Goal: Contribute content: Contribute content

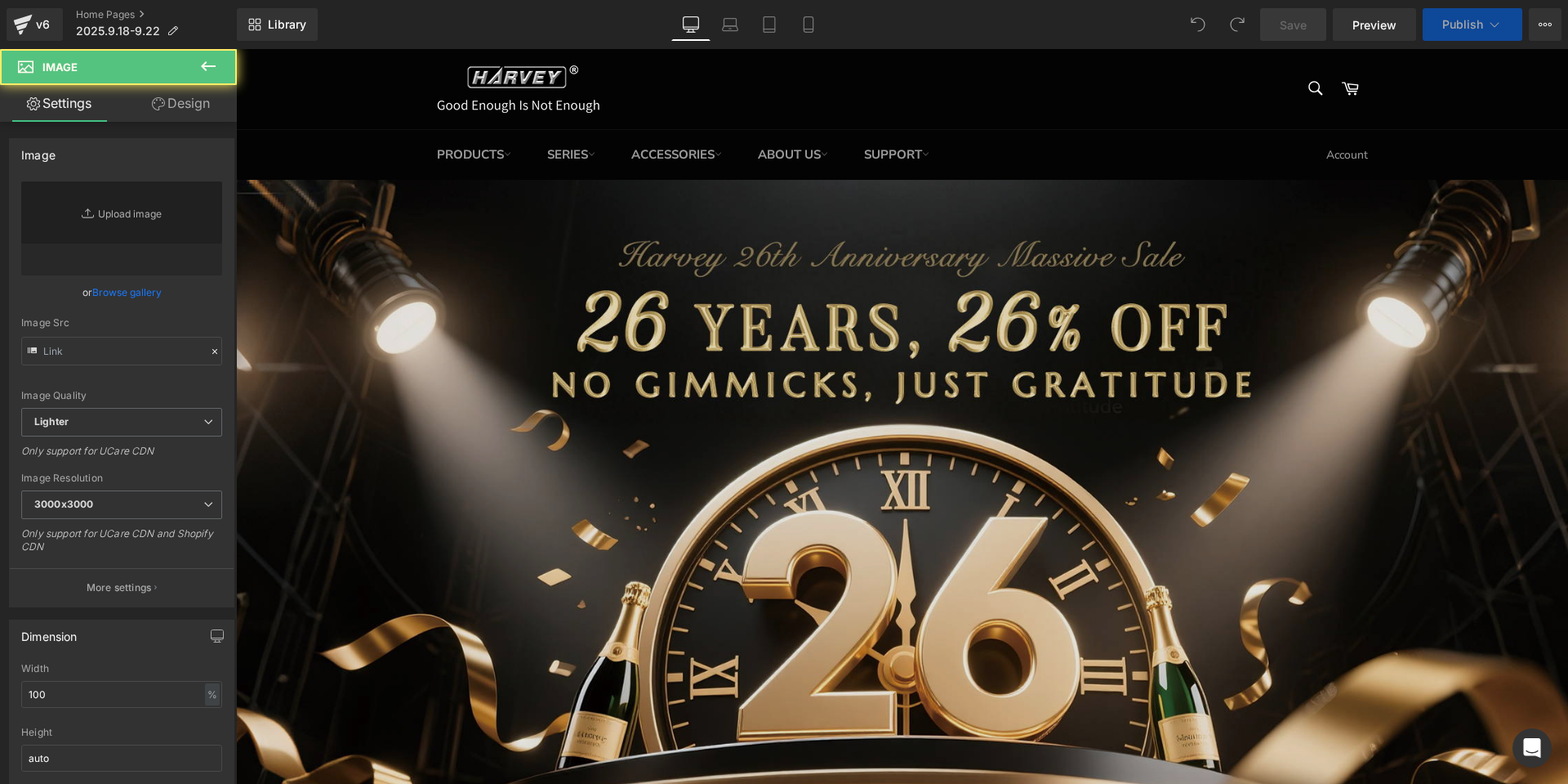
click at [522, 262] on img at bounding box center [902, 570] width 1332 height 780
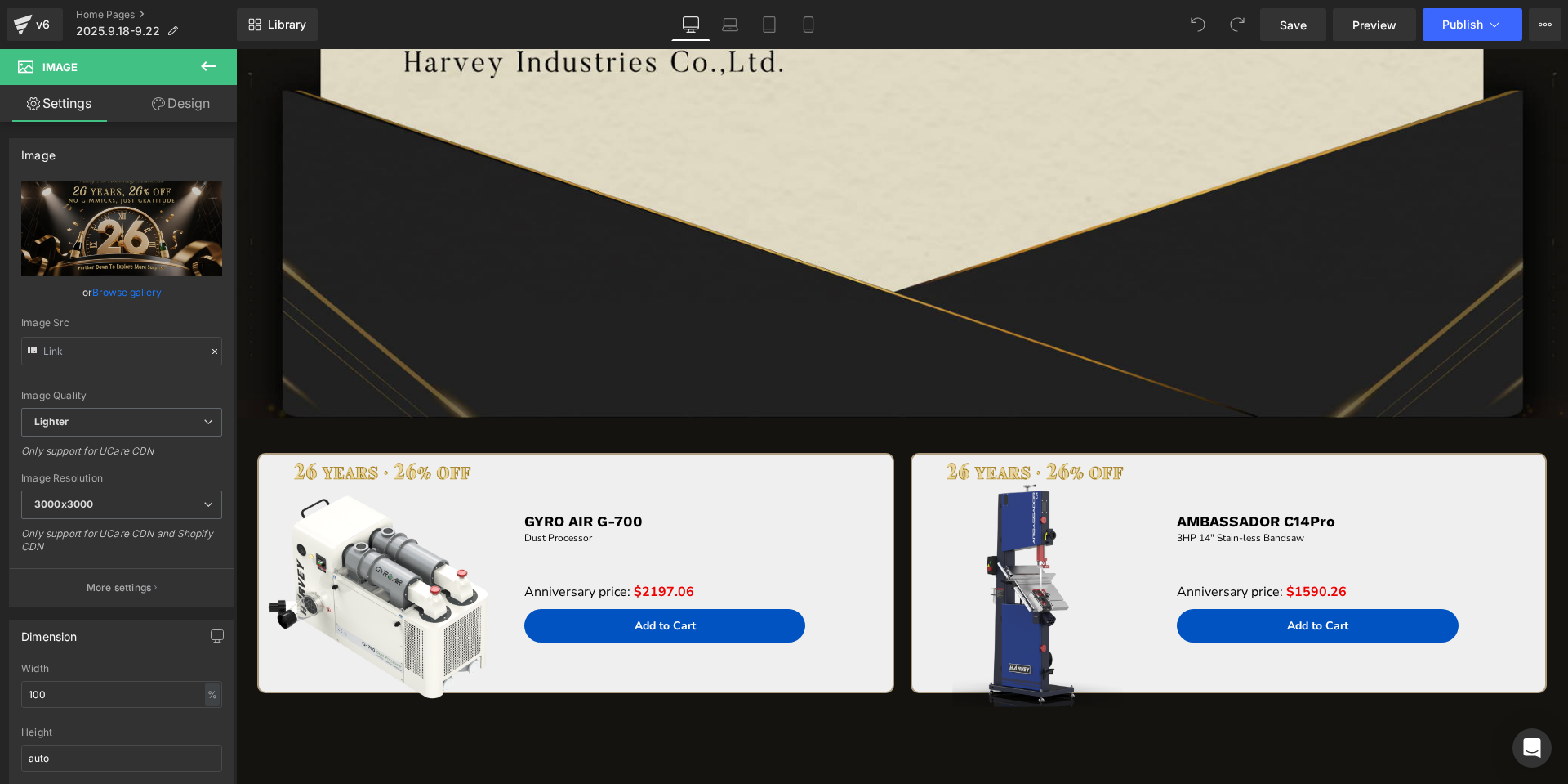
scroll to position [2801, 0]
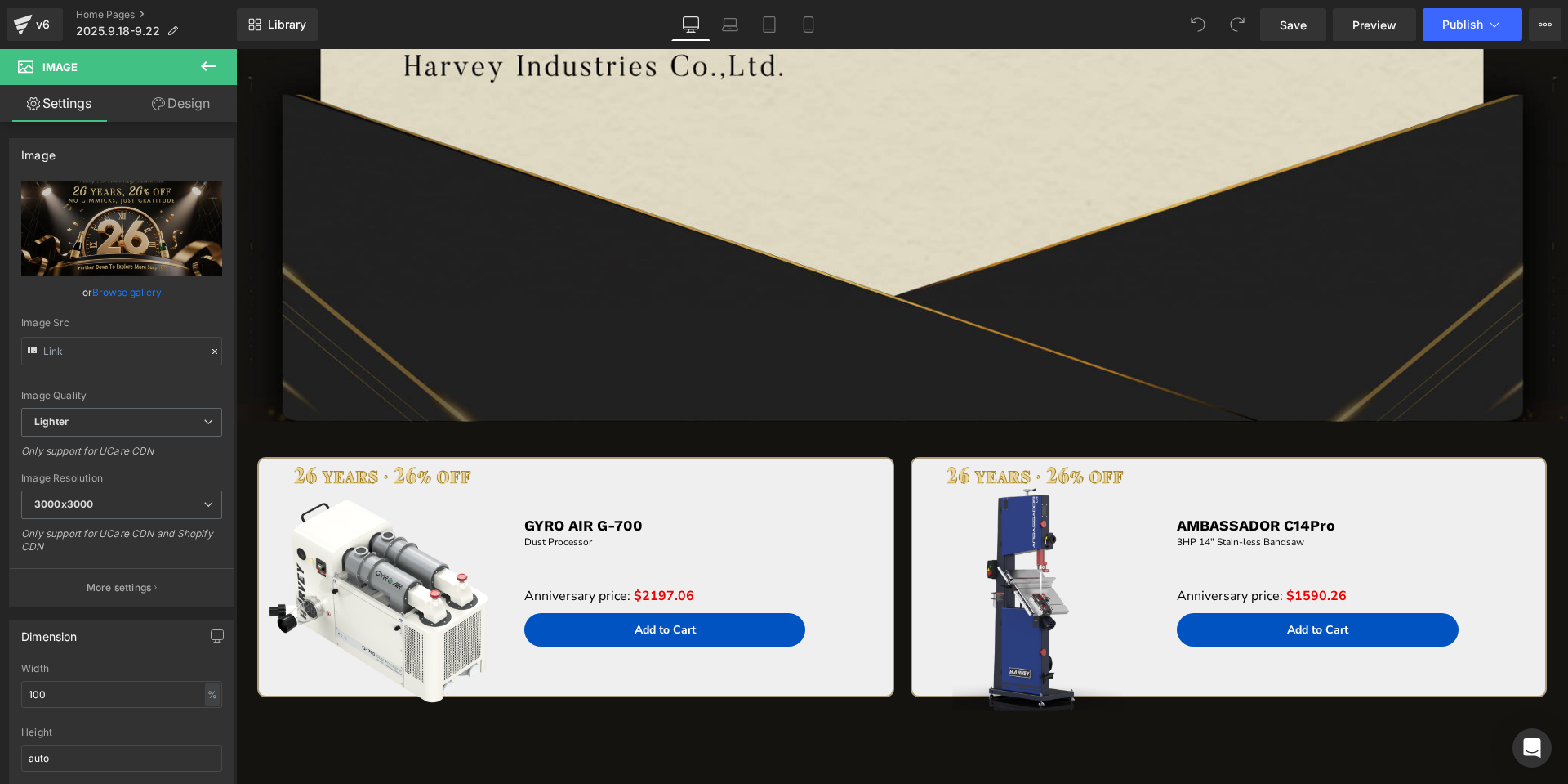
click at [208, 67] on icon at bounding box center [208, 66] width 14 height 10
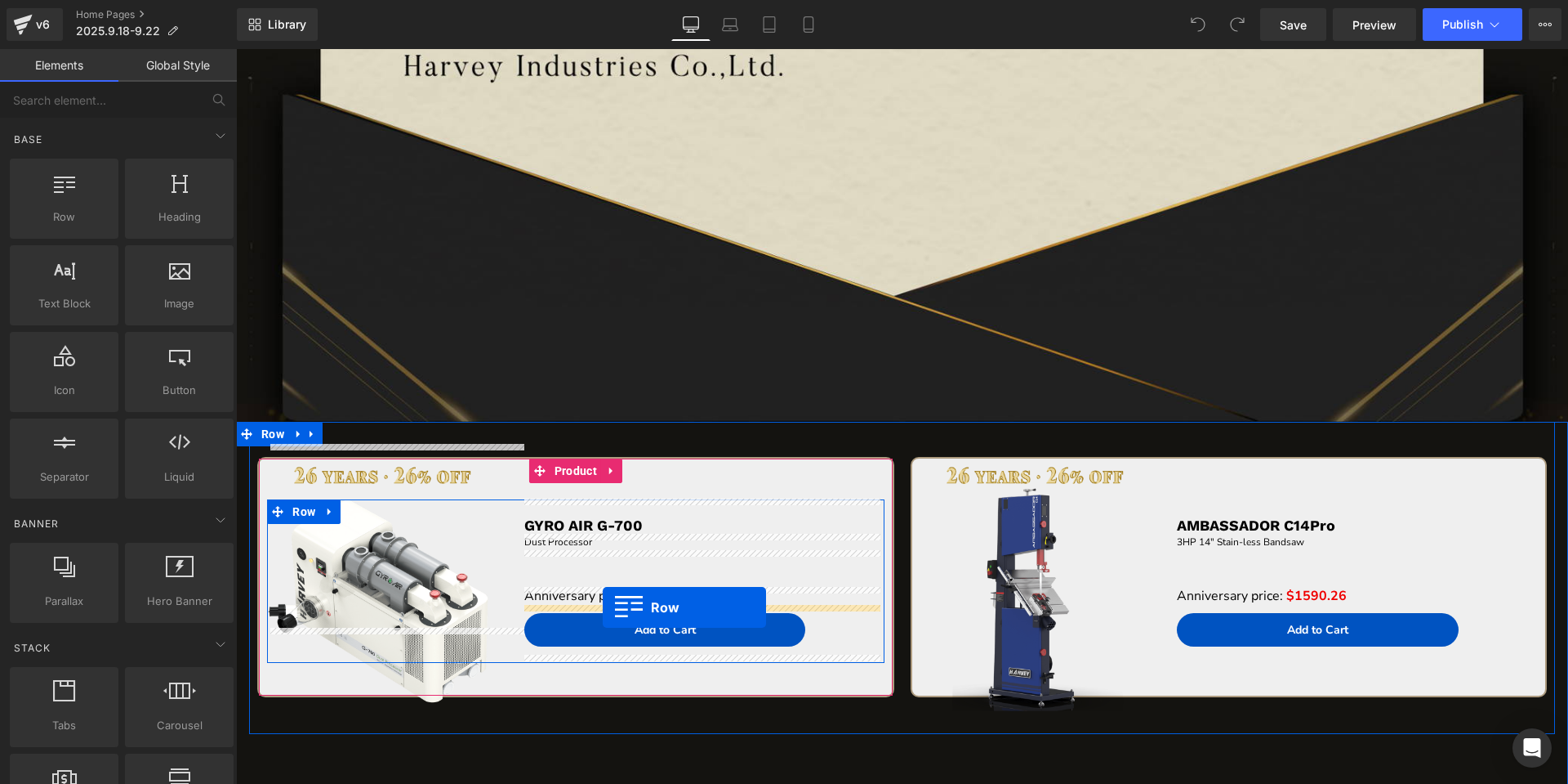
drag, startPoint x: 321, startPoint y: 282, endPoint x: 603, endPoint y: 595, distance: 421.3
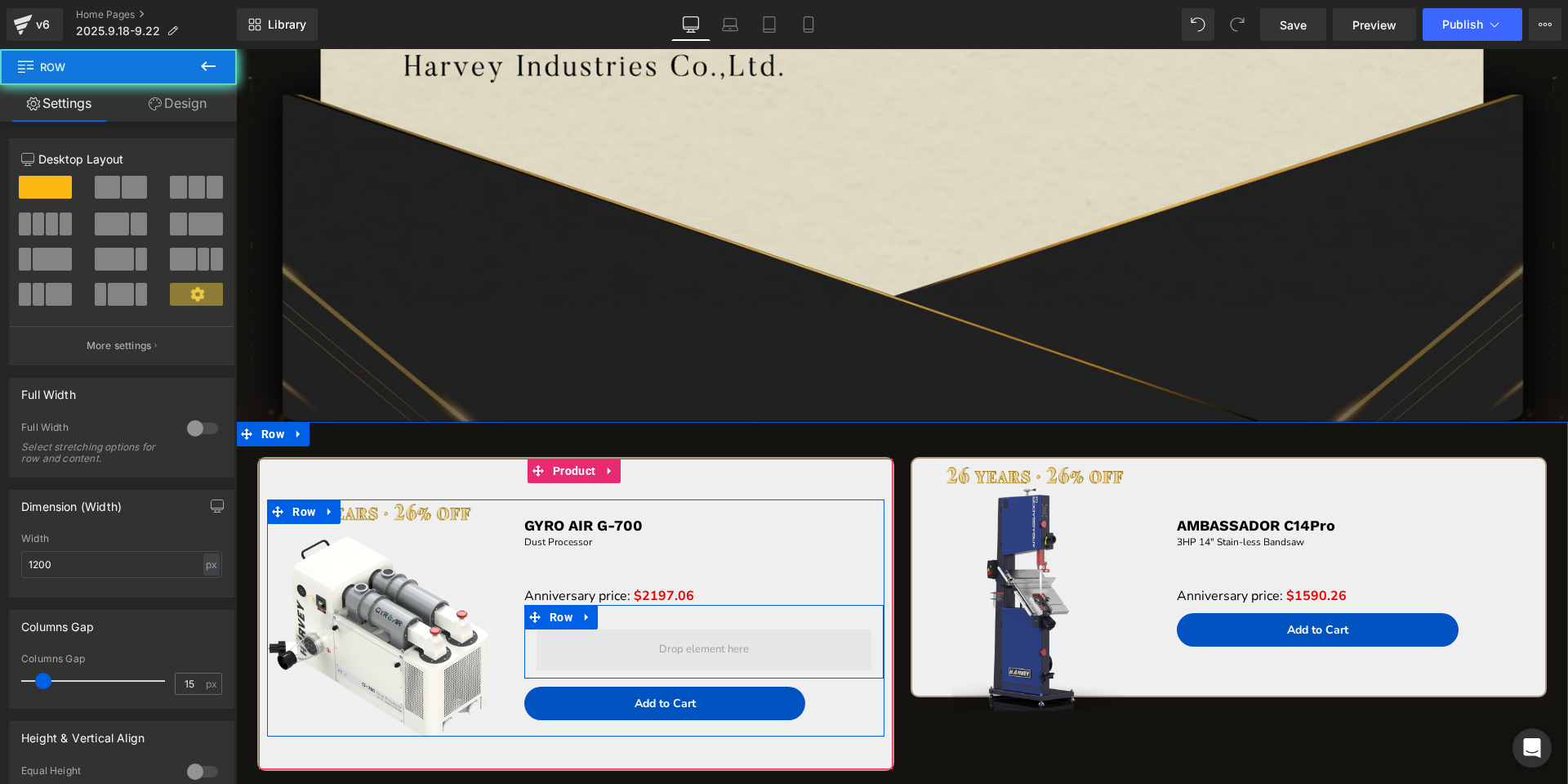
click at [664, 635] on span at bounding box center [704, 649] width 336 height 40
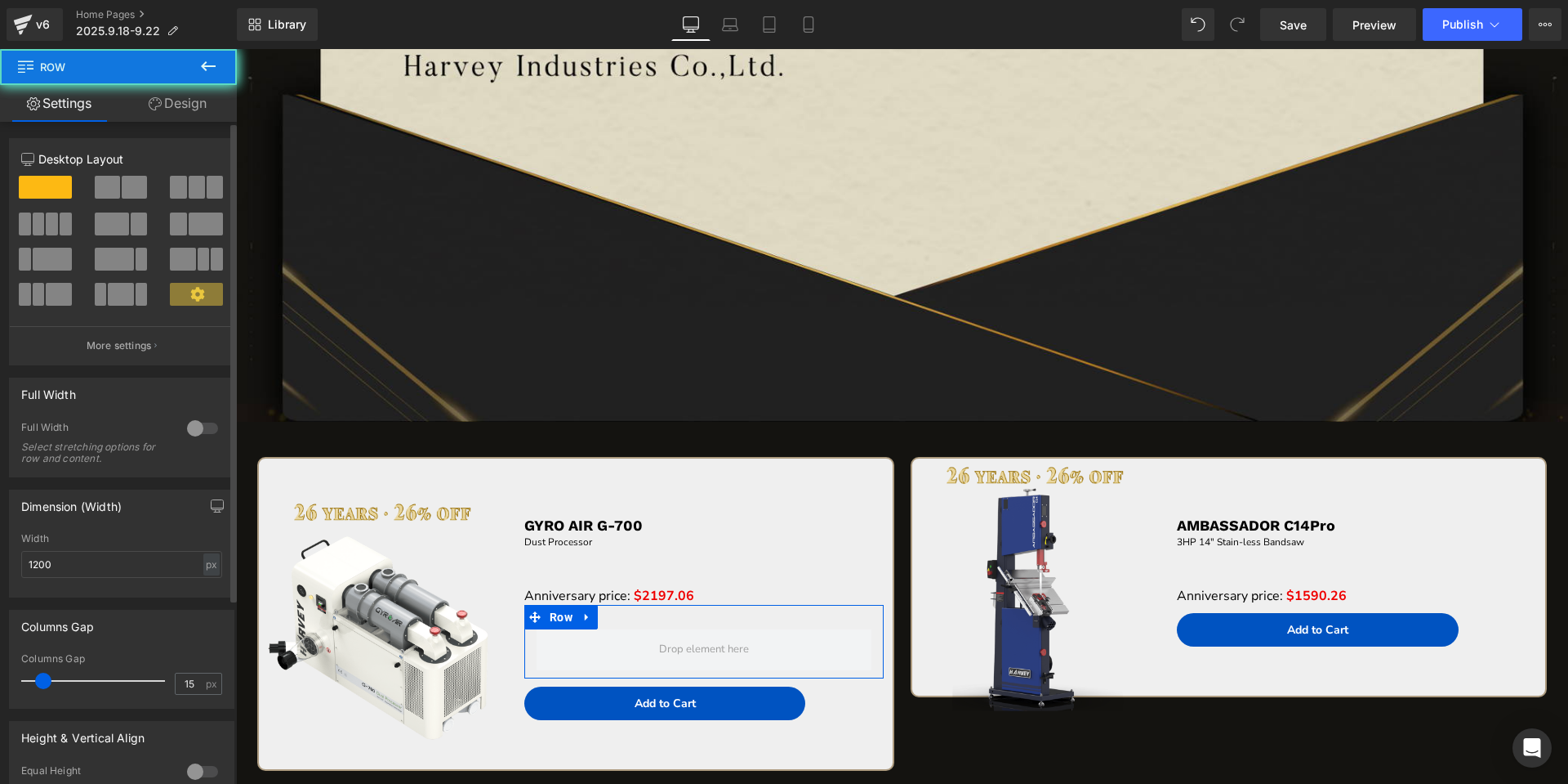
click at [121, 190] on span at bounding box center [134, 186] width 25 height 22
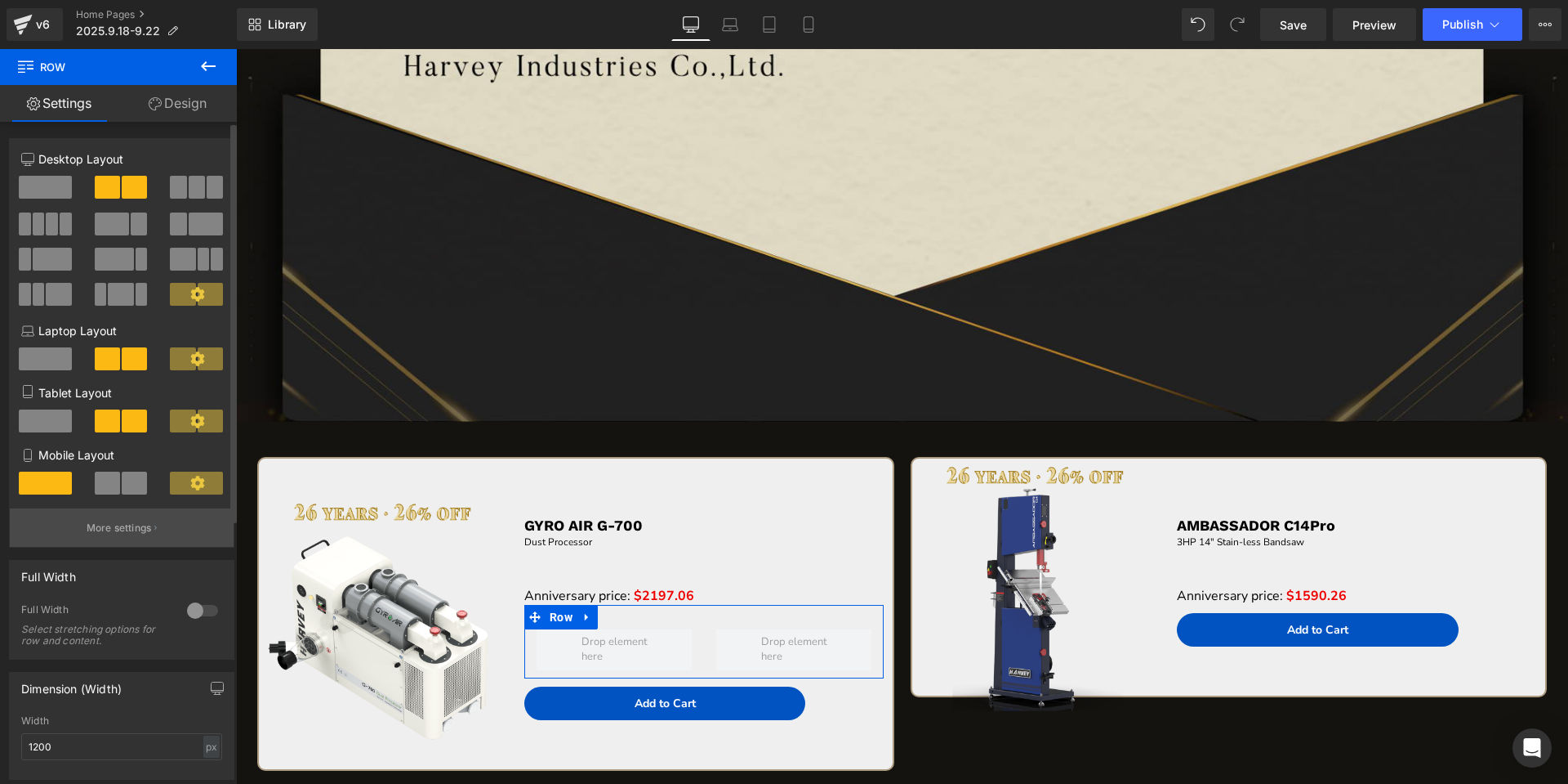
click at [137, 509] on div "12 Desktop Layout Laptop Layout Tablet Layout Mobile Layout More settings" at bounding box center [121, 348] width 224 height 396
drag, startPoint x: 137, startPoint y: 509, endPoint x: 139, endPoint y: 524, distance: 15.1
click at [139, 524] on p "More settings" at bounding box center [119, 528] width 66 height 14
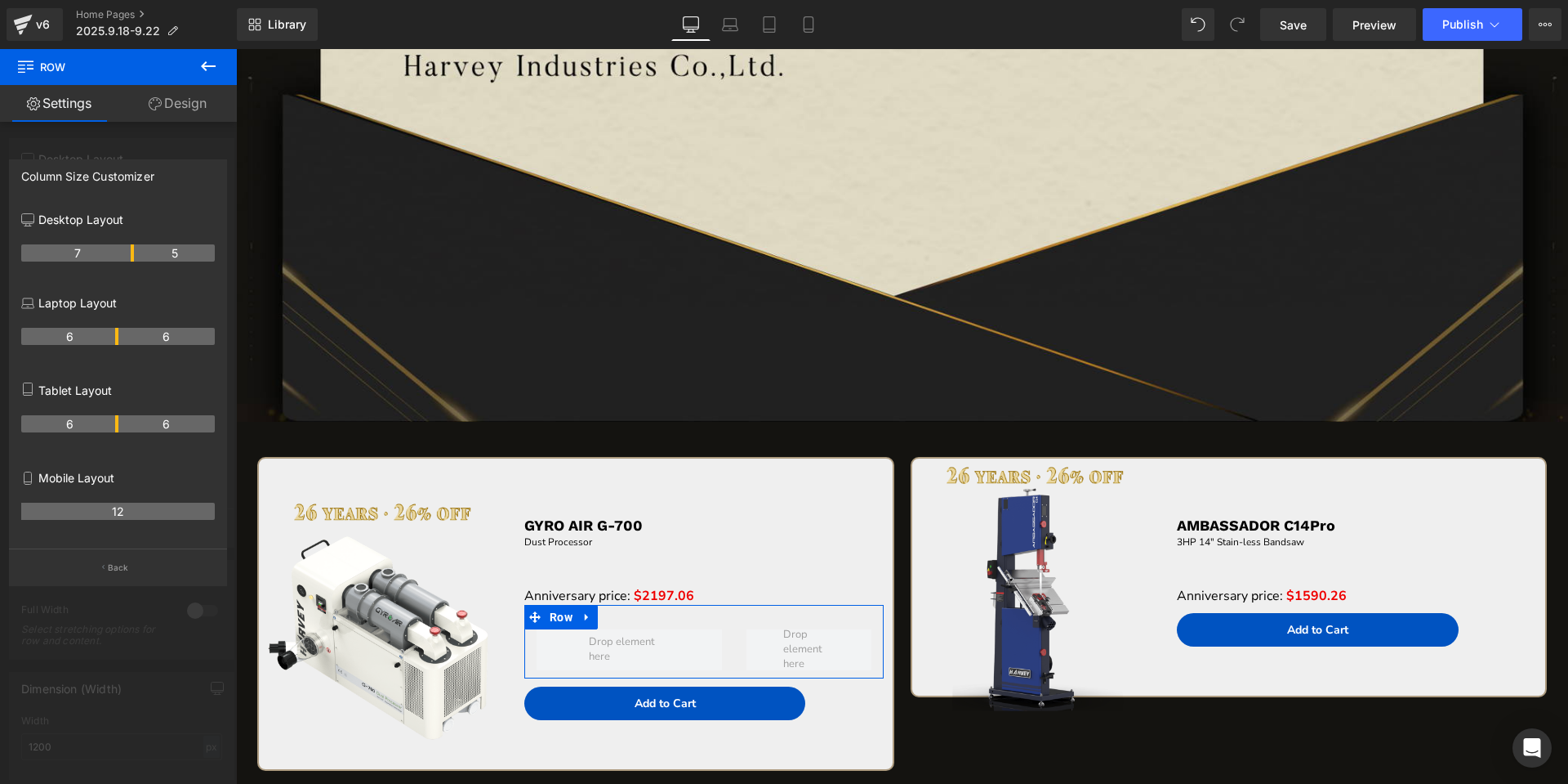
drag, startPoint x: 116, startPoint y: 255, endPoint x: 126, endPoint y: 255, distance: 10.0
click at [675, 637] on body "Skip to content Search PRODUCTS TABLE SAWS SERIES" at bounding box center [902, 798] width 1332 height 7101
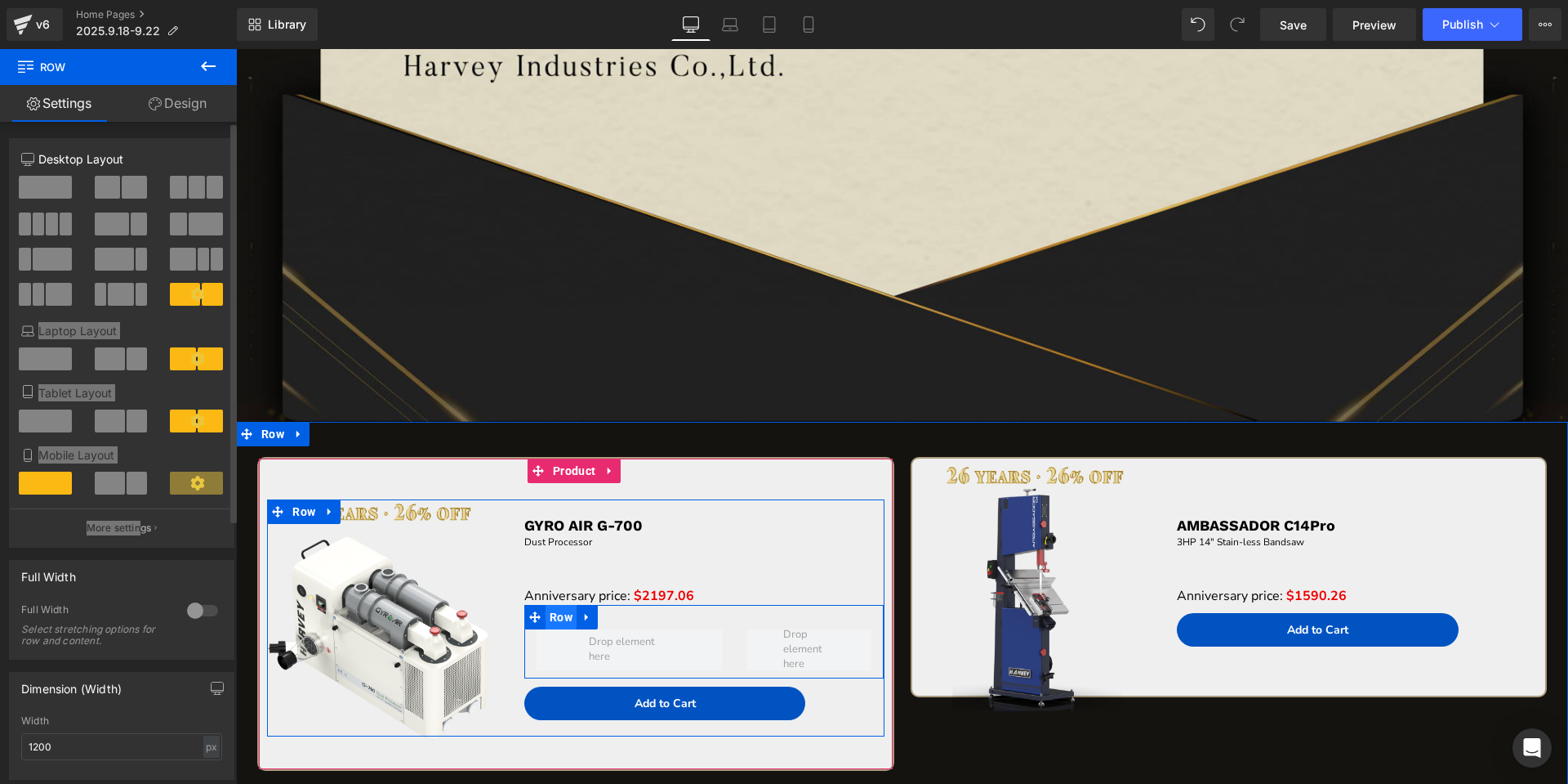
click at [556, 611] on span "Row" at bounding box center [561, 616] width 31 height 24
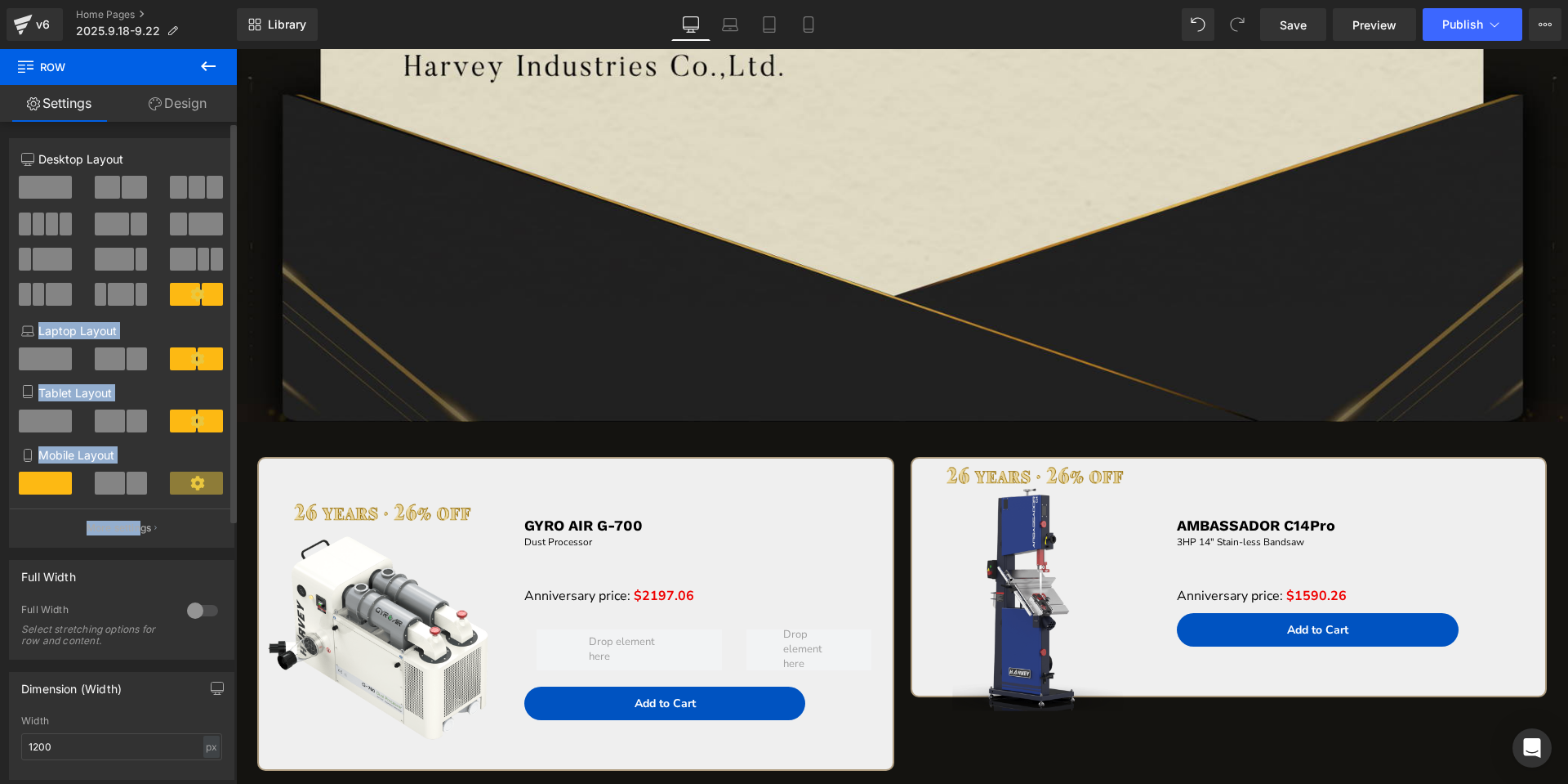
click at [201, 65] on icon at bounding box center [208, 67] width 20 height 20
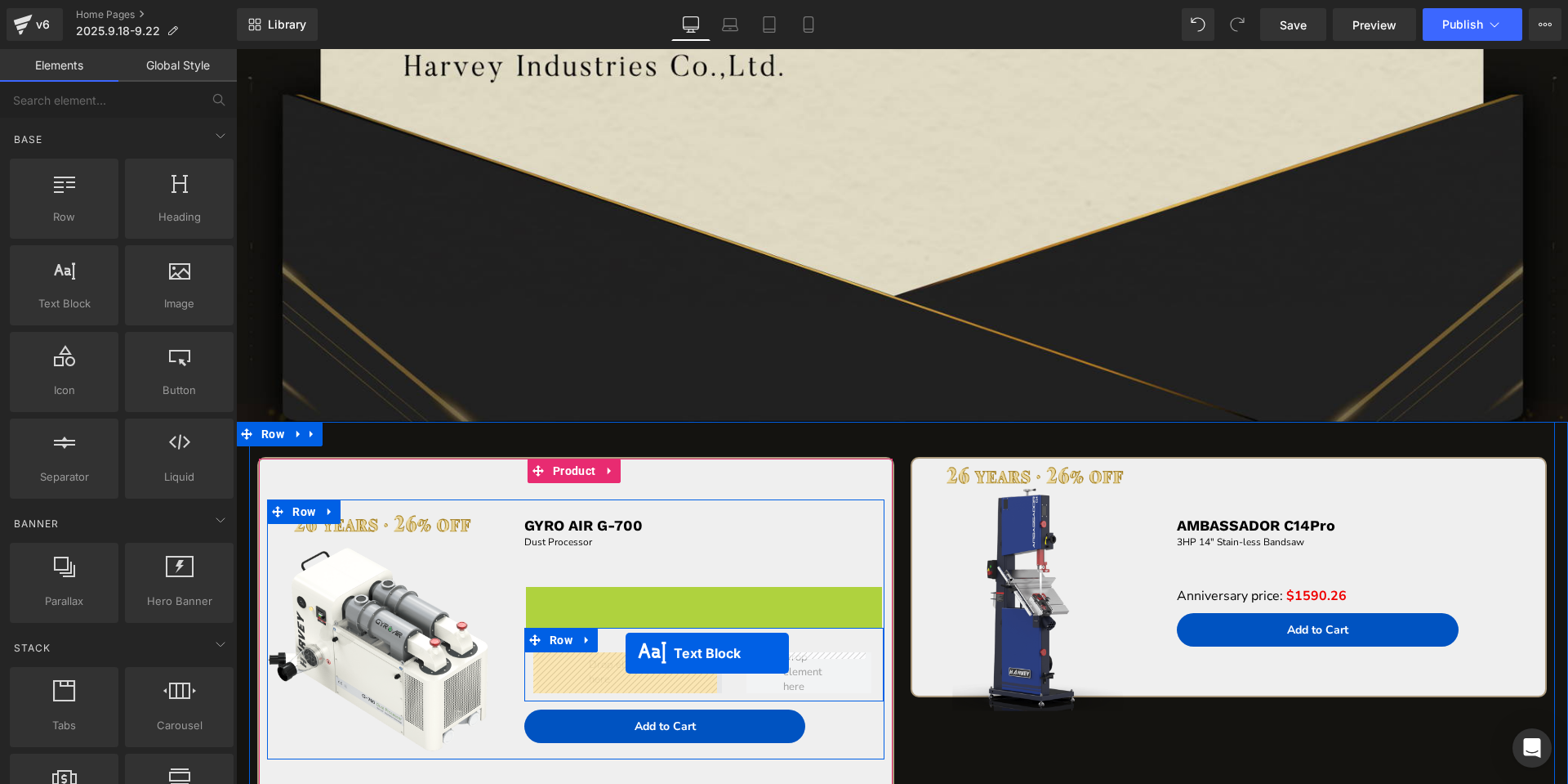
drag, startPoint x: 660, startPoint y: 595, endPoint x: 625, endPoint y: 653, distance: 67.7
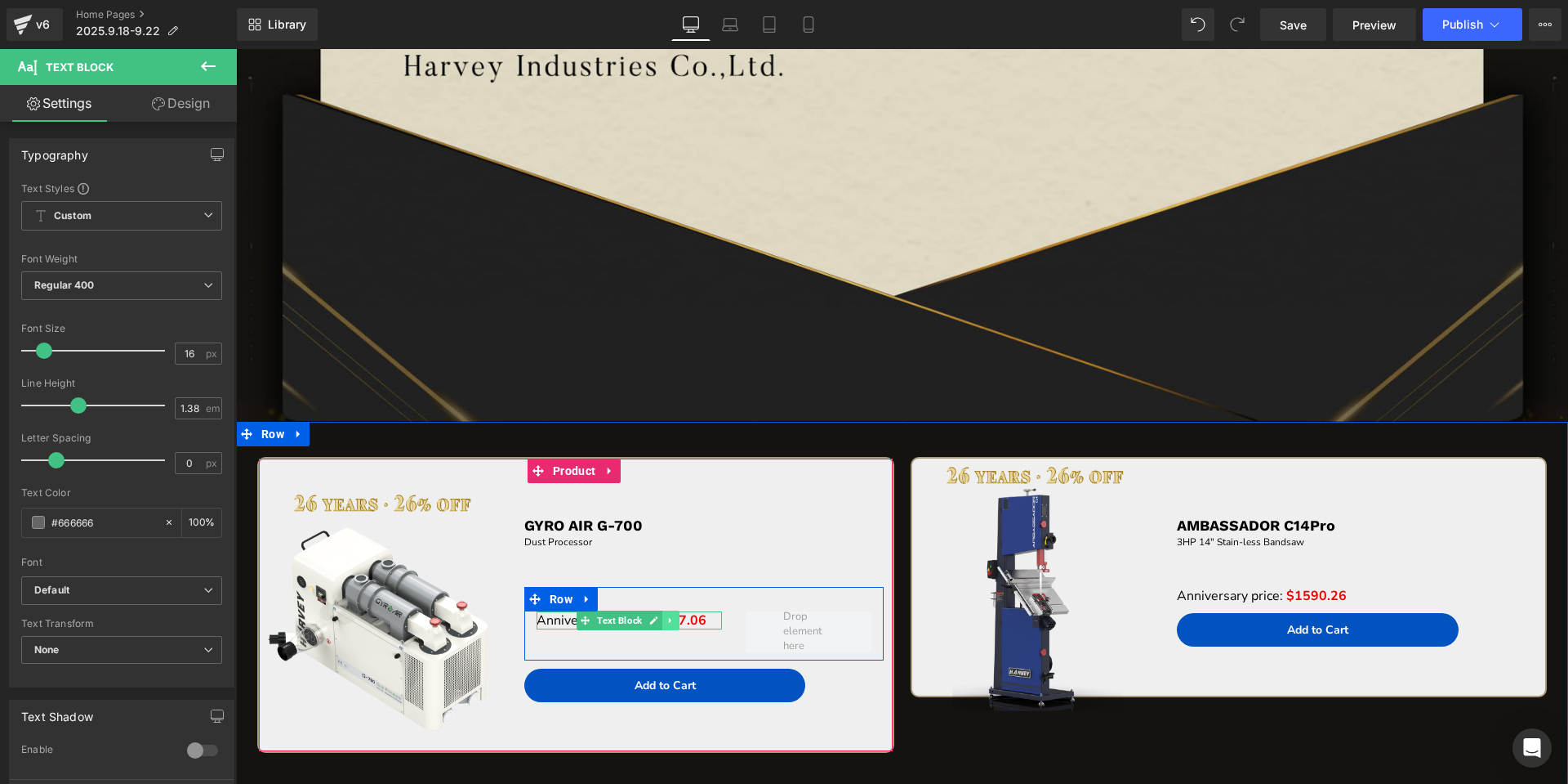
click at [669, 618] on icon at bounding box center [669, 620] width 3 height 5
click at [658, 622] on icon at bounding box center [662, 620] width 9 height 9
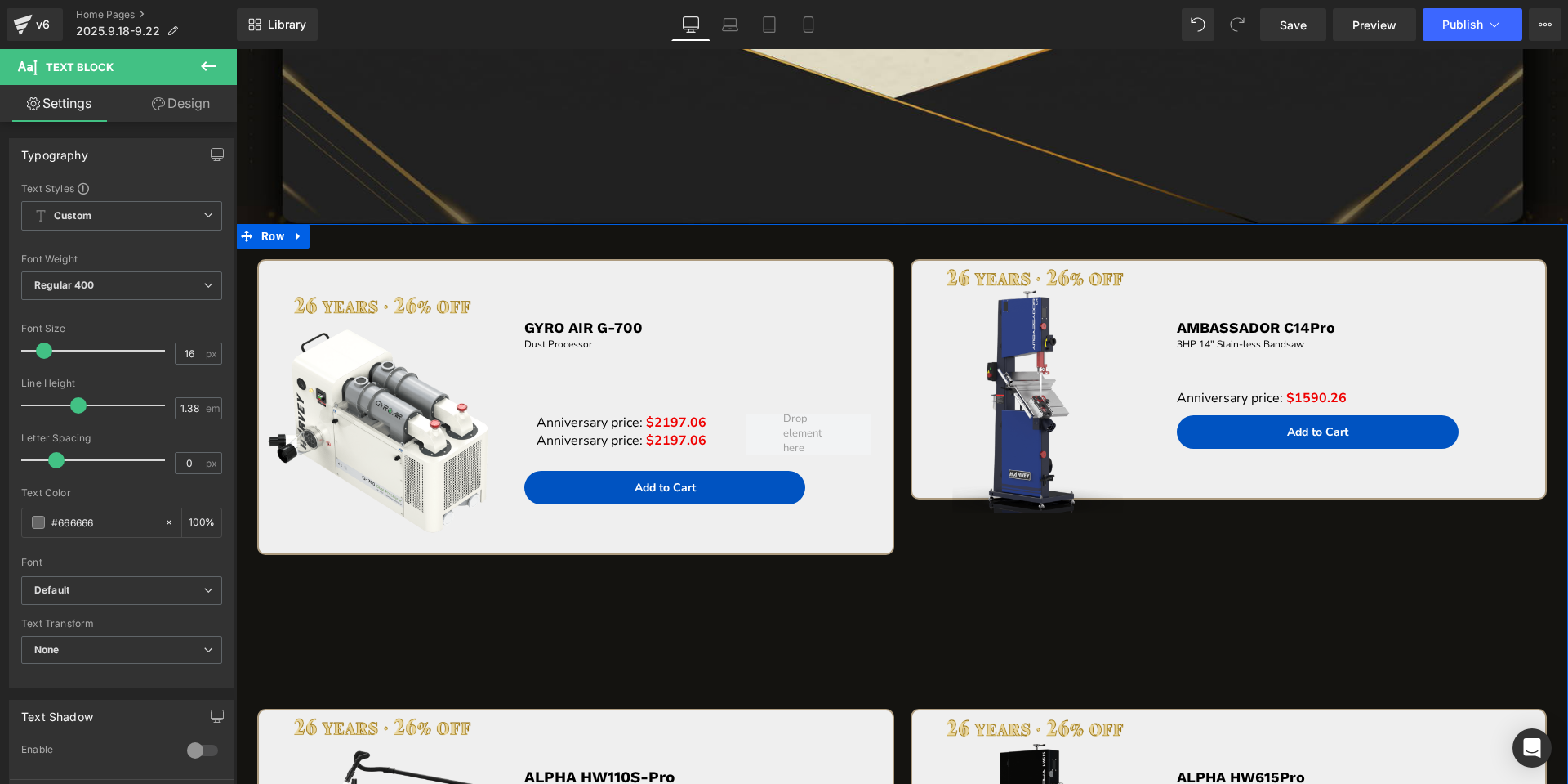
scroll to position [2989, 0]
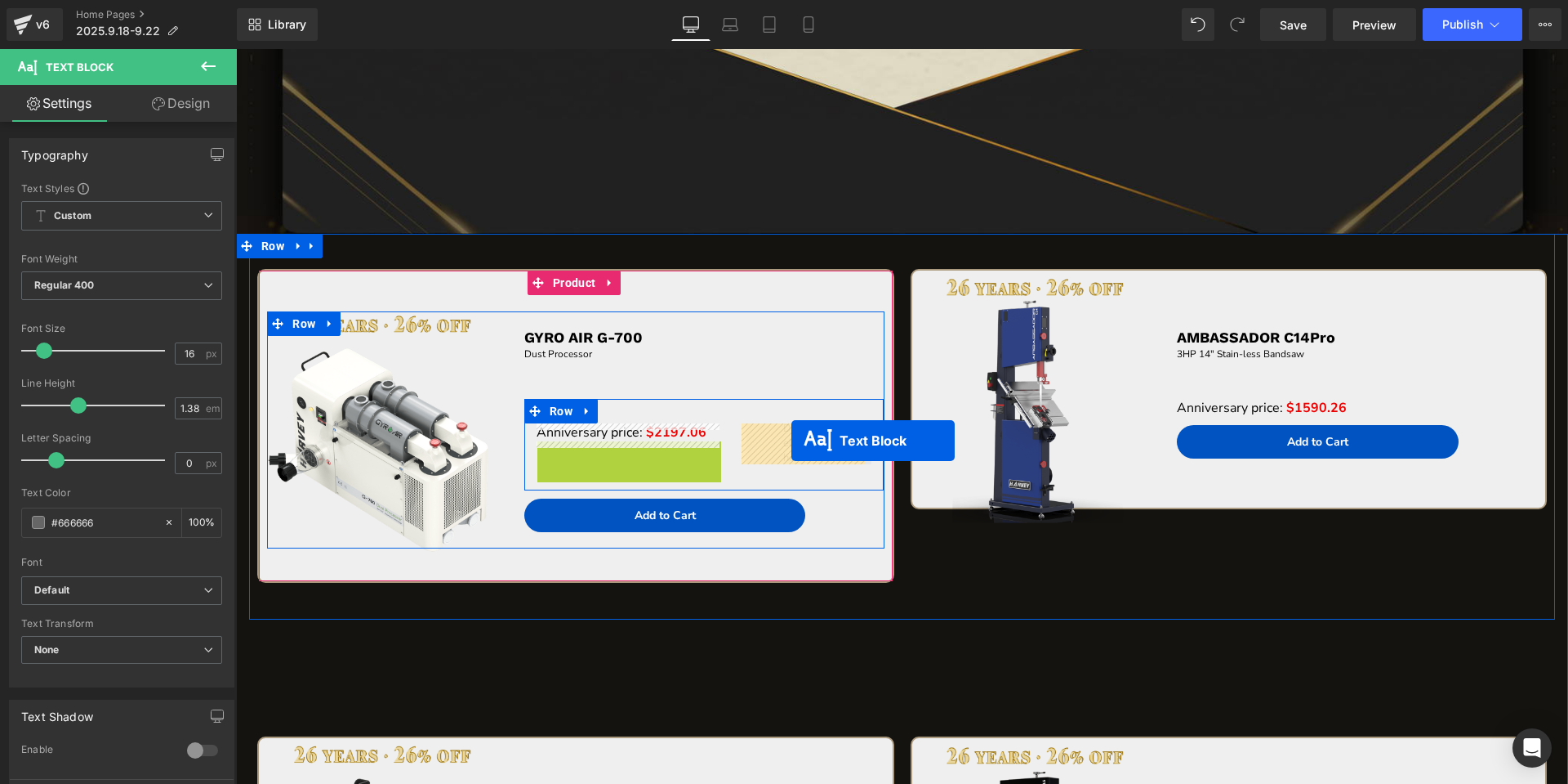
drag, startPoint x: 578, startPoint y: 452, endPoint x: 792, endPoint y: 441, distance: 214.3
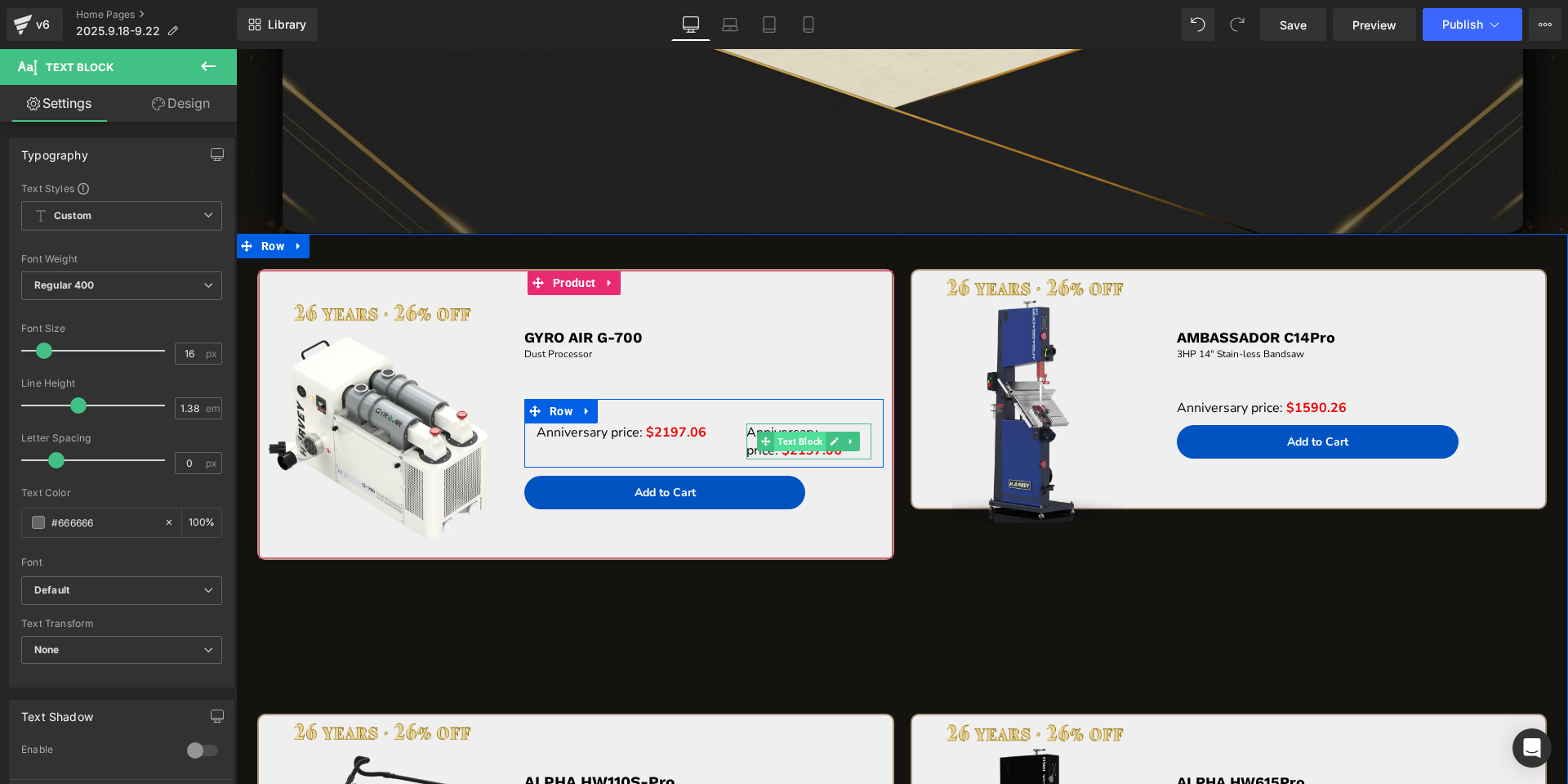
click at [790, 437] on span "Text Block" at bounding box center [800, 441] width 51 height 20
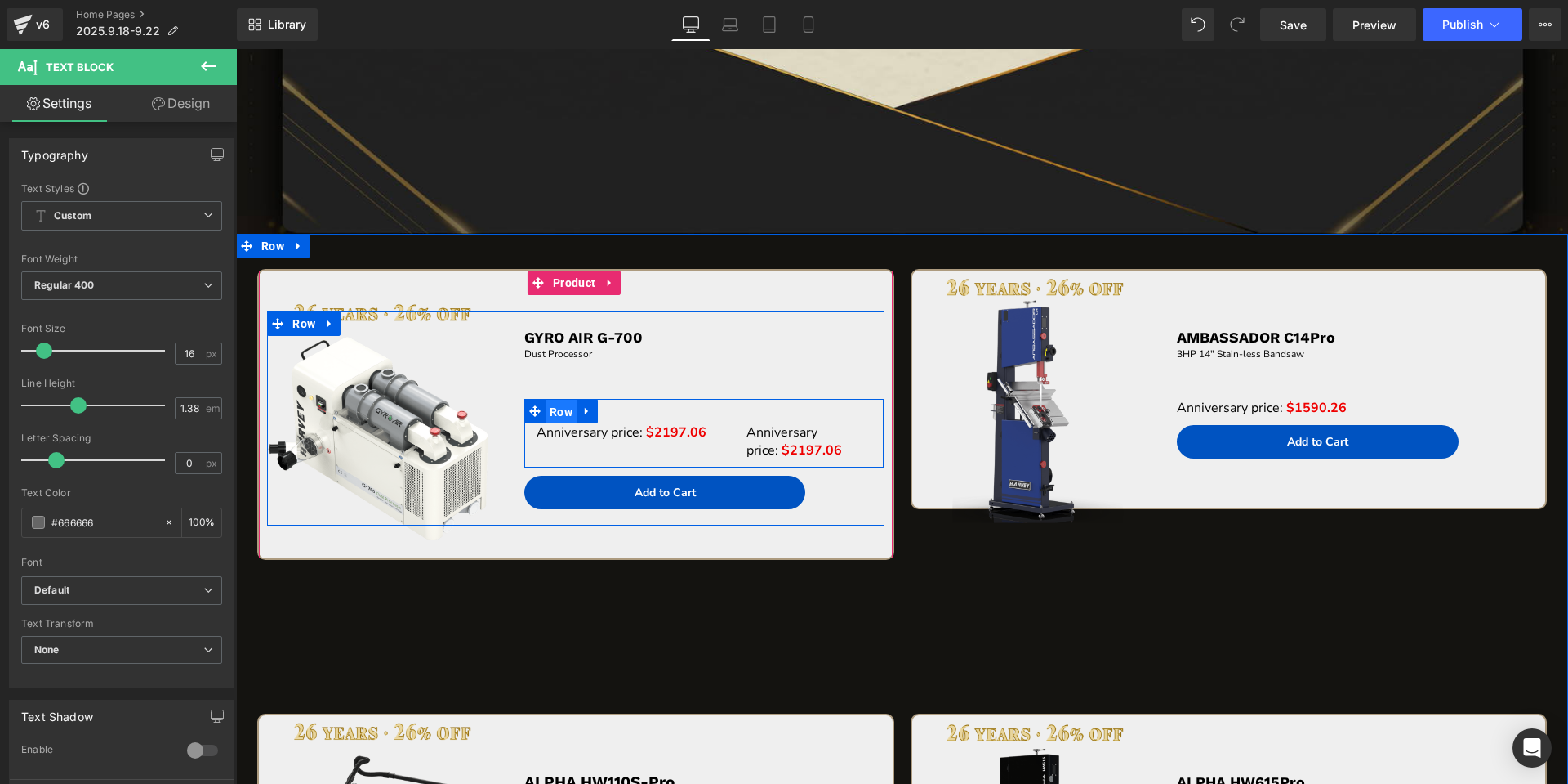
click at [563, 416] on span "Row" at bounding box center [561, 411] width 31 height 24
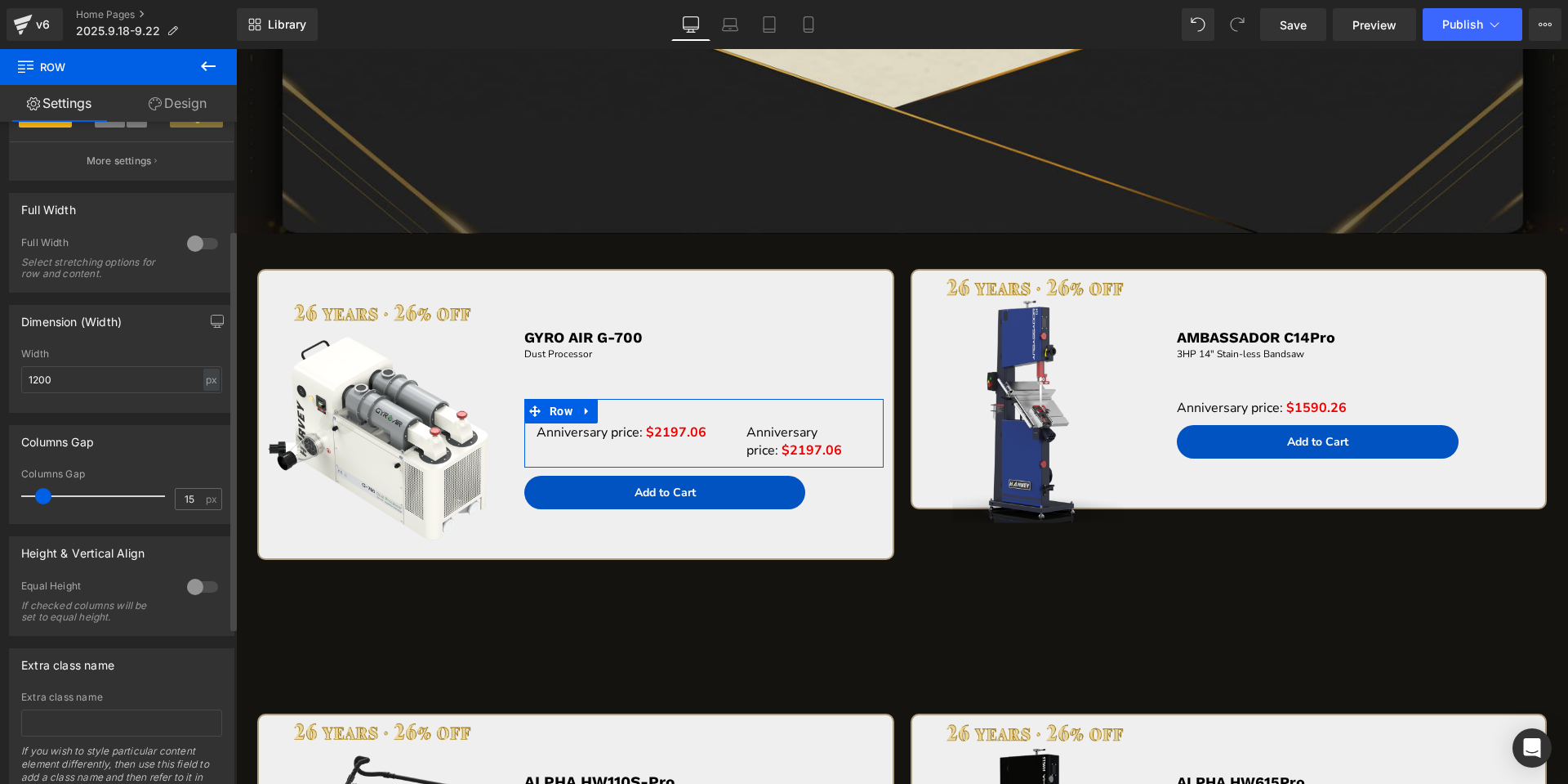
scroll to position [408, 0]
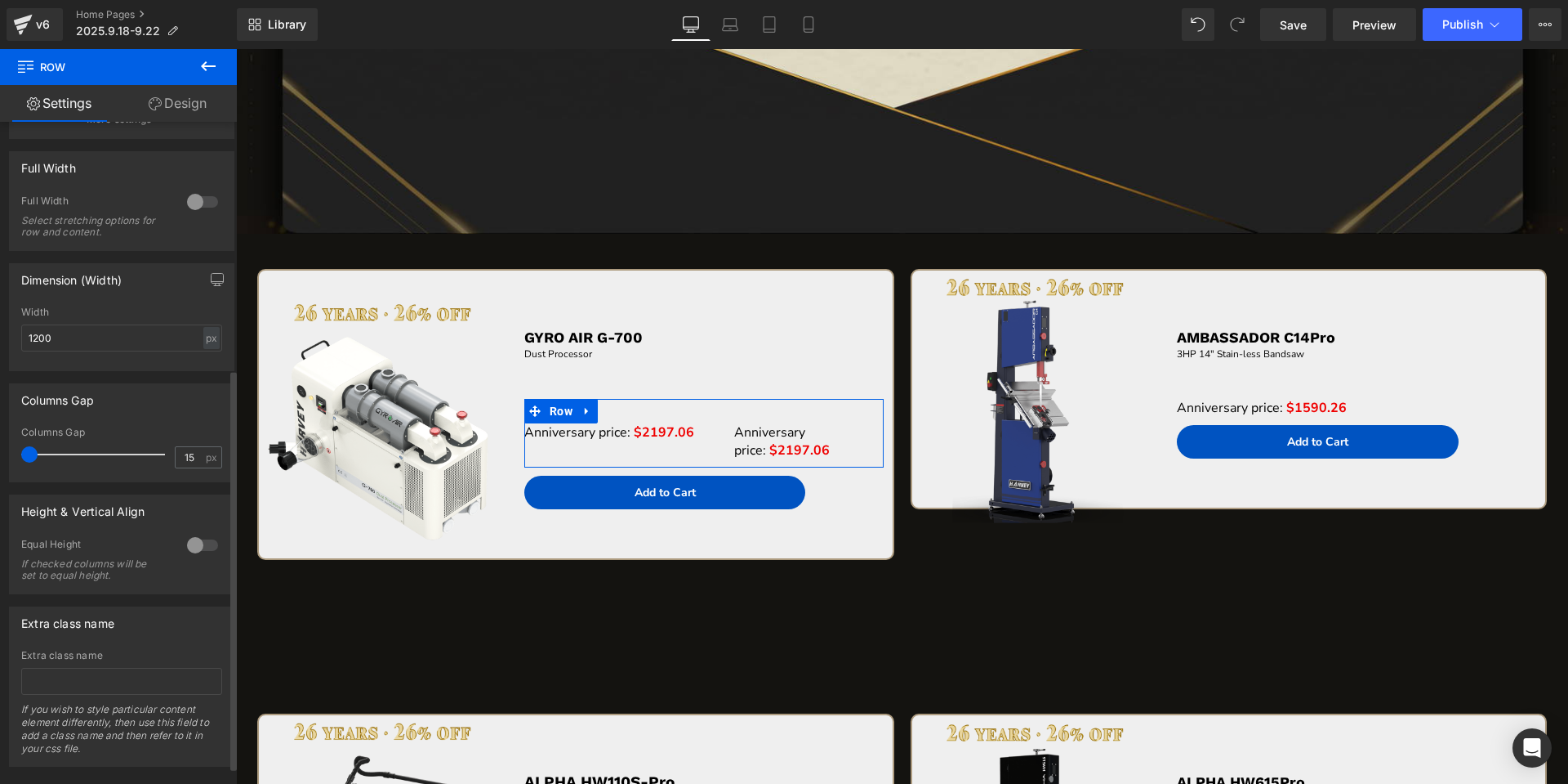
drag, startPoint x: 45, startPoint y: 459, endPoint x: 0, endPoint y: 461, distance: 45.0
click at [0, 461] on div "Columns Gap 15px Columns Gap 15 px" at bounding box center [122, 427] width 244 height 111
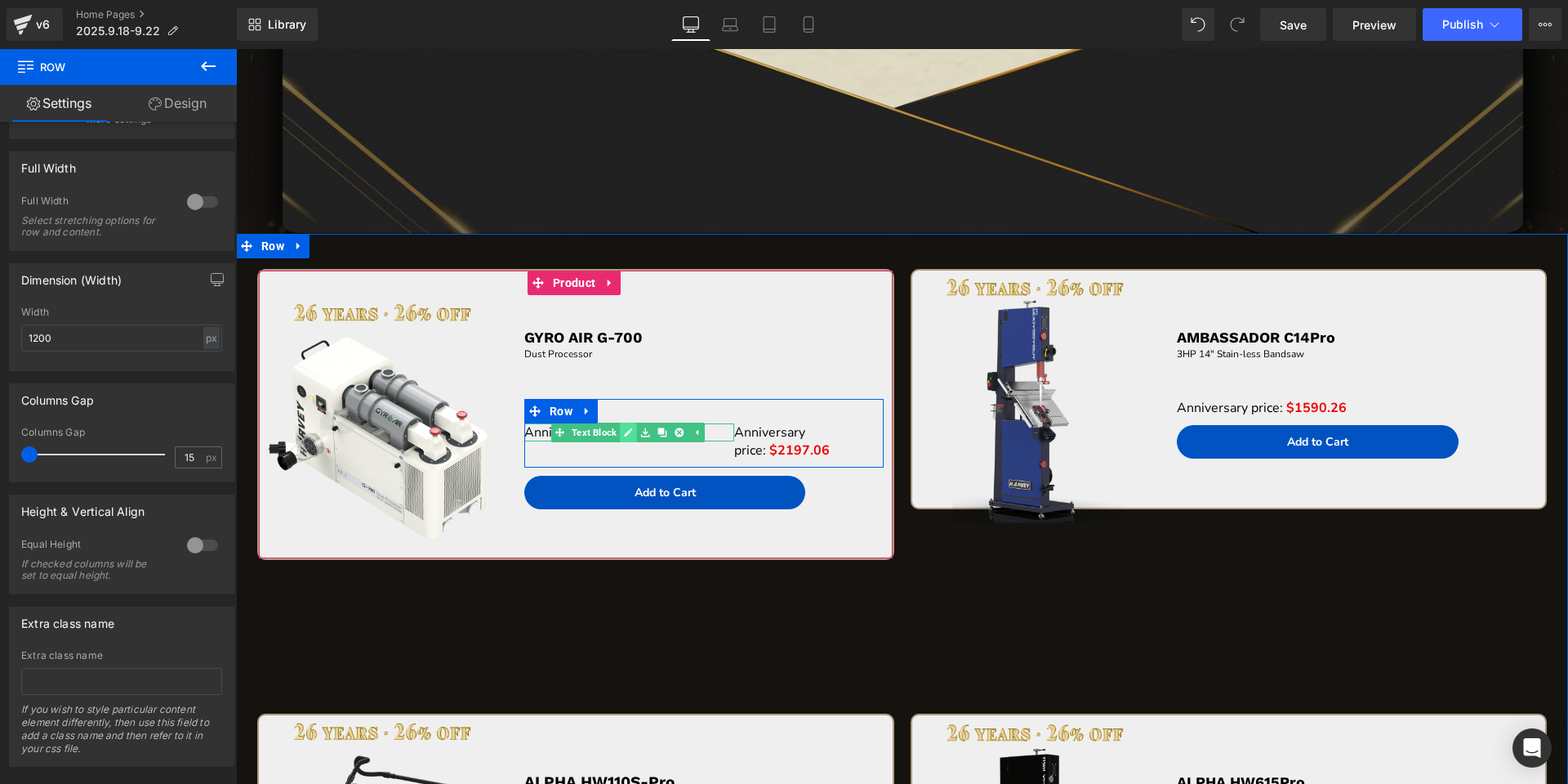
click at [625, 434] on icon at bounding box center [628, 432] width 8 height 8
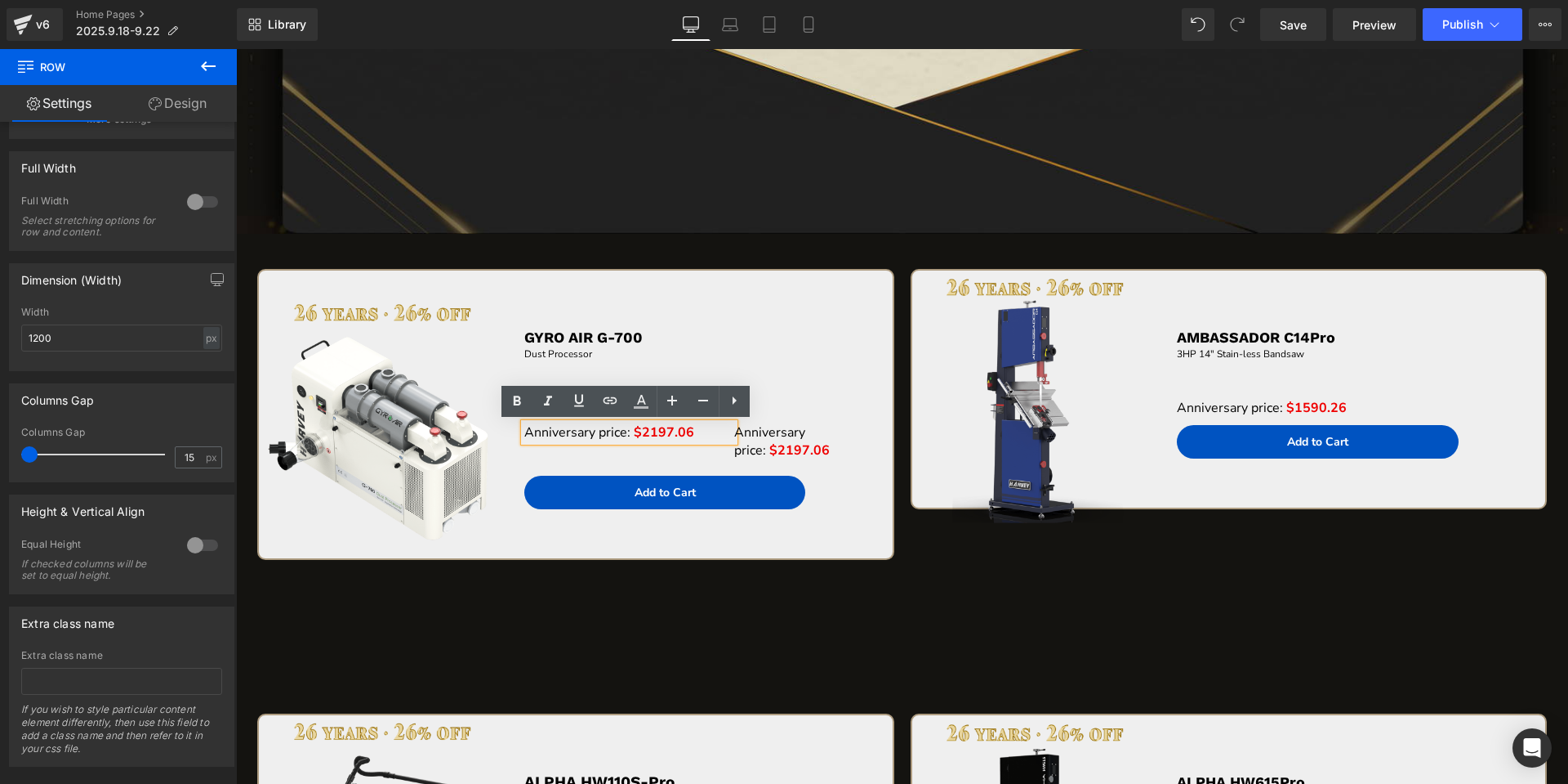
click at [655, 432] on span "$2197.06" at bounding box center [663, 432] width 60 height 18
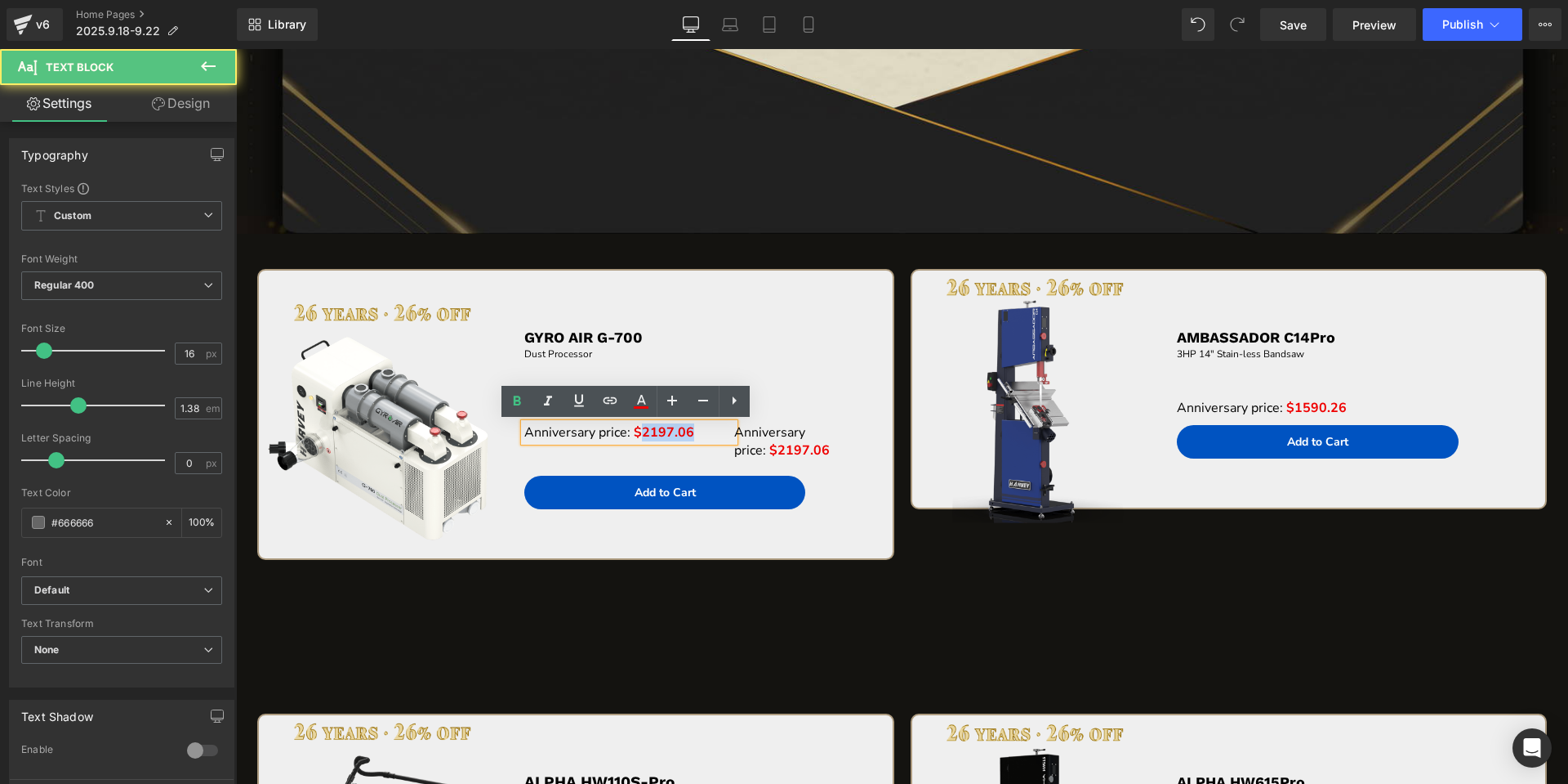
click at [657, 432] on span "$2197.06" at bounding box center [663, 432] width 60 height 18
click at [637, 430] on span "$2197.06" at bounding box center [663, 432] width 60 height 18
drag, startPoint x: 629, startPoint y: 432, endPoint x: 695, endPoint y: 429, distance: 66.1
click at [695, 429] on p "Anniversary price: $2197.06" at bounding box center [629, 432] width 210 height 18
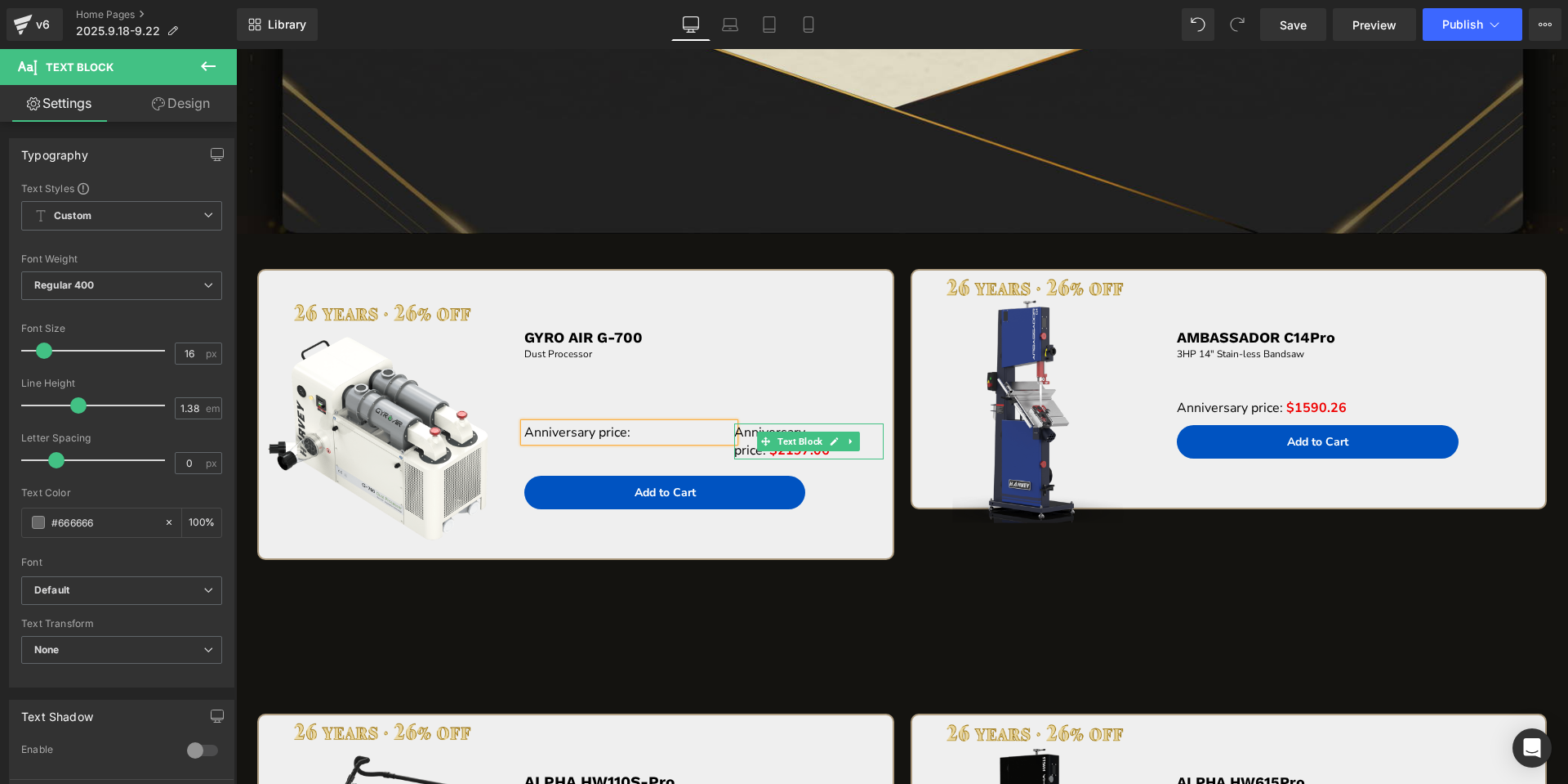
click at [829, 443] on icon at bounding box center [834, 441] width 9 height 10
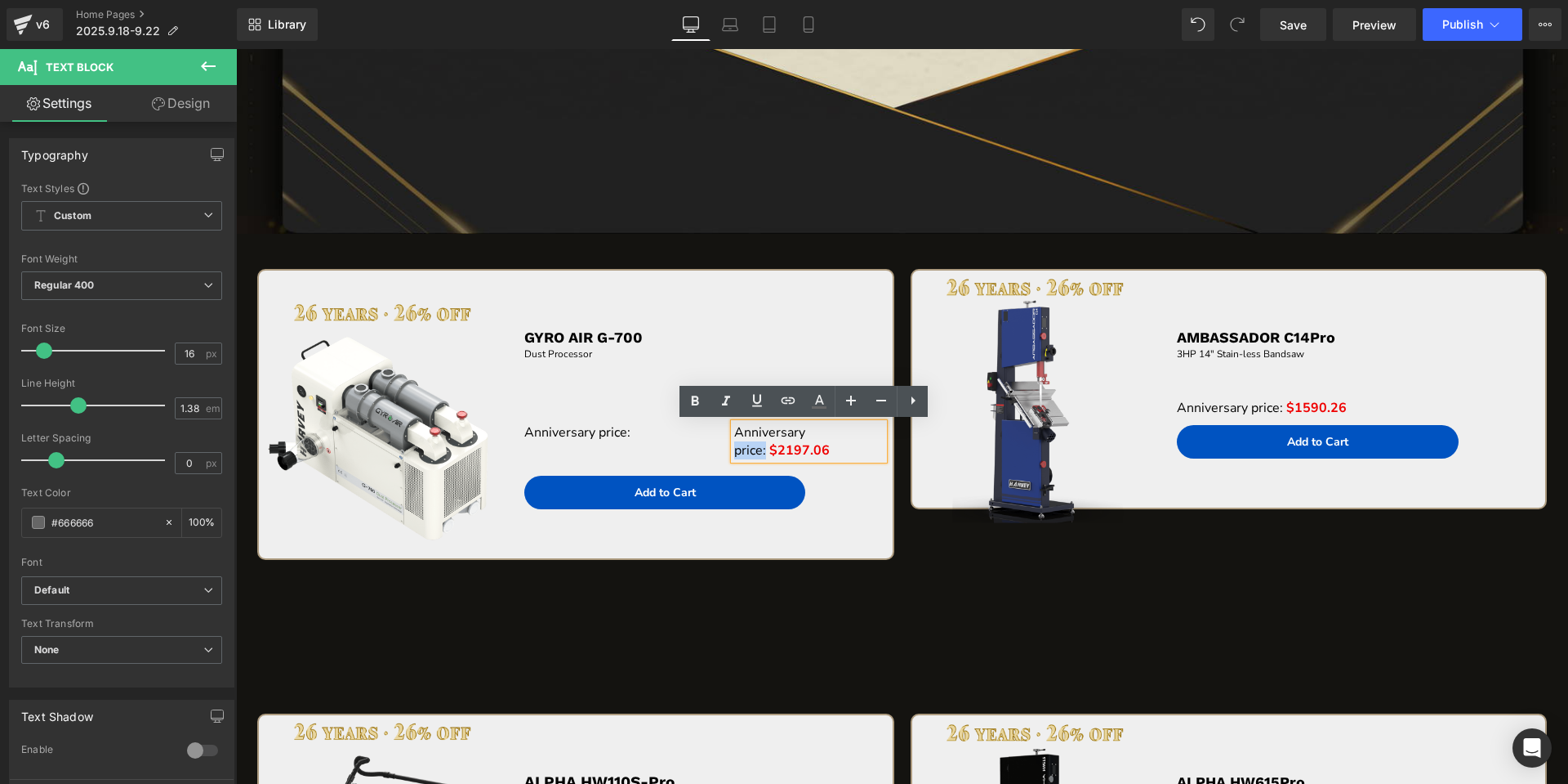
drag, startPoint x: 760, startPoint y: 449, endPoint x: 719, endPoint y: 447, distance: 41.0
click at [719, 447] on div "Anniversary price: Text Block Anniversary price: $2197.06 Text Block Row" at bounding box center [704, 432] width 360 height 68
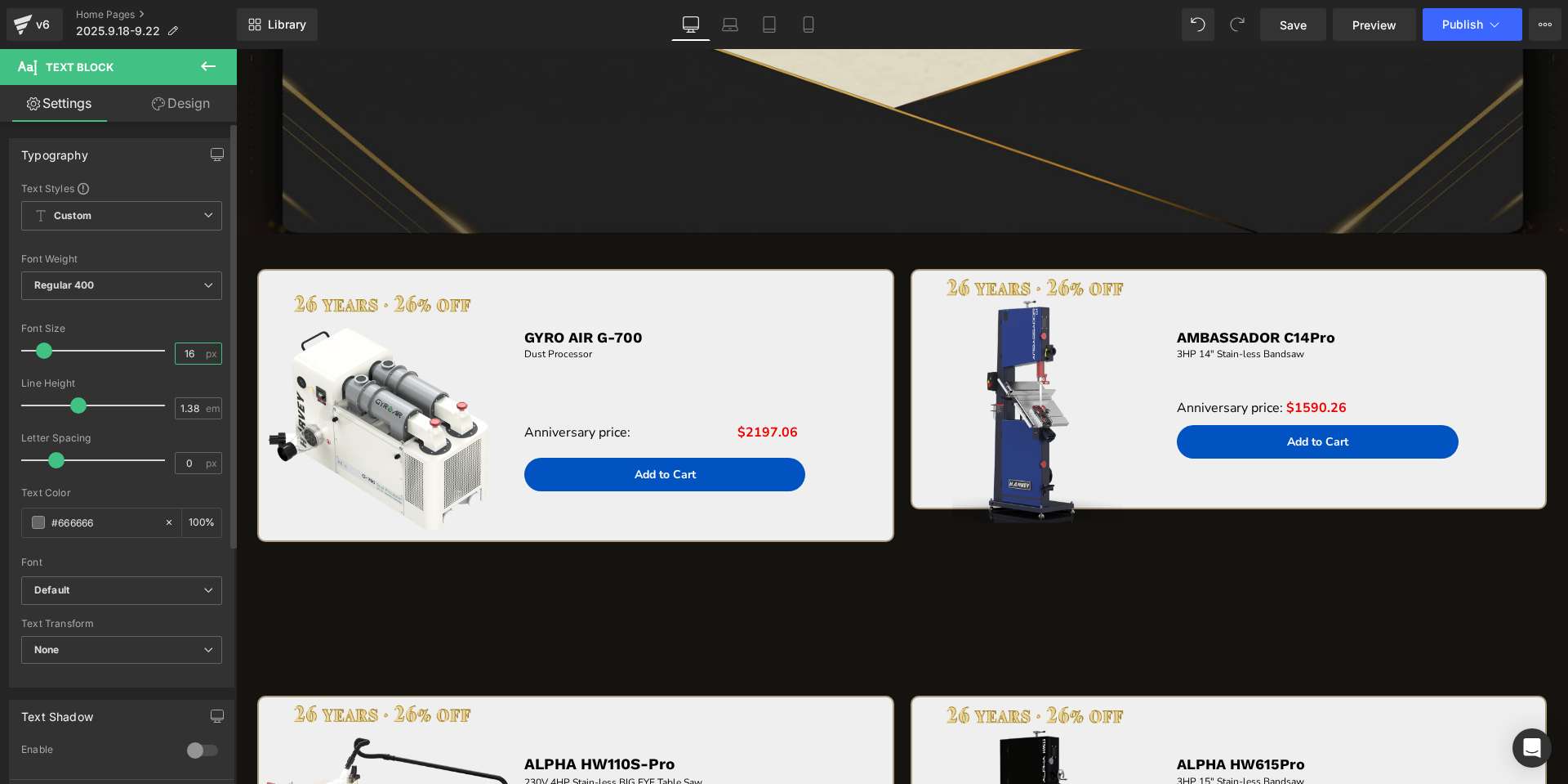
click at [195, 356] on input "16" at bounding box center [190, 353] width 29 height 21
type input "1"
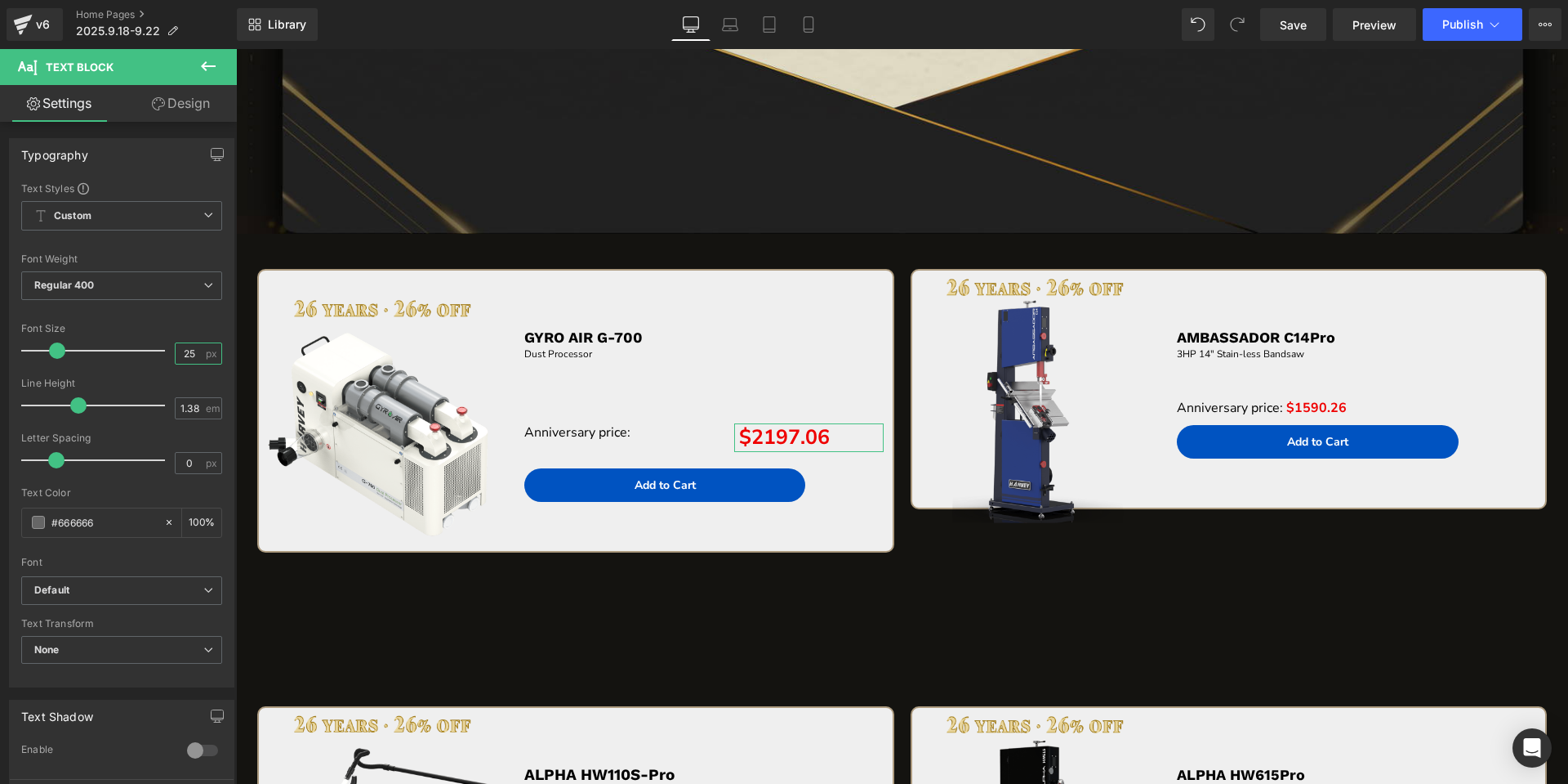
type input "25"
click at [164, 113] on link "Design" at bounding box center [181, 103] width 119 height 37
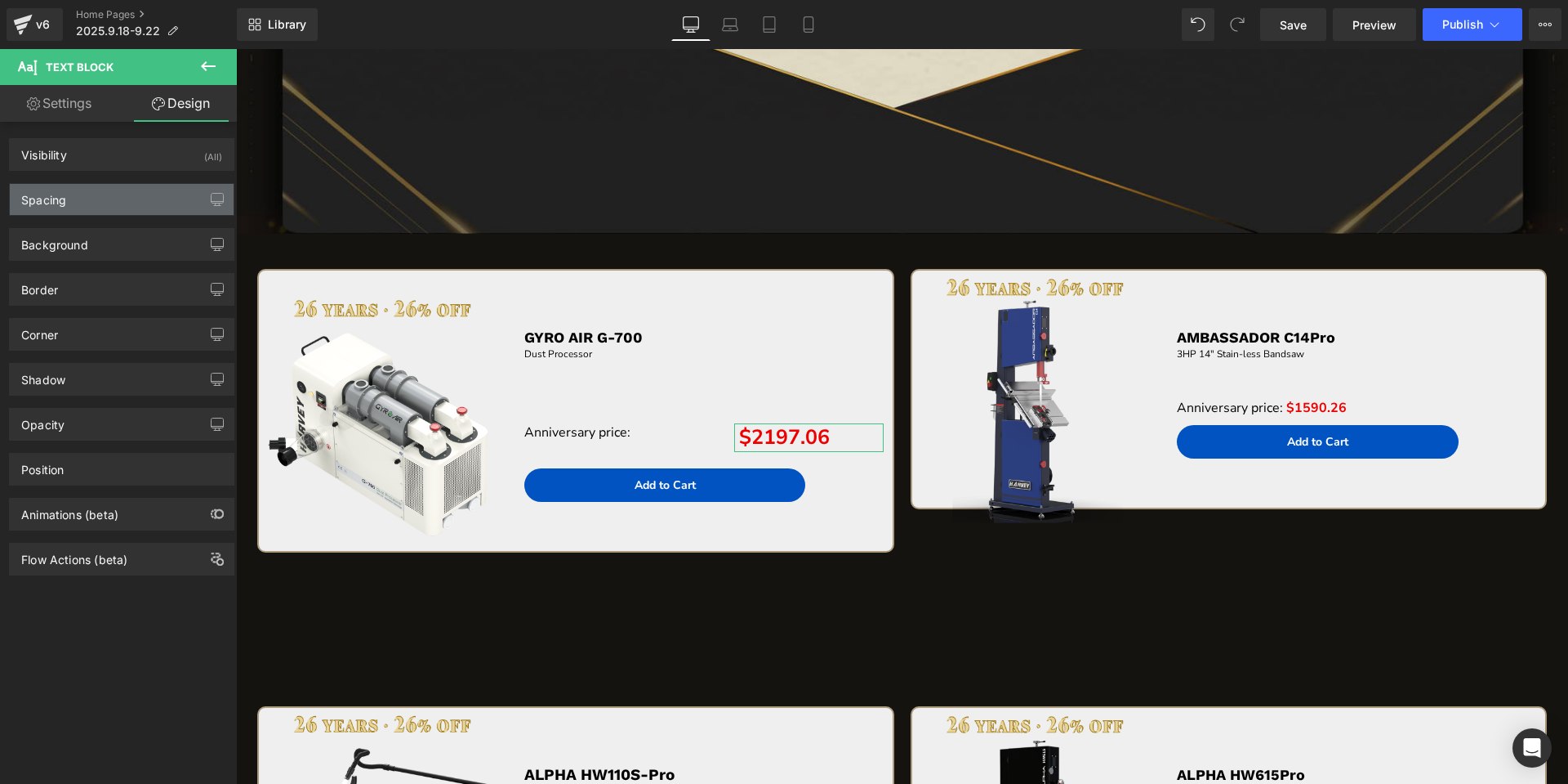
click at [88, 197] on div "Spacing" at bounding box center [121, 199] width 224 height 31
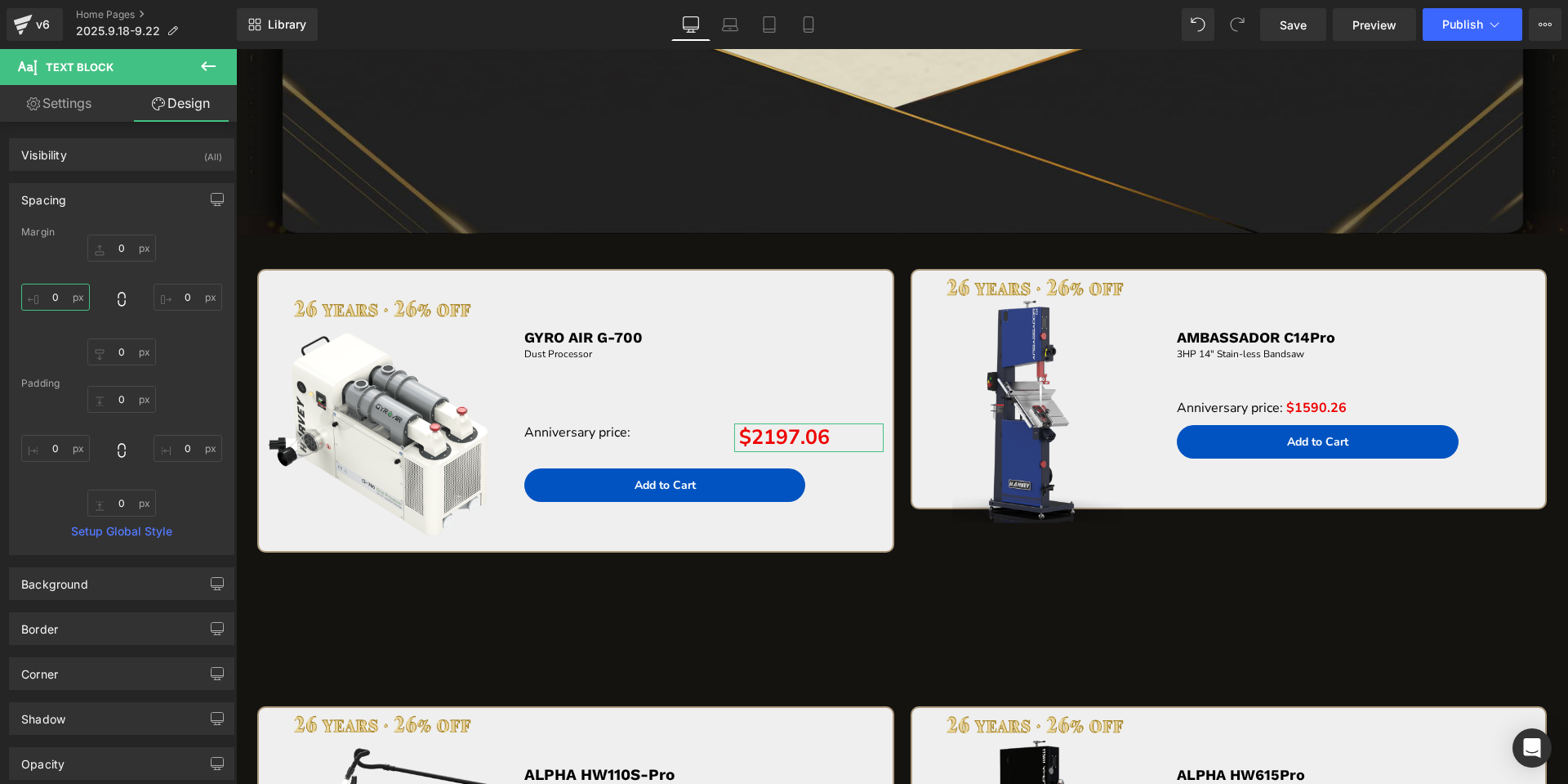
click at [59, 302] on input "text" at bounding box center [56, 297] width 68 height 27
click at [66, 450] on input "text" at bounding box center [56, 448] width 68 height 27
type input "-"
click at [51, 291] on input "text" at bounding box center [56, 297] width 68 height 27
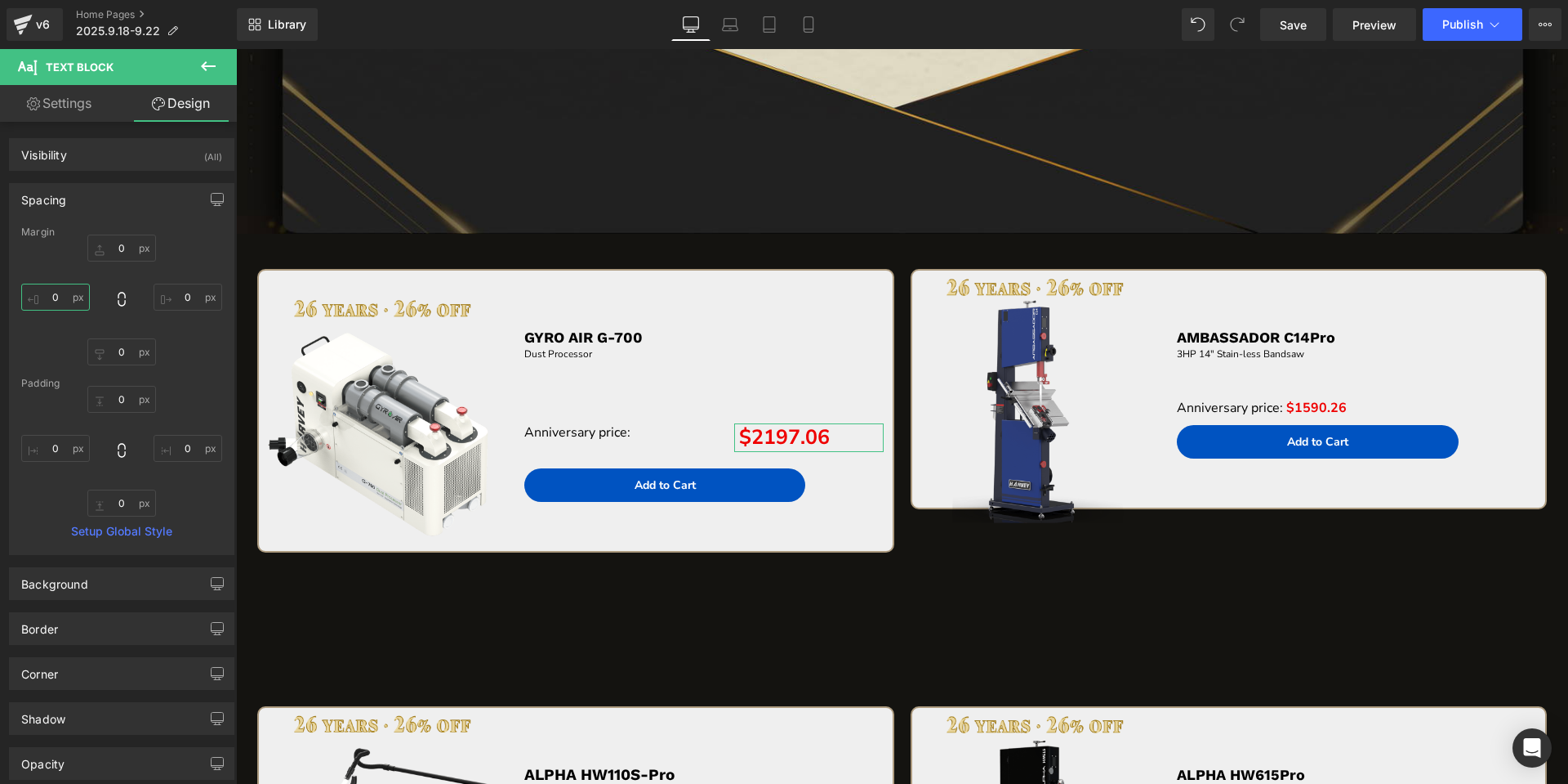
click at [51, 291] on input "text" at bounding box center [56, 297] width 68 height 27
type input "-"
type input "-120"
click at [125, 257] on input "text" at bounding box center [121, 248] width 68 height 27
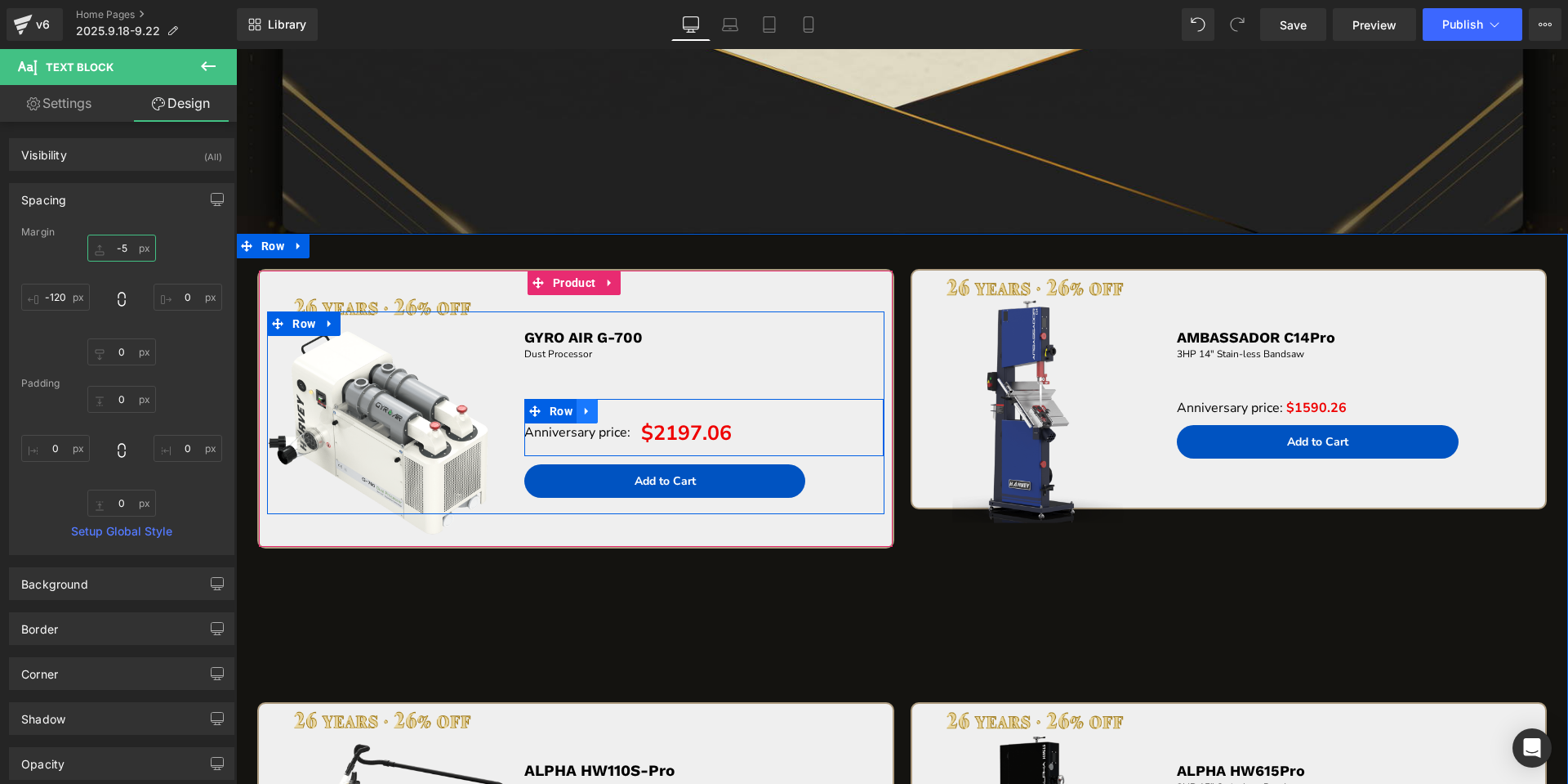
type input "-5"
click at [589, 412] on icon at bounding box center [587, 412] width 12 height 13
click at [610, 413] on icon at bounding box center [608, 411] width 12 height 12
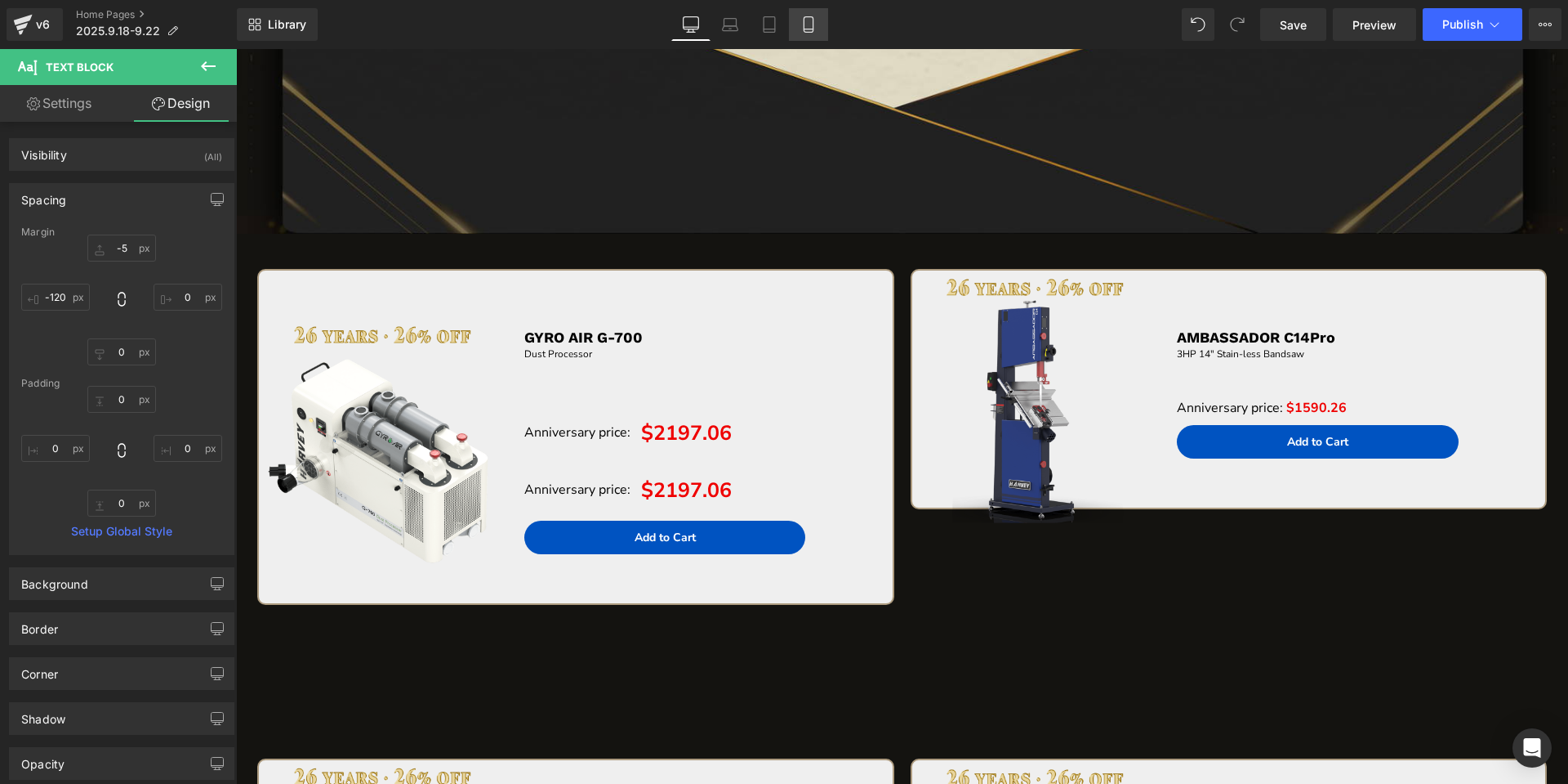
click at [806, 40] on link "Mobile" at bounding box center [809, 24] width 40 height 32
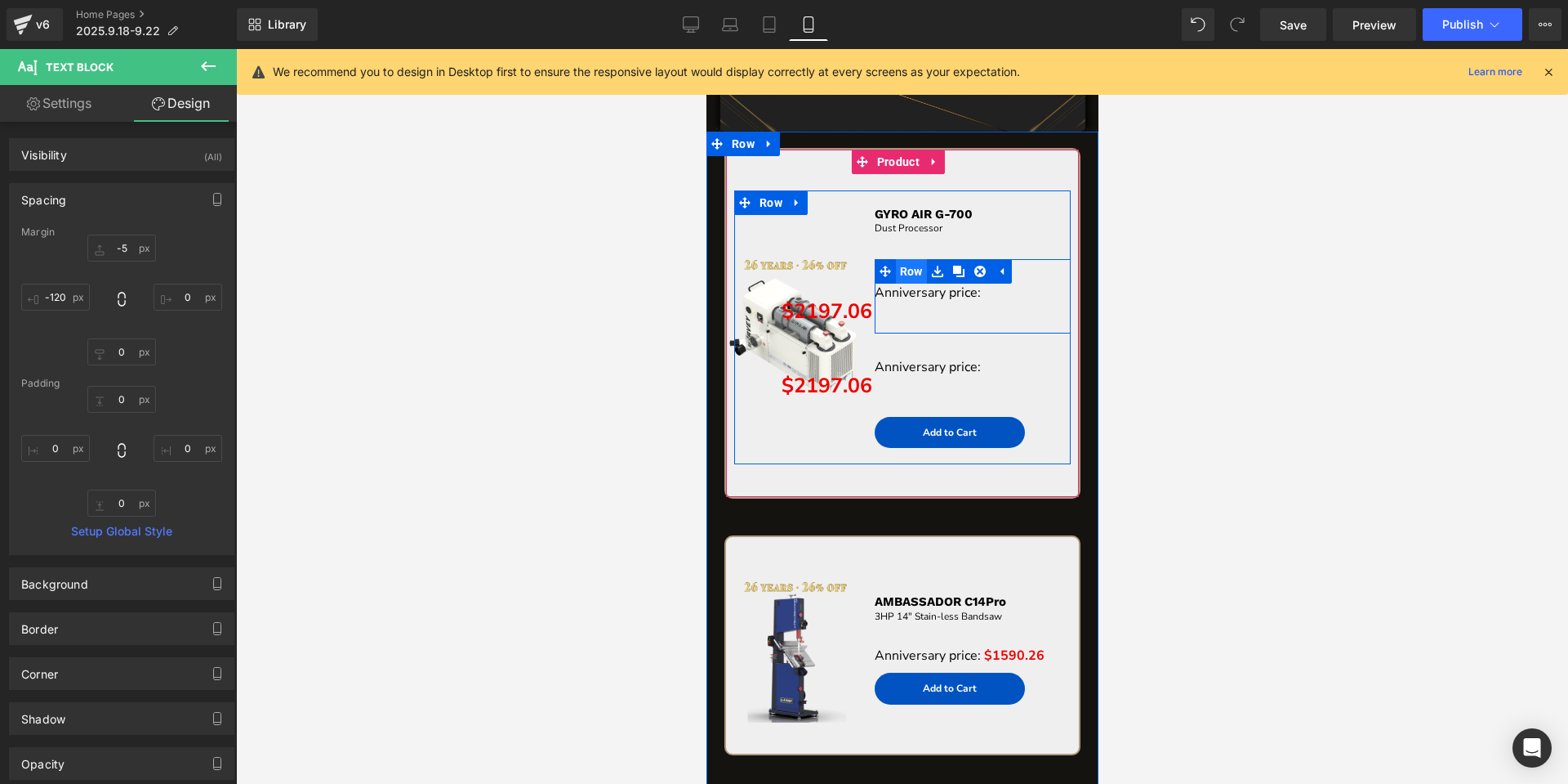
click at [899, 269] on span "Row" at bounding box center [910, 271] width 31 height 24
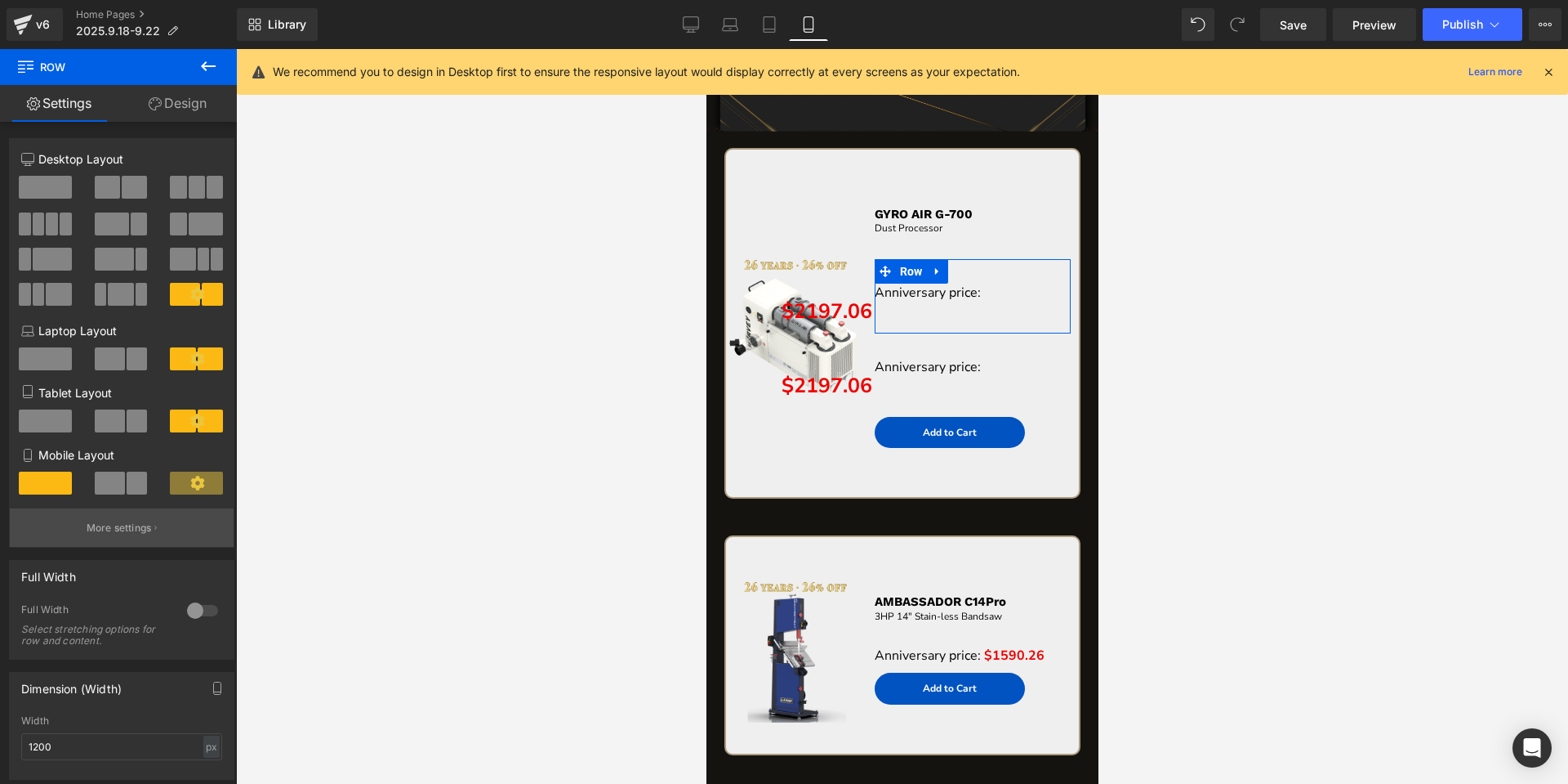
click at [126, 527] on p "More settings" at bounding box center [119, 528] width 66 height 14
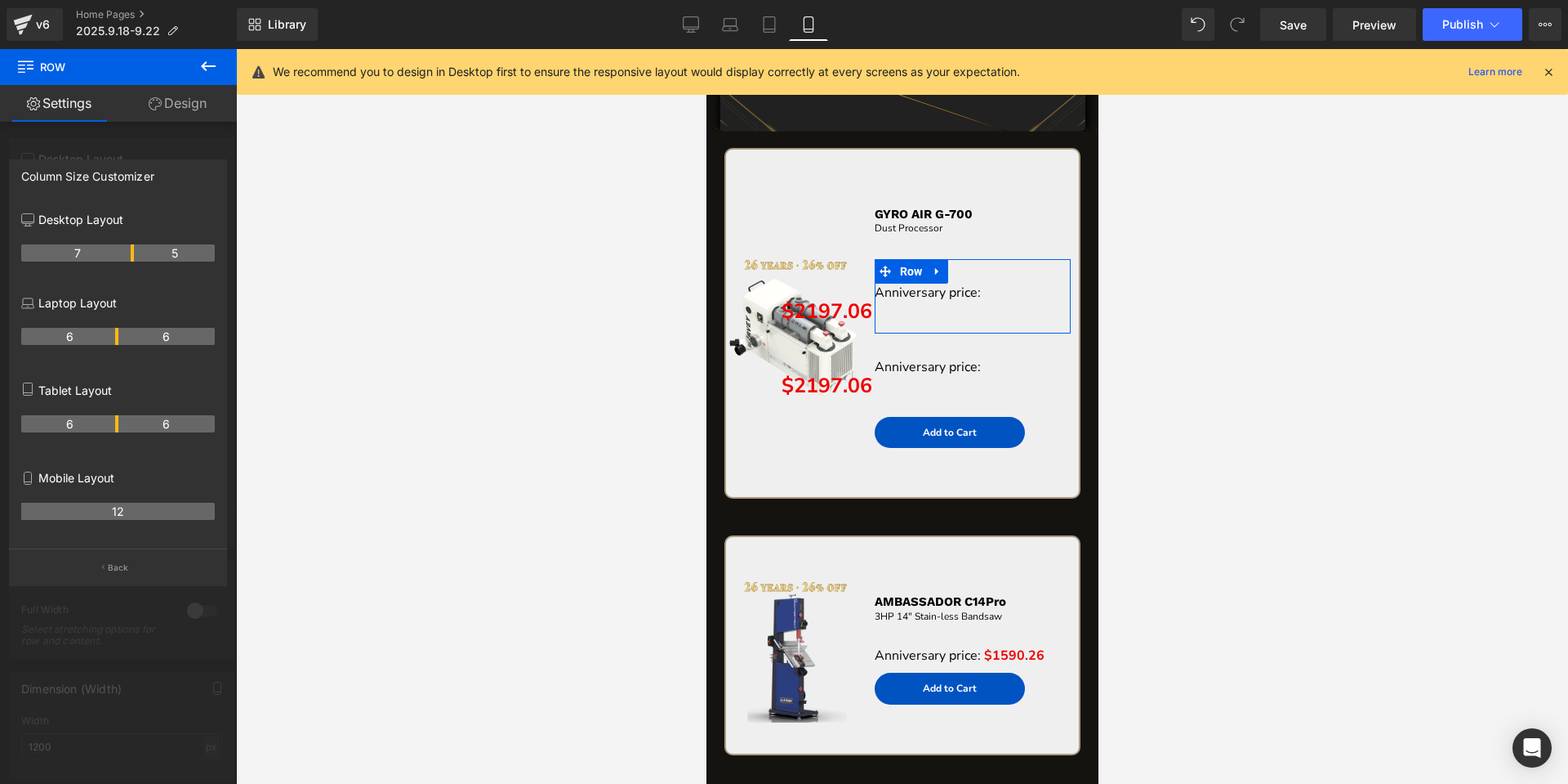
click at [138, 508] on th "12" at bounding box center [118, 511] width 193 height 17
drag, startPoint x: 122, startPoint y: 571, endPoint x: 134, endPoint y: 546, distance: 27.7
click at [134, 546] on div "Column Size Customizer Desktop Layout 7 5 Laptop Layout 6 6 Tablet Layout 6 6 M…" at bounding box center [118, 372] width 218 height 426
click at [136, 560] on button "Back" at bounding box center [118, 566] width 218 height 37
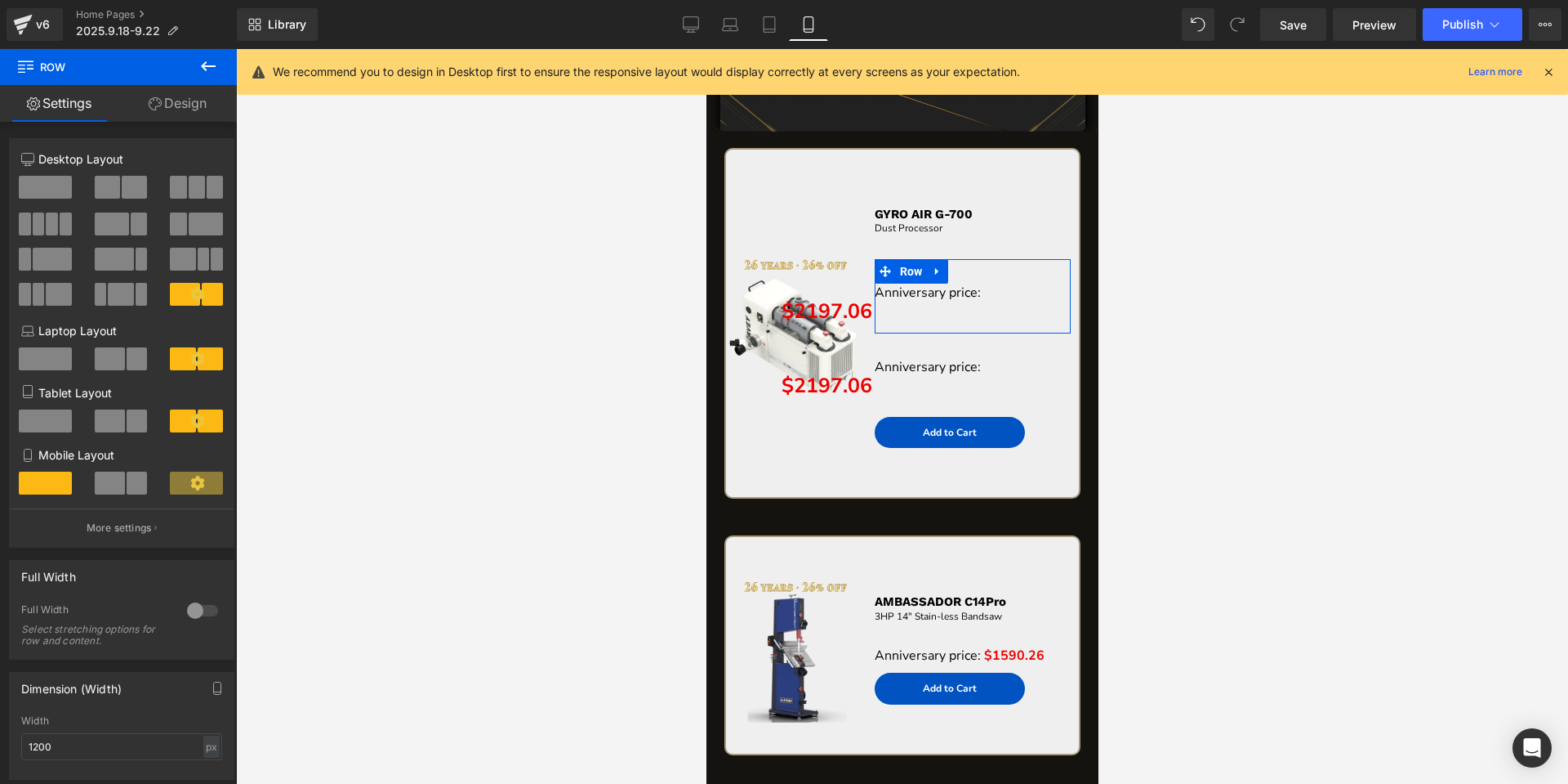
click at [119, 482] on span at bounding box center [110, 482] width 31 height 22
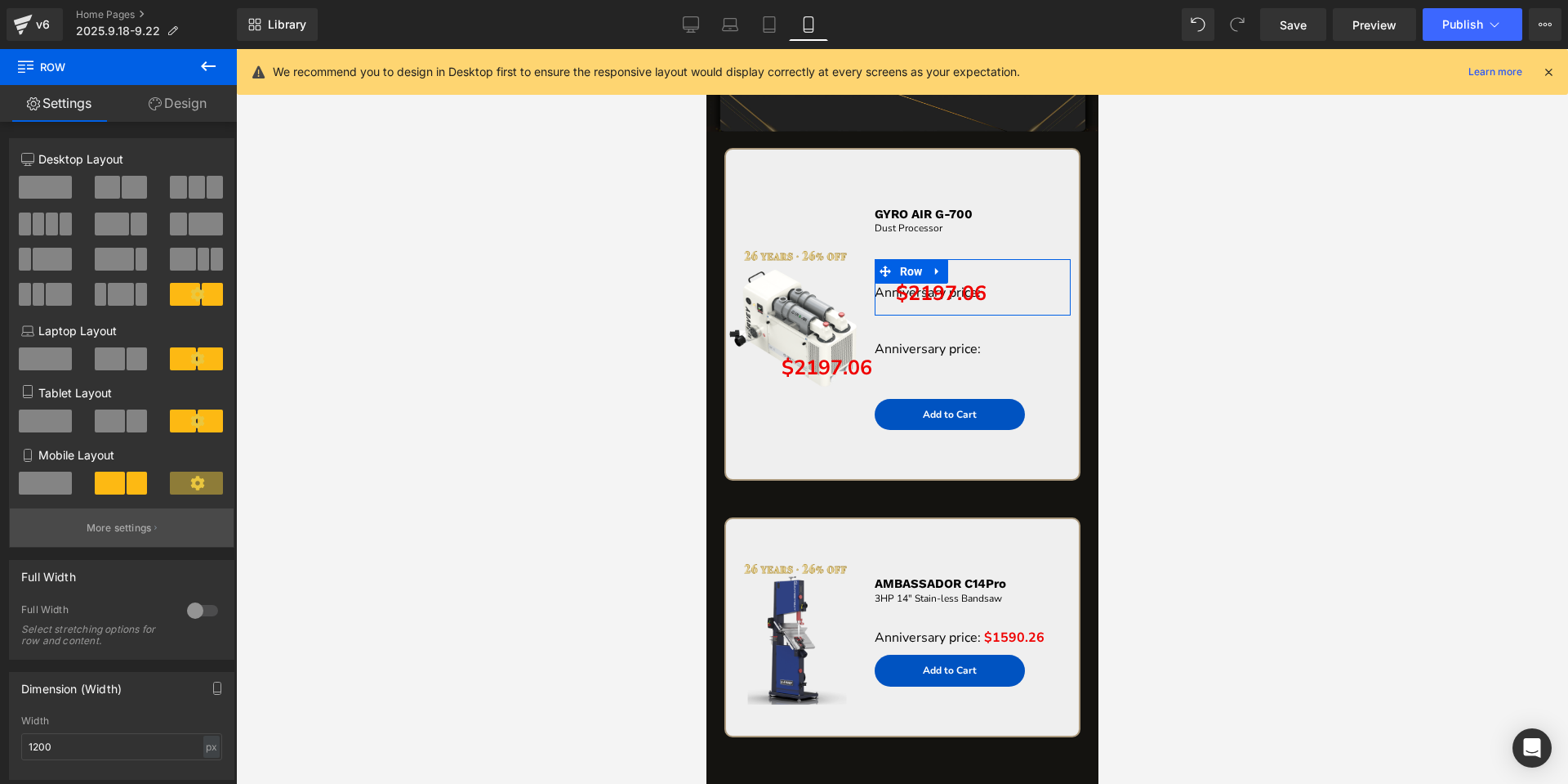
click at [148, 524] on p "More settings" at bounding box center [119, 528] width 66 height 14
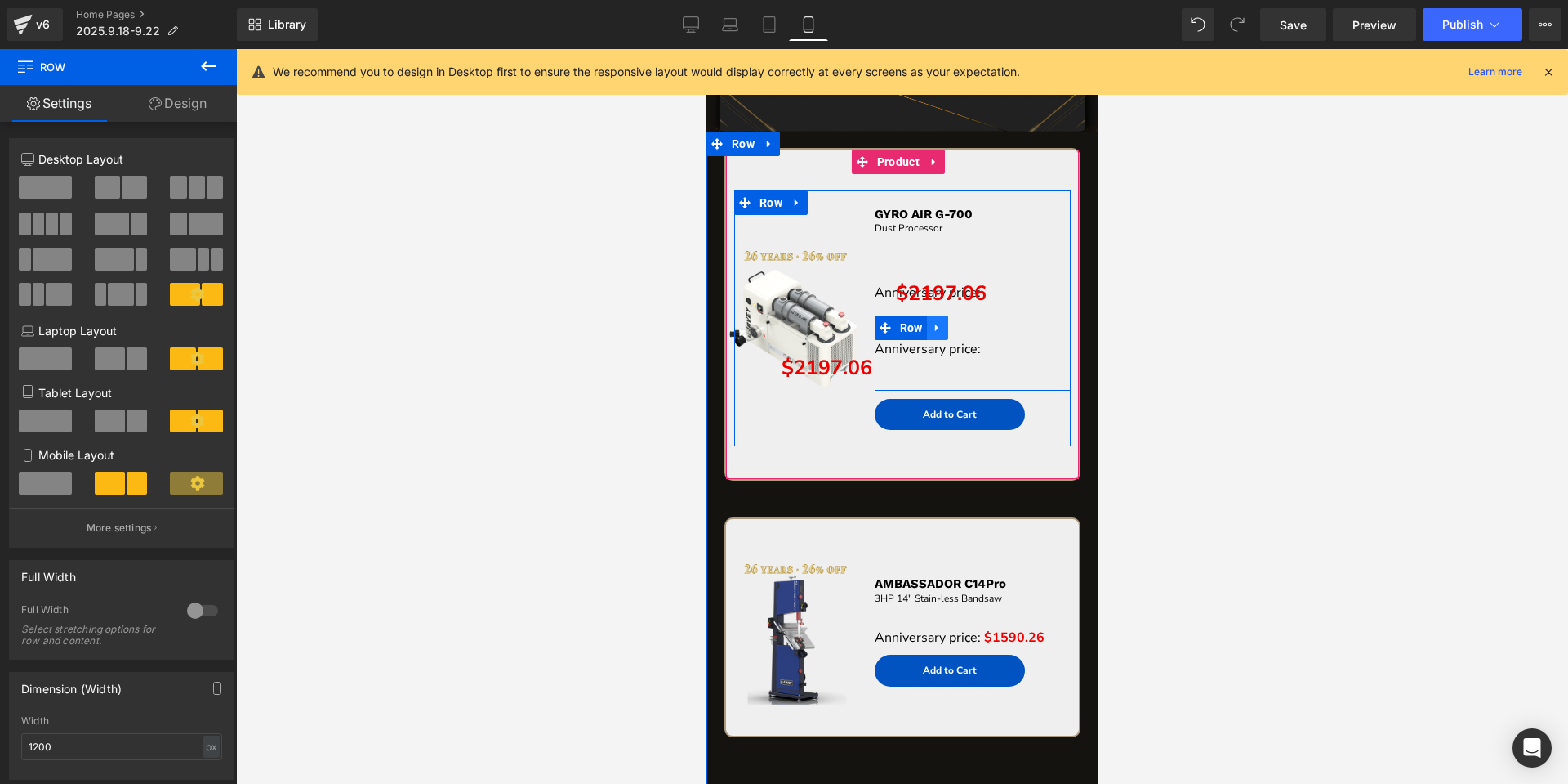
click at [931, 330] on icon at bounding box center [936, 328] width 12 height 13
drag, startPoint x: 977, startPoint y: 324, endPoint x: 985, endPoint y: 327, distance: 8.5
click at [977, 324] on icon at bounding box center [979, 327] width 12 height 12
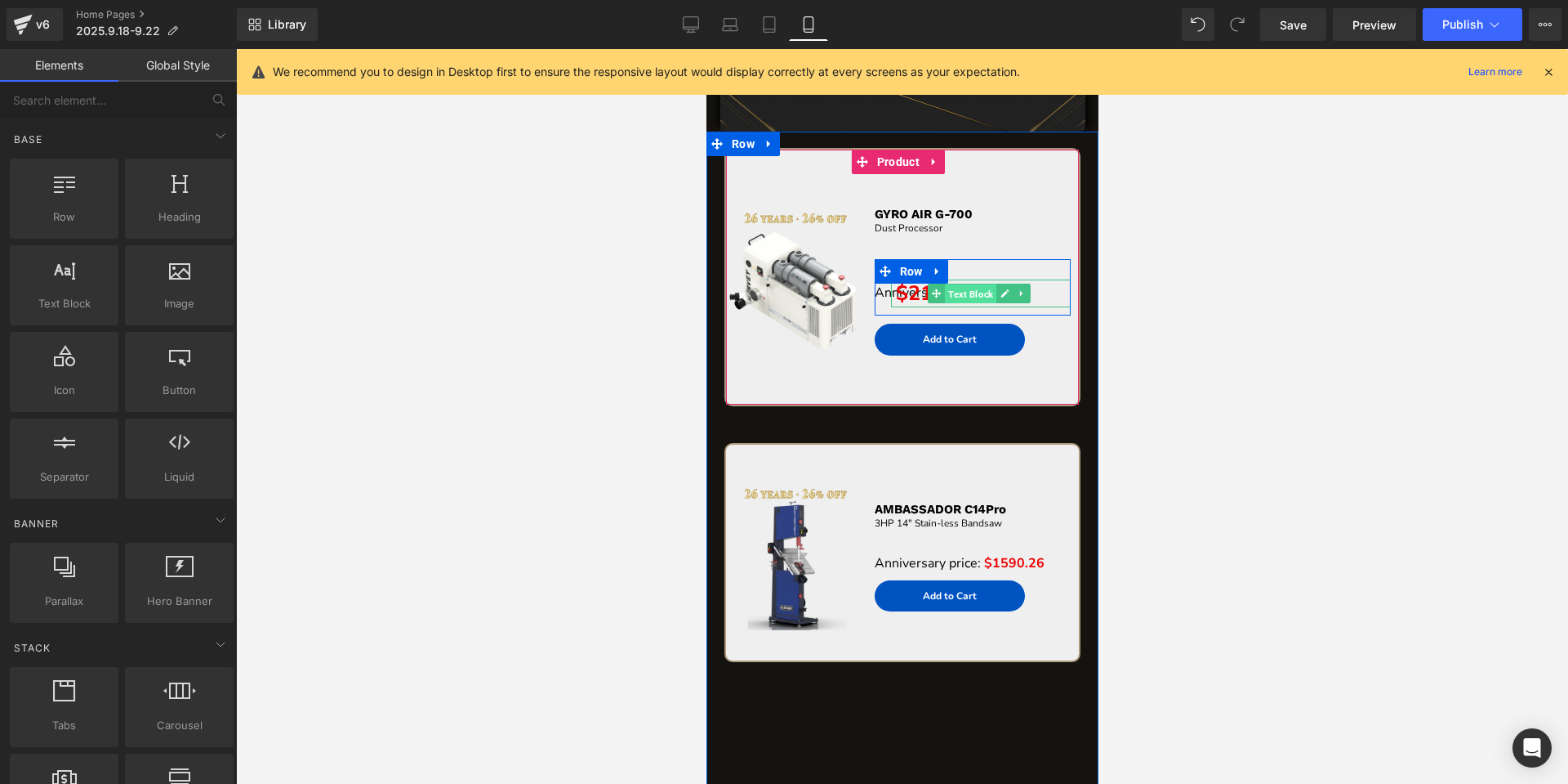
click at [969, 290] on span "Text Block" at bounding box center [970, 294] width 51 height 20
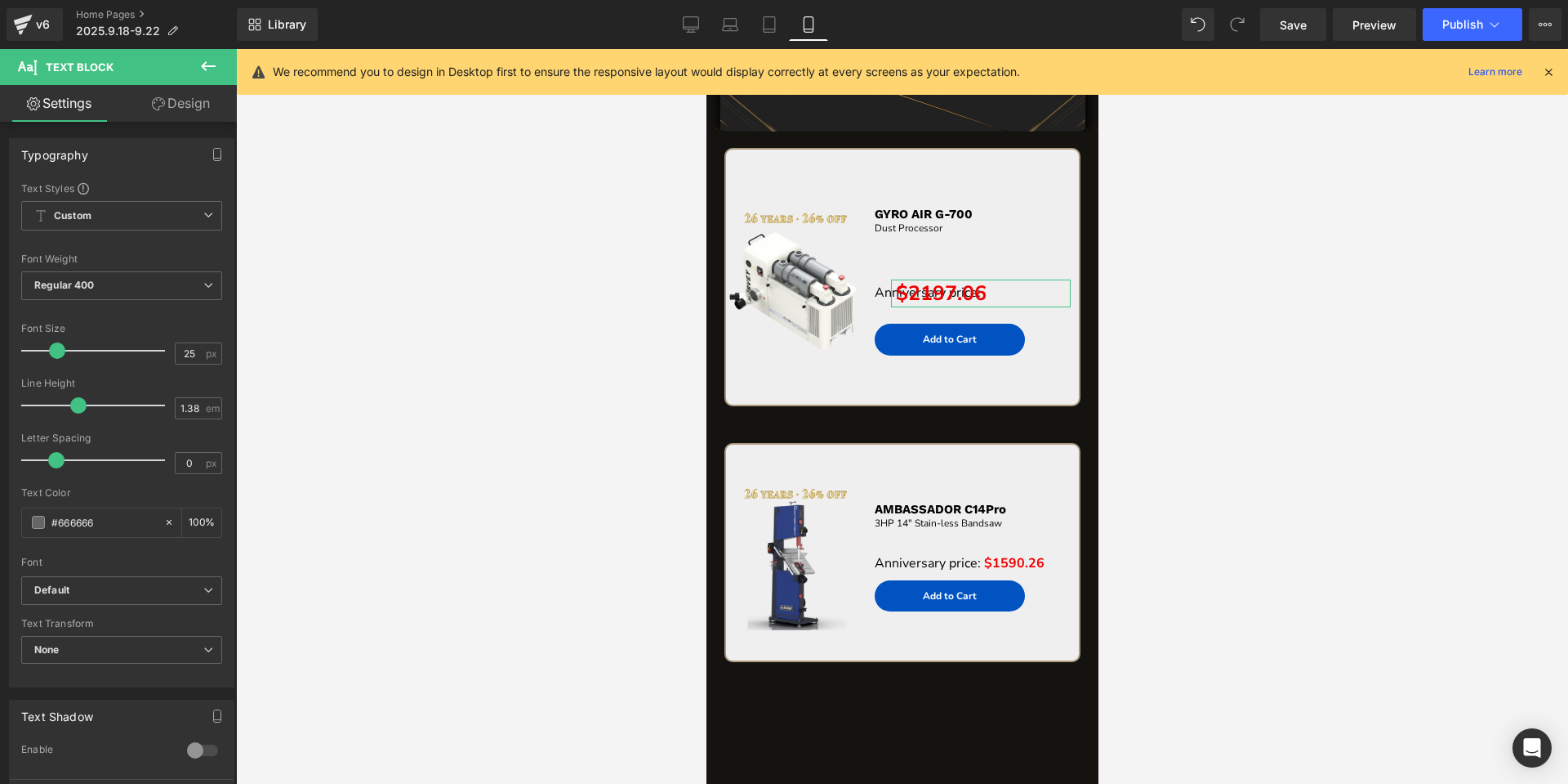
click at [182, 110] on link "Design" at bounding box center [181, 103] width 119 height 37
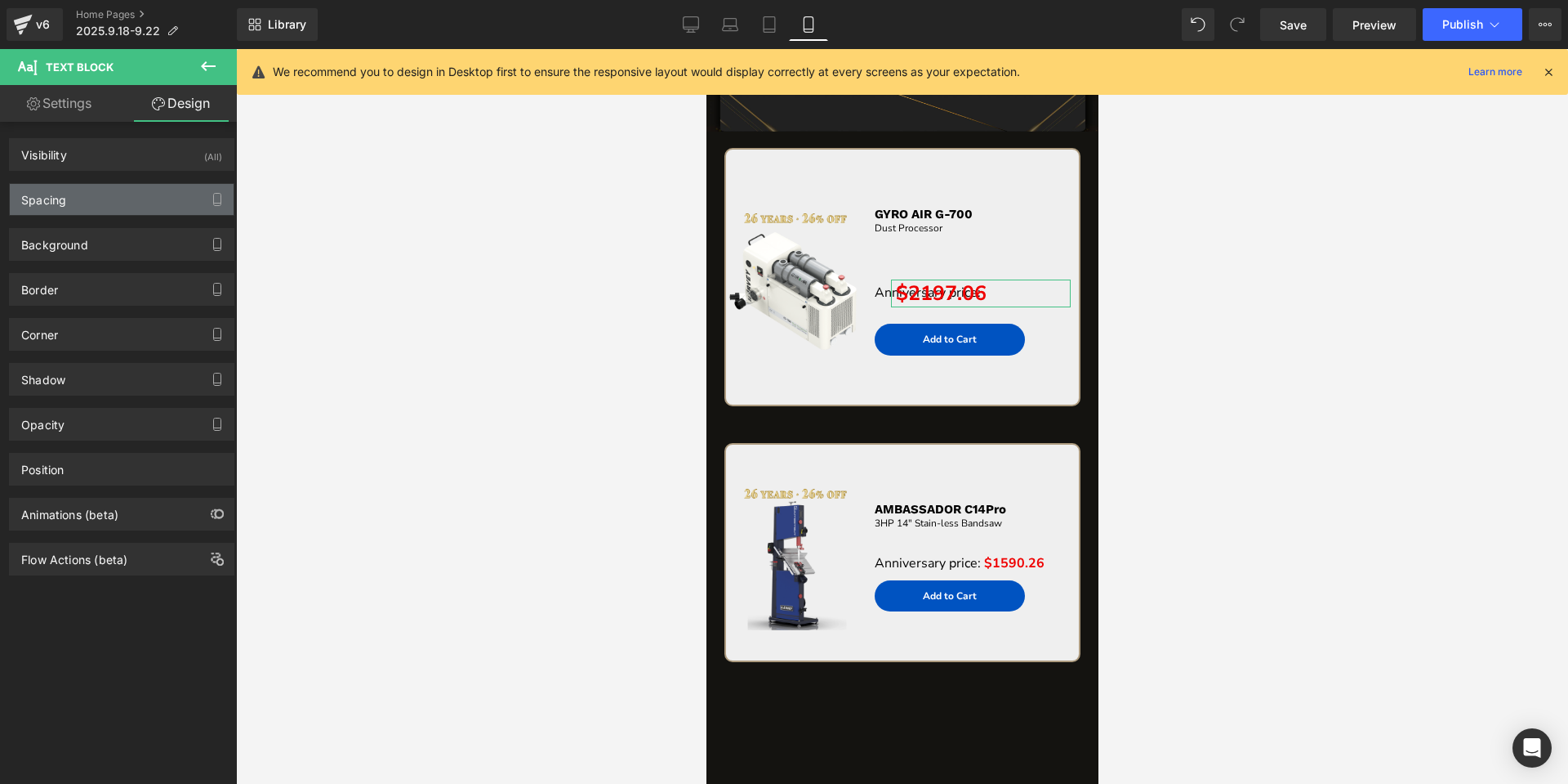
click at [87, 193] on div "Spacing" at bounding box center [121, 199] width 224 height 31
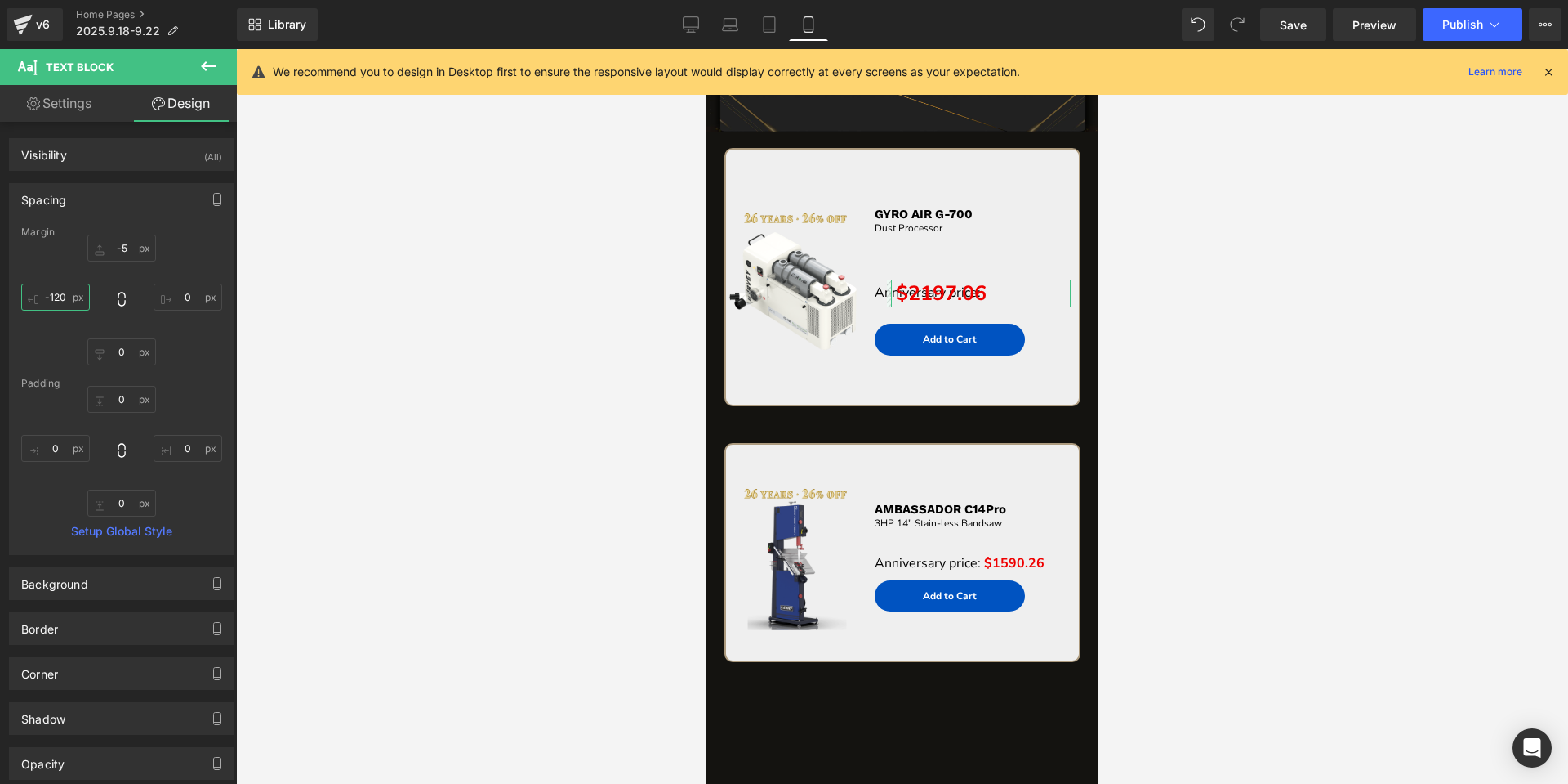
click at [70, 306] on input "-120" at bounding box center [56, 297] width 68 height 27
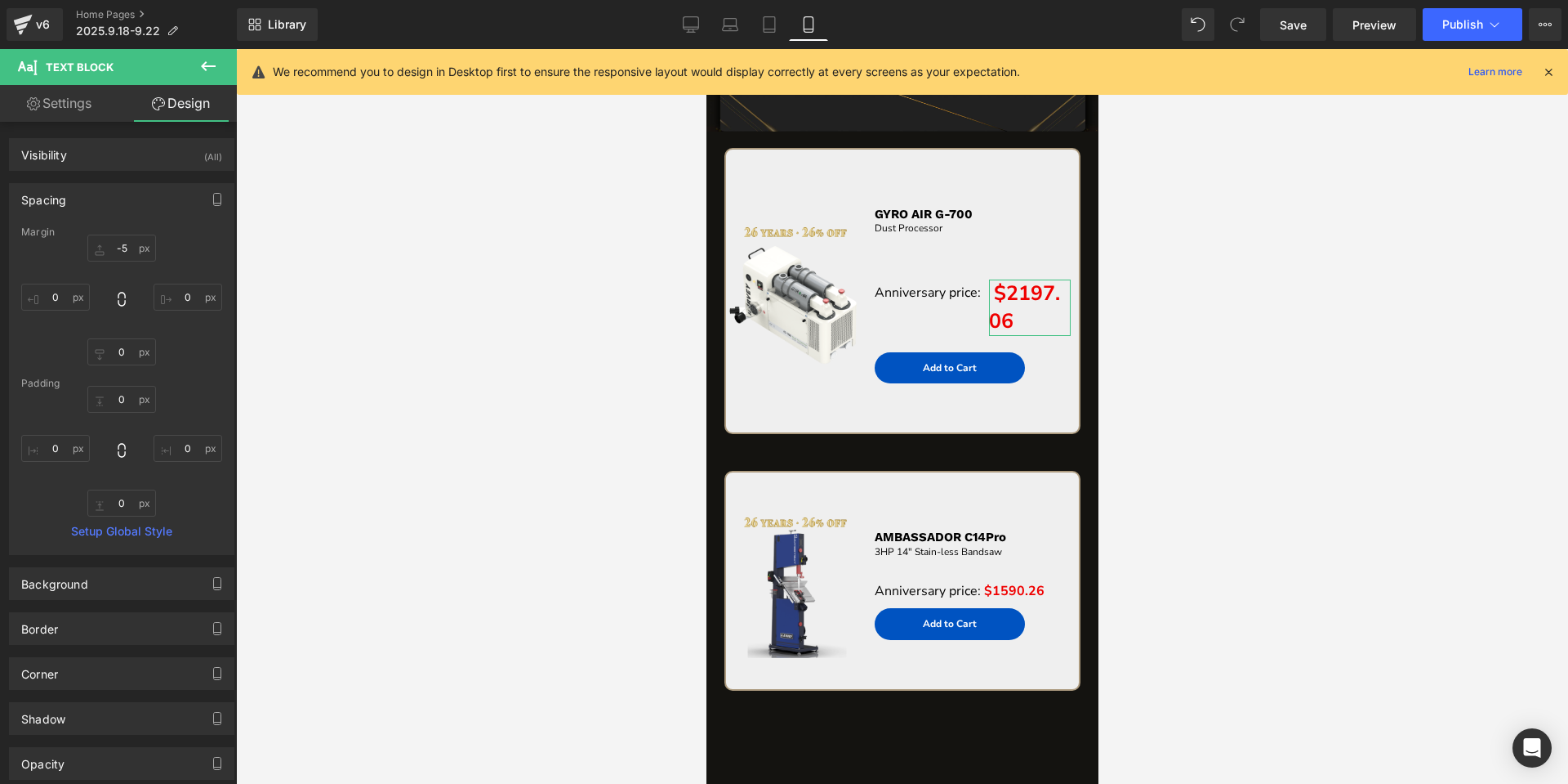
click at [59, 124] on div "Visibility (All) 0|0|0|0 1 Show on Desktop 1 Show on Laptop 1 Show on Tablet 1 …" at bounding box center [122, 518] width 244 height 793
click at [67, 109] on link "Settings" at bounding box center [59, 103] width 119 height 37
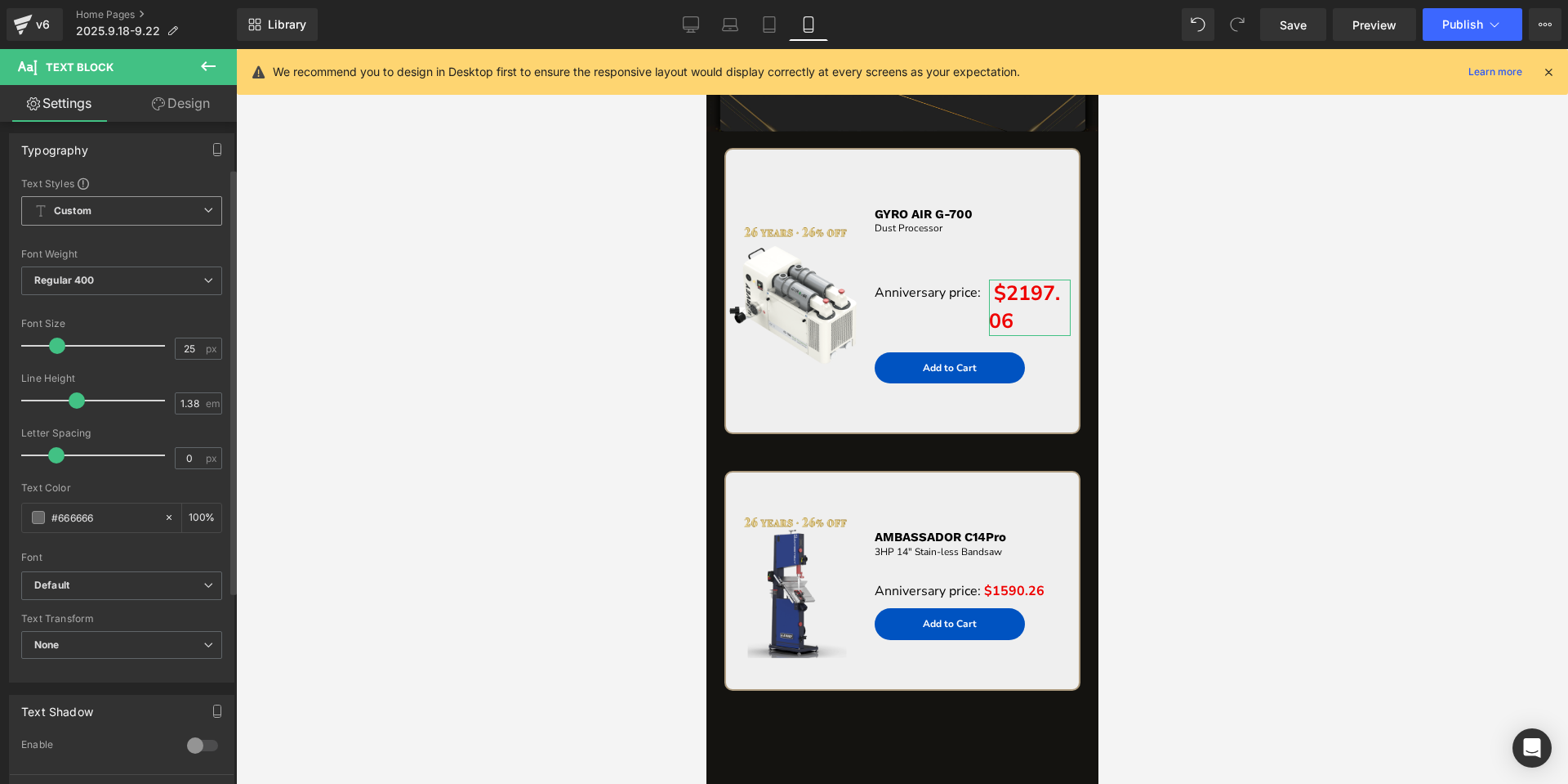
scroll to position [0, 0]
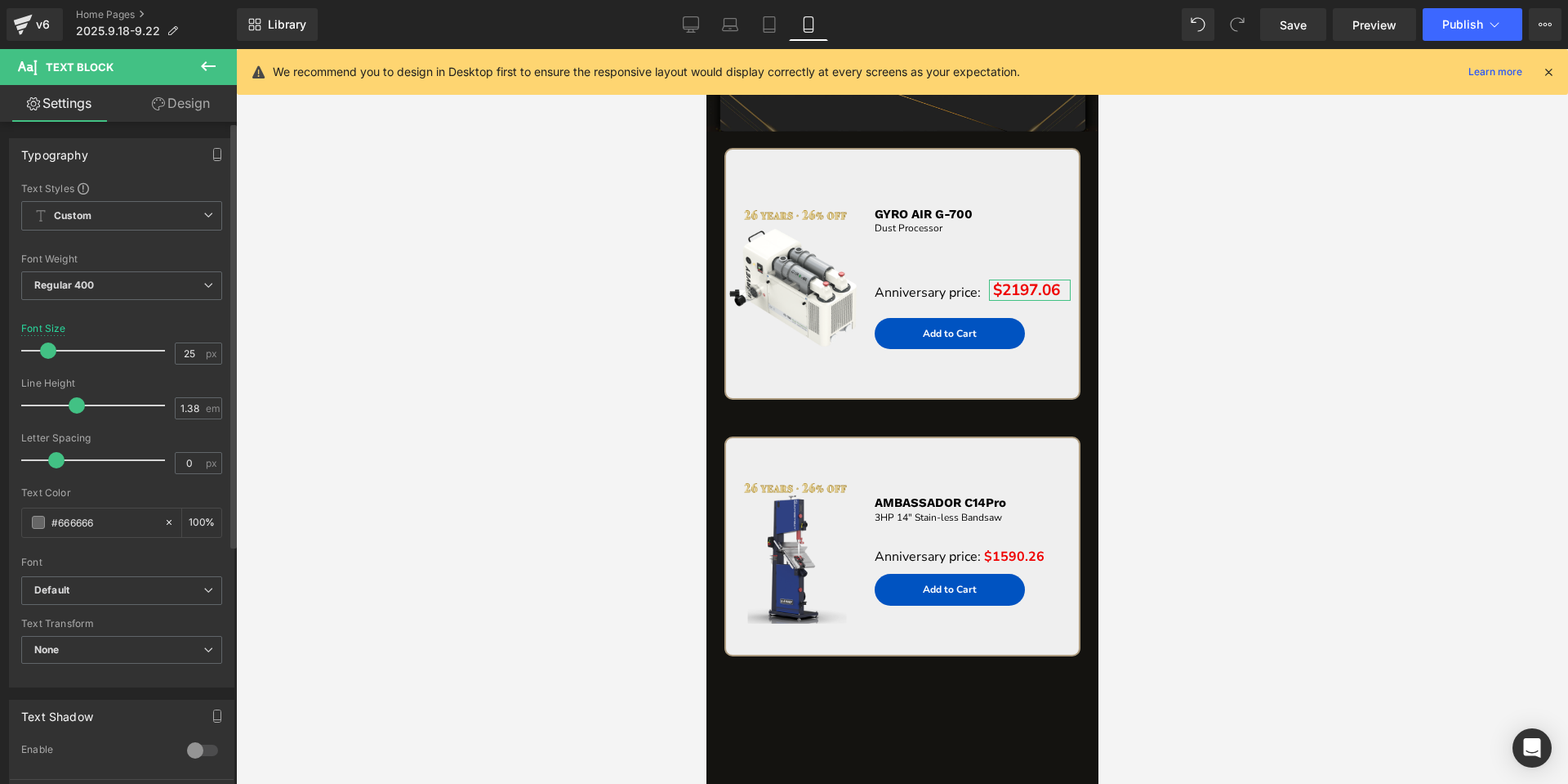
drag, startPoint x: 56, startPoint y: 359, endPoint x: 48, endPoint y: 361, distance: 8.2
click at [48, 361] on div at bounding box center [97, 351] width 136 height 32
click at [1262, 309] on div at bounding box center [902, 416] width 1332 height 735
click at [682, 35] on link "Desktop" at bounding box center [691, 24] width 40 height 32
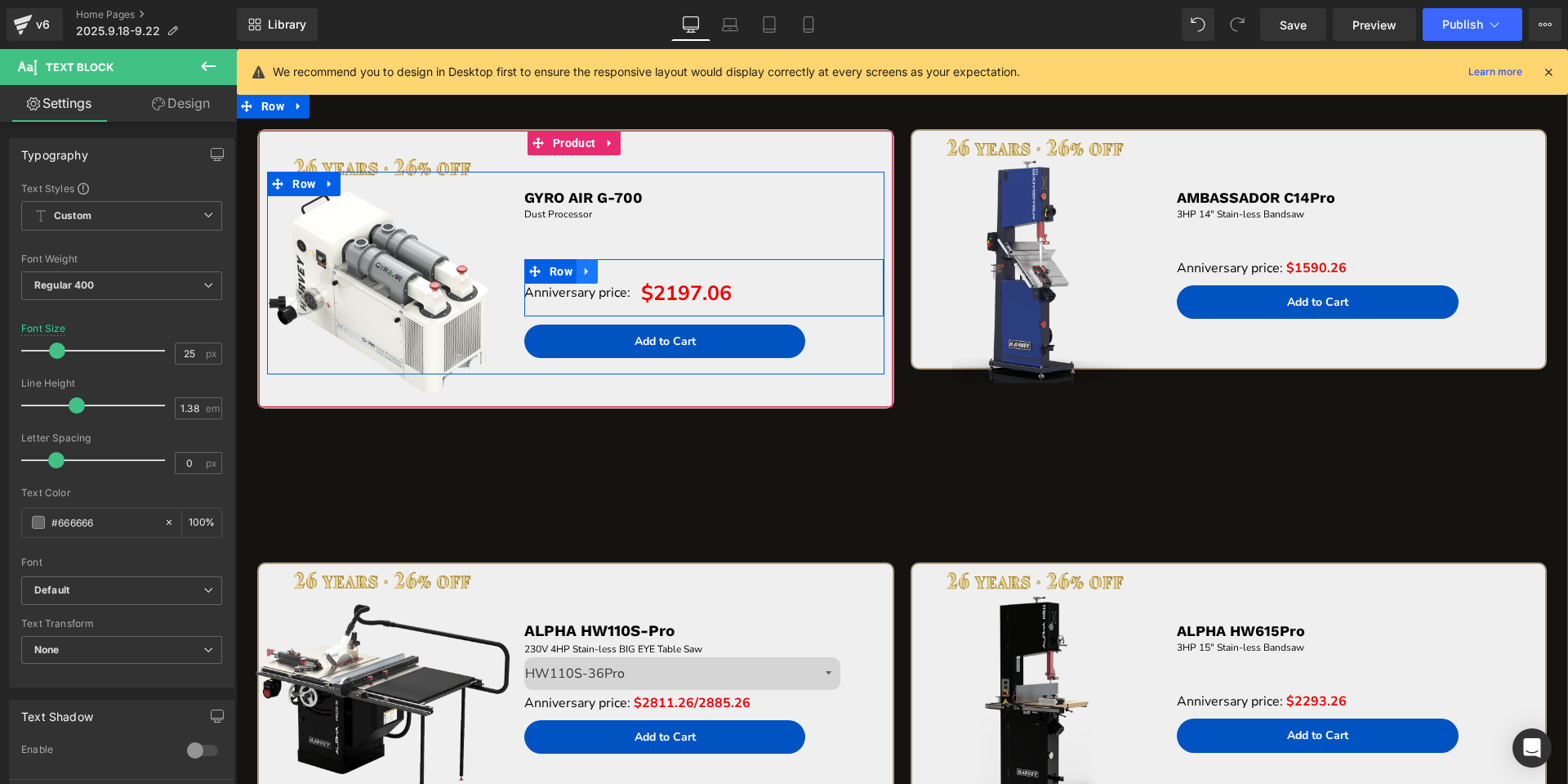
click at [589, 274] on icon at bounding box center [587, 272] width 12 height 13
click at [606, 272] on icon at bounding box center [608, 271] width 12 height 12
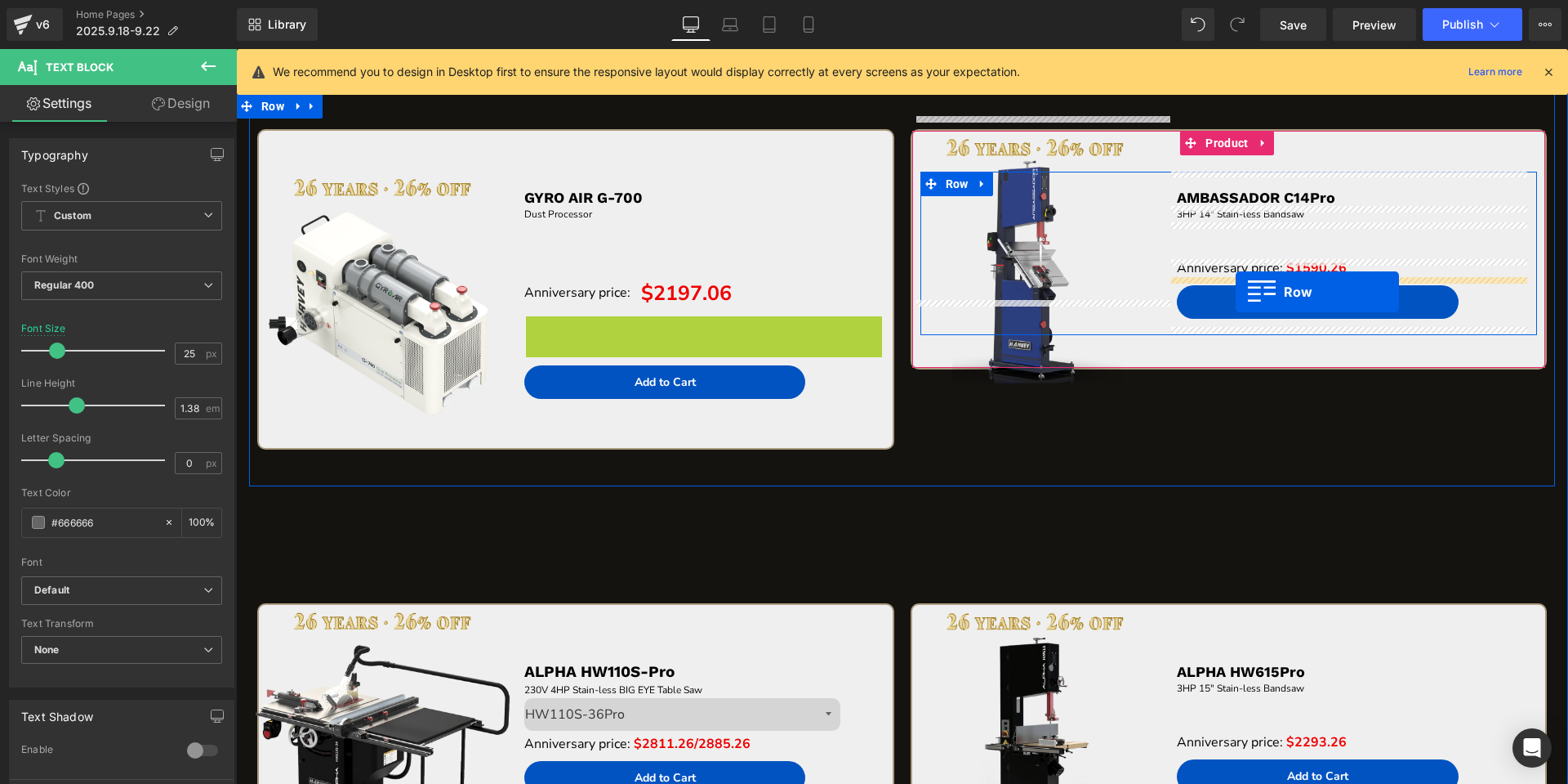
drag, startPoint x: 526, startPoint y: 336, endPoint x: 1268, endPoint y: 272, distance: 744.8
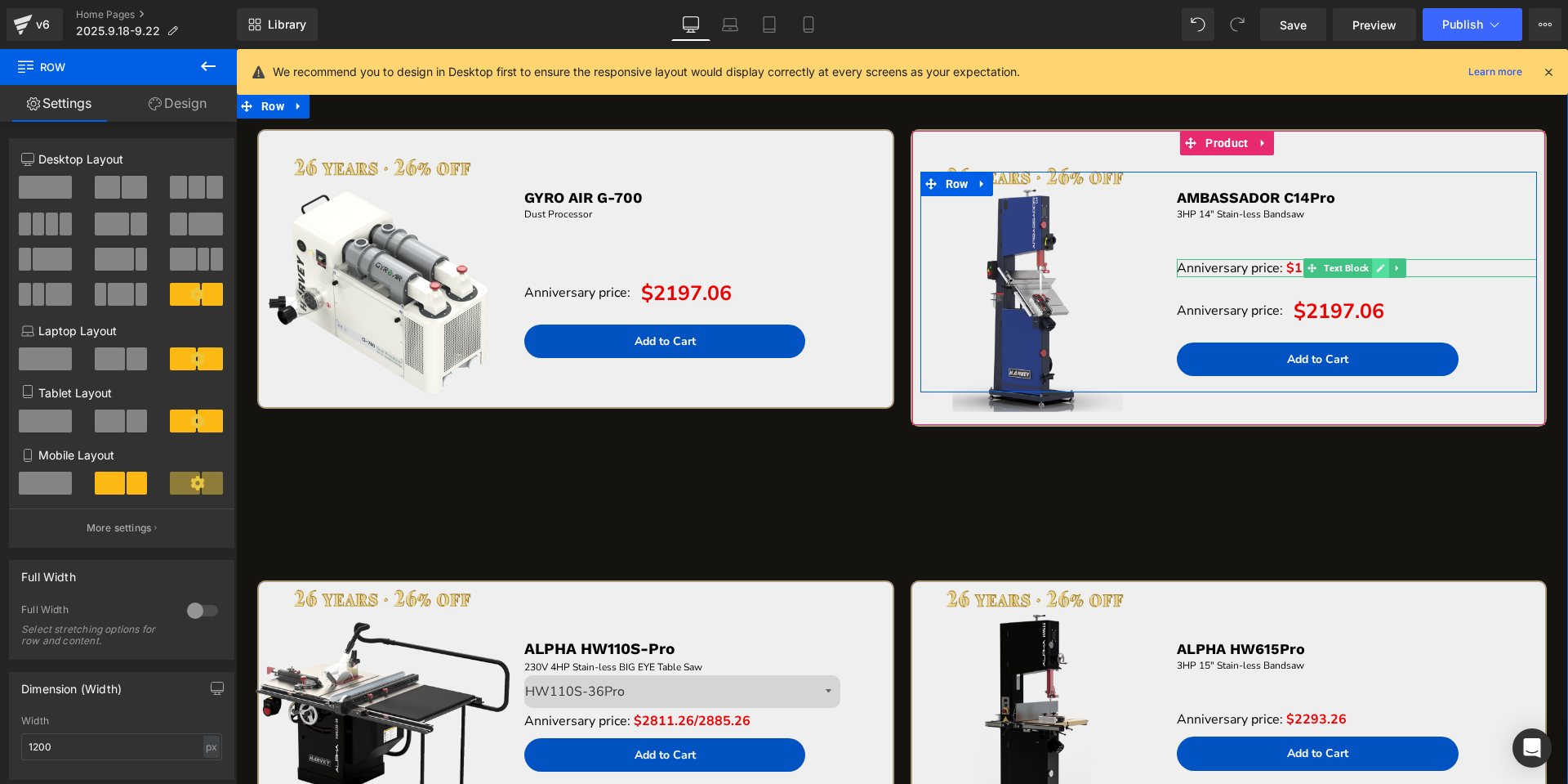
click at [1376, 263] on icon at bounding box center [1380, 268] width 9 height 10
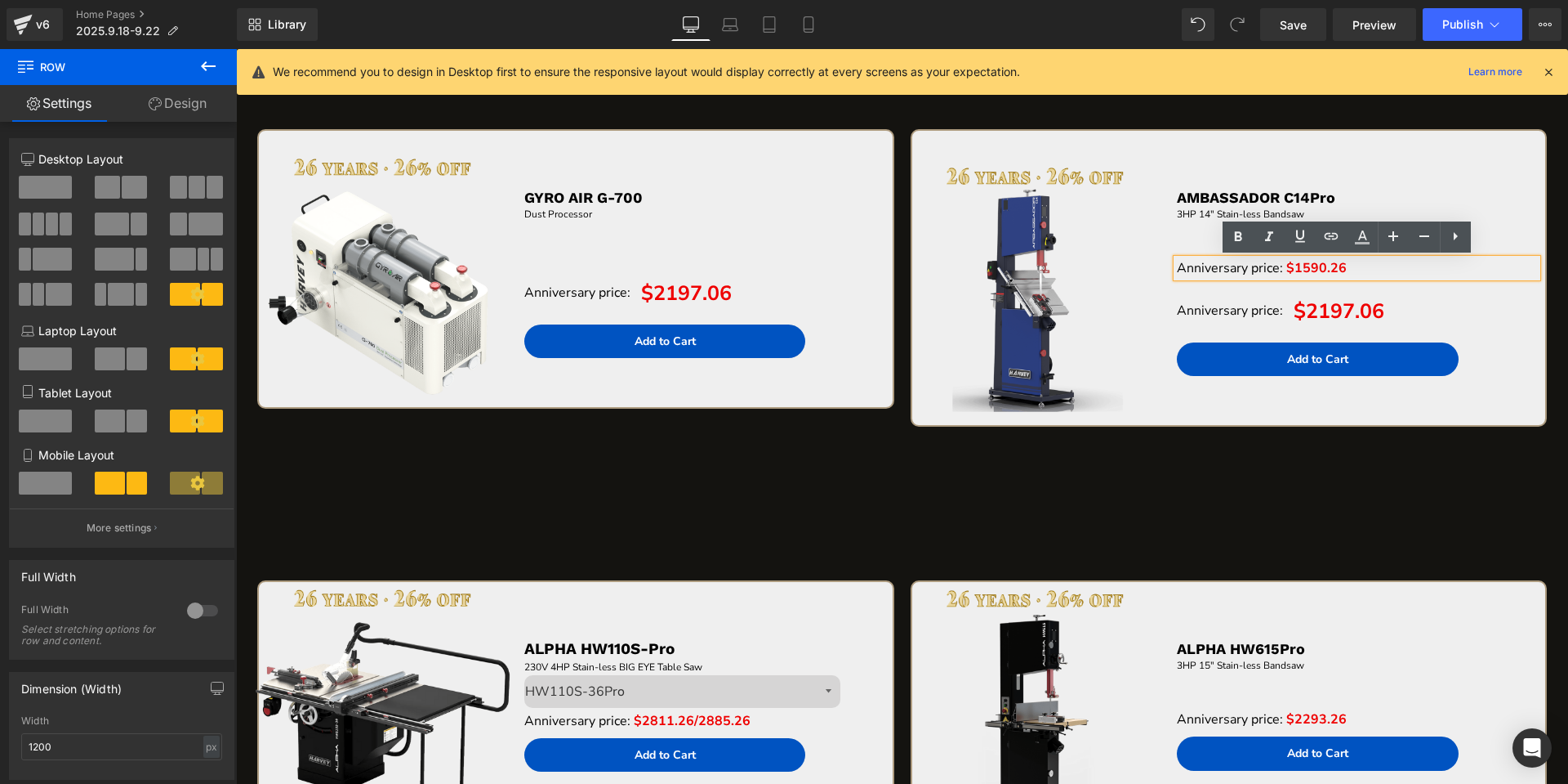
click at [1298, 273] on span "$1590.26" at bounding box center [1316, 268] width 60 height 18
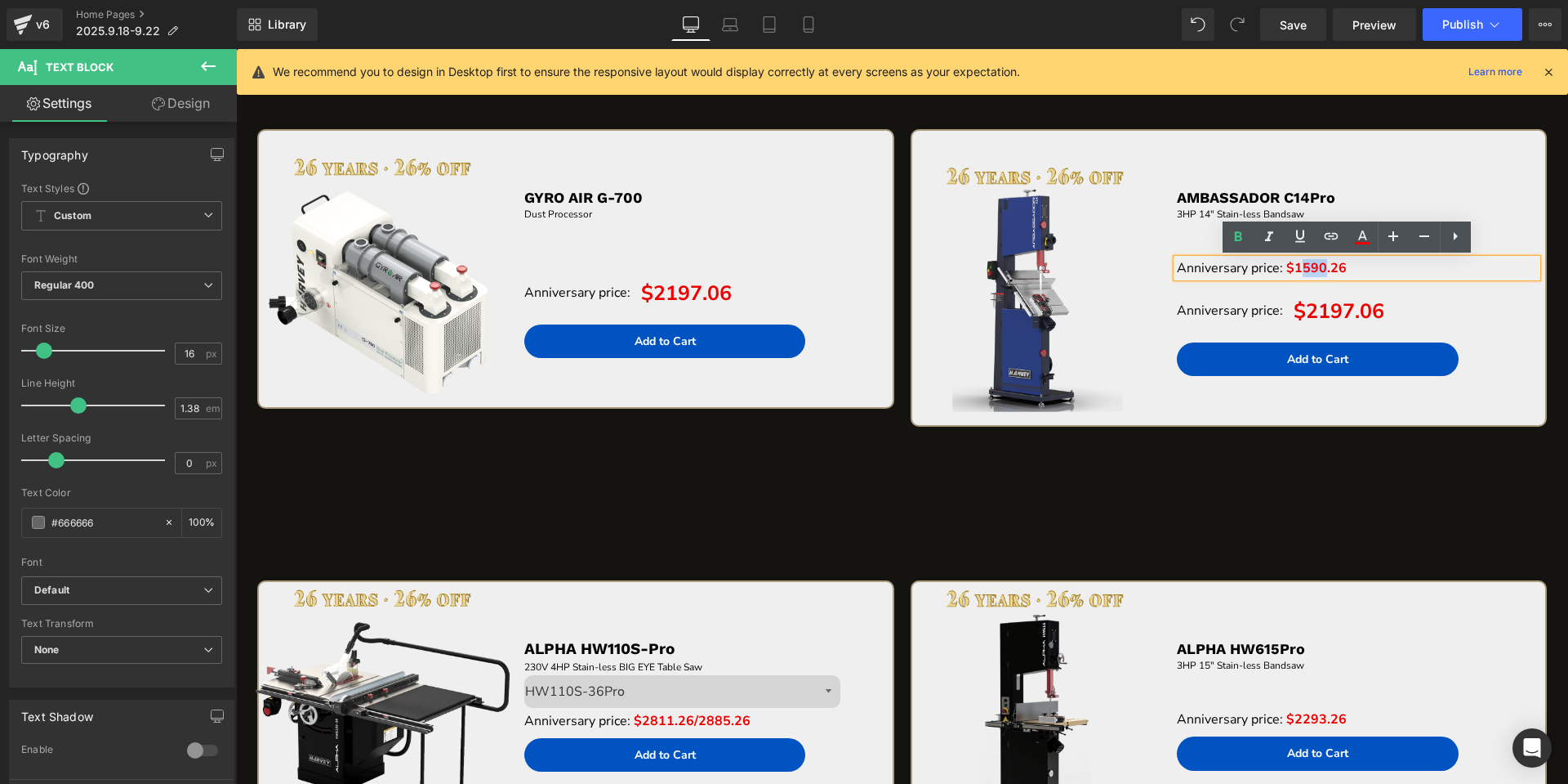
drag, startPoint x: 1289, startPoint y: 272, endPoint x: 1313, endPoint y: 268, distance: 24.3
click at [1313, 268] on span "$1590.26" at bounding box center [1316, 268] width 60 height 18
drag, startPoint x: 1285, startPoint y: 273, endPoint x: 1342, endPoint y: 266, distance: 57.4
click at [1342, 266] on p "Anniversary price: $1590.26" at bounding box center [1357, 268] width 360 height 18
copy span "1590.26"
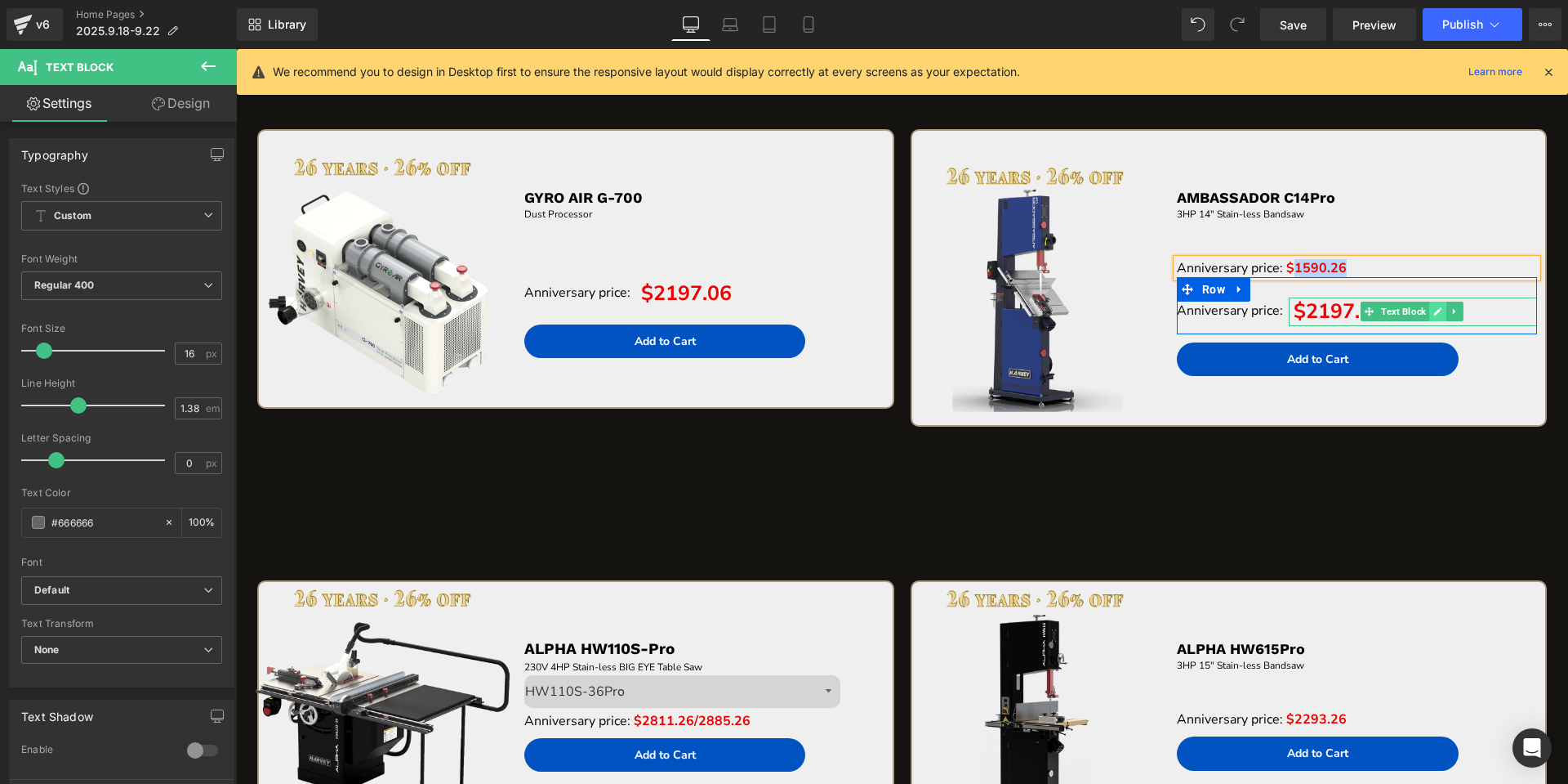
click at [1433, 312] on icon at bounding box center [1438, 311] width 9 height 10
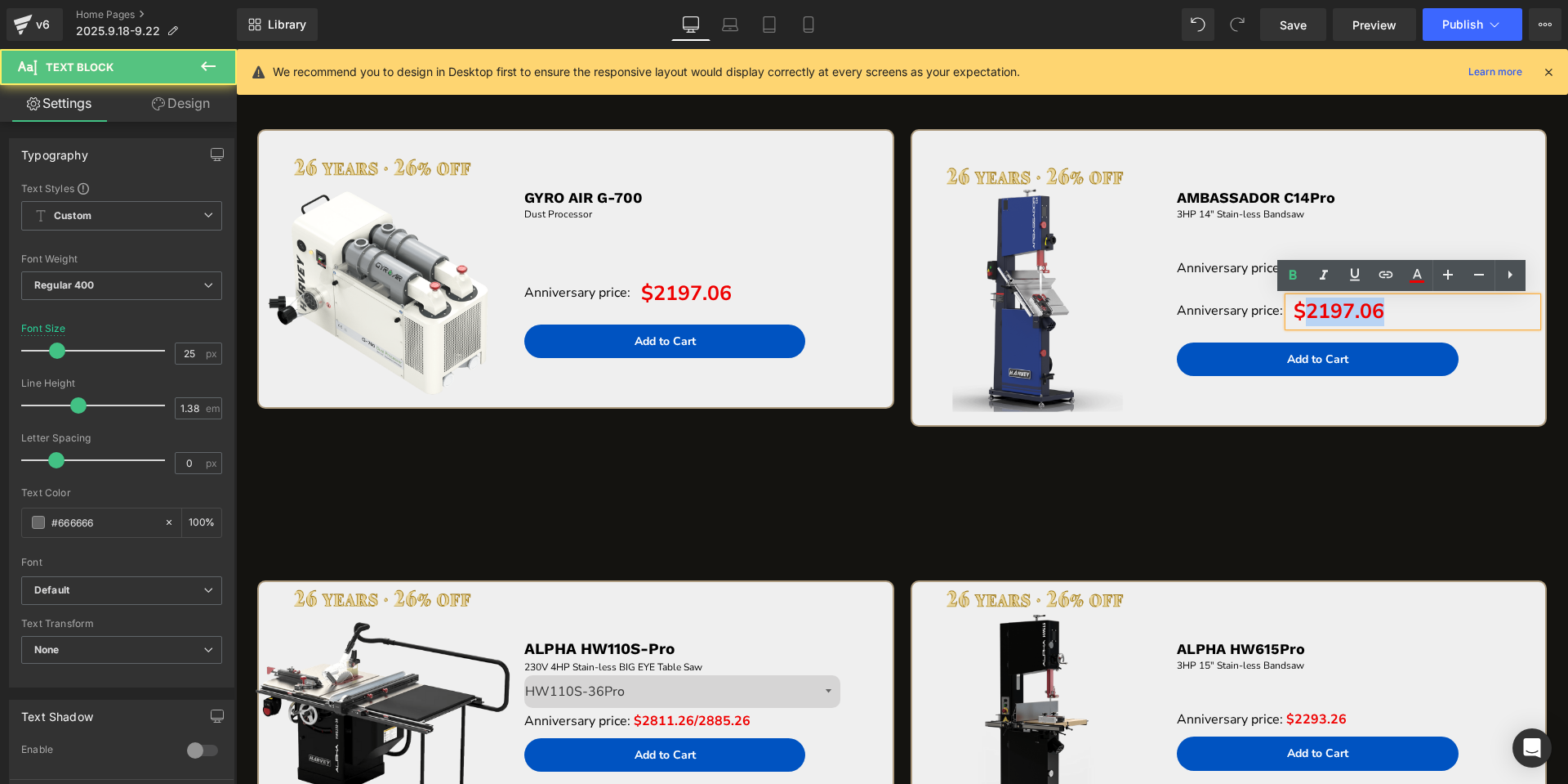
drag, startPoint x: 1300, startPoint y: 315, endPoint x: 1382, endPoint y: 310, distance: 82.2
click at [1382, 310] on p "$2197.06" at bounding box center [1413, 312] width 248 height 29
paste div "To enrich screen reader interactions, please activate Accessibility in Grammarl…"
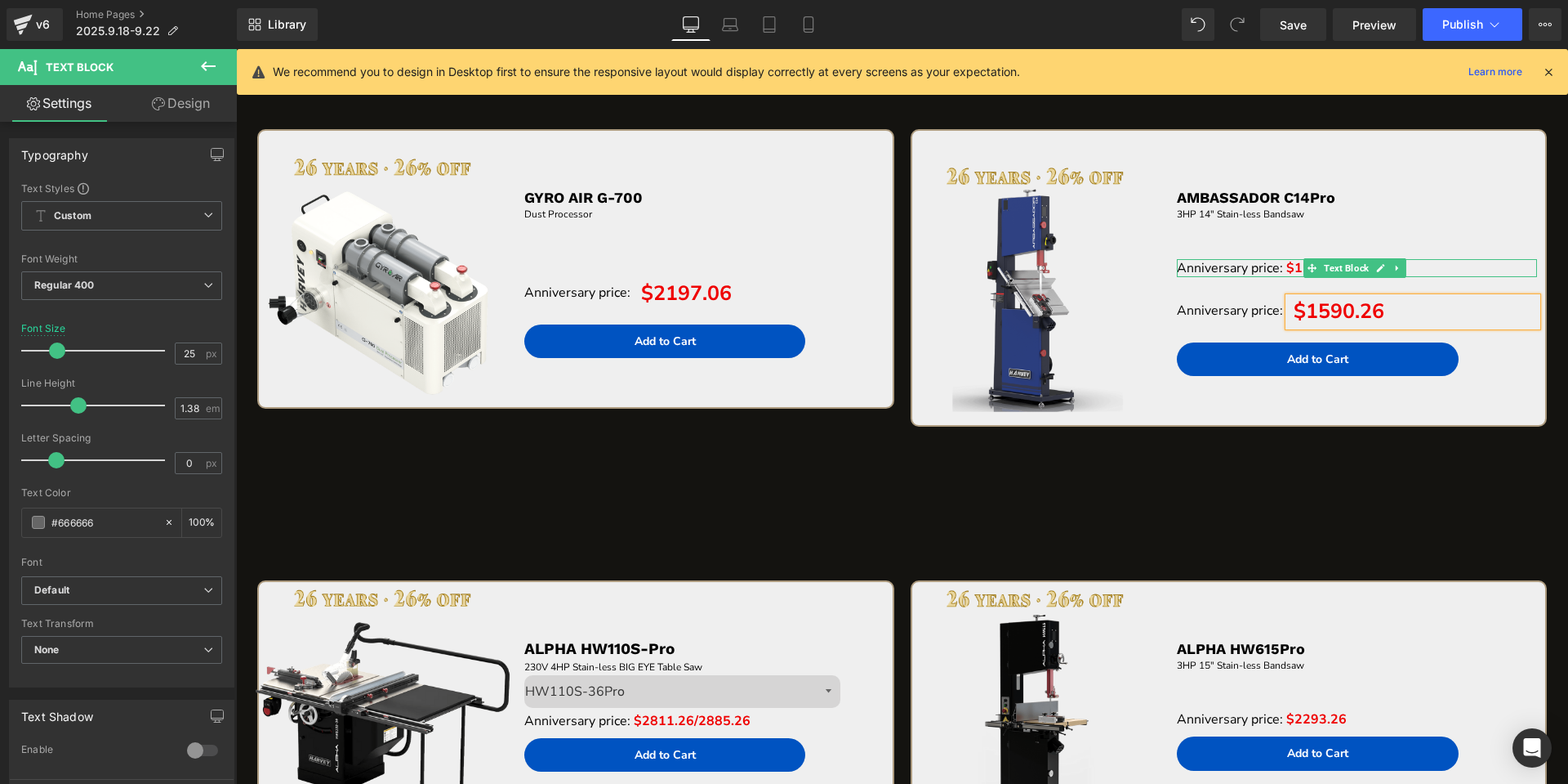
click at [1393, 264] on icon at bounding box center [1397, 268] width 9 height 10
click at [1401, 265] on icon at bounding box center [1405, 269] width 9 height 9
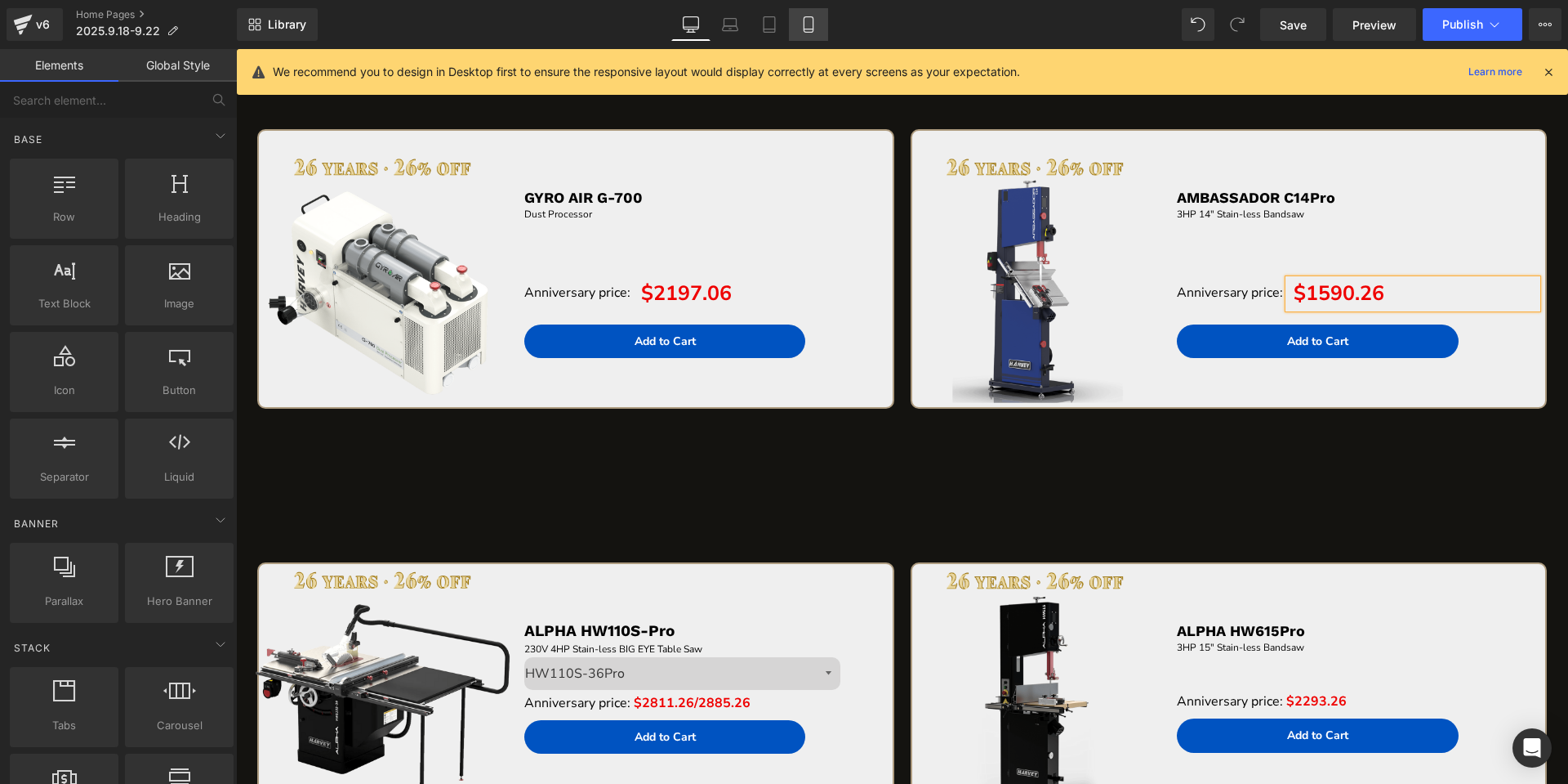
click at [812, 31] on icon at bounding box center [808, 24] width 9 height 15
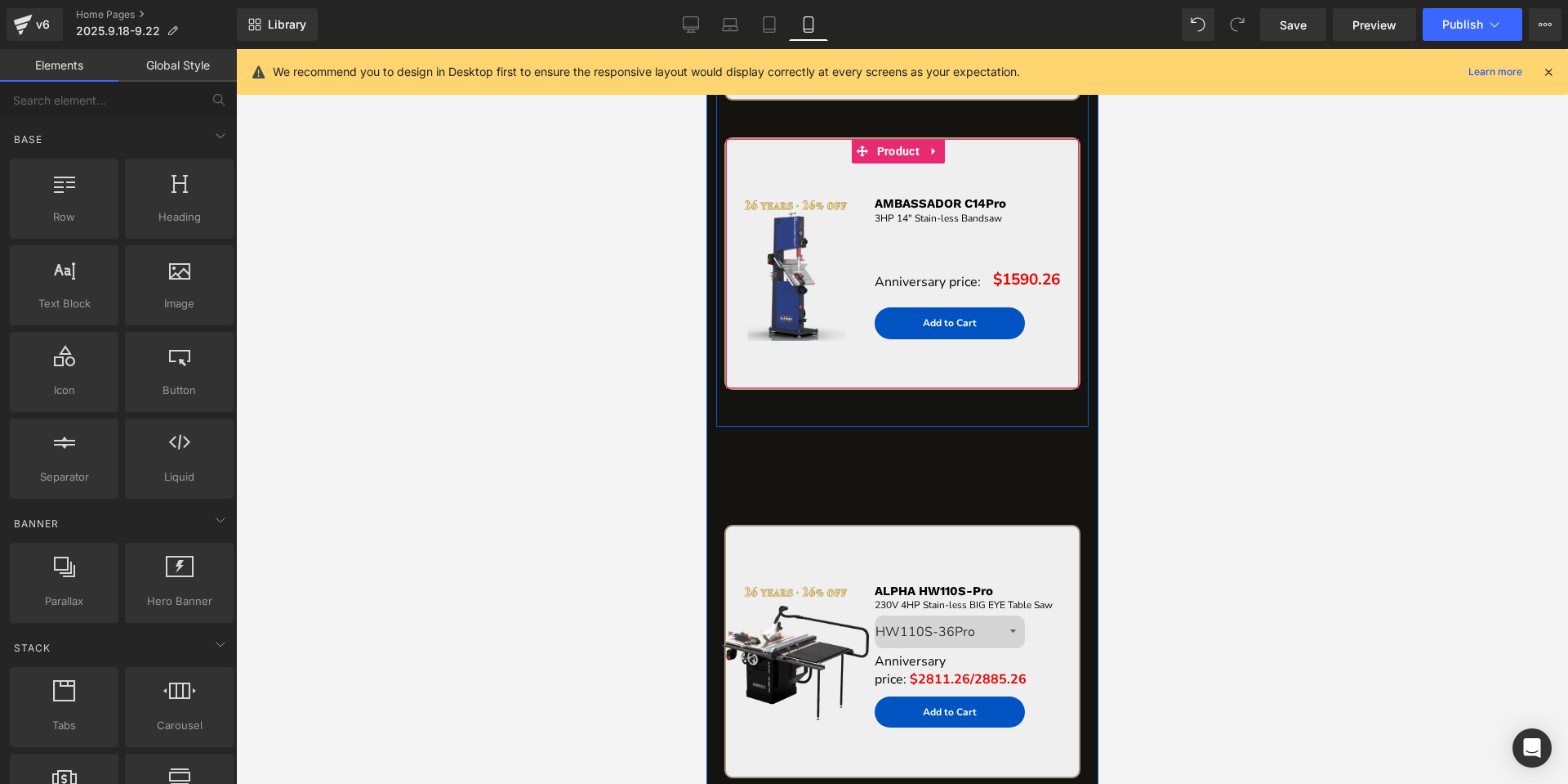
scroll to position [1179, 0]
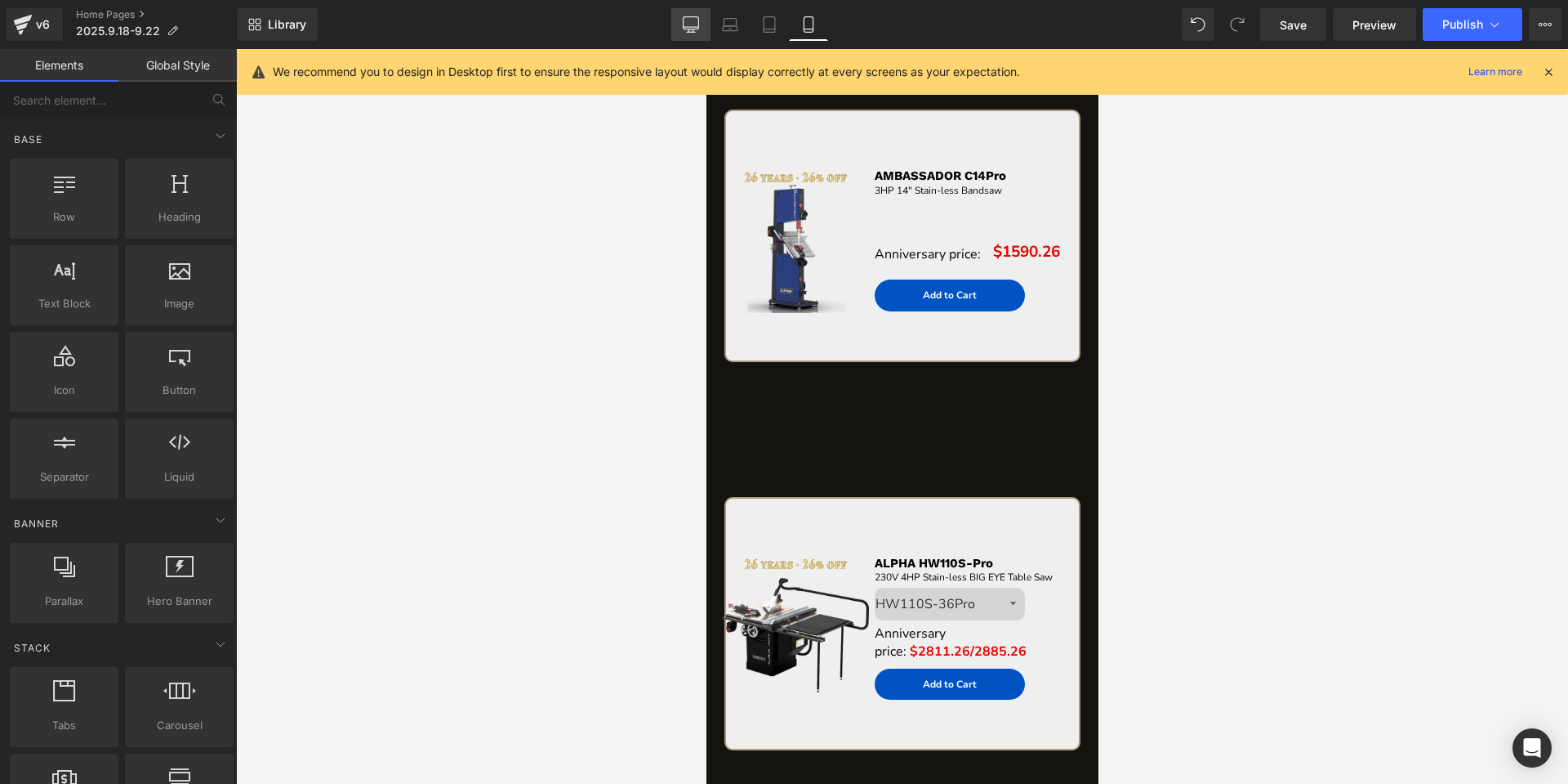
click at [694, 25] on icon at bounding box center [691, 24] width 16 height 16
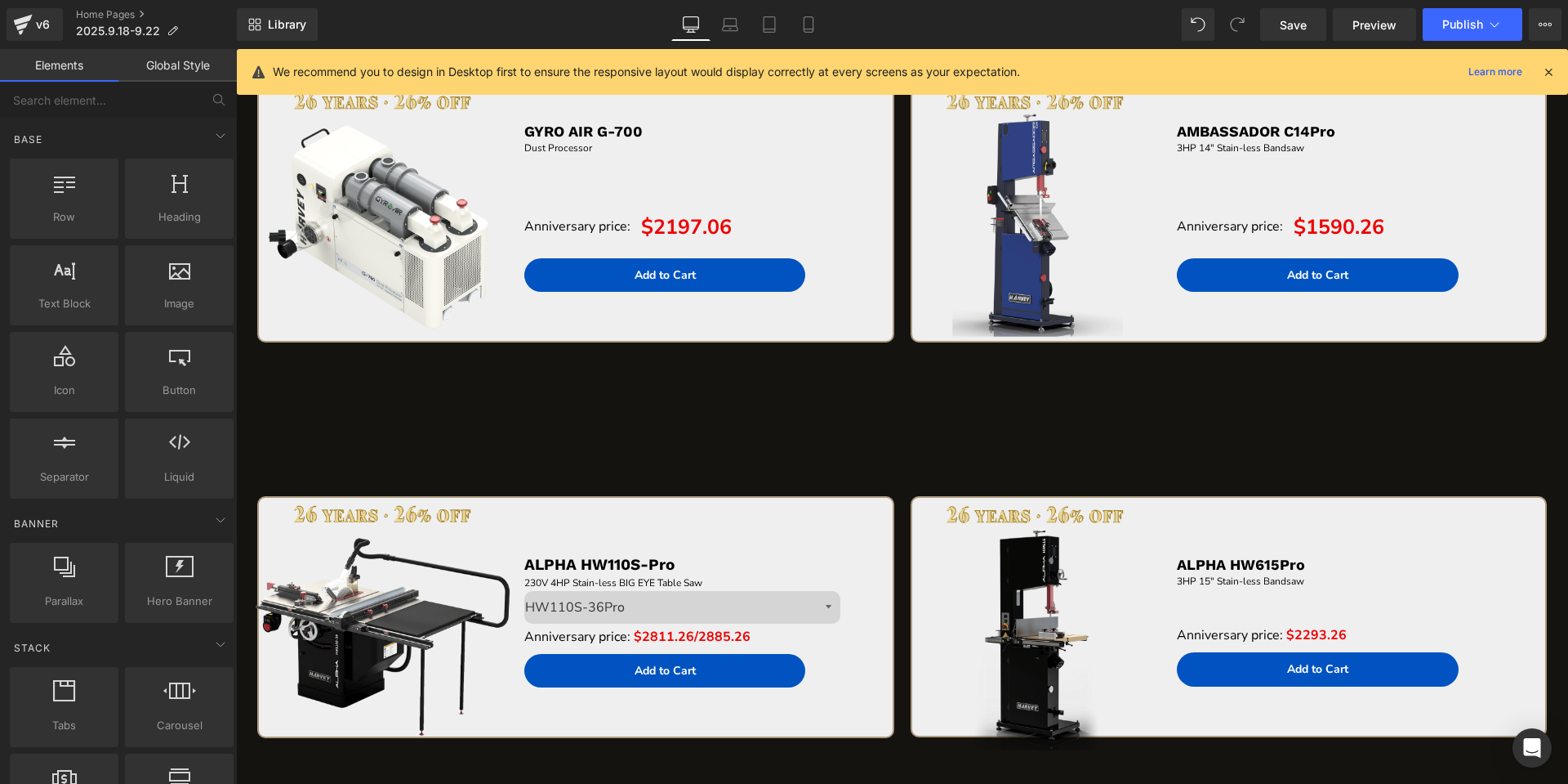
scroll to position [3196, 0]
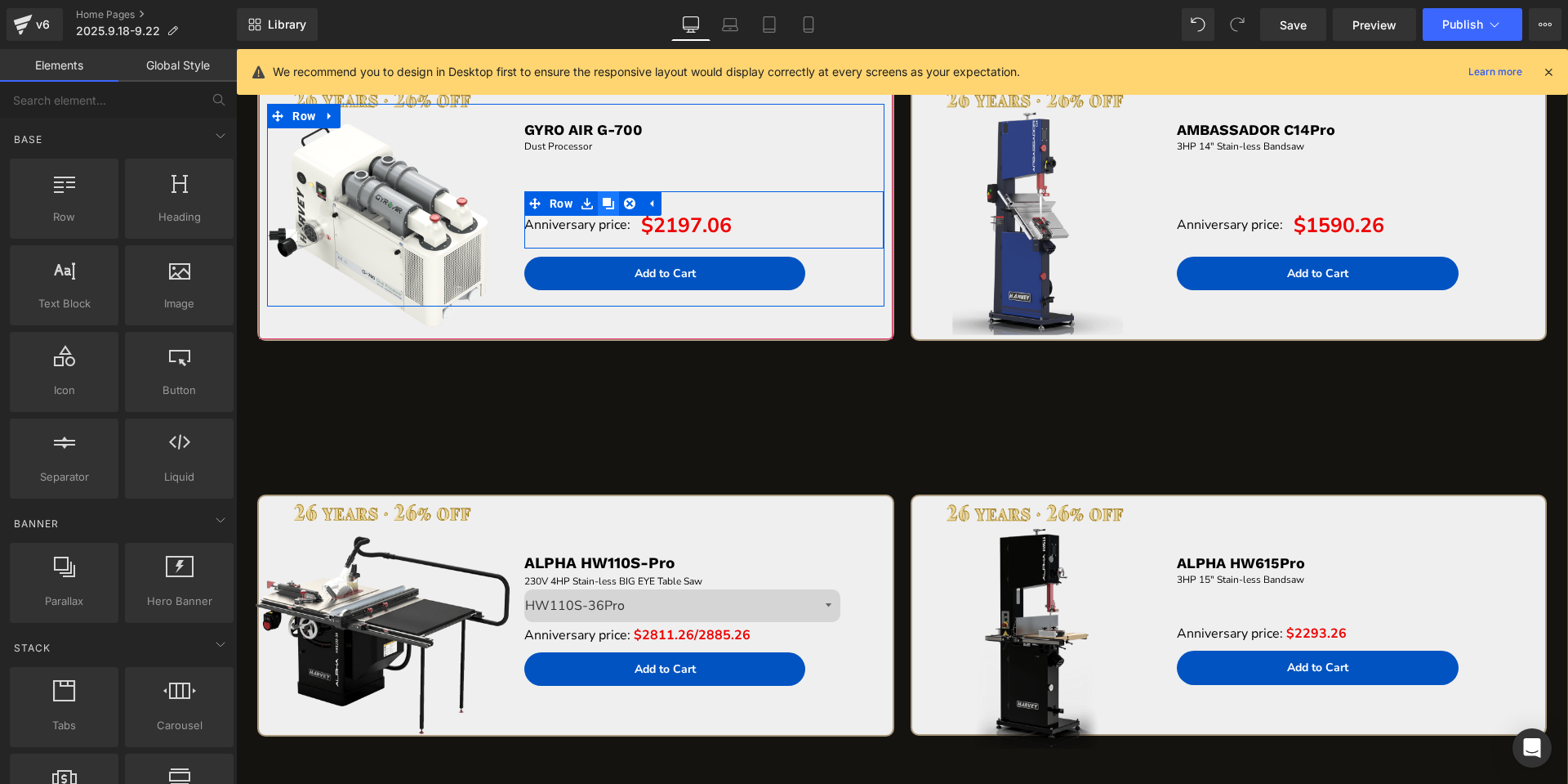
click at [605, 200] on icon at bounding box center [608, 203] width 12 height 12
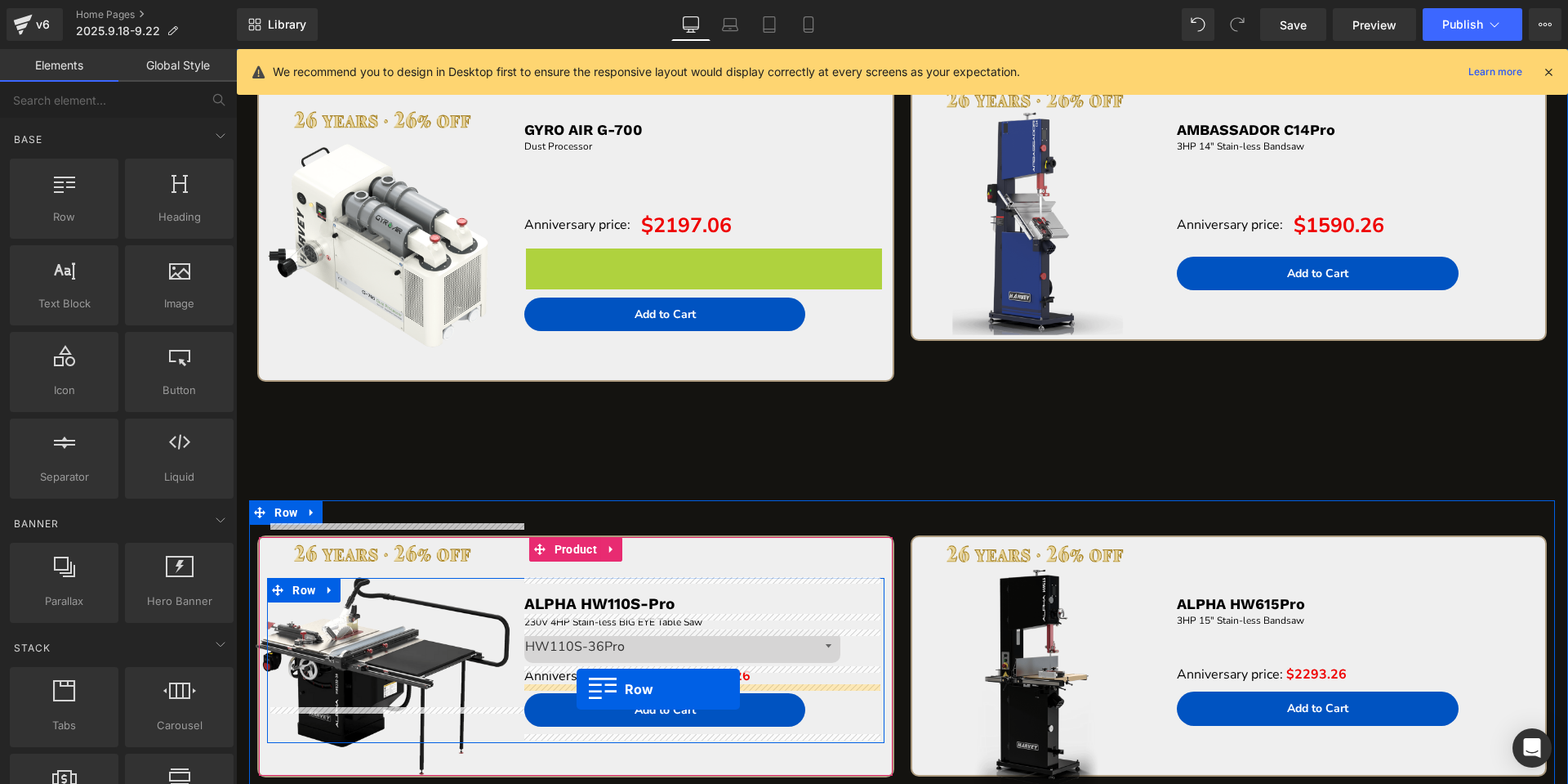
drag, startPoint x: 531, startPoint y: 263, endPoint x: 577, endPoint y: 685, distance: 424.5
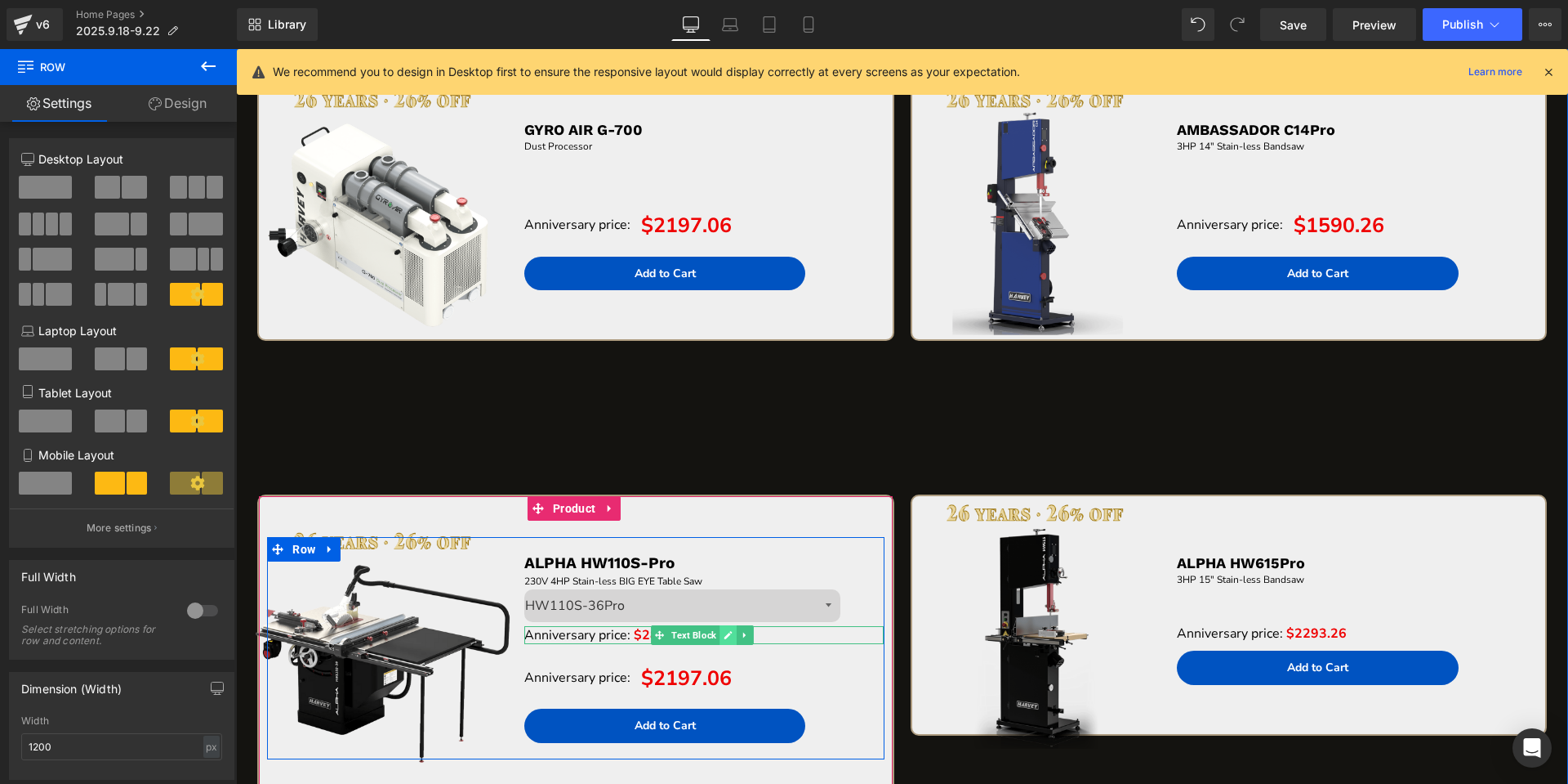
click at [727, 629] on link at bounding box center [728, 635] width 17 height 20
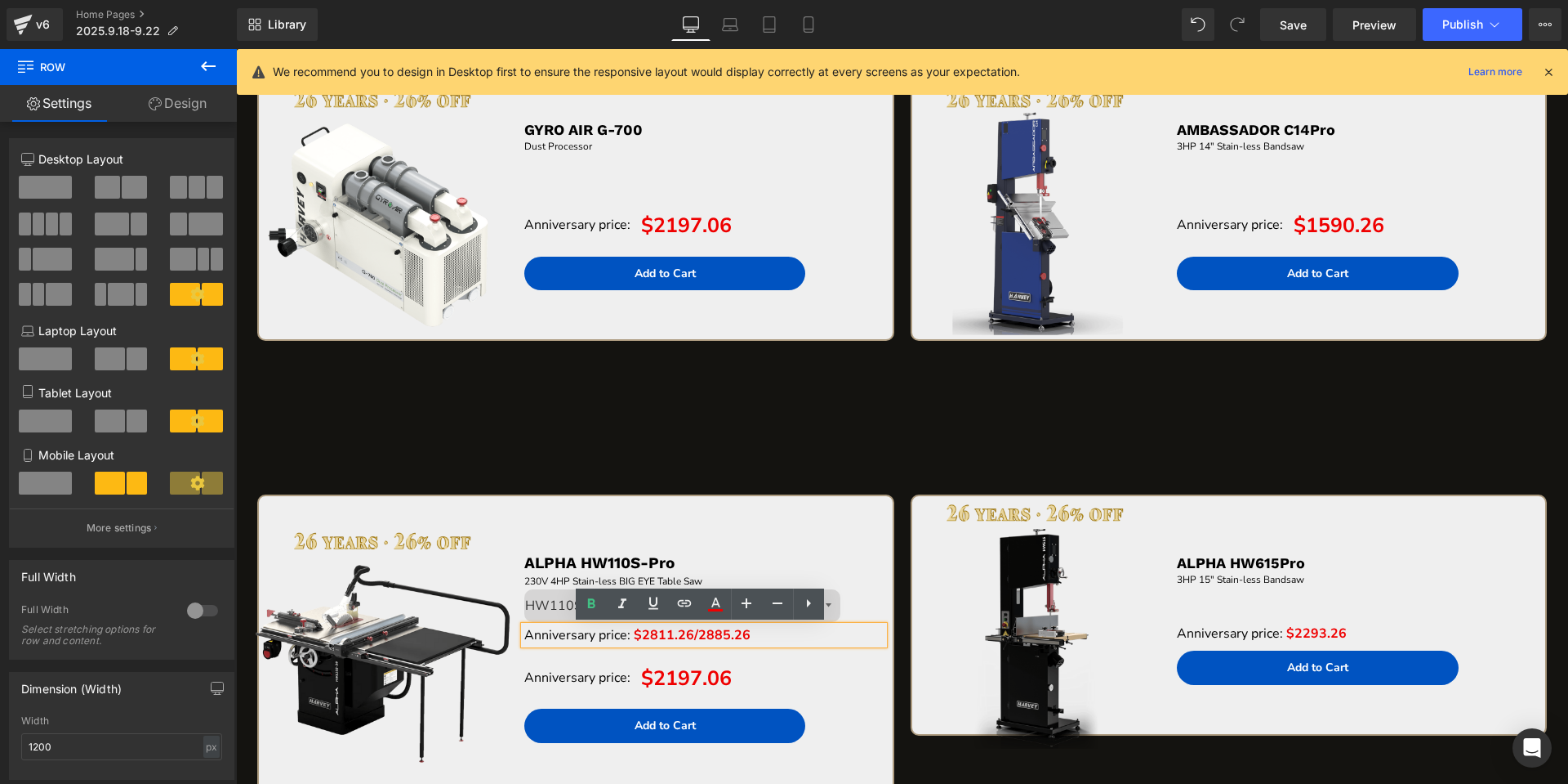
click at [662, 631] on span "$2811.26/2885.26" at bounding box center [692, 635] width 117 height 18
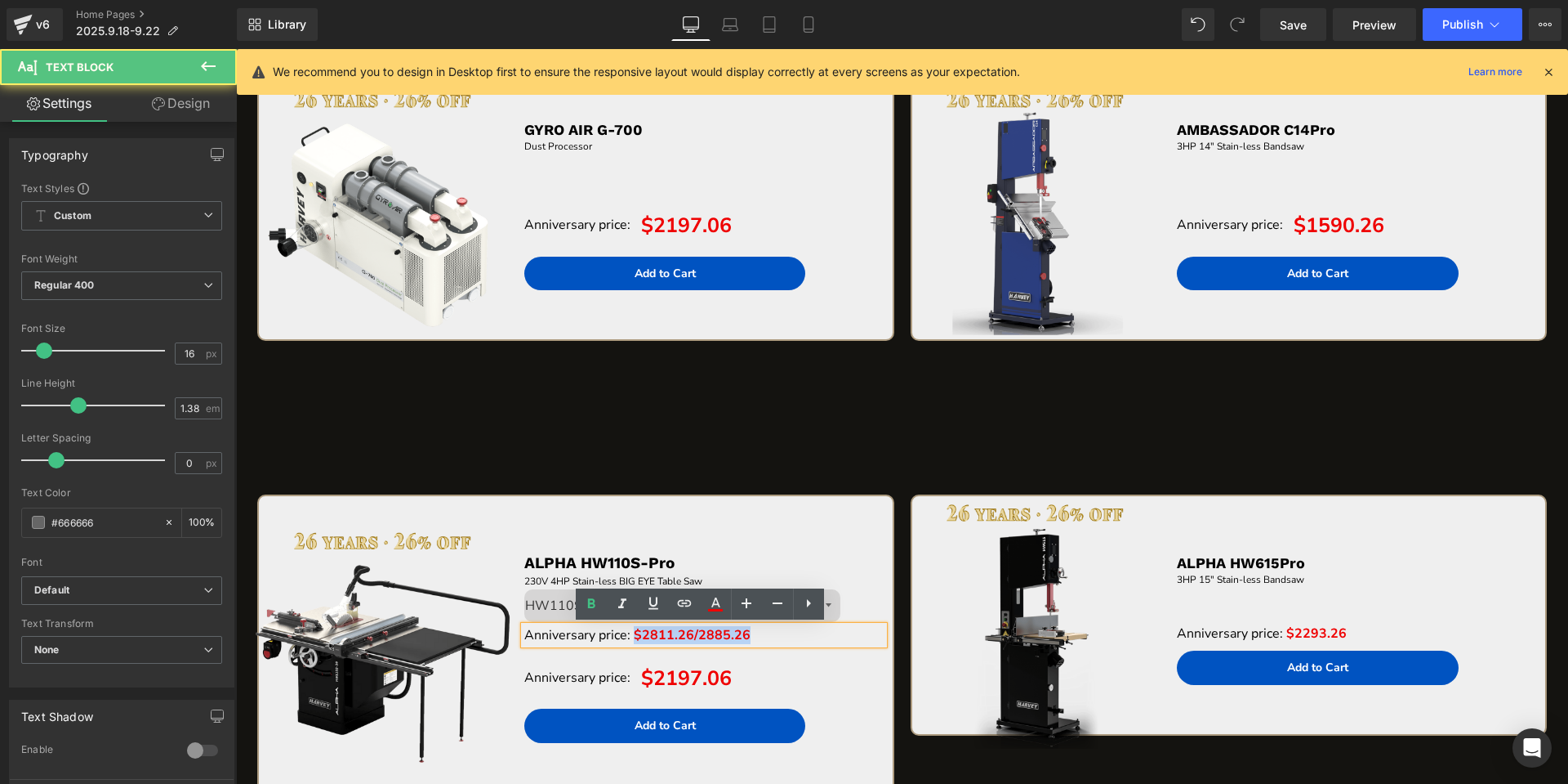
drag, startPoint x: 632, startPoint y: 636, endPoint x: 742, endPoint y: 631, distance: 110.1
click at [742, 631] on span "$2811.26/2885.26" at bounding box center [692, 635] width 117 height 18
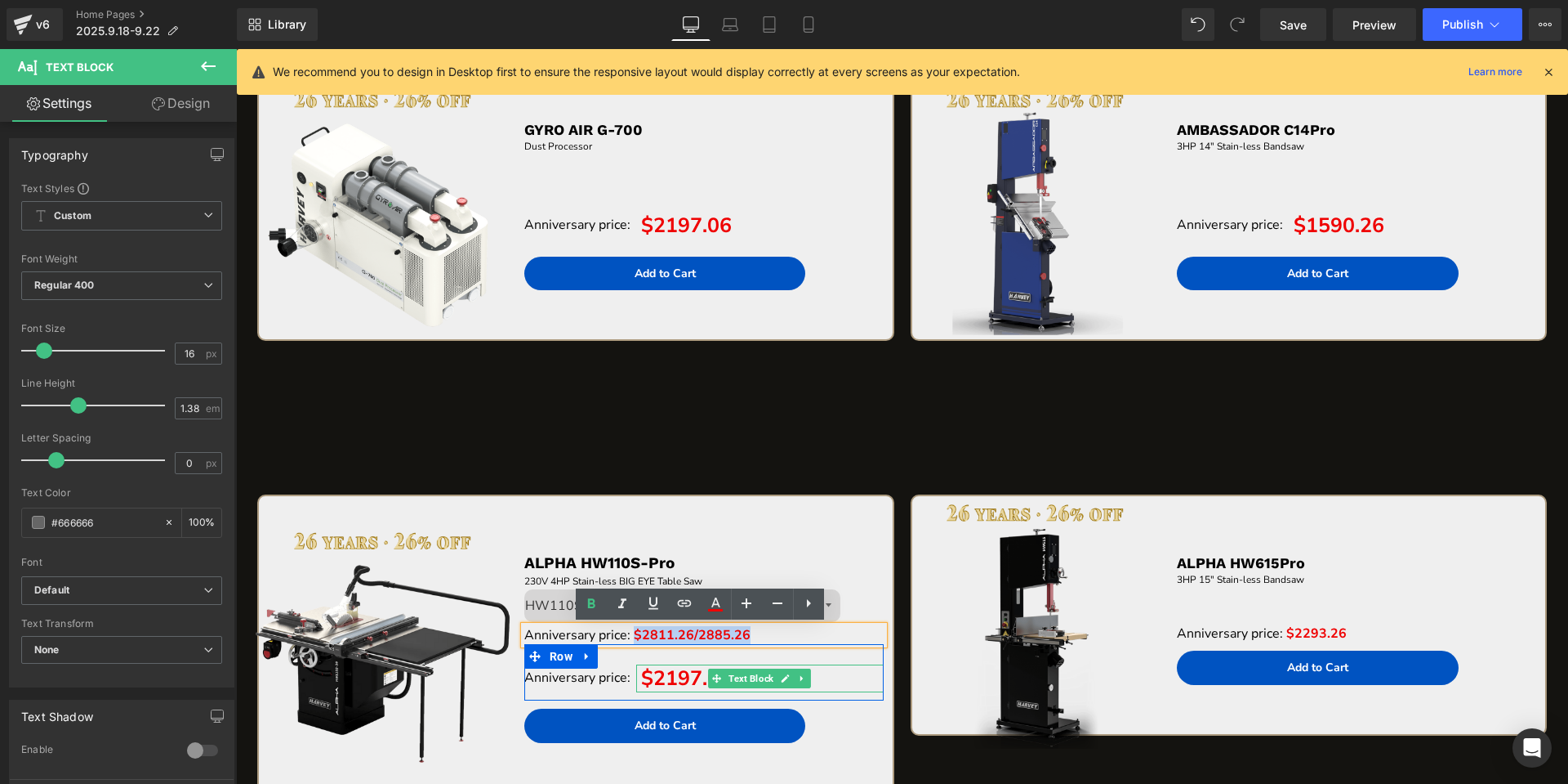
click at [651, 675] on span "$2197.06" at bounding box center [686, 678] width 91 height 28
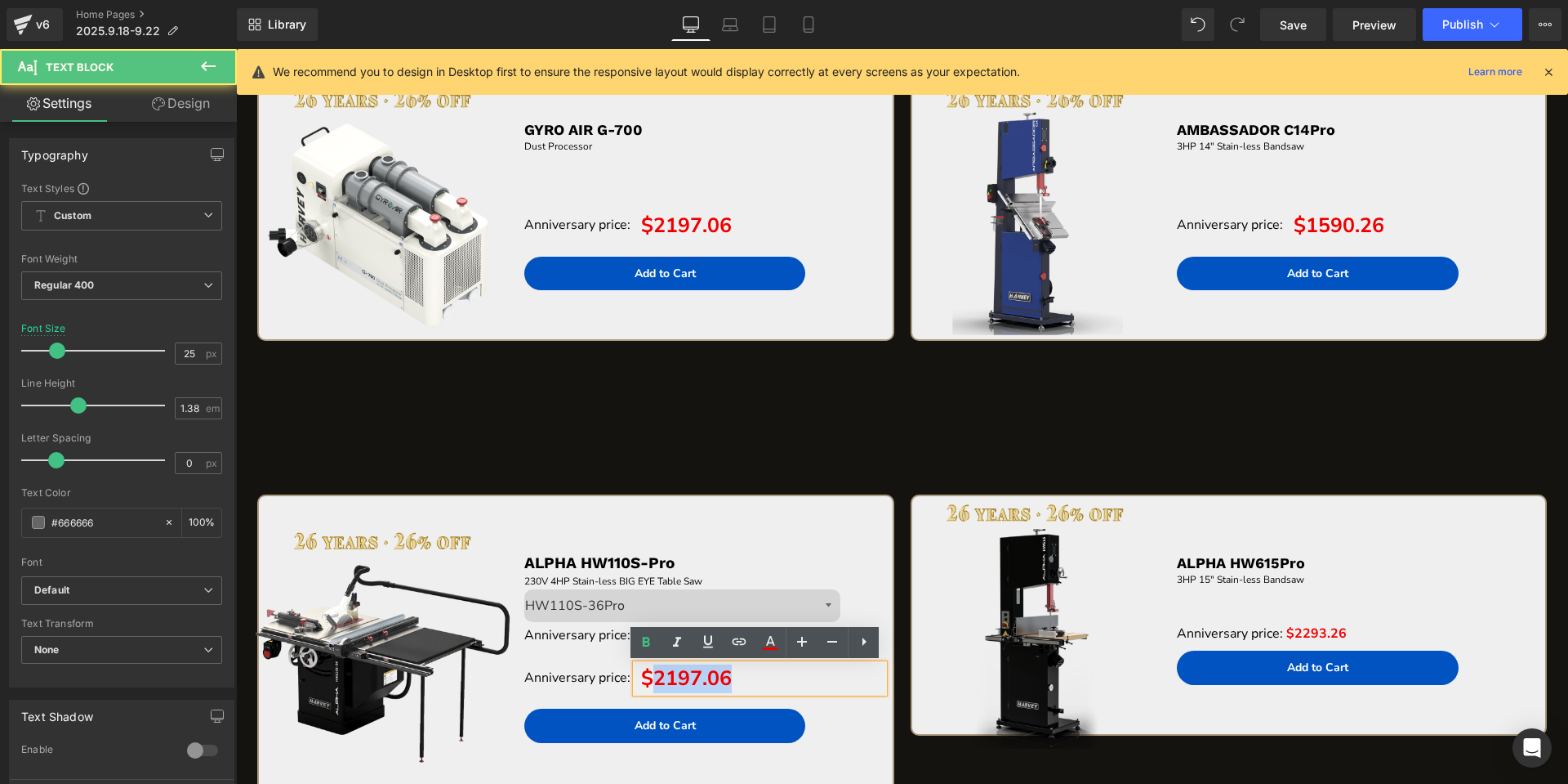
click at [651, 675] on span "$2197.06" at bounding box center [686, 678] width 91 height 28
click at [736, 685] on p "$2197.06" at bounding box center [760, 679] width 248 height 29
drag, startPoint x: 739, startPoint y: 681, endPoint x: 635, endPoint y: 678, distance: 104.0
click at [636, 678] on p "$2197.06" at bounding box center [760, 679] width 248 height 29
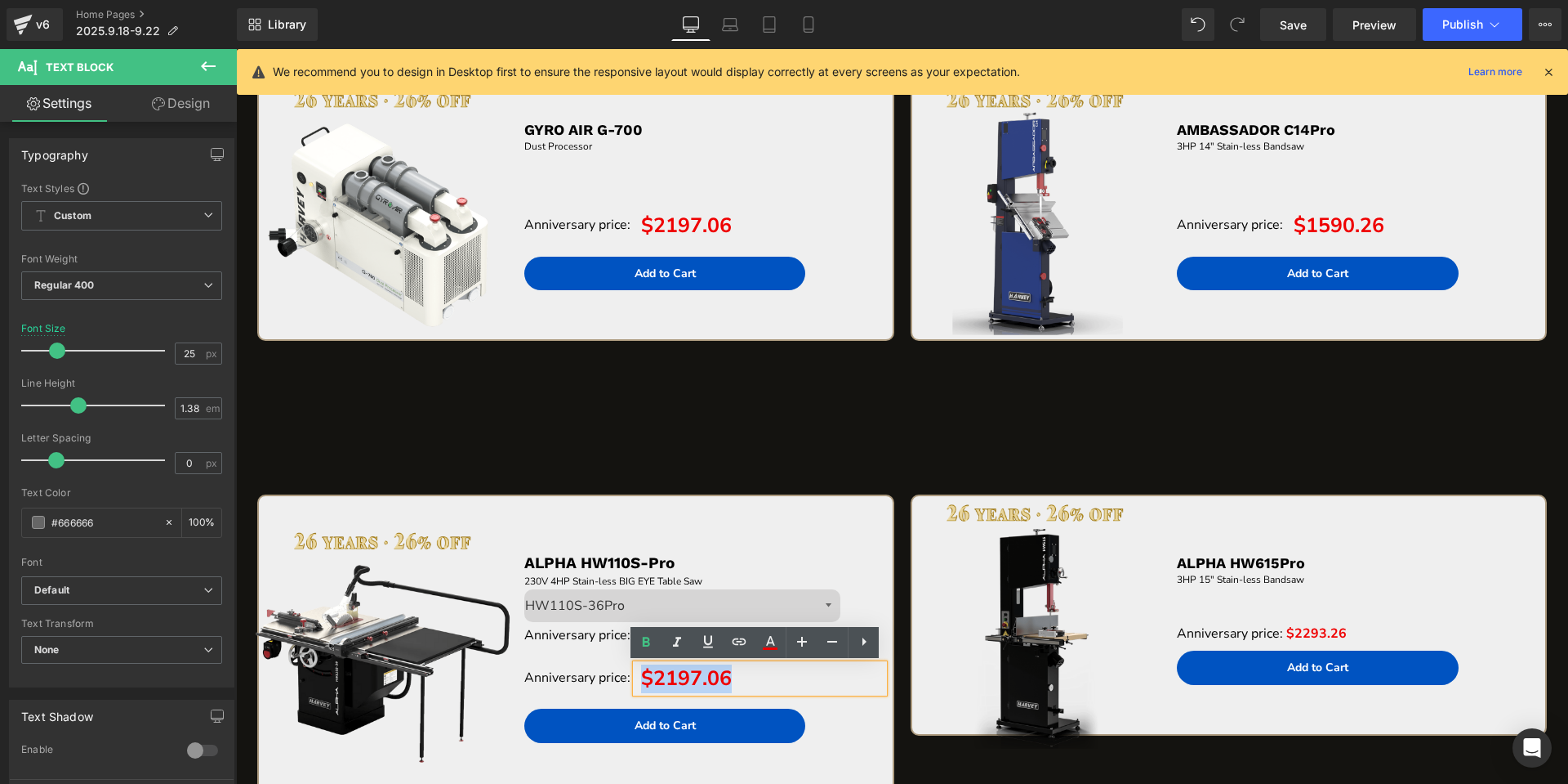
paste div "To enrich screen reader interactions, please activate Accessibility in Grammarl…"
click at [721, 637] on link at bounding box center [728, 635] width 17 height 20
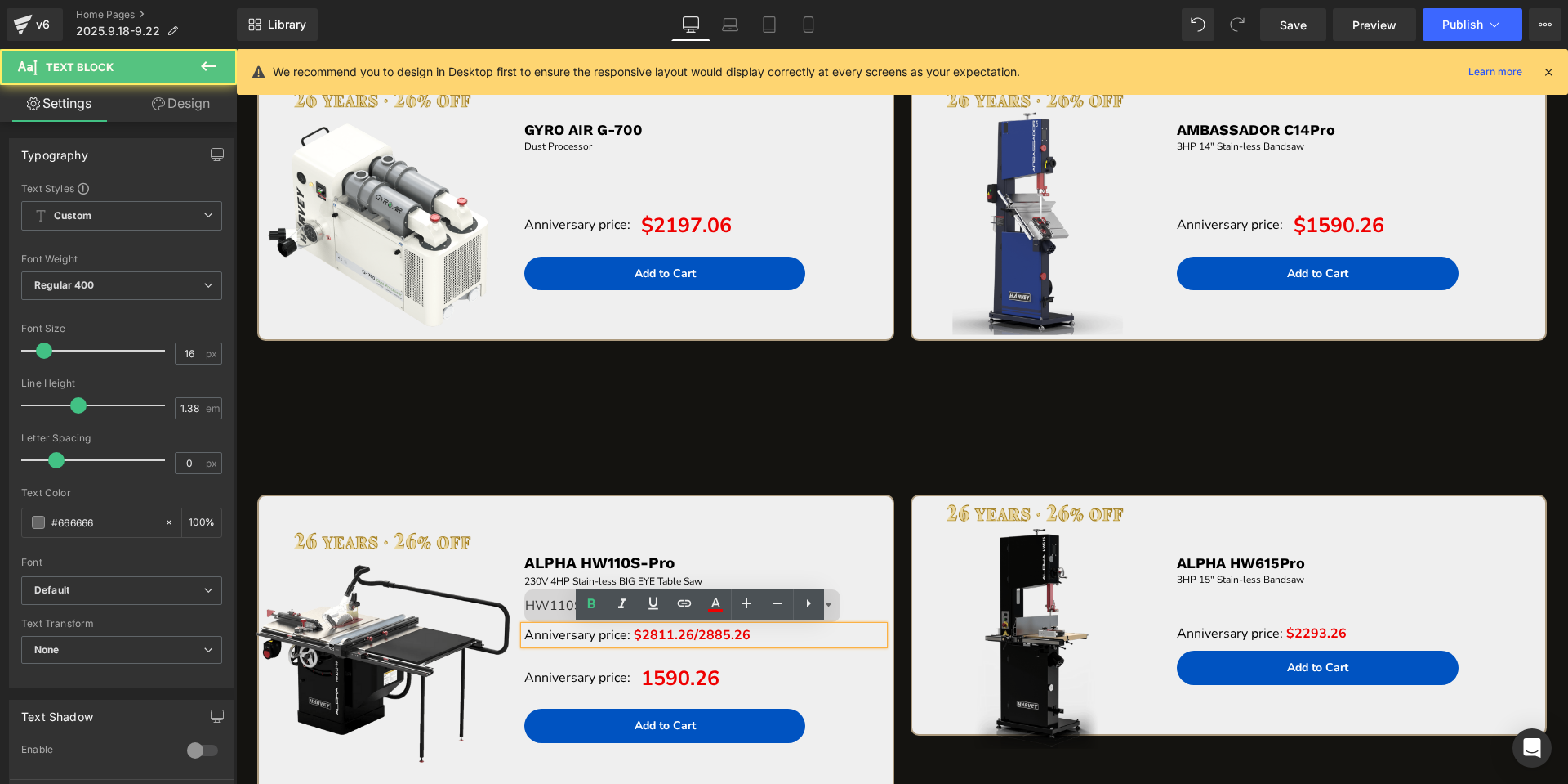
click at [685, 636] on span "$2811.26/2885.26" at bounding box center [692, 635] width 117 height 18
drag, startPoint x: 640, startPoint y: 633, endPoint x: 748, endPoint y: 637, distance: 108.1
click at [748, 637] on p "Anniversary price: $2811.26/2885.26" at bounding box center [704, 635] width 360 height 18
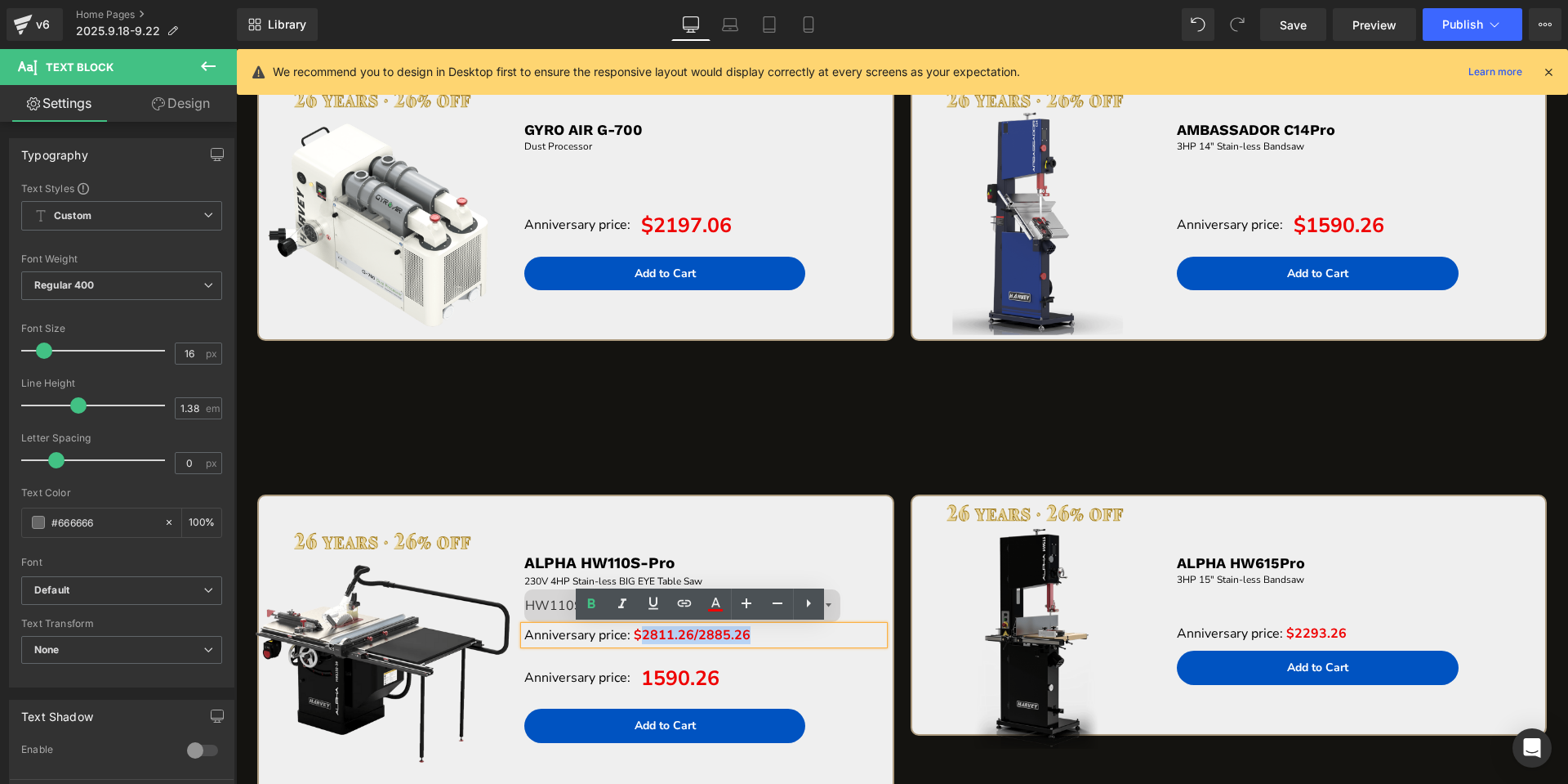
click at [756, 632] on p "Anniversary price: $2811.26/2885.26" at bounding box center [704, 635] width 360 height 18
drag, startPoint x: 752, startPoint y: 634, endPoint x: 633, endPoint y: 636, distance: 119.0
click at [633, 636] on p "Anniversary price: $2811.26/2885.26" at bounding box center [704, 635] width 360 height 18
copy span "$2811.26/2885.26"
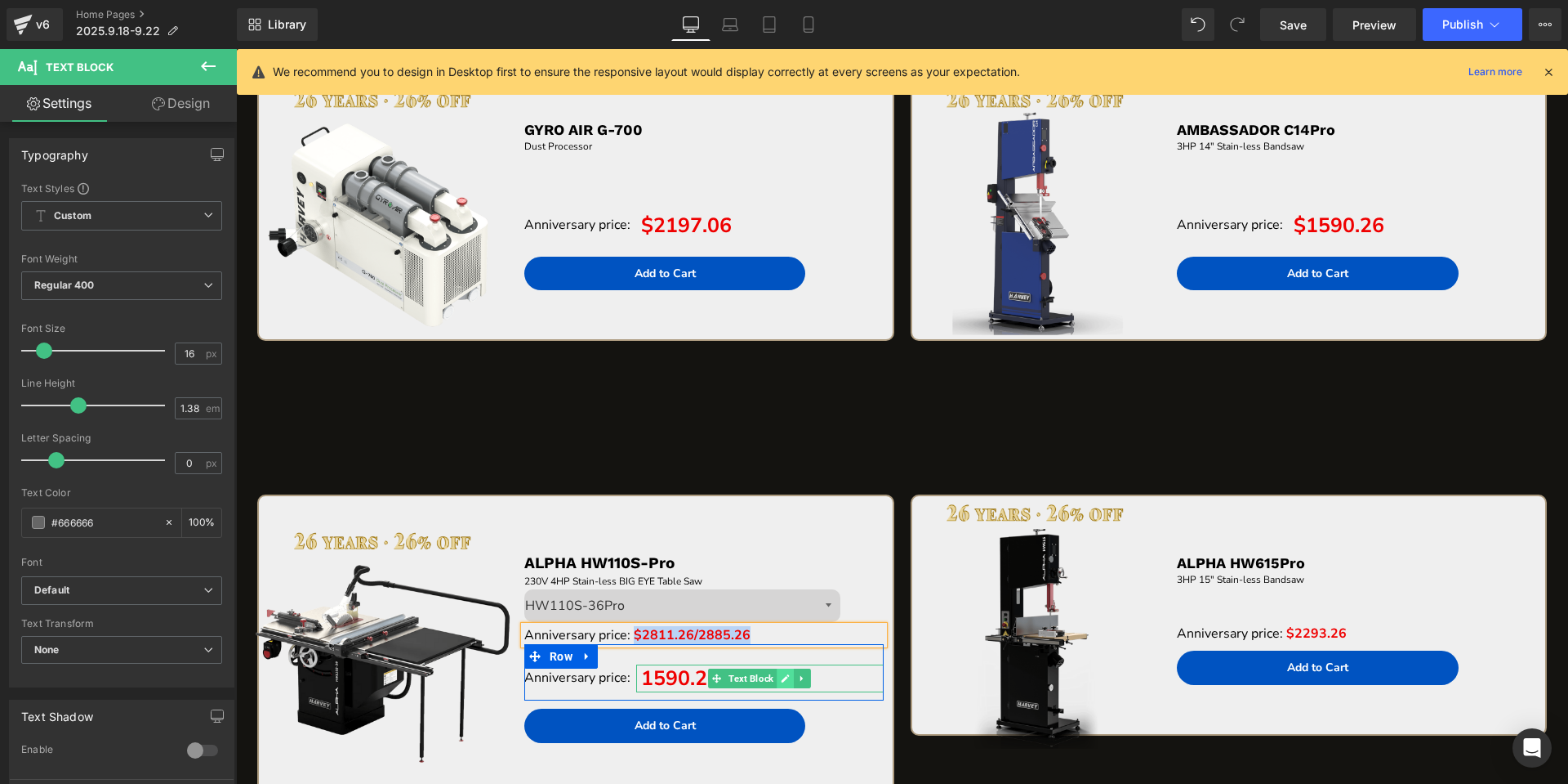
click at [784, 677] on icon at bounding box center [785, 678] width 9 height 10
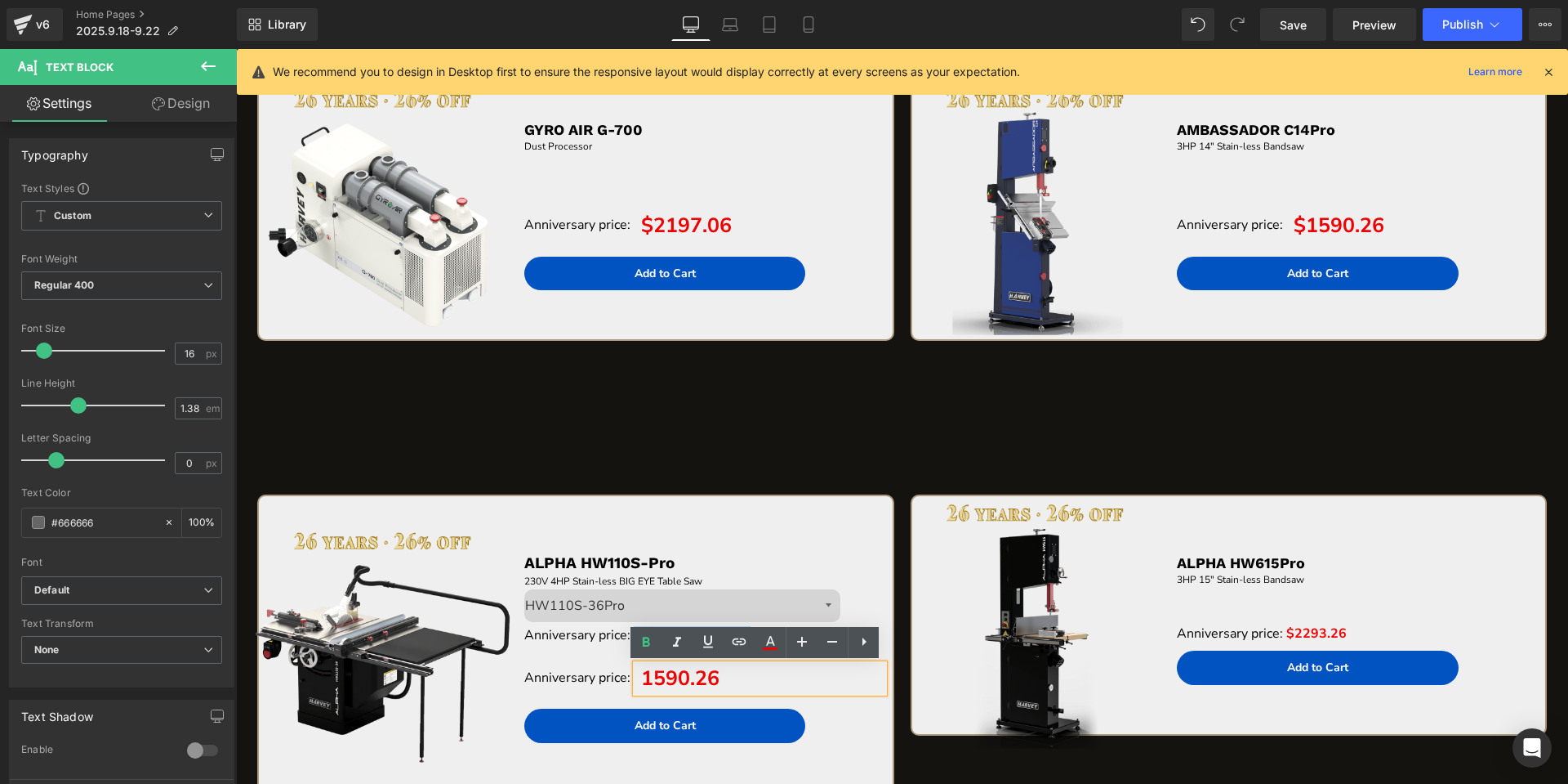
click at [703, 681] on span "1590.26" at bounding box center [679, 678] width 78 height 28
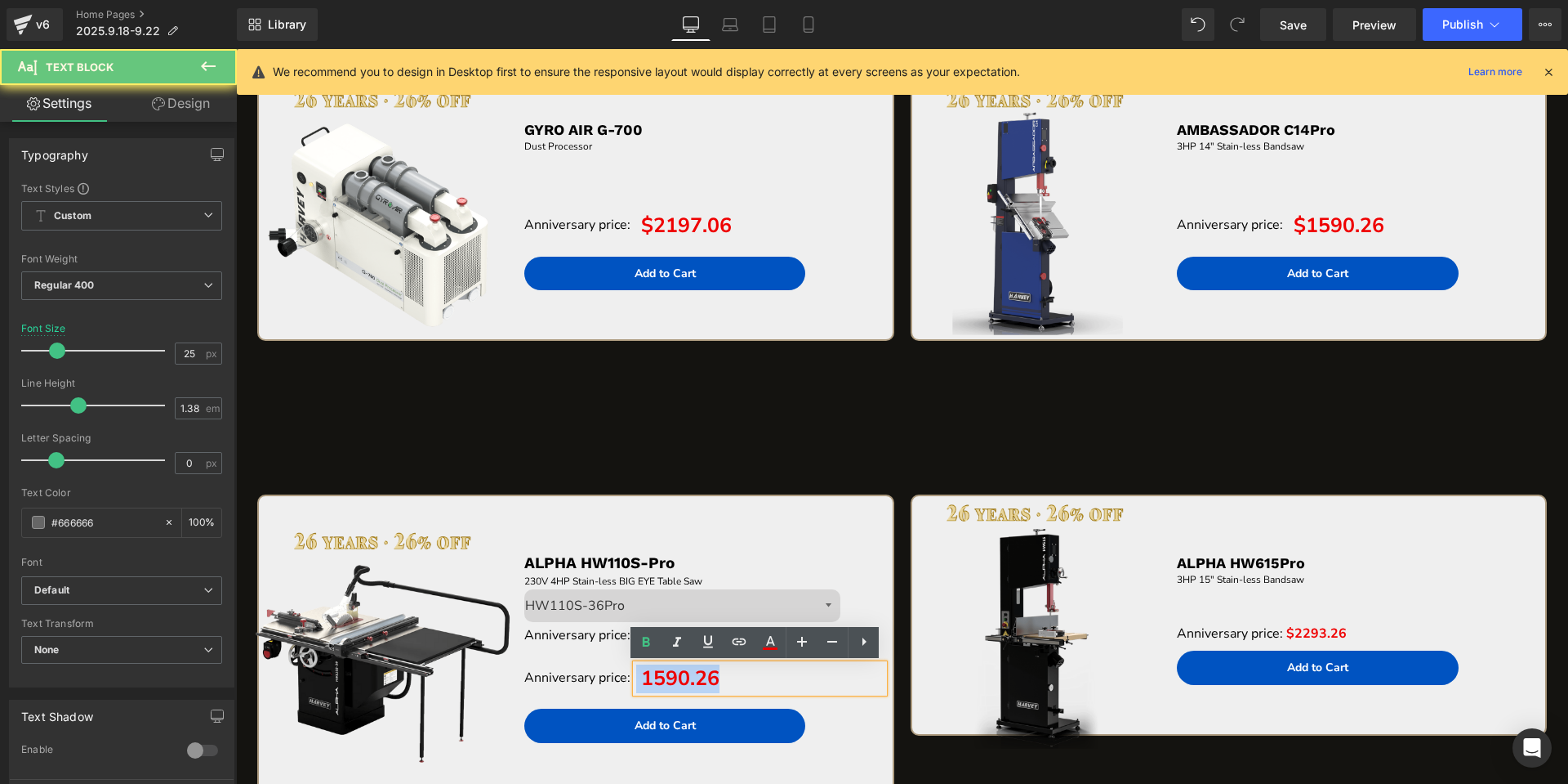
click at [703, 681] on span "1590.26" at bounding box center [679, 678] width 78 height 28
click at [660, 676] on span "1590.26" at bounding box center [679, 678] width 78 height 28
click at [651, 678] on span "1590.26" at bounding box center [679, 678] width 78 height 28
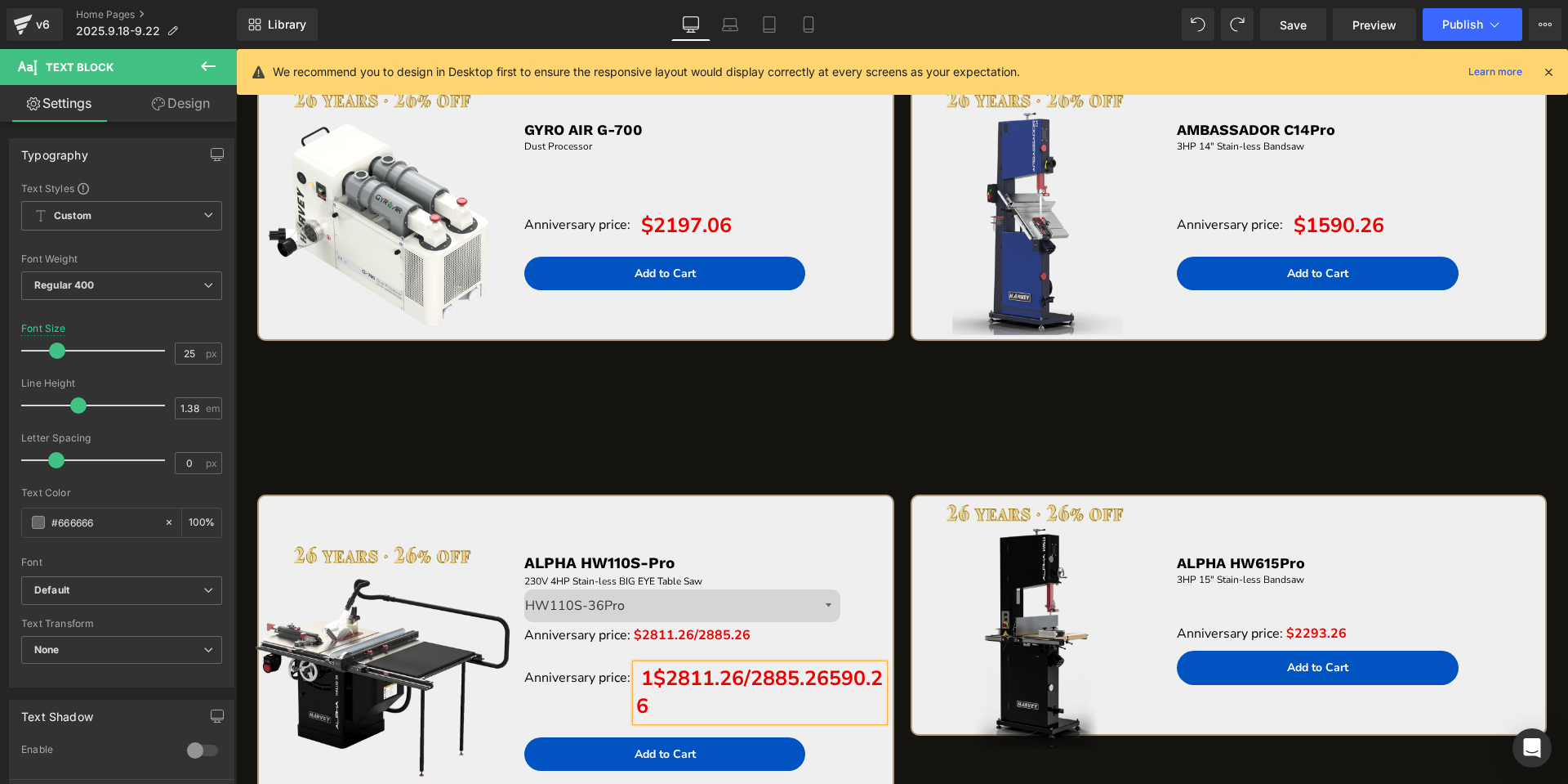
click at [651, 679] on span "1$2811.26/2885.26590.26" at bounding box center [759, 692] width 246 height 57
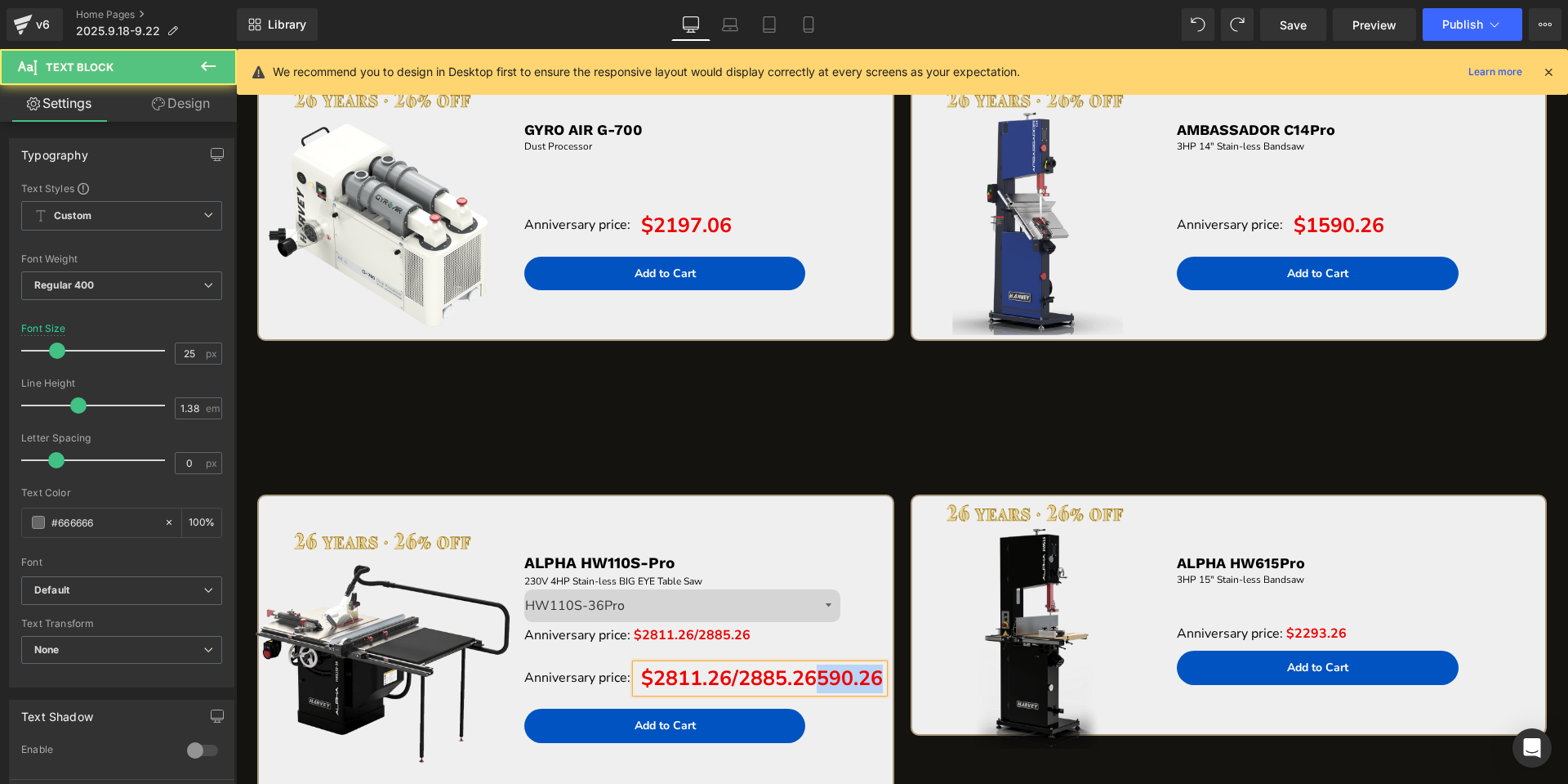
drag, startPoint x: 811, startPoint y: 681, endPoint x: 849, endPoint y: 699, distance: 42.0
click at [849, 693] on p "$2811.26/2885.26590.26" at bounding box center [760, 679] width 248 height 29
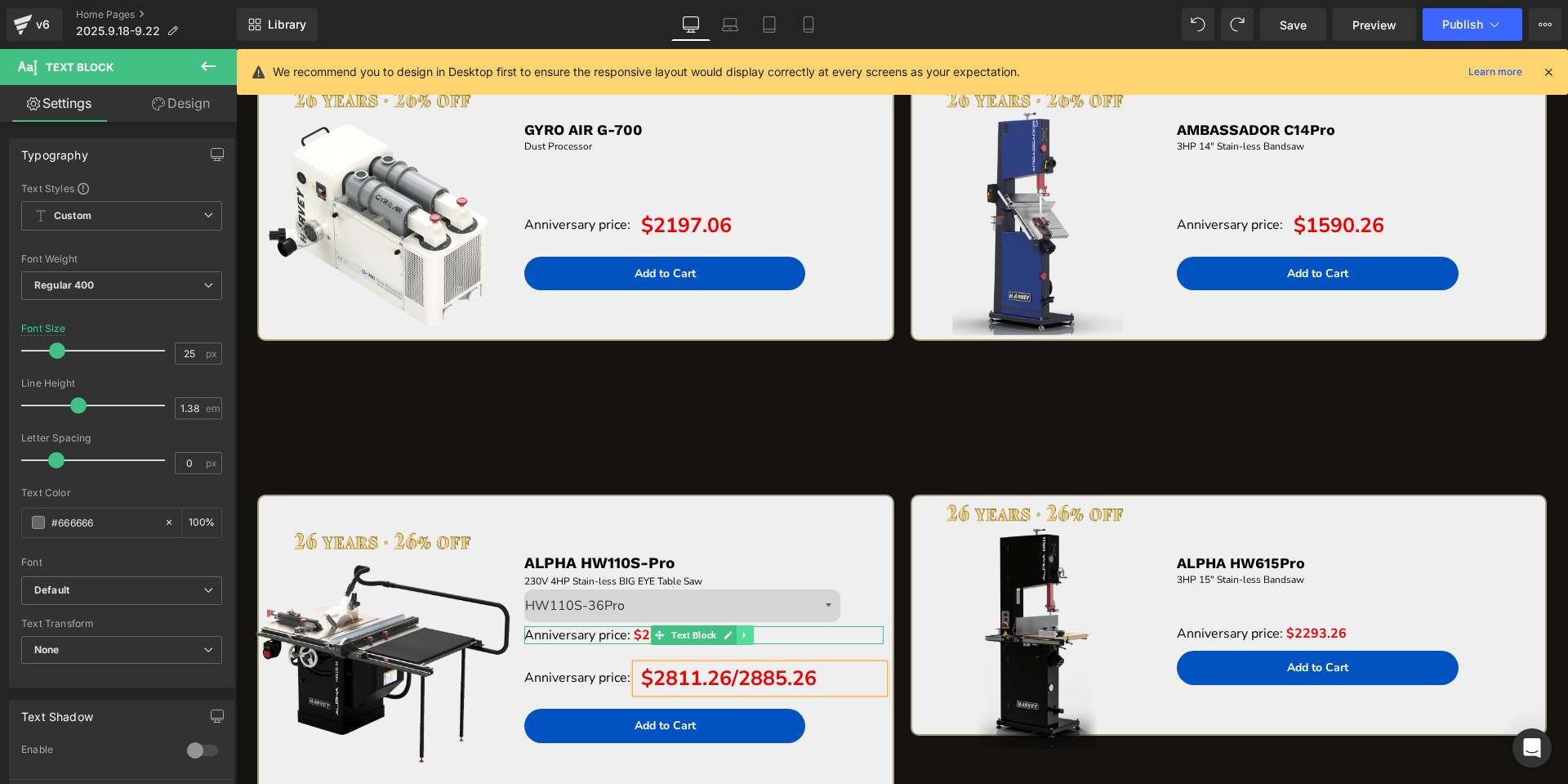
click at [745, 632] on icon at bounding box center [745, 635] width 9 height 10
click at [749, 632] on icon at bounding box center [753, 635] width 9 height 9
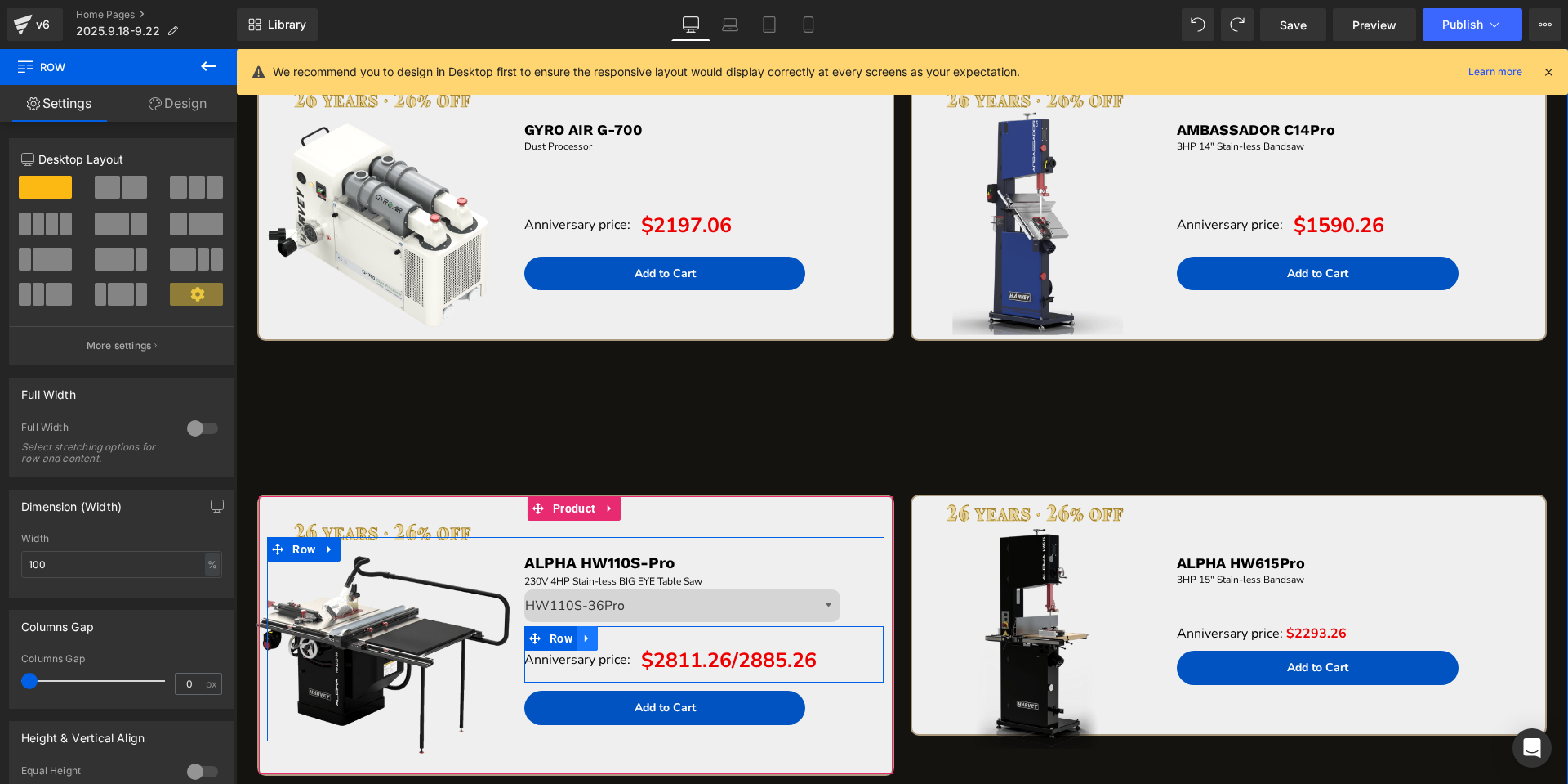
click at [592, 642] on link at bounding box center [588, 637] width 22 height 24
click at [610, 640] on icon at bounding box center [608, 637] width 12 height 12
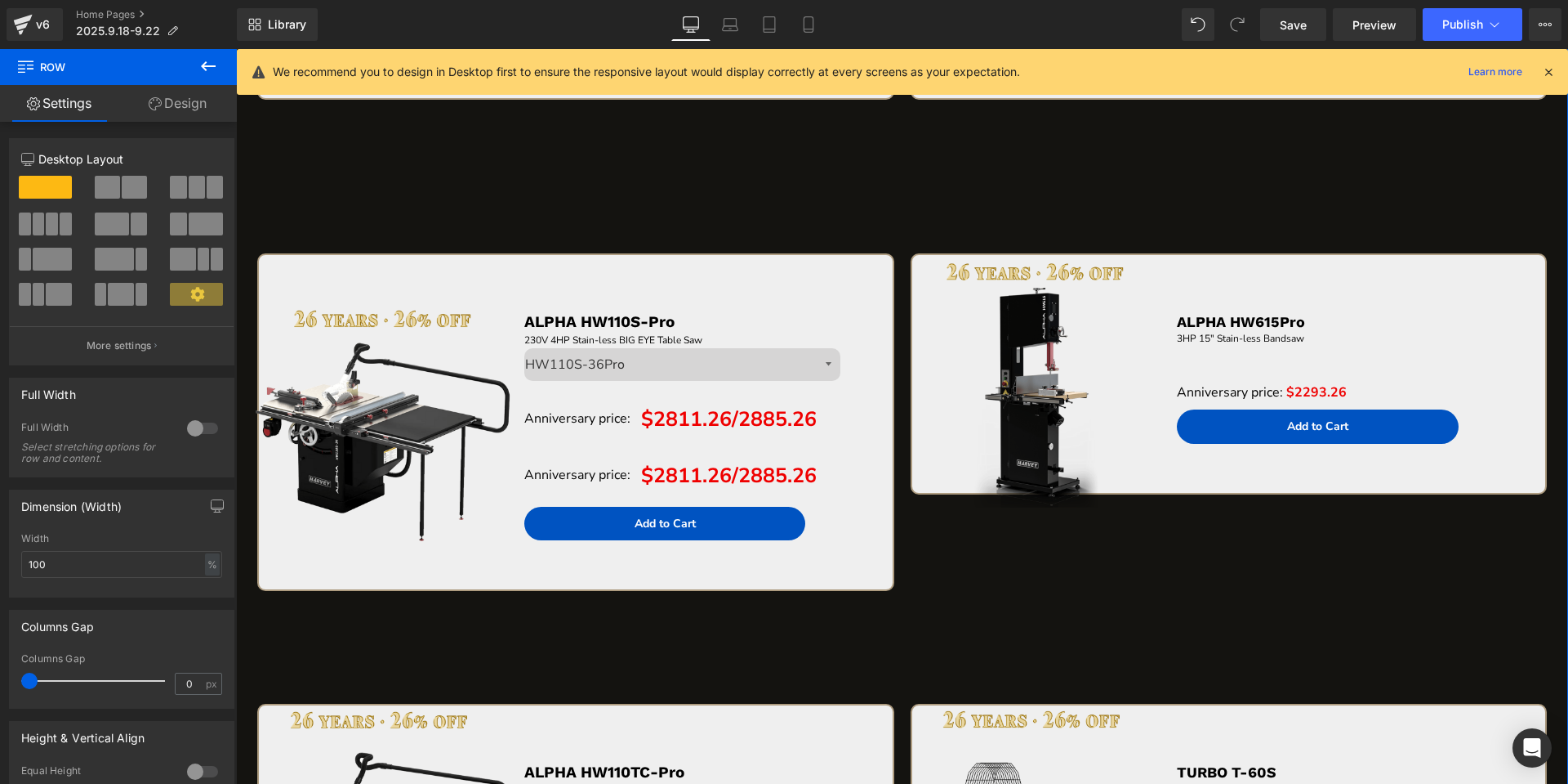
scroll to position [3355, 0]
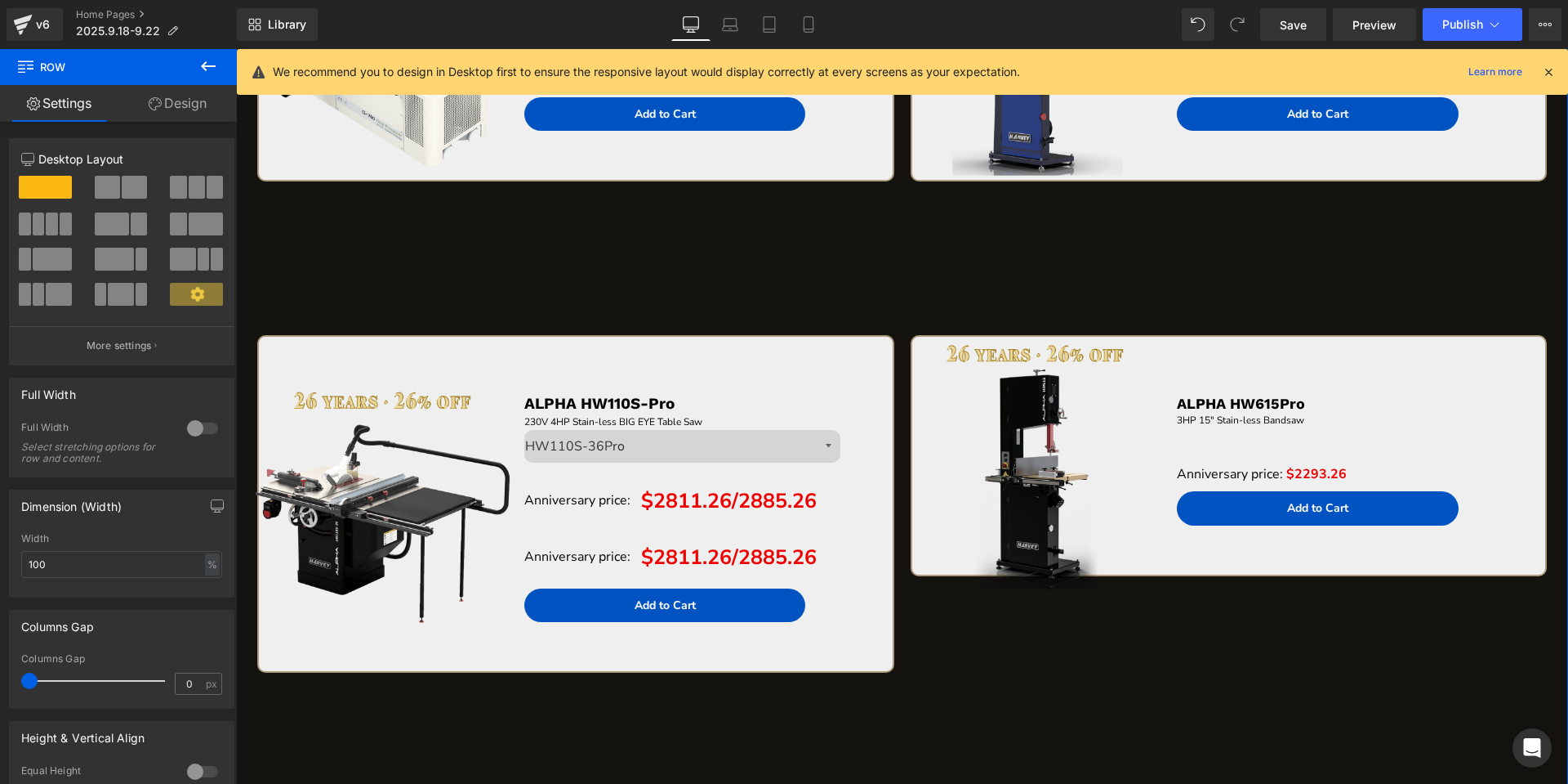
click at [236, 49] on div at bounding box center [236, 49] width 0 height 0
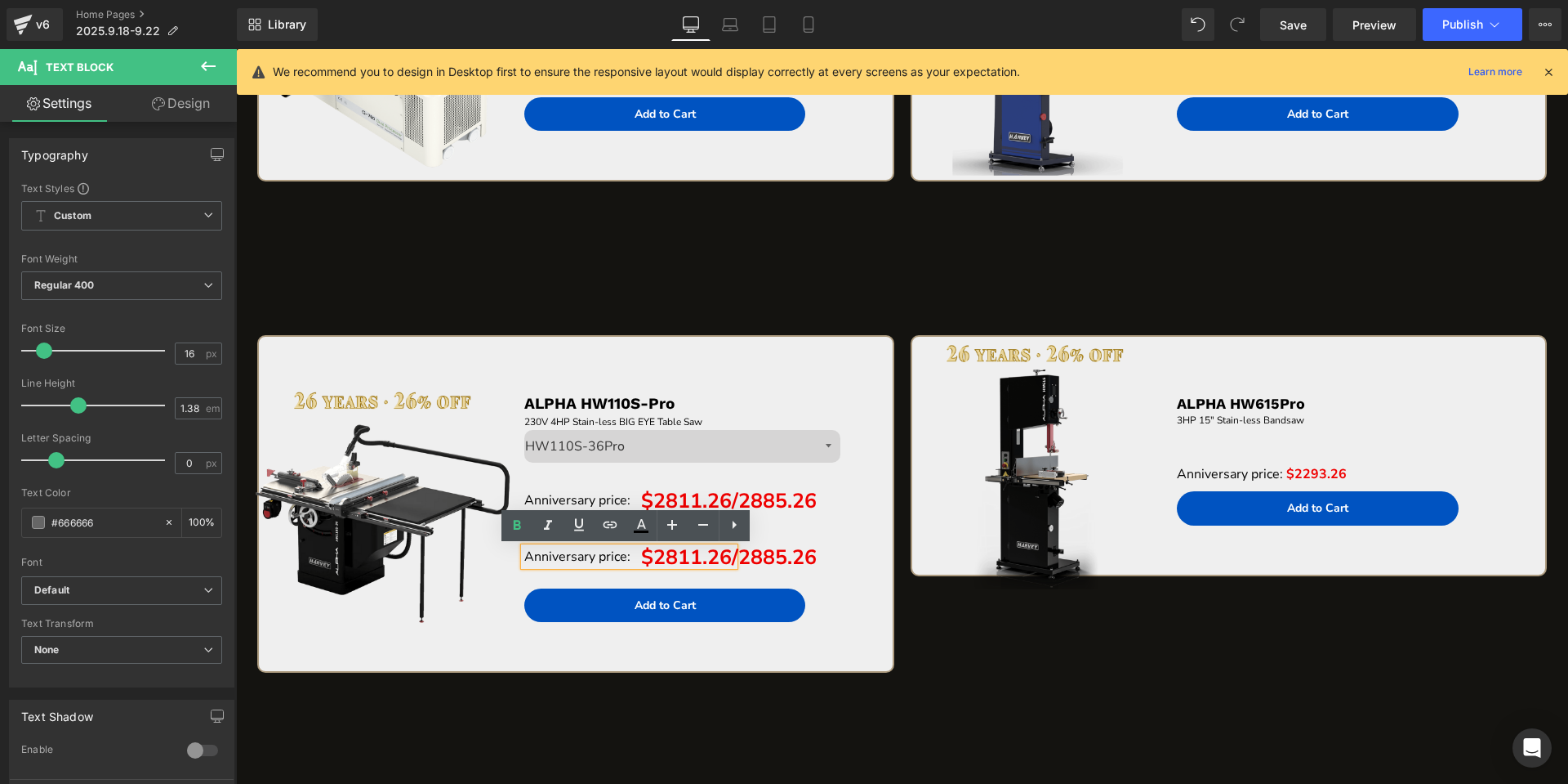
click at [951, 621] on div "Sale Off (P) Image ALPHA HW110S-Pro Text Block 230V 4HP Stain-less BIG EYE Tabl…" at bounding box center [901, 504] width 1305 height 409
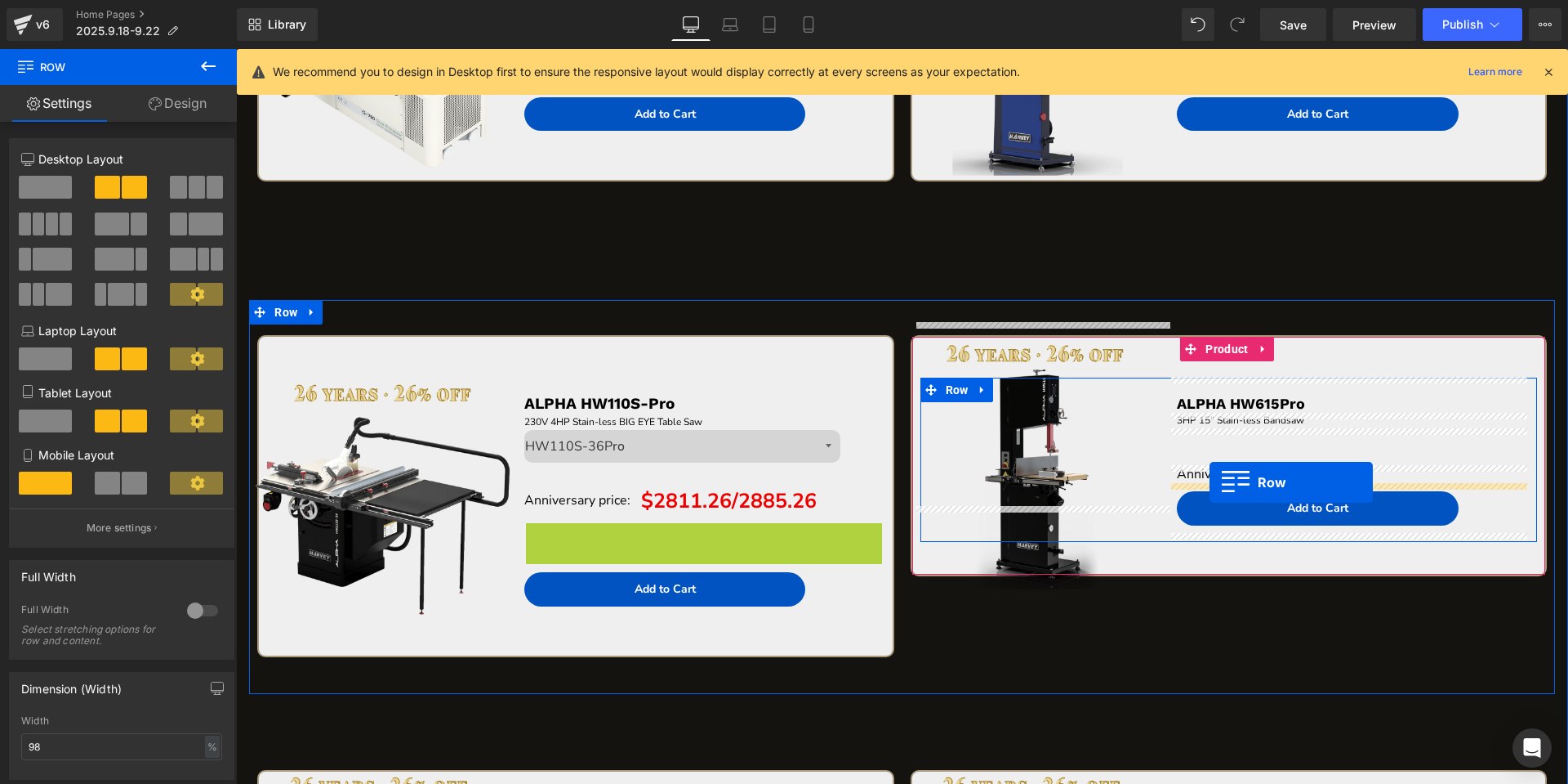
drag, startPoint x: 525, startPoint y: 540, endPoint x: 1209, endPoint y: 482, distance: 686.5
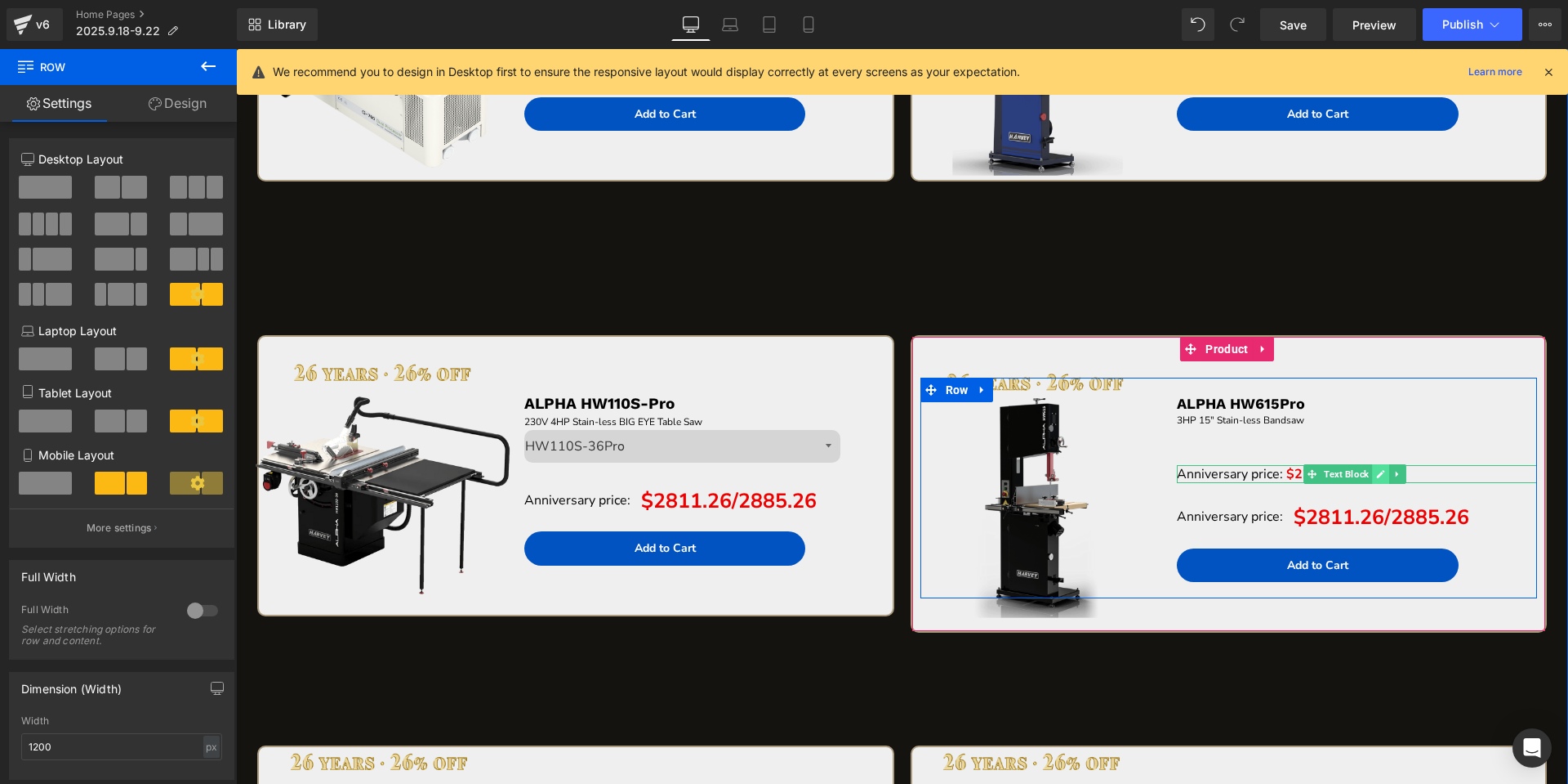
click at [1377, 476] on icon at bounding box center [1380, 474] width 8 height 8
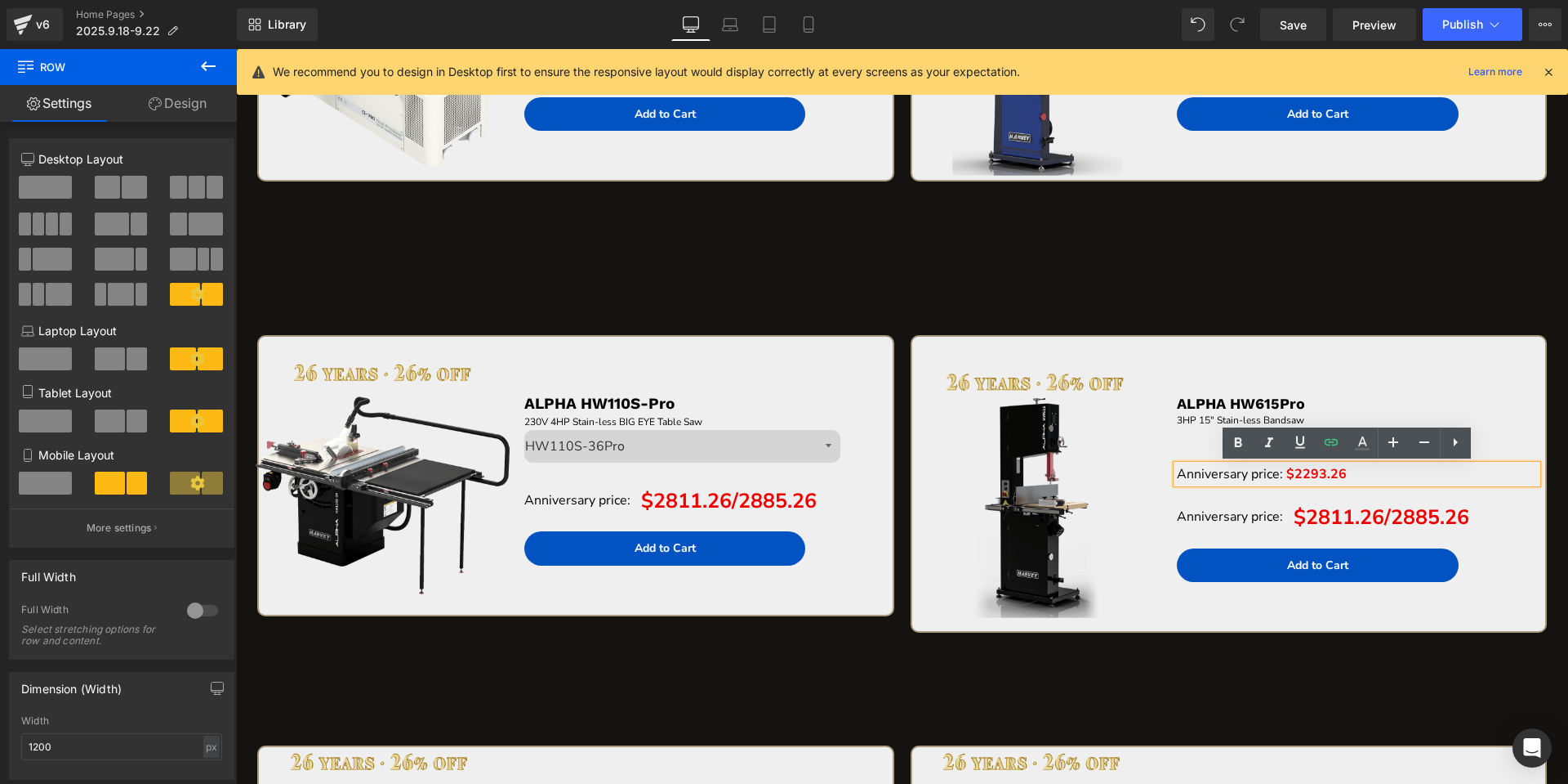
click at [1301, 475] on span "$2293.26" at bounding box center [1316, 474] width 60 height 18
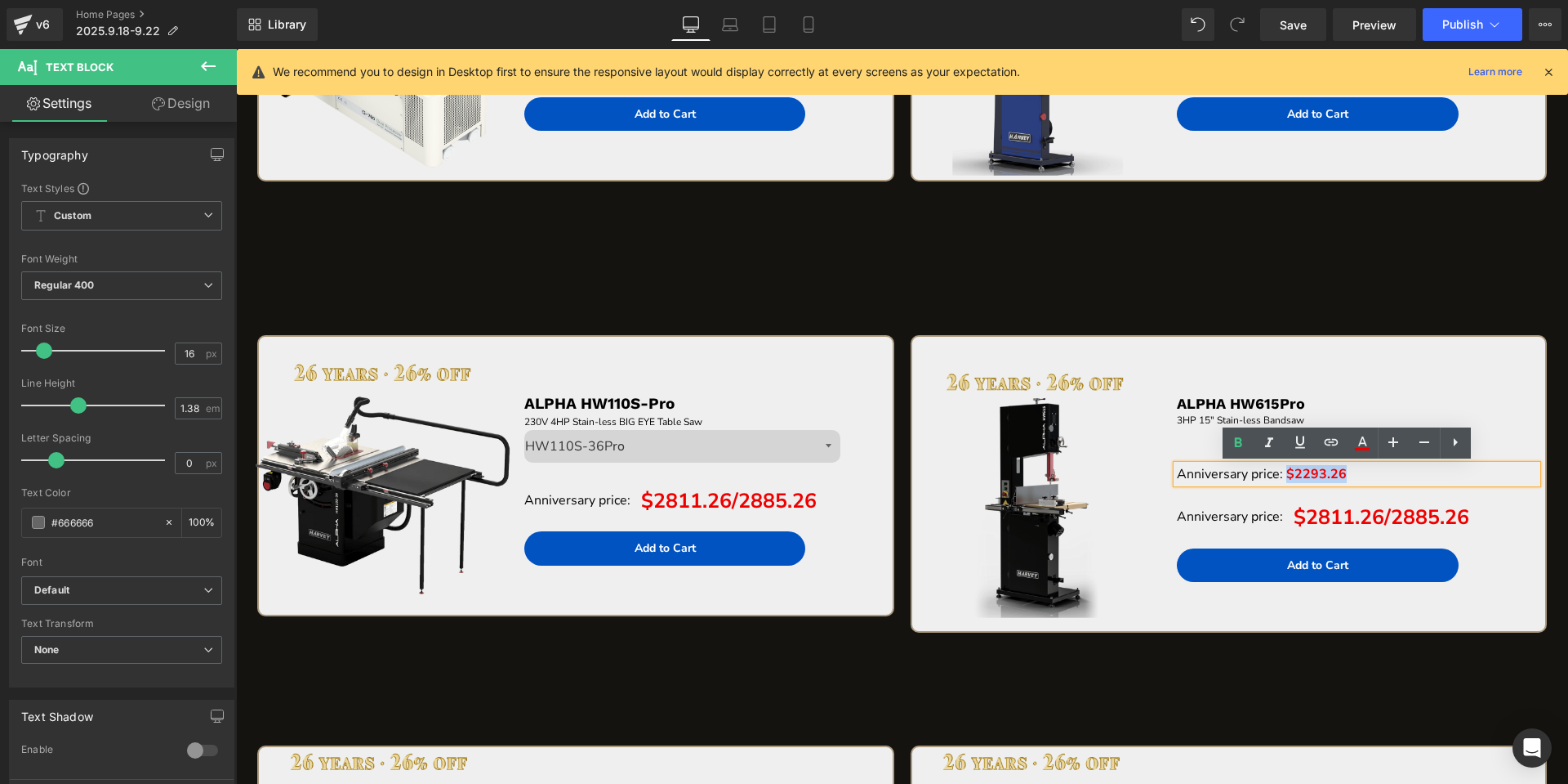
drag, startPoint x: 1280, startPoint y: 475, endPoint x: 1333, endPoint y: 480, distance: 53.2
click at [1333, 480] on span "$2293.26" at bounding box center [1316, 474] width 60 height 18
paste div "To enrich screen reader interactions, please activate Accessibility in Grammarl…"
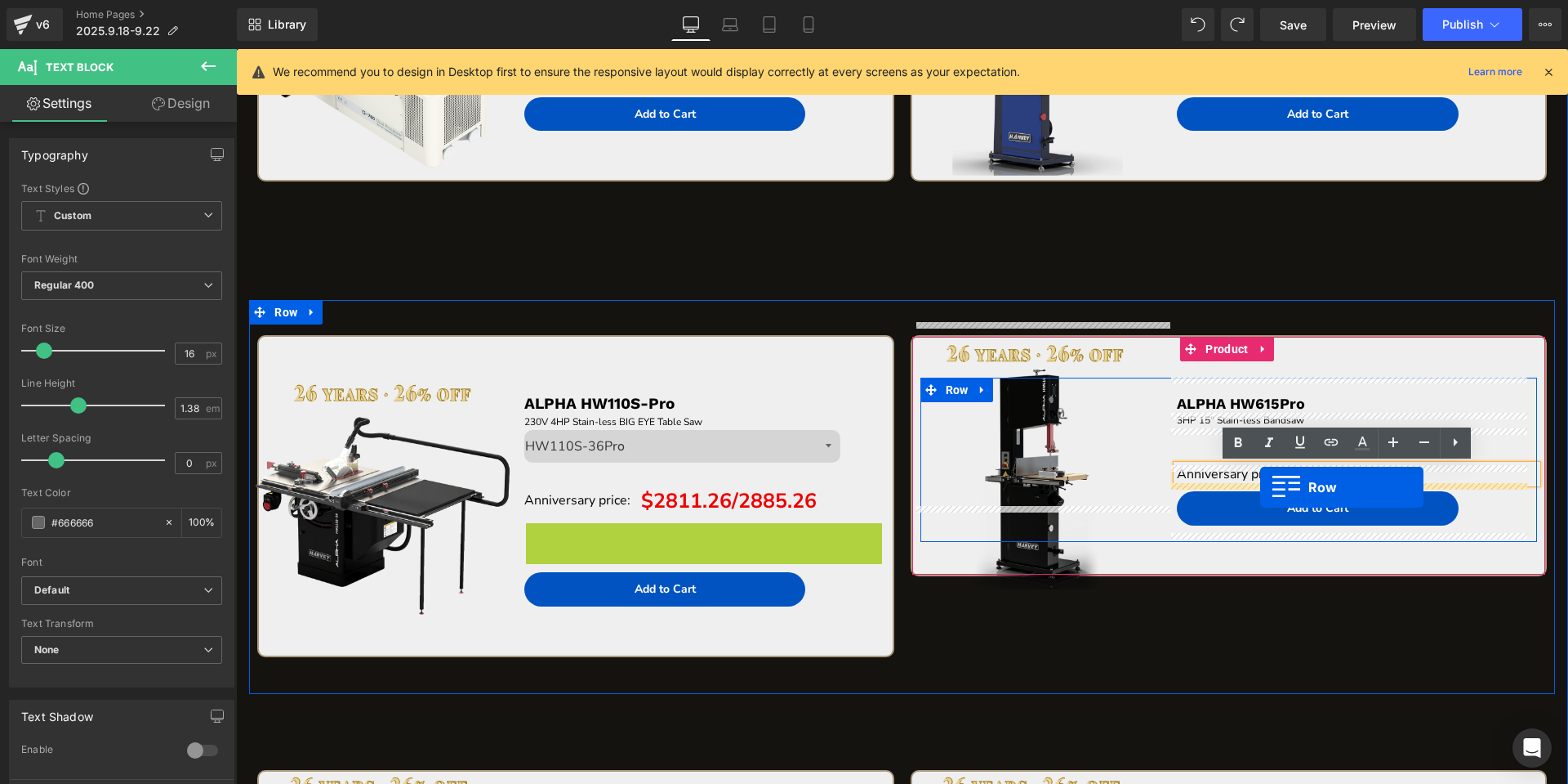
drag, startPoint x: 530, startPoint y: 543, endPoint x: 1260, endPoint y: 487, distance: 732.1
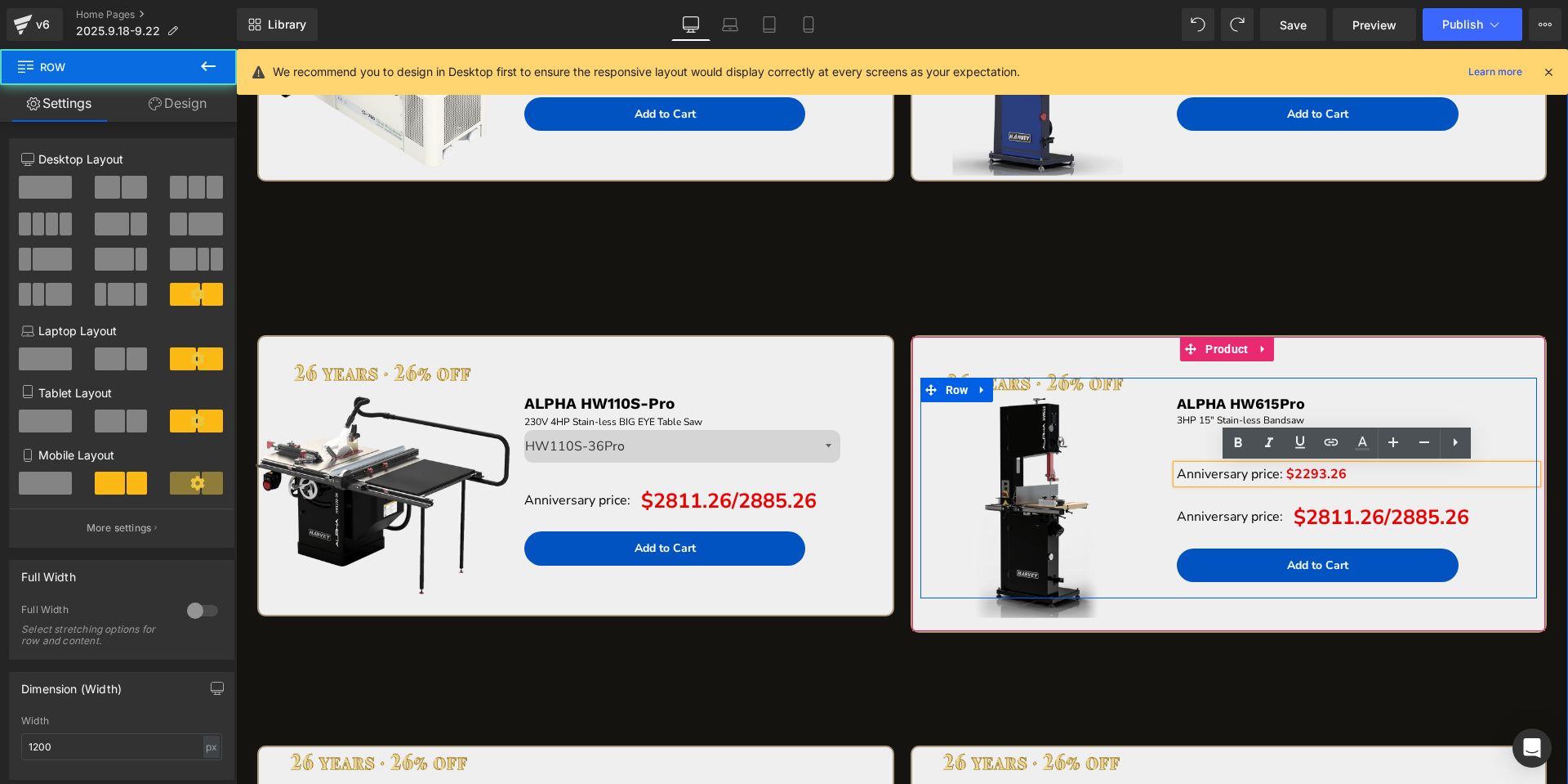
click at [1311, 470] on span "$2293.26" at bounding box center [1316, 474] width 60 height 18
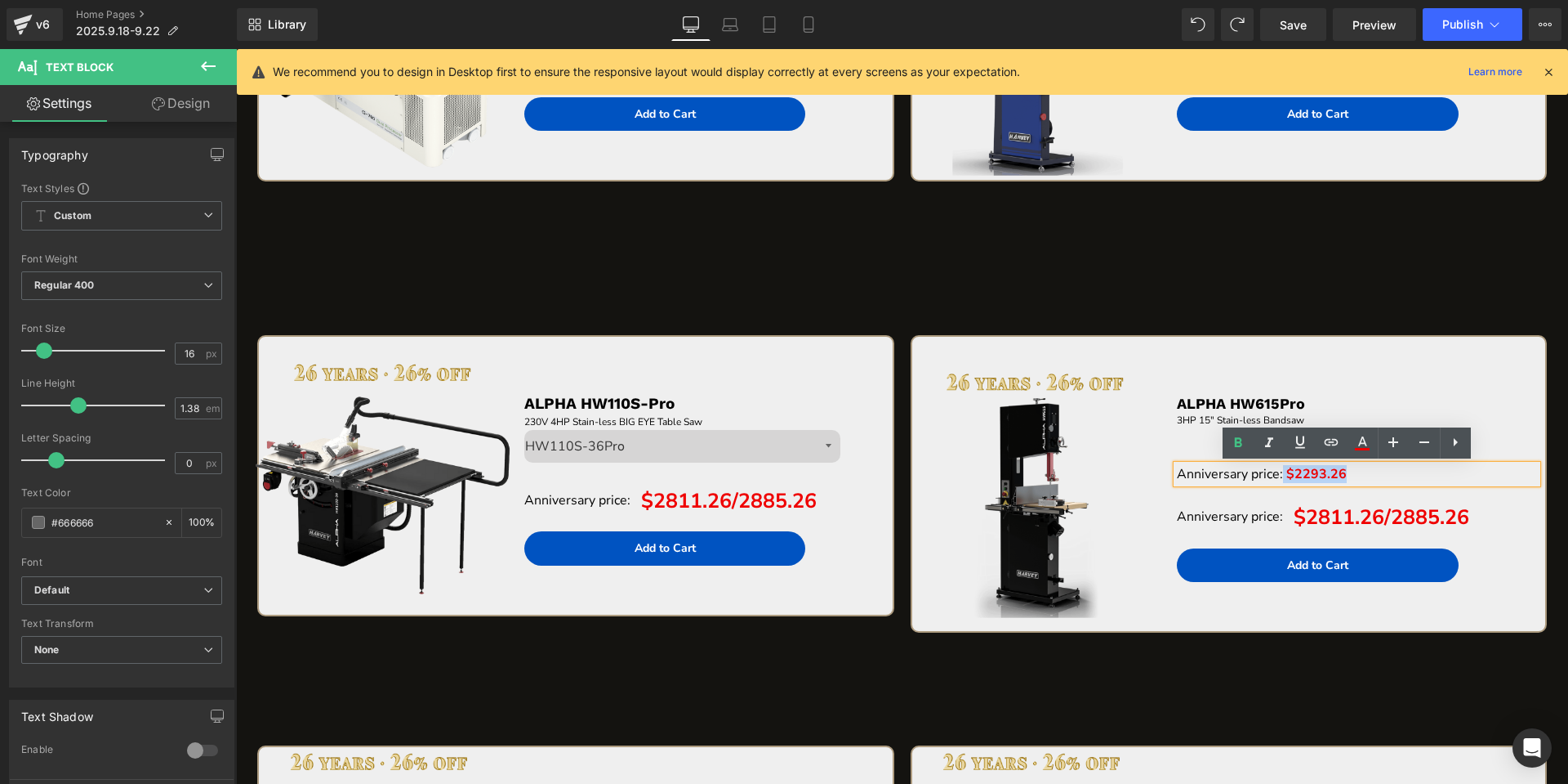
drag, startPoint x: 1275, startPoint y: 475, endPoint x: 1337, endPoint y: 469, distance: 62.3
click at [1337, 469] on p "Anniversary price: $2293.26" at bounding box center [1357, 474] width 360 height 18
copy p "$2293.26"
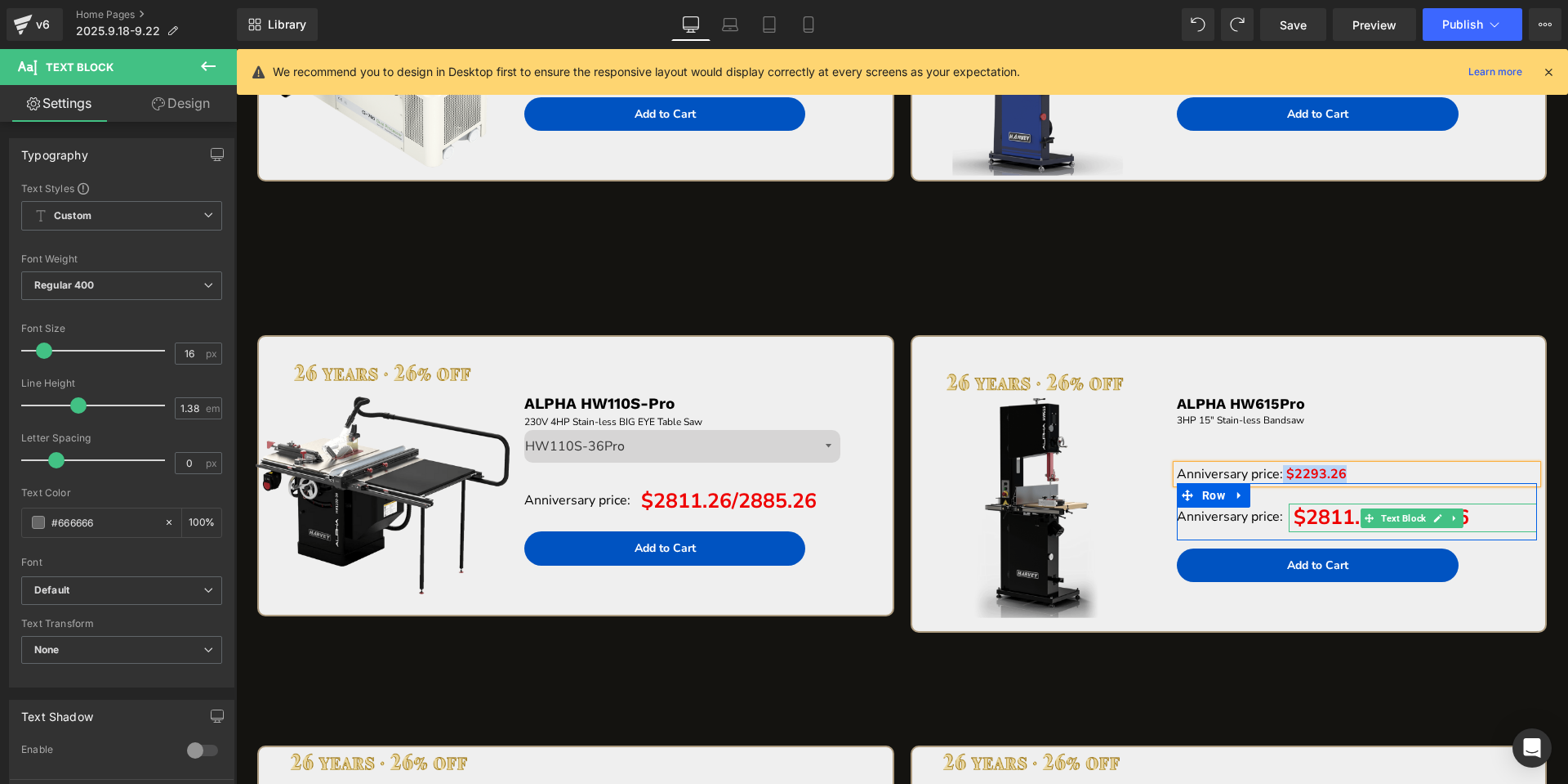
click at [1300, 520] on span "$2811.26/2885.26" at bounding box center [1381, 517] width 175 height 28
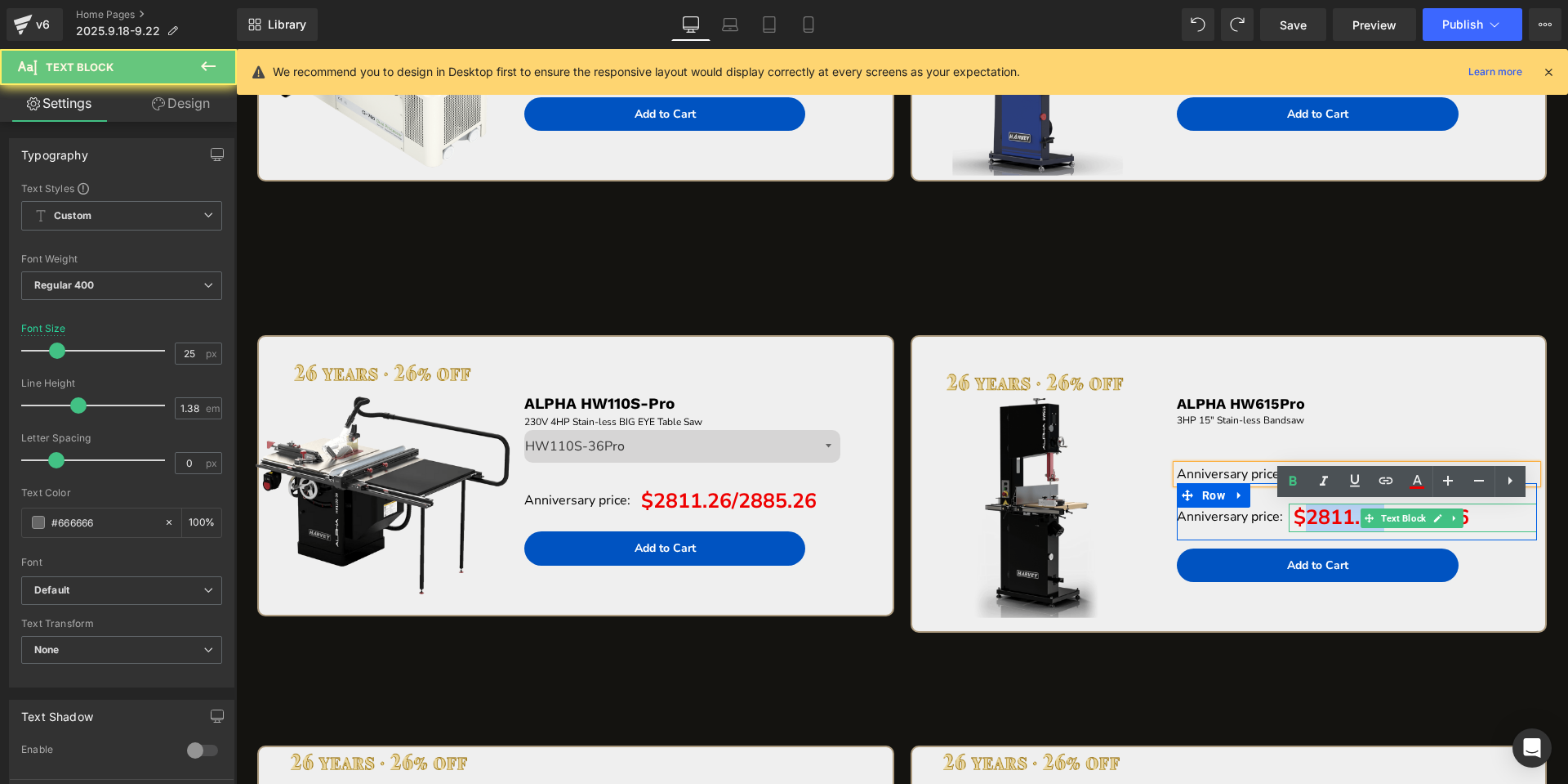
click at [1300, 520] on span "$2811.26/2885.26" at bounding box center [1381, 517] width 175 height 28
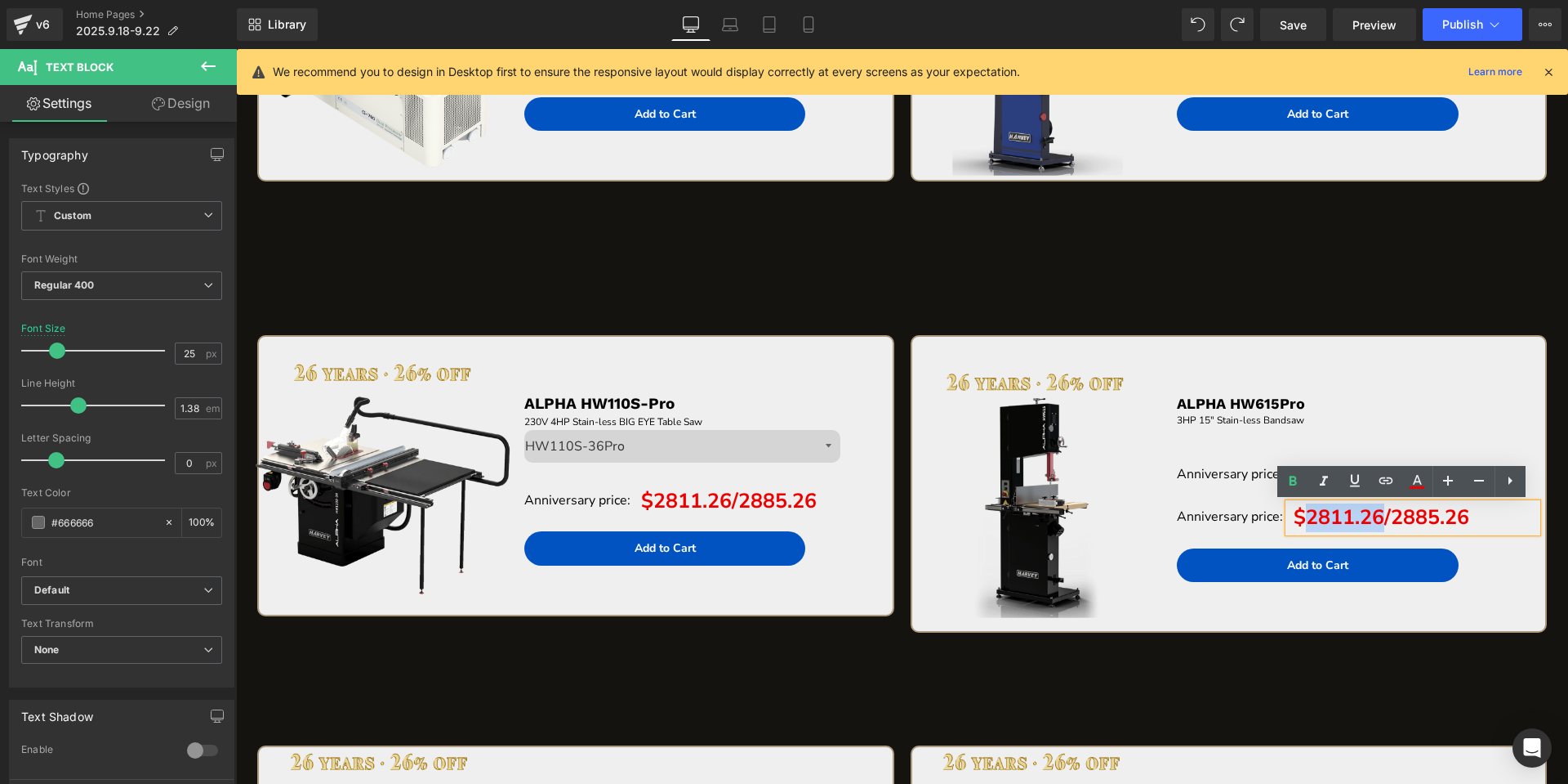
paste div "To enrich screen reader interactions, please activate Accessibility in Grammarl…"
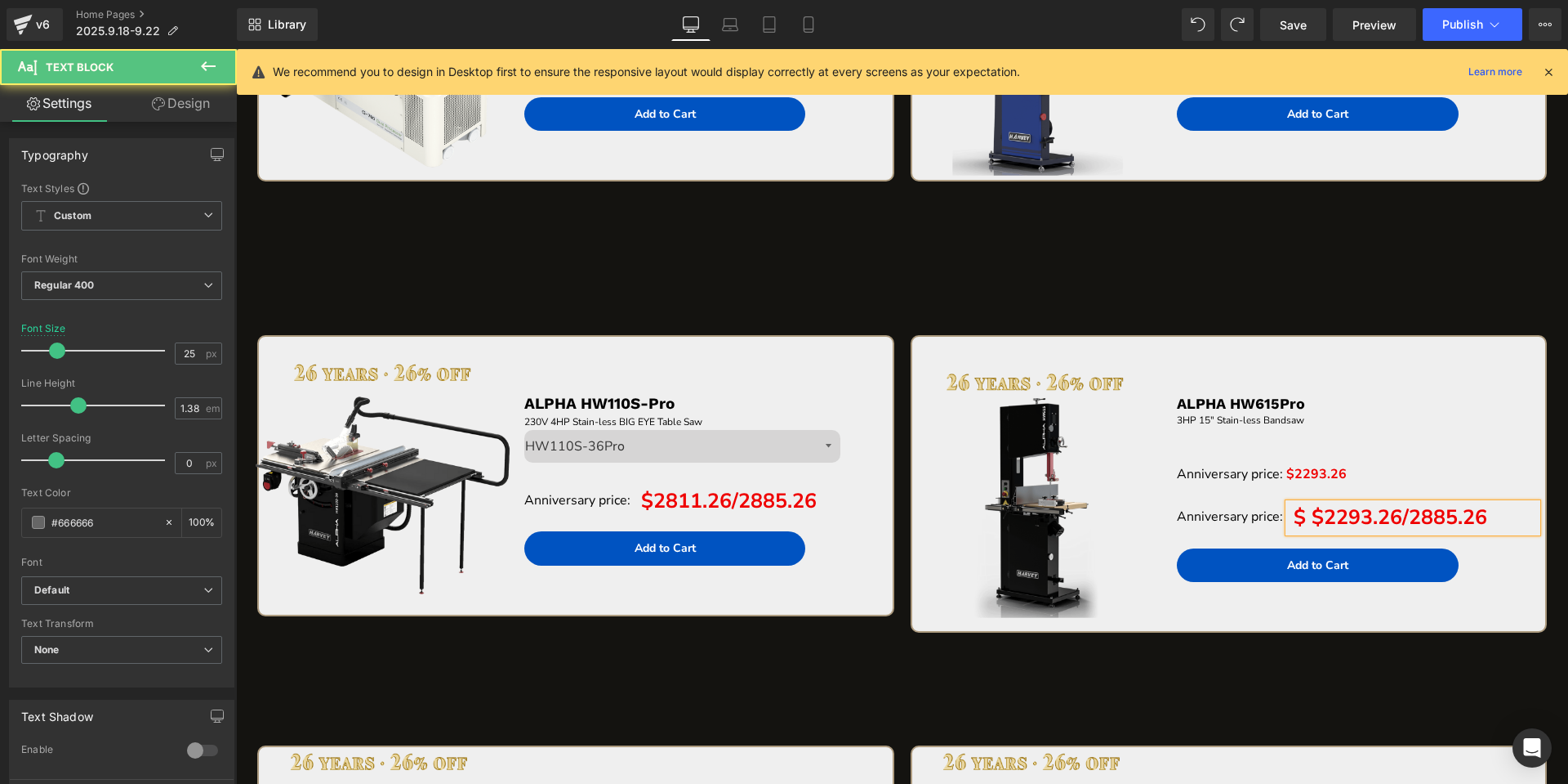
click at [1301, 519] on span "$ $2293.26/2885.26" at bounding box center [1390, 517] width 193 height 28
click at [1380, 518] on span "$2293.26/2885.26" at bounding box center [1376, 517] width 175 height 28
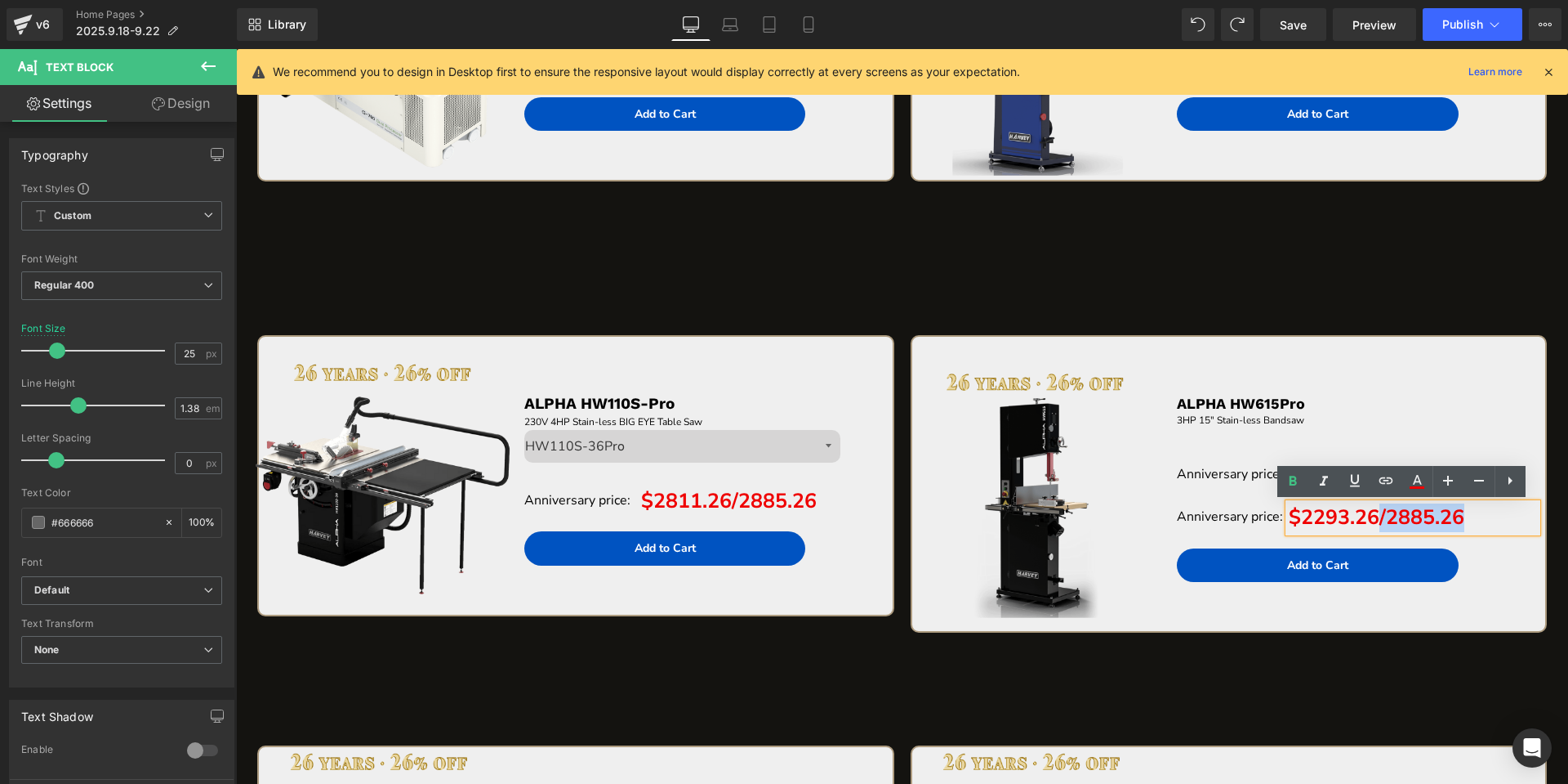
drag, startPoint x: 1369, startPoint y: 516, endPoint x: 1471, endPoint y: 514, distance: 102.0
click at [1471, 514] on p "$2293.26/2885.26" at bounding box center [1413, 518] width 248 height 29
click at [1393, 477] on icon at bounding box center [1397, 474] width 9 height 10
click at [1401, 477] on icon at bounding box center [1405, 475] width 9 height 9
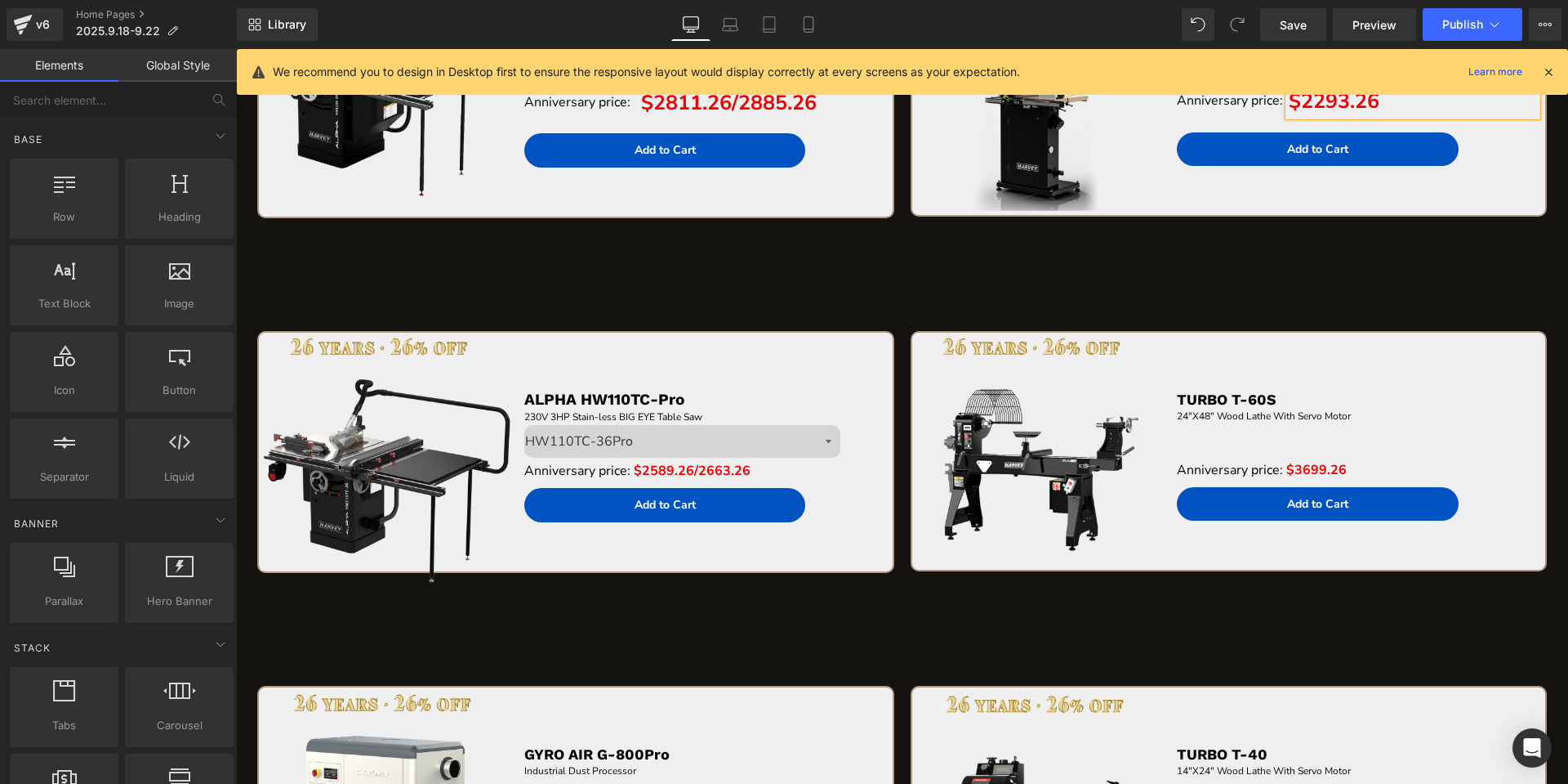
scroll to position [3764, 0]
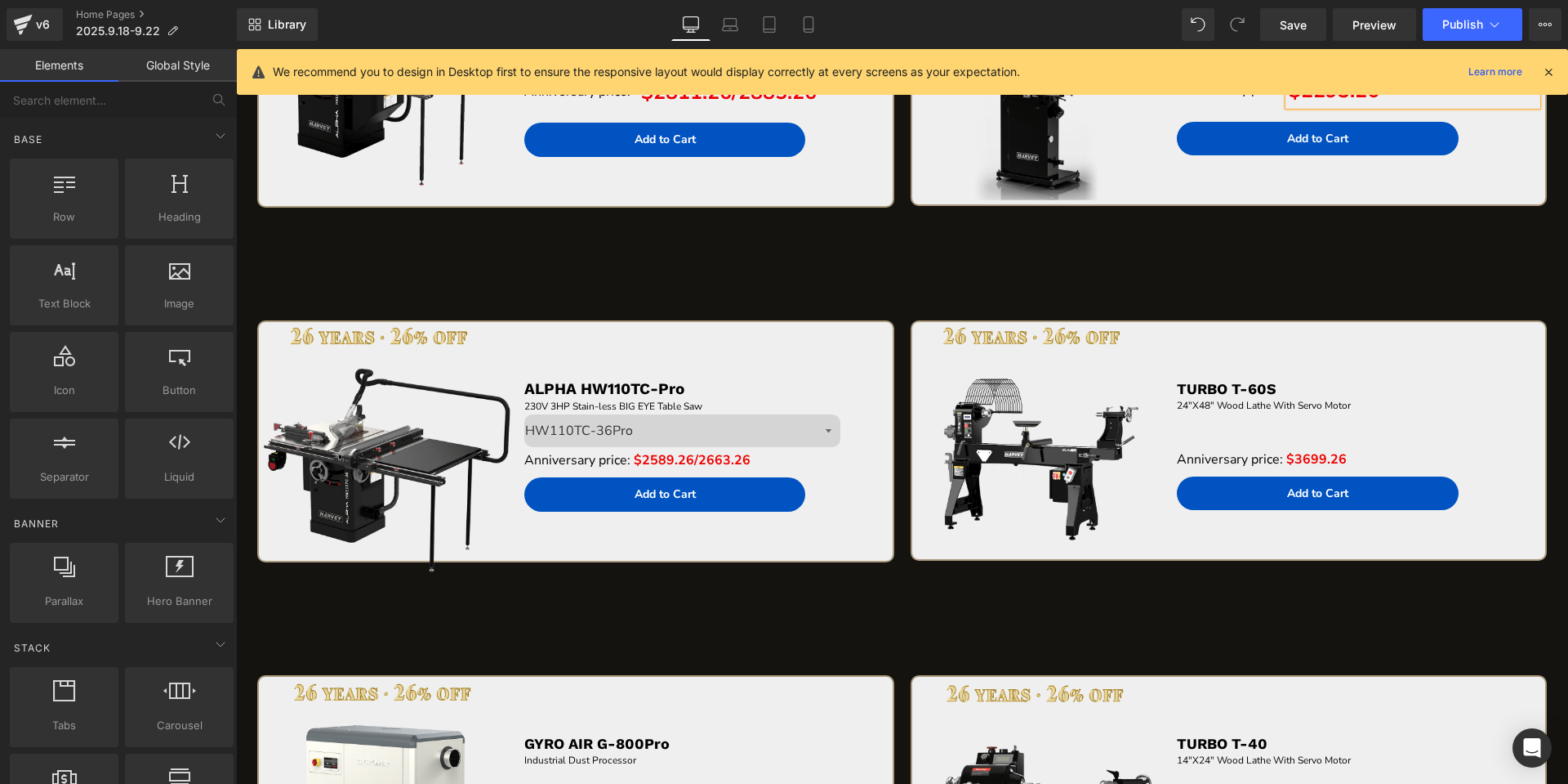
click at [799, 41] on div "Library Desktop Desktop Laptop Tablet Mobile Save Preview Publish Scheduled Vie…" at bounding box center [902, 24] width 1331 height 49
click at [807, 27] on icon at bounding box center [809, 24] width 16 height 16
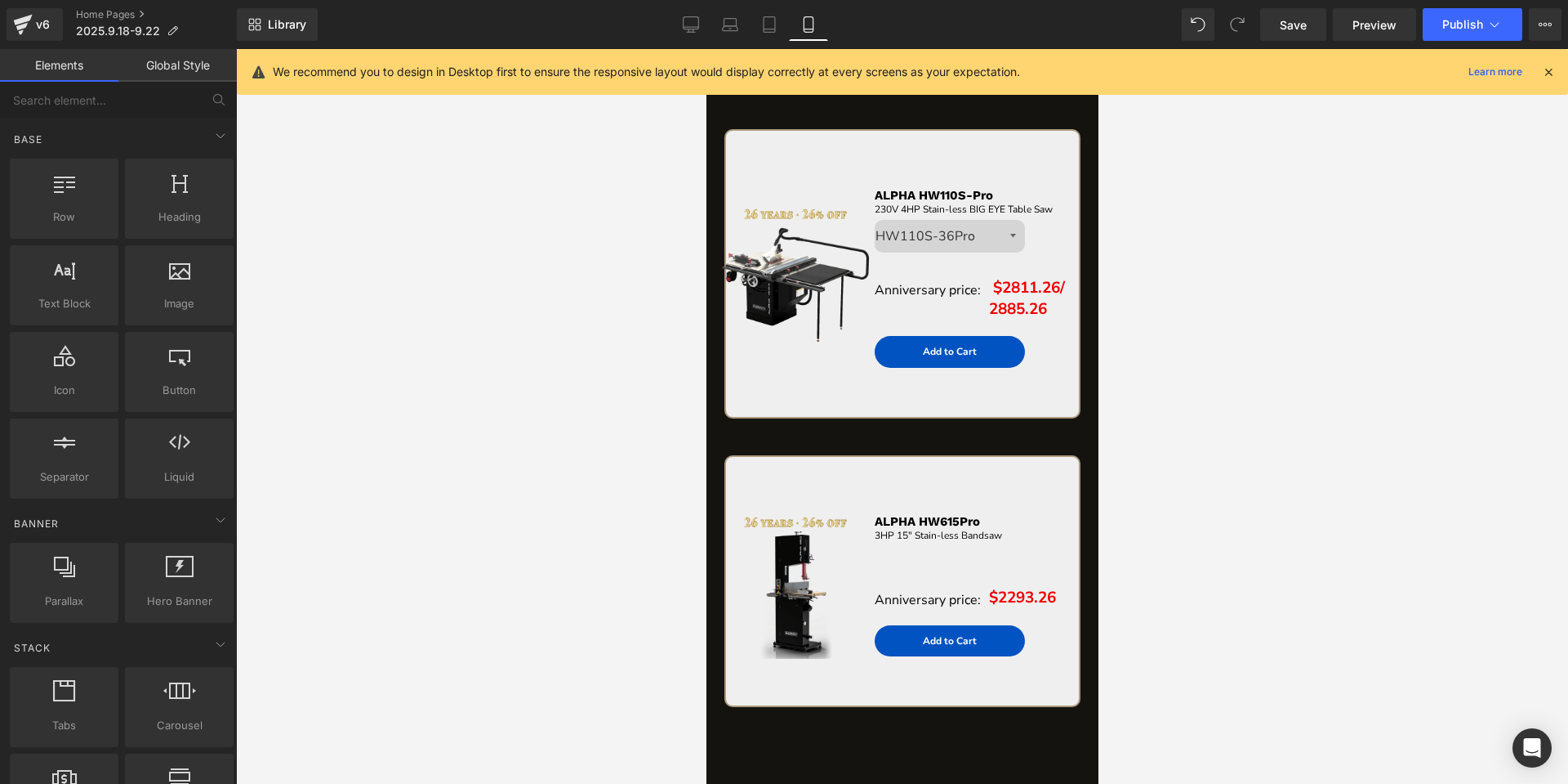
scroll to position [1539, 0]
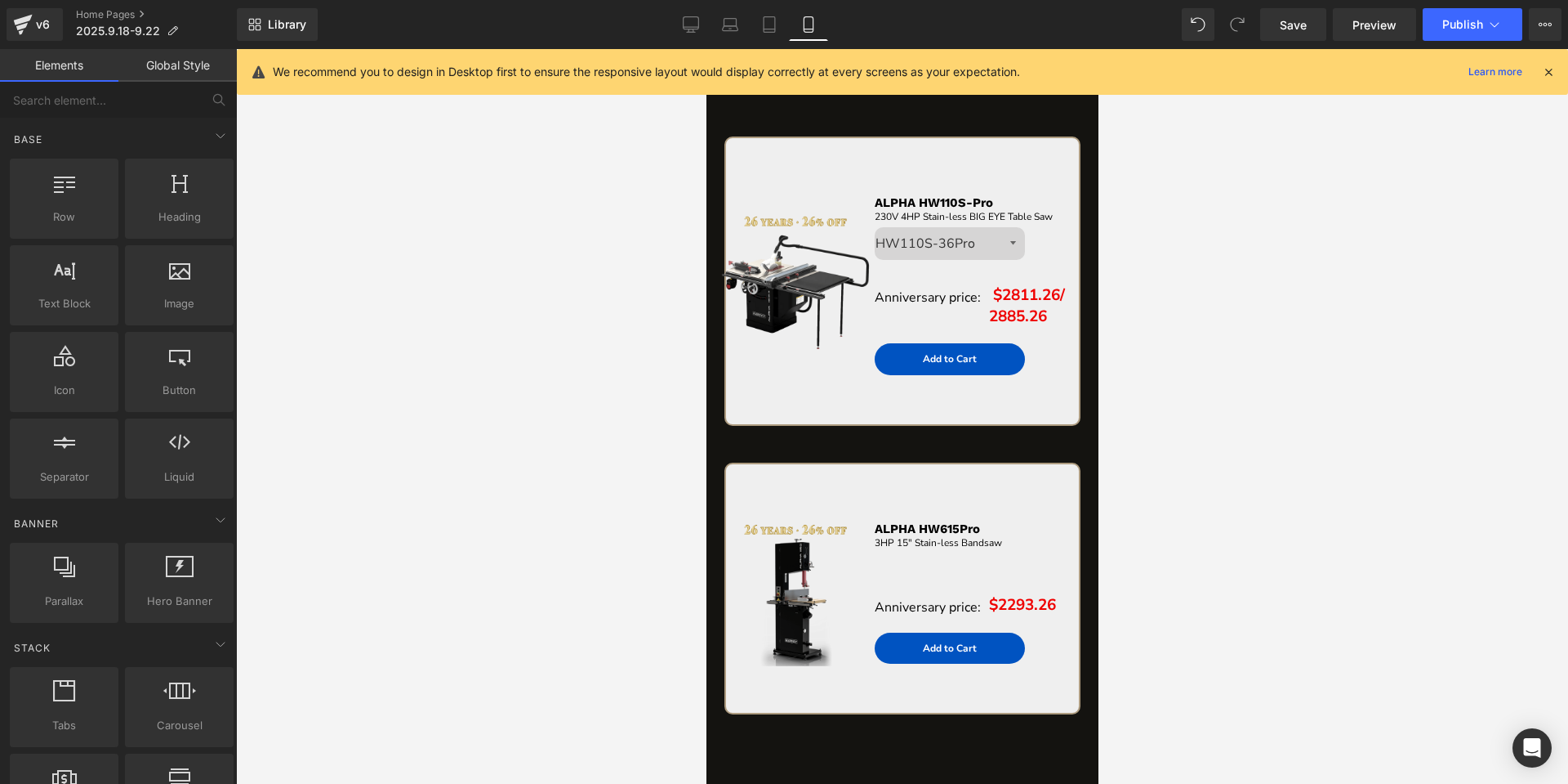
drag, startPoint x: 1091, startPoint y: 553, endPoint x: 1559, endPoint y: 134, distance: 628.2
click at [692, 13] on link "Desktop" at bounding box center [691, 24] width 40 height 32
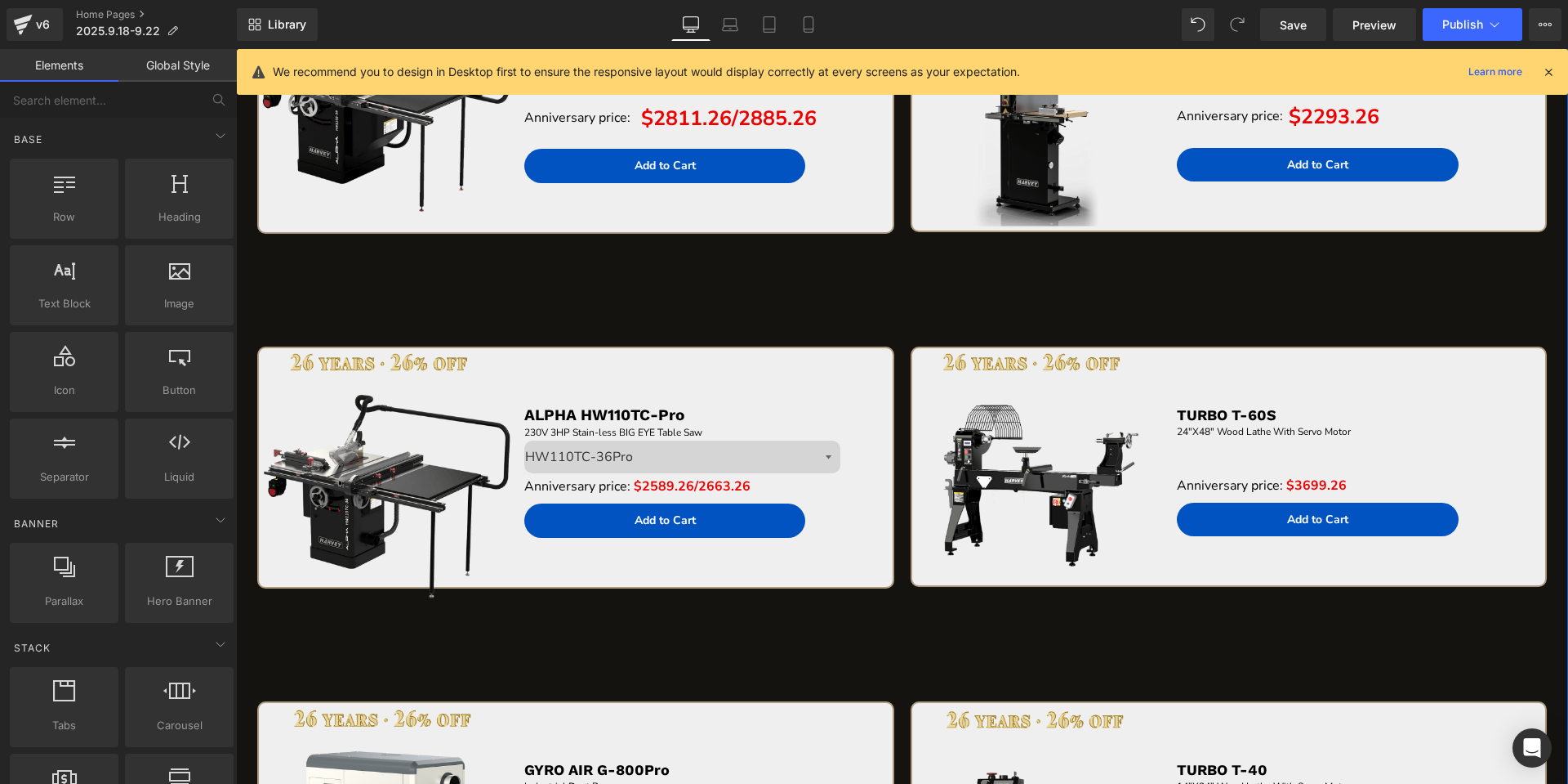
scroll to position [3533, 0]
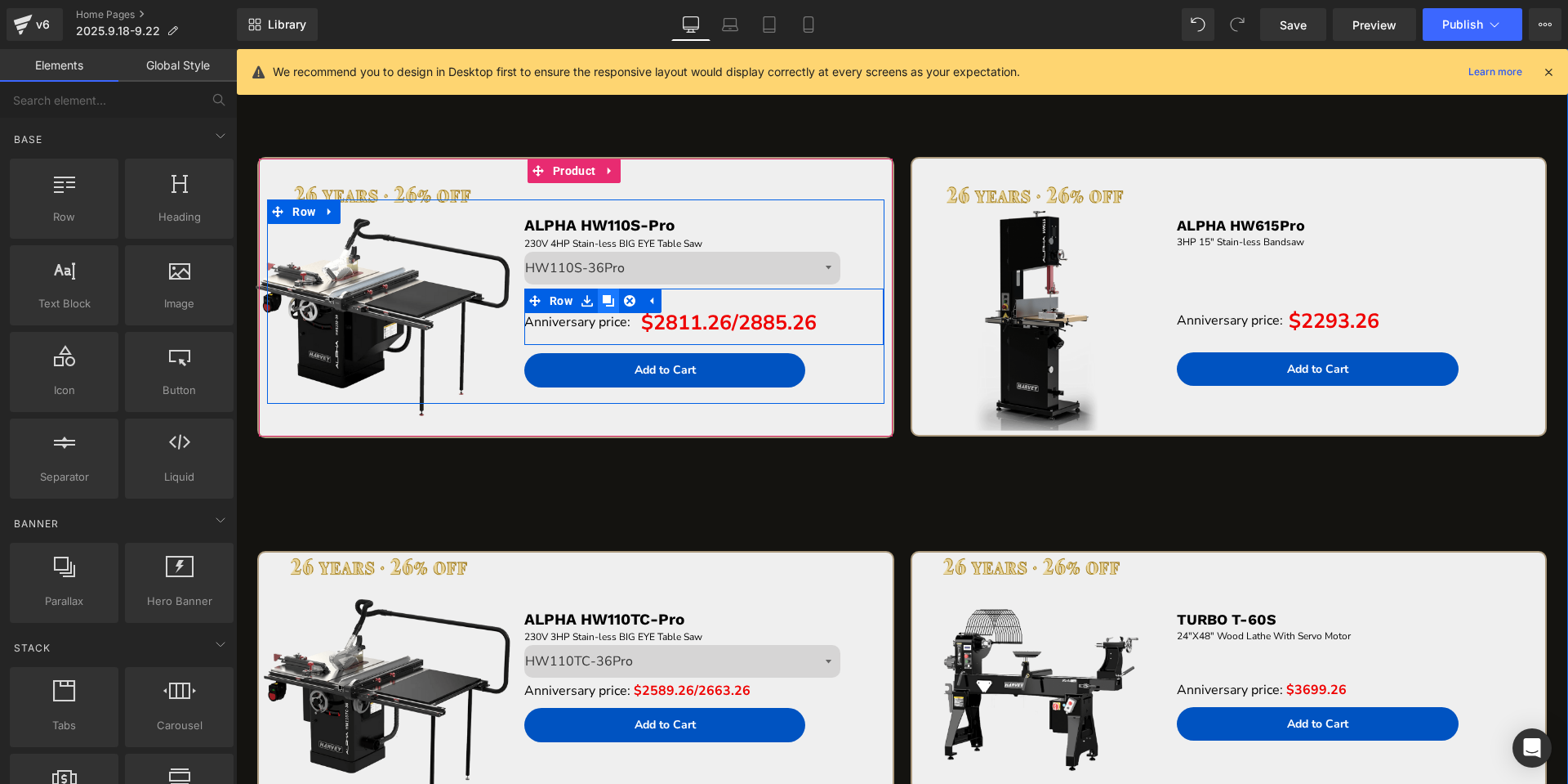
click at [609, 309] on link at bounding box center [608, 300] width 22 height 24
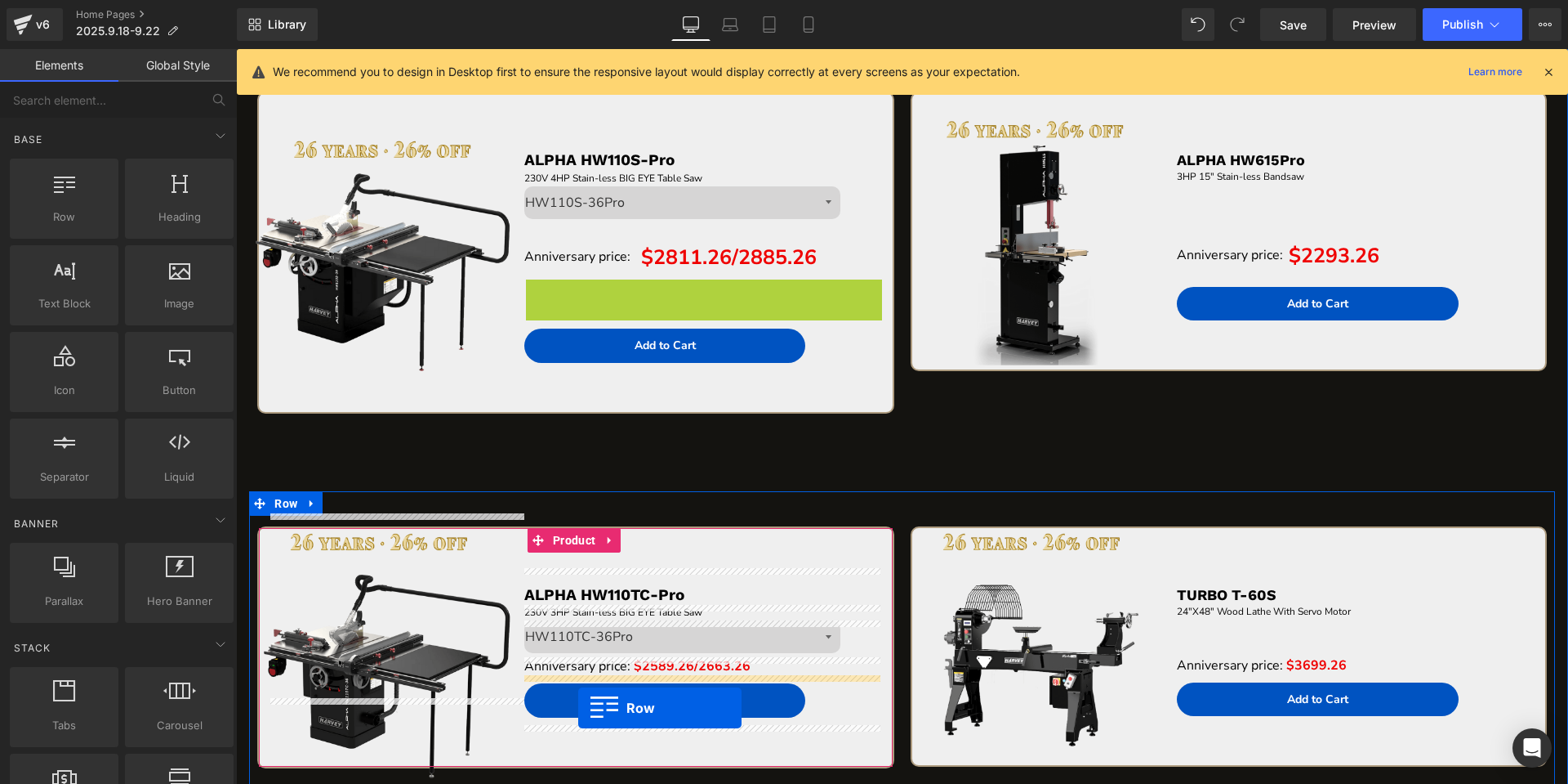
scroll to position [3632, 0]
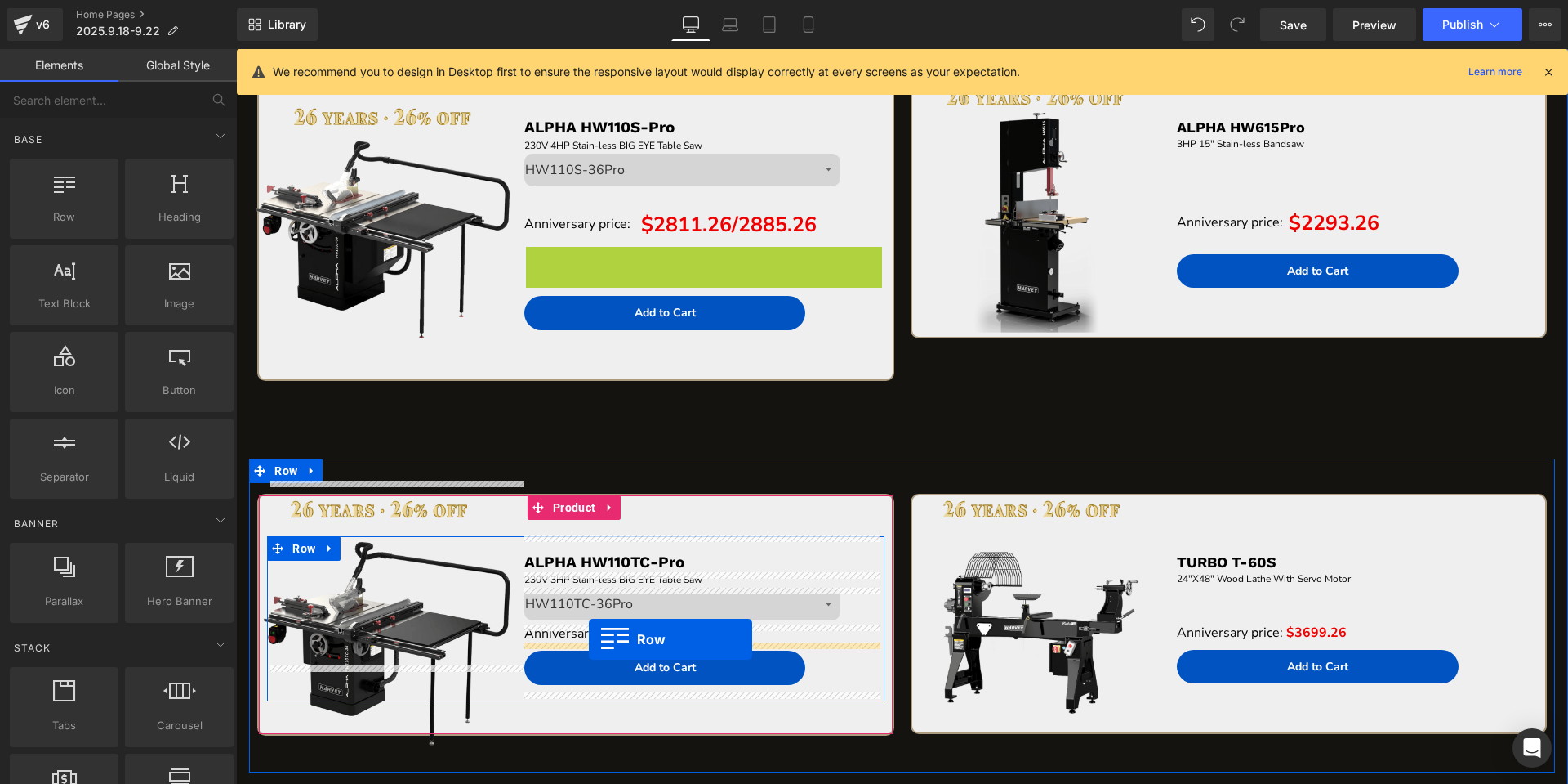
drag, startPoint x: 534, startPoint y: 364, endPoint x: 589, endPoint y: 639, distance: 280.4
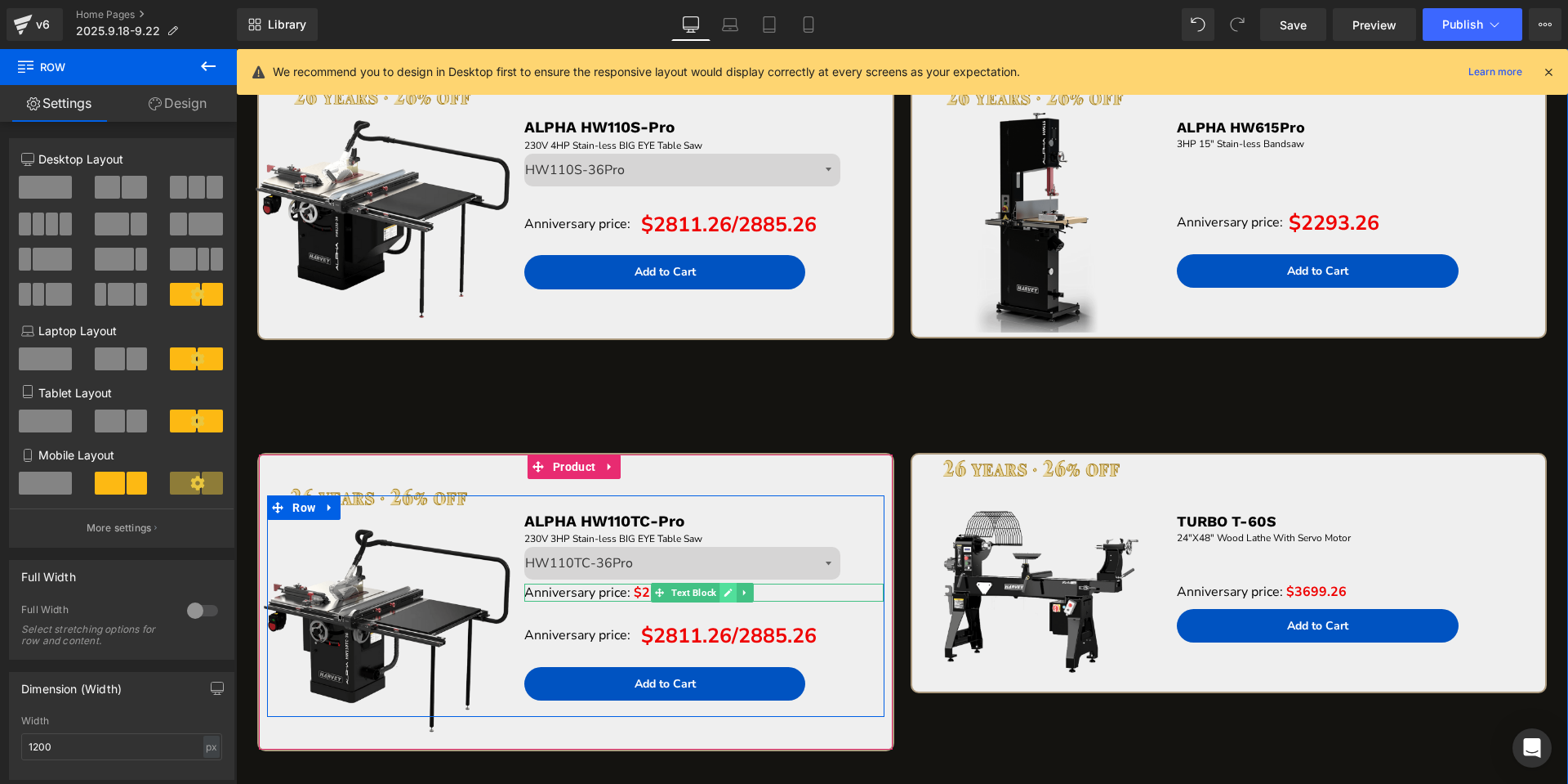
click at [726, 594] on icon at bounding box center [728, 592] width 8 height 8
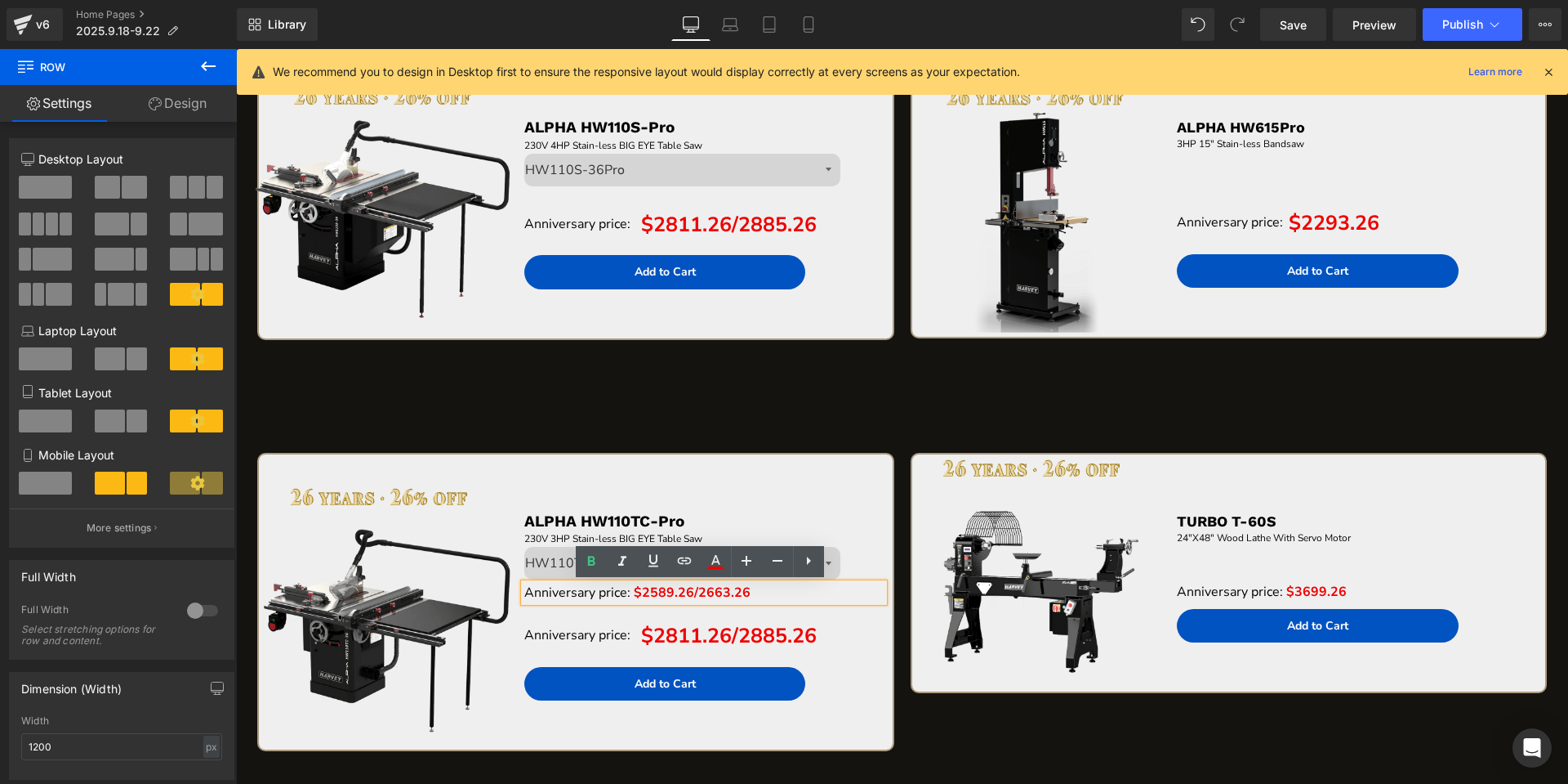
click at [643, 598] on span "$2589.26/2663.26" at bounding box center [692, 592] width 117 height 18
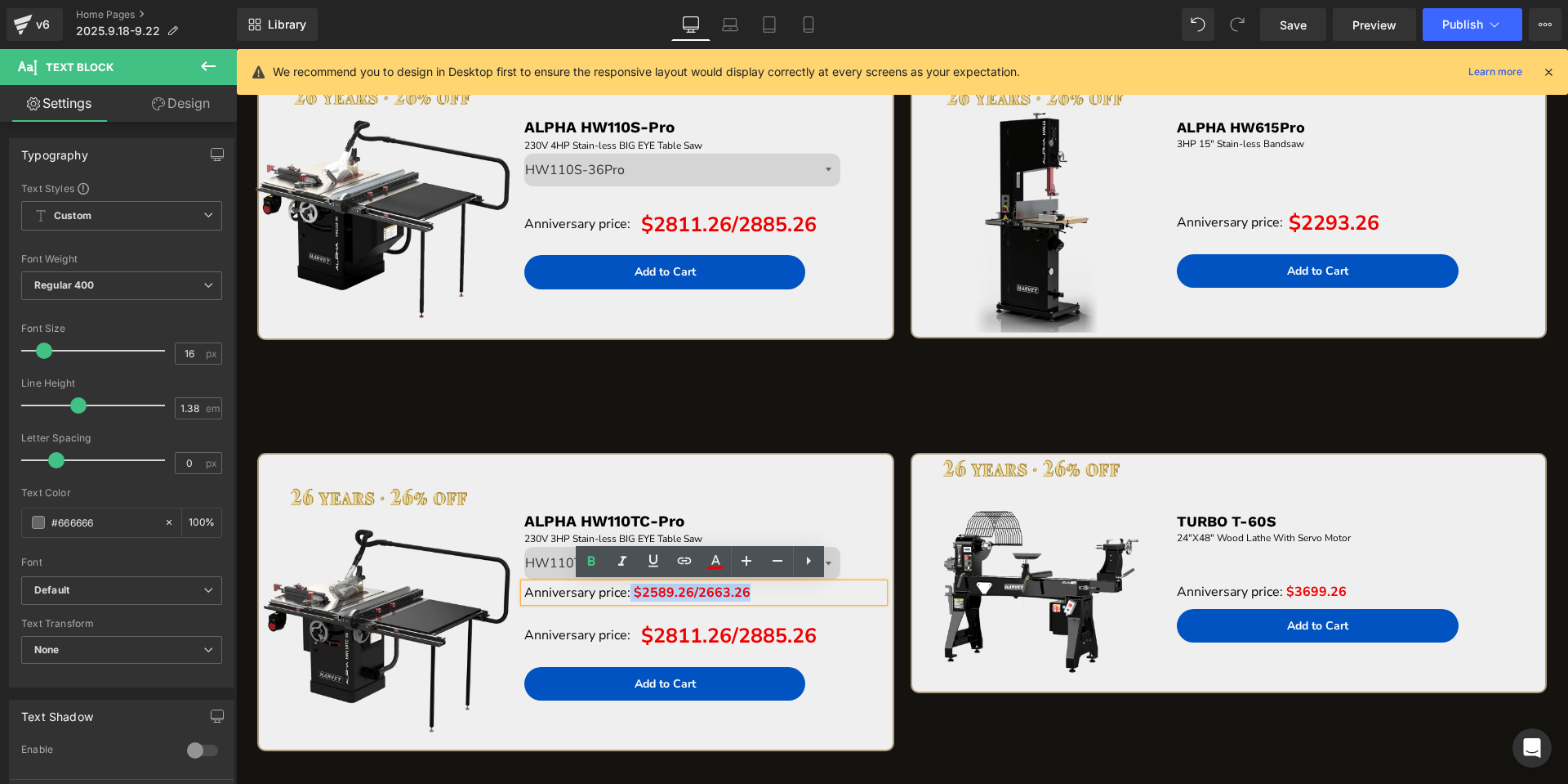
drag, startPoint x: 635, startPoint y: 596, endPoint x: 748, endPoint y: 586, distance: 113.4
click at [748, 586] on p "Anniversary price: $2589.26/2663.26" at bounding box center [704, 592] width 360 height 18
copy p "$2589.26/2663.26"
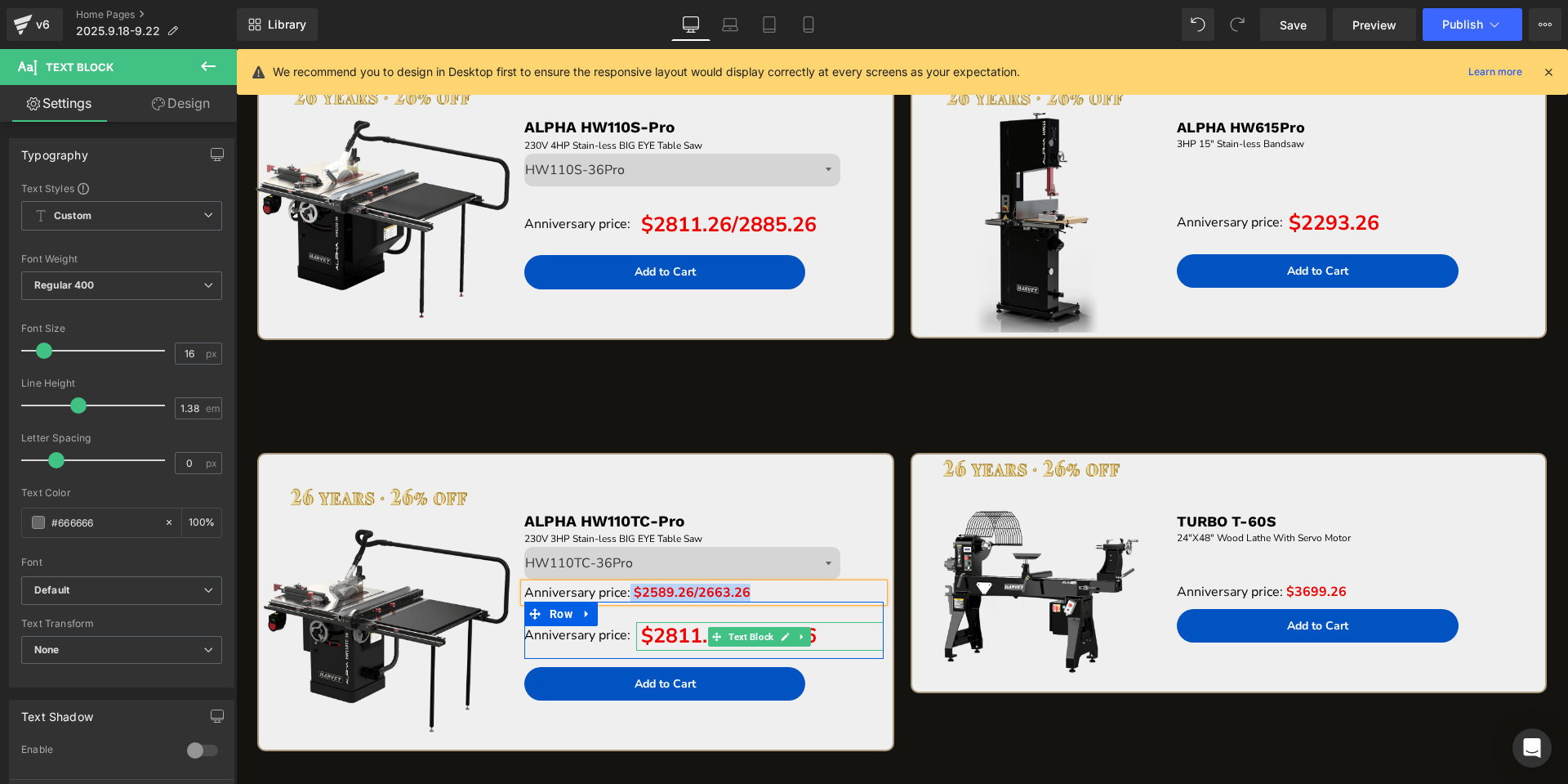
click at [657, 638] on span "$2811.26/2885.26" at bounding box center [728, 636] width 175 height 28
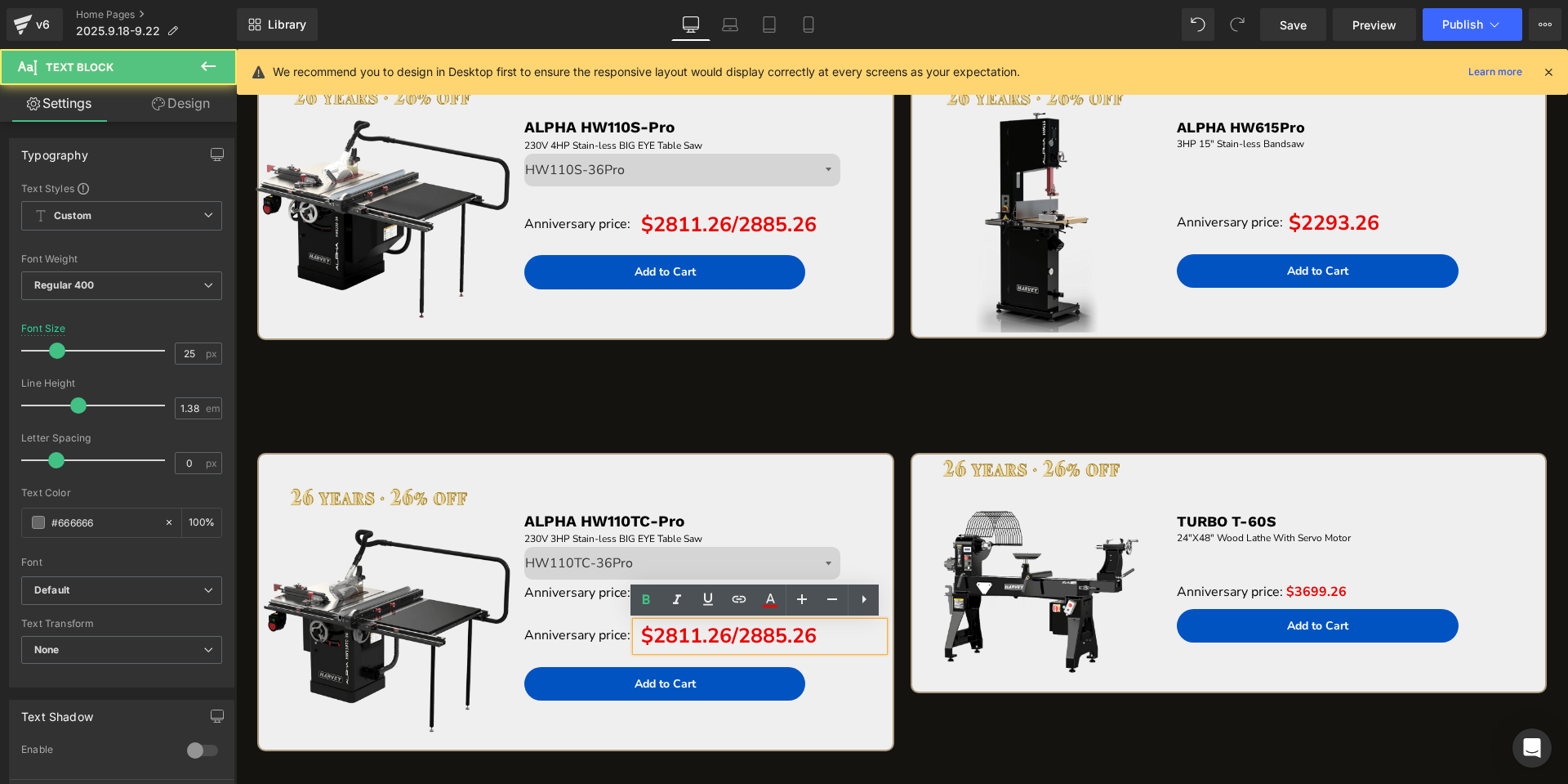
click at [654, 638] on span "$2811.26/2885.26" at bounding box center [728, 636] width 175 height 28
paste div "To enrich screen reader interactions, please activate Accessibility in Grammarl…"
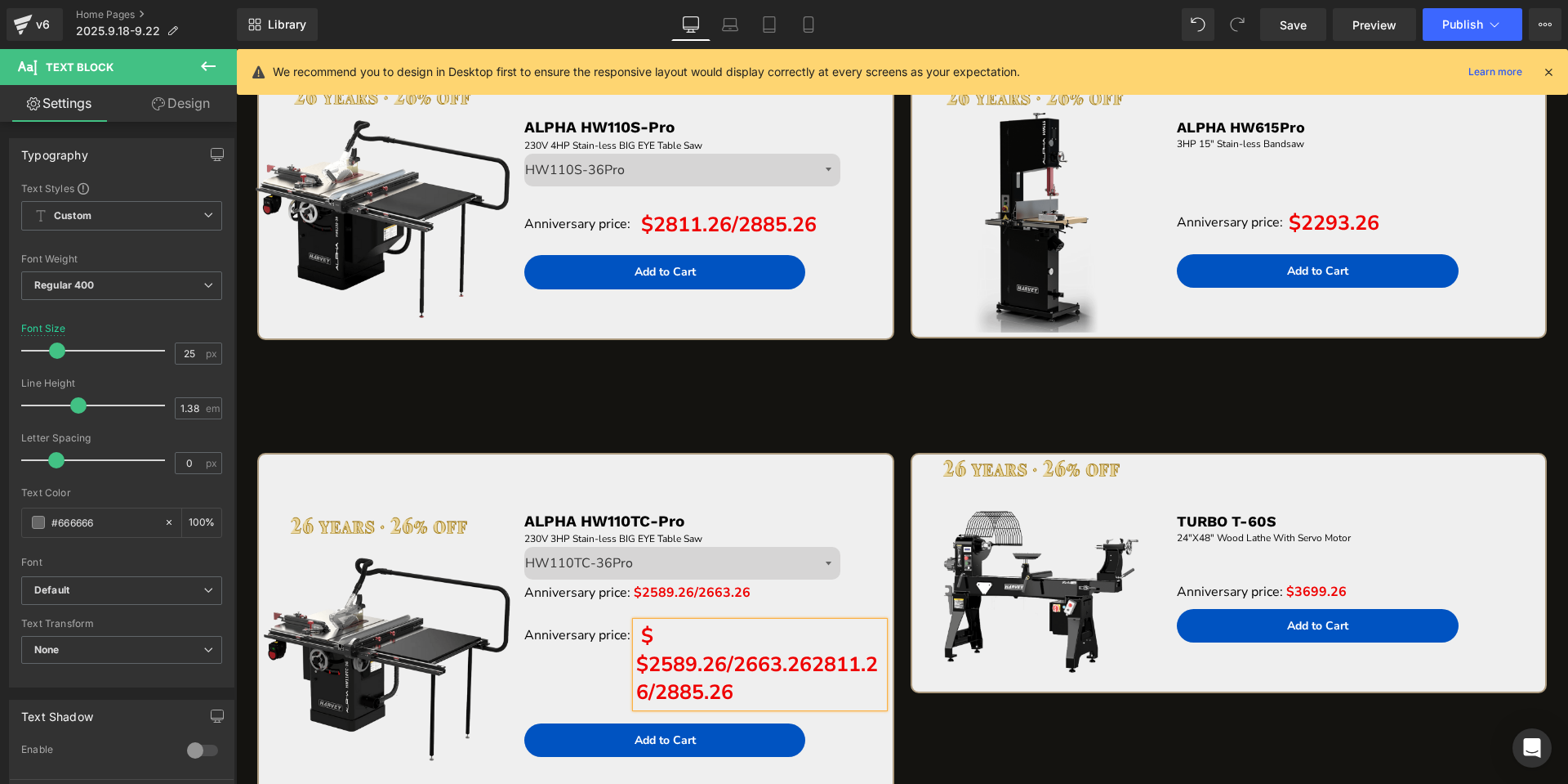
click at [650, 637] on p "$ $2589.26/2663.262811.26/2885.26" at bounding box center [760, 664] width 248 height 85
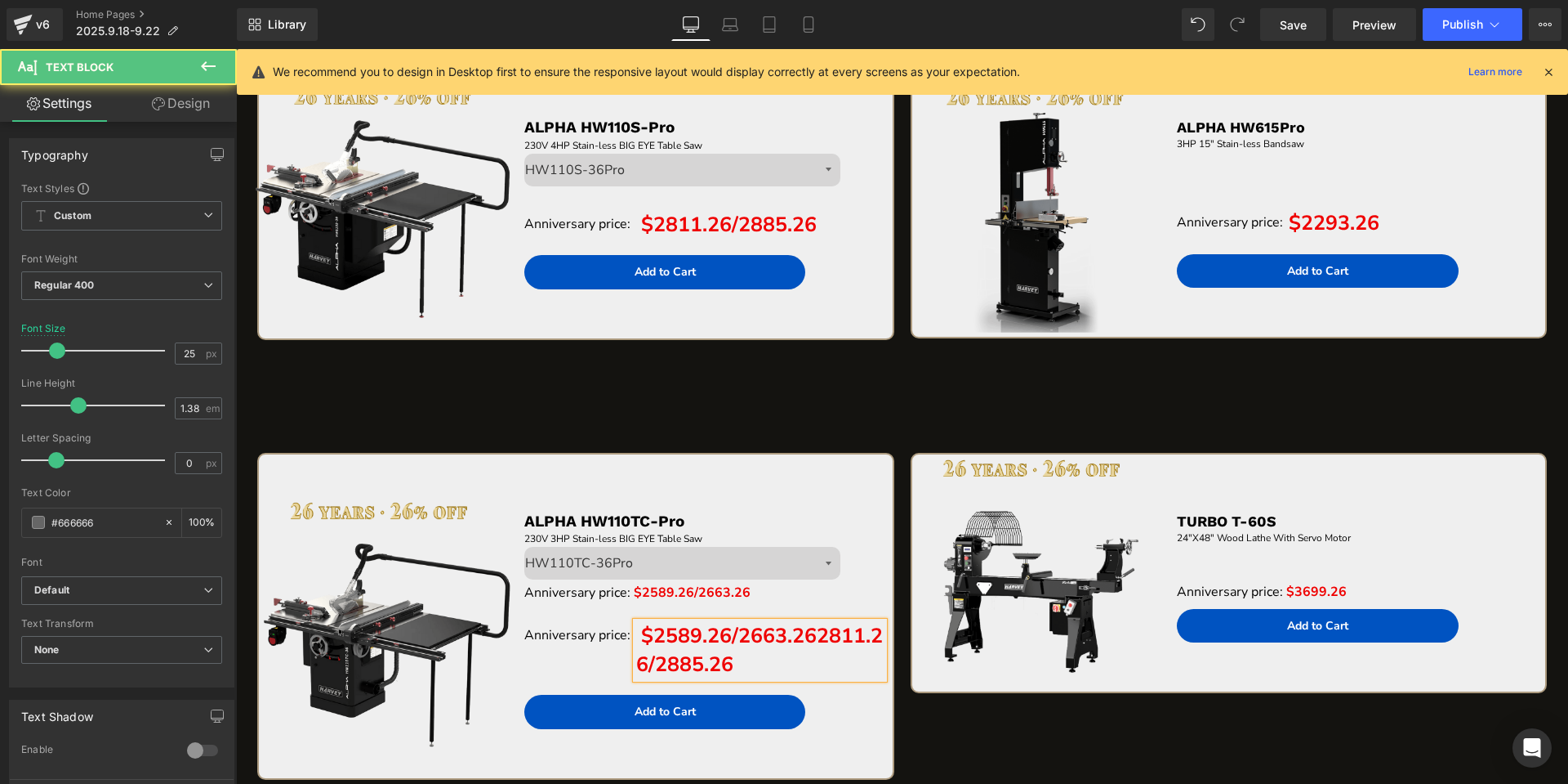
drag, startPoint x: 724, startPoint y: 663, endPoint x: 622, endPoint y: 661, distance: 102.0
click at [622, 661] on div "Anniversary price: Text Block $2589.26/2663.262811.26/2885.26 Text Block Row" at bounding box center [704, 644] width 360 height 85
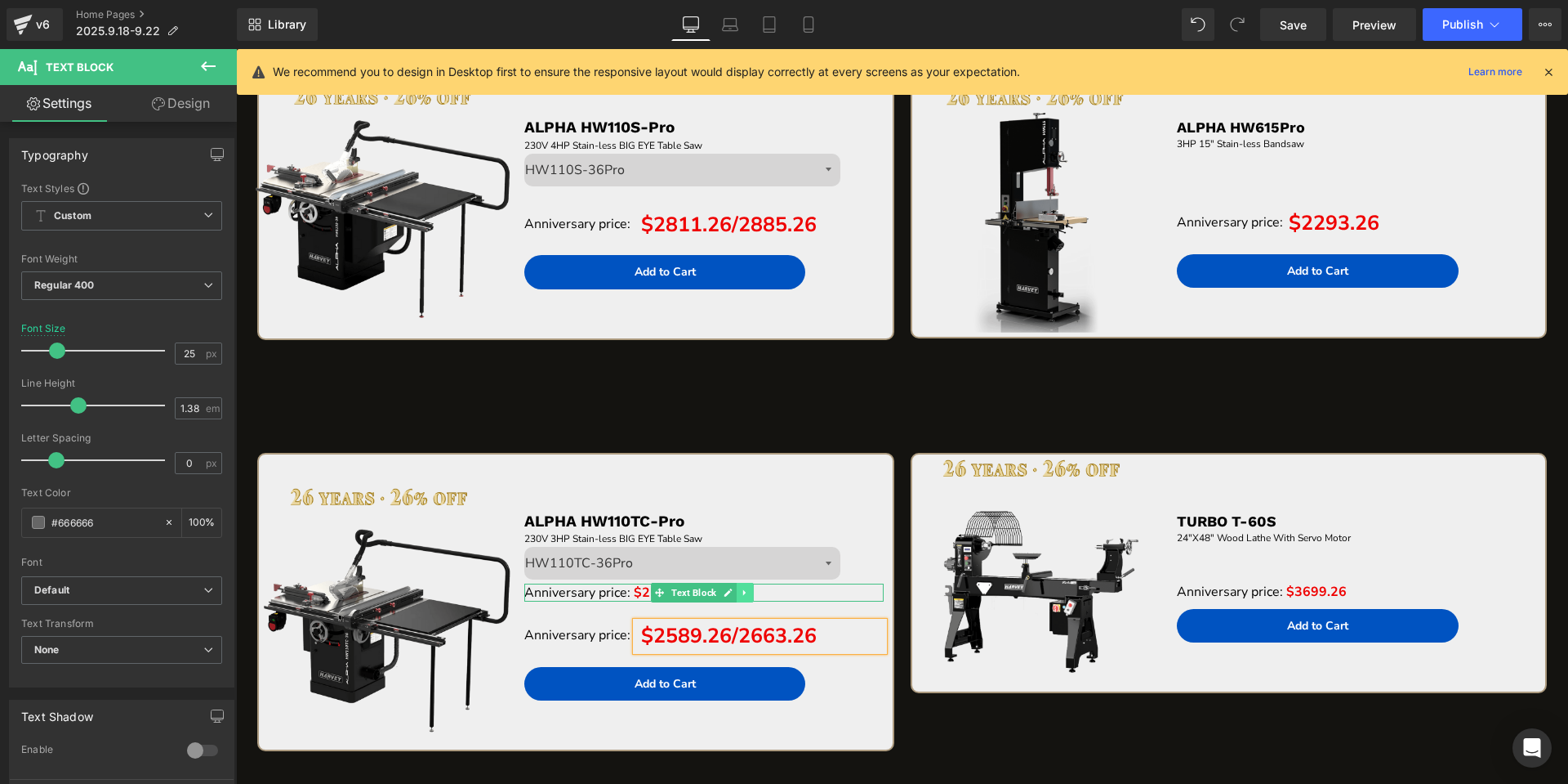
click at [740, 589] on icon at bounding box center [745, 592] width 9 height 10
click at [752, 590] on icon at bounding box center [753, 592] width 9 height 9
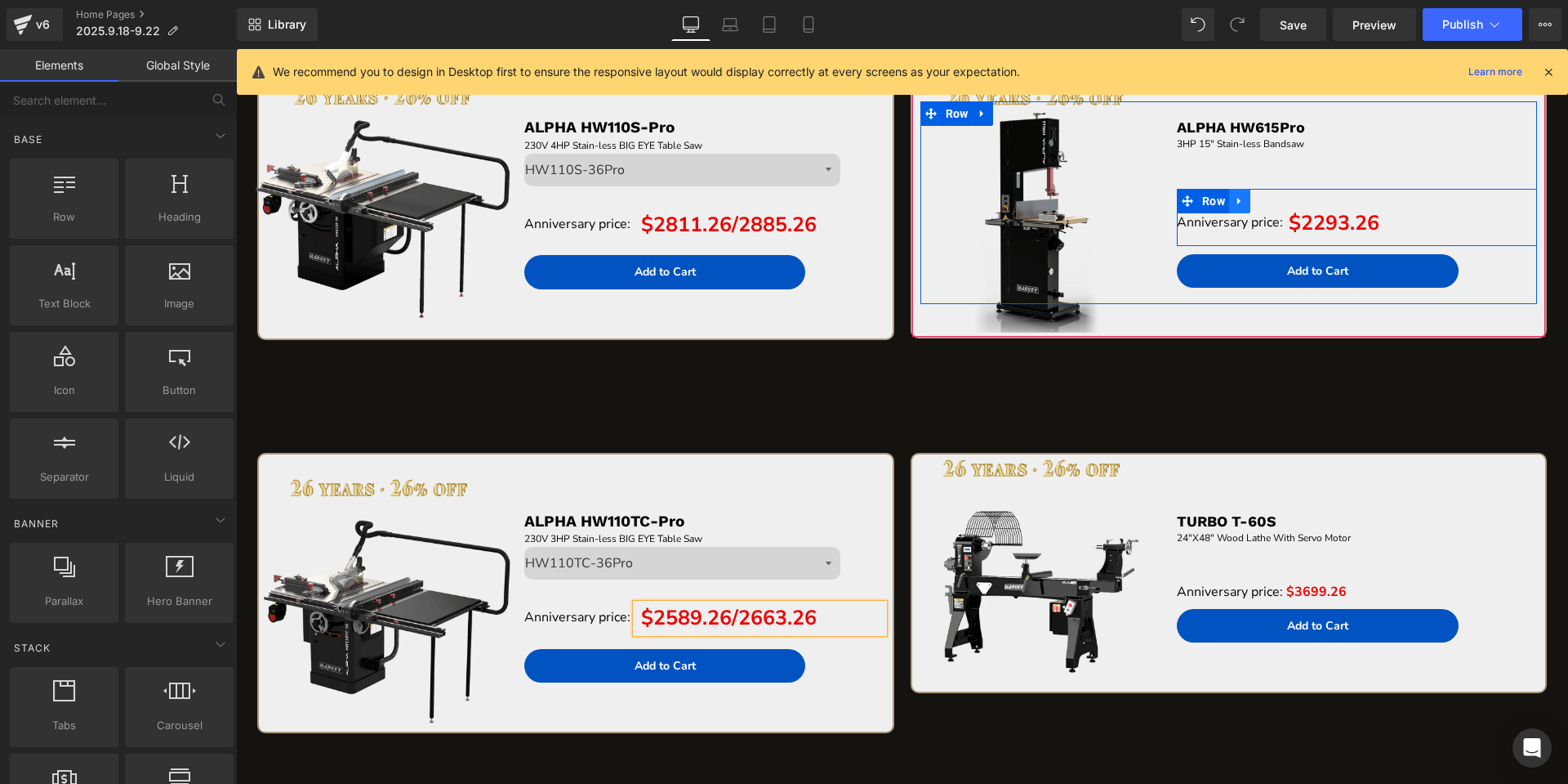
click at [1236, 200] on icon at bounding box center [1239, 201] width 12 height 13
click at [1255, 200] on icon at bounding box center [1261, 200] width 12 height 12
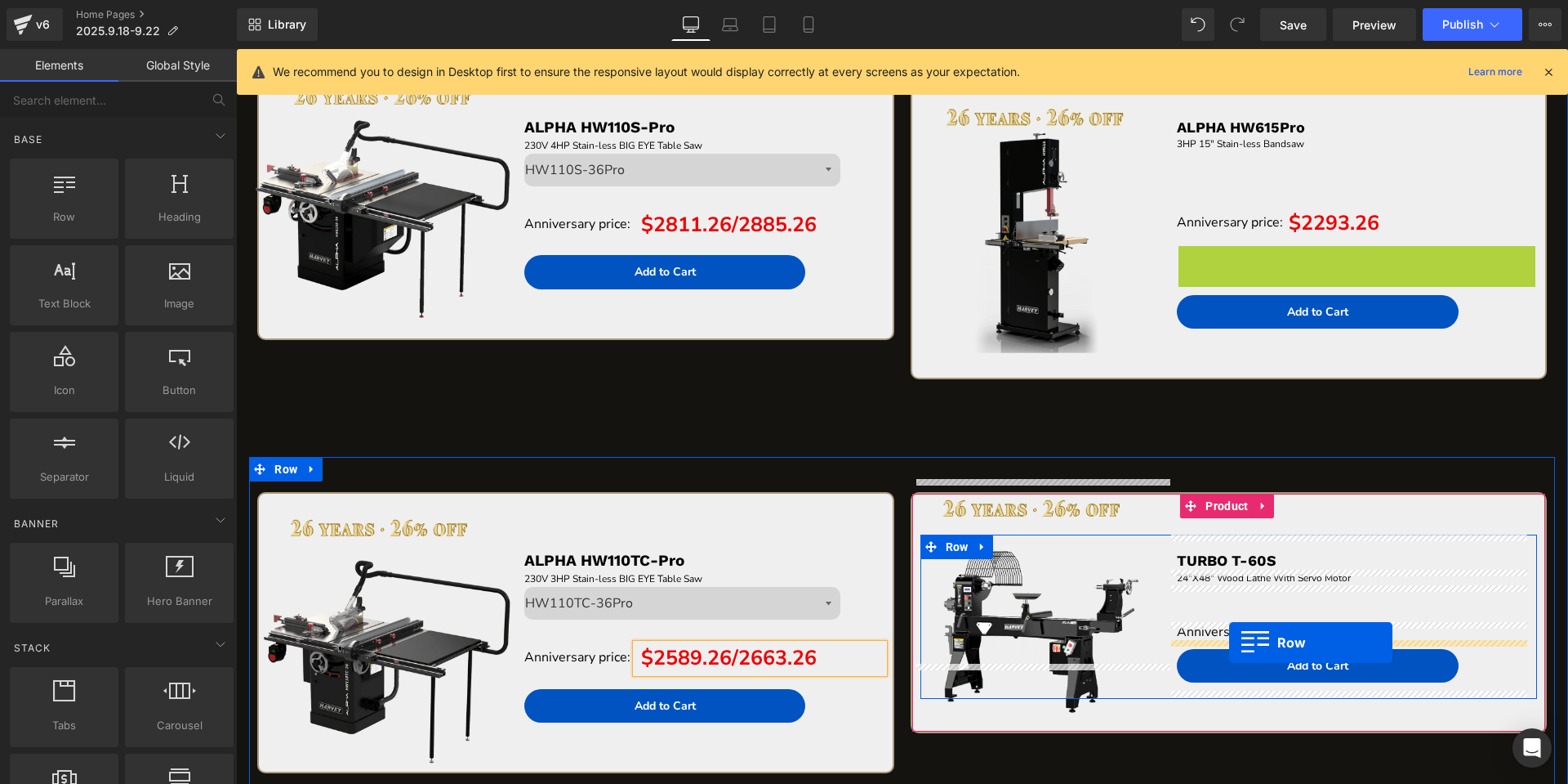
drag, startPoint x: 1176, startPoint y: 262, endPoint x: 1229, endPoint y: 642, distance: 383.7
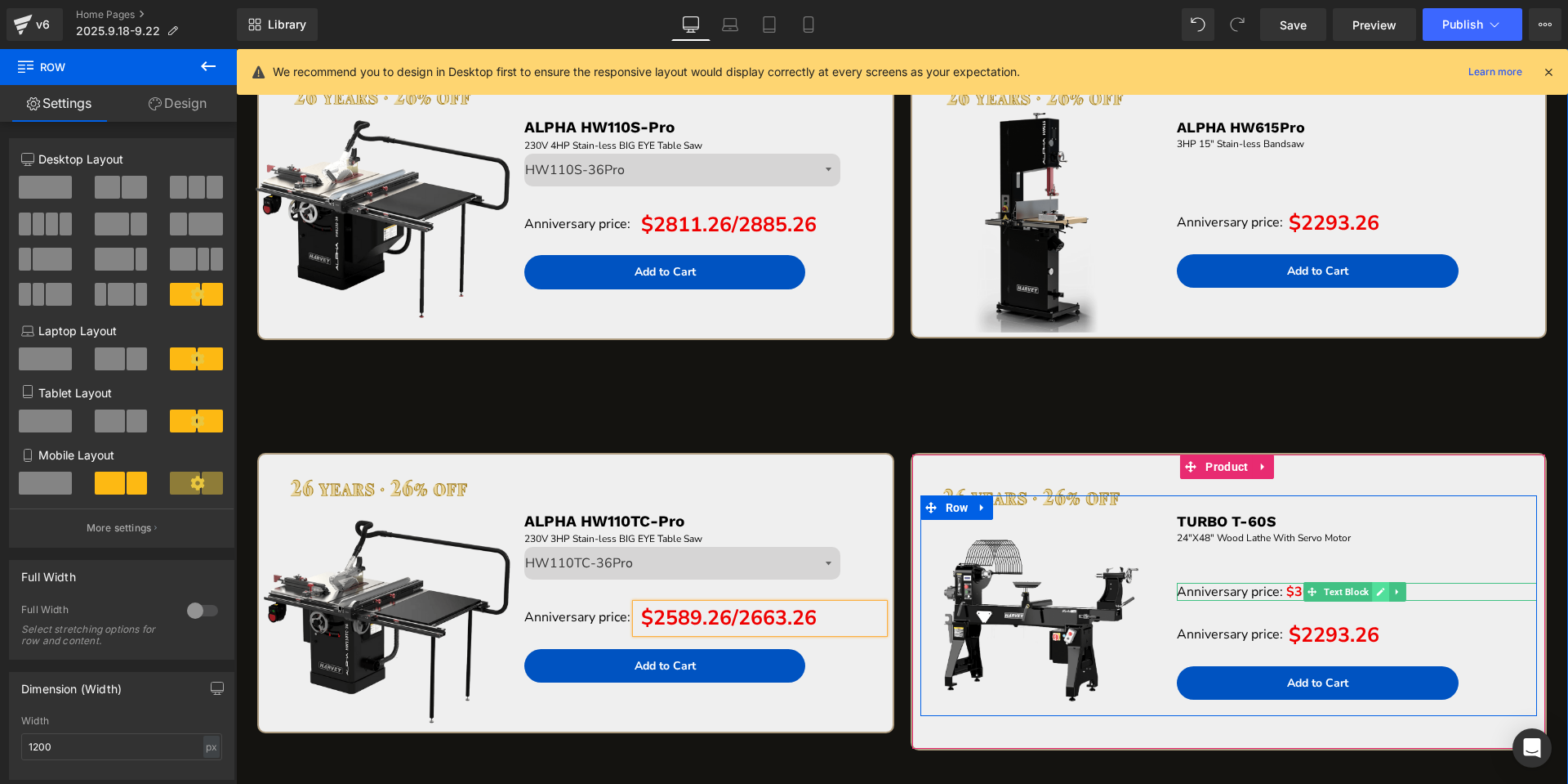
click at [1372, 592] on link at bounding box center [1380, 592] width 17 height 20
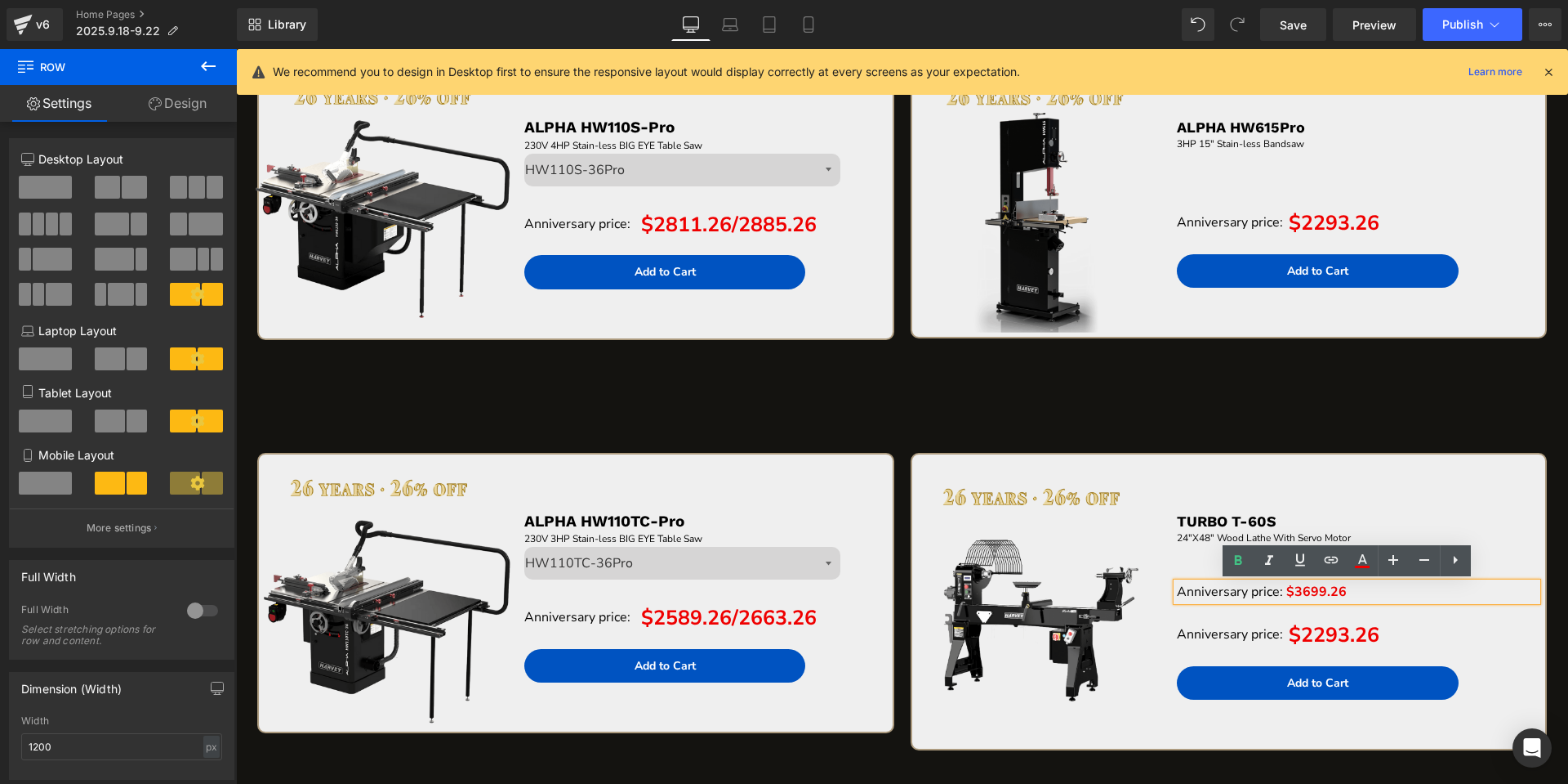
click at [1337, 590] on p "Anniversary price: $3699.26" at bounding box center [1357, 592] width 360 height 18
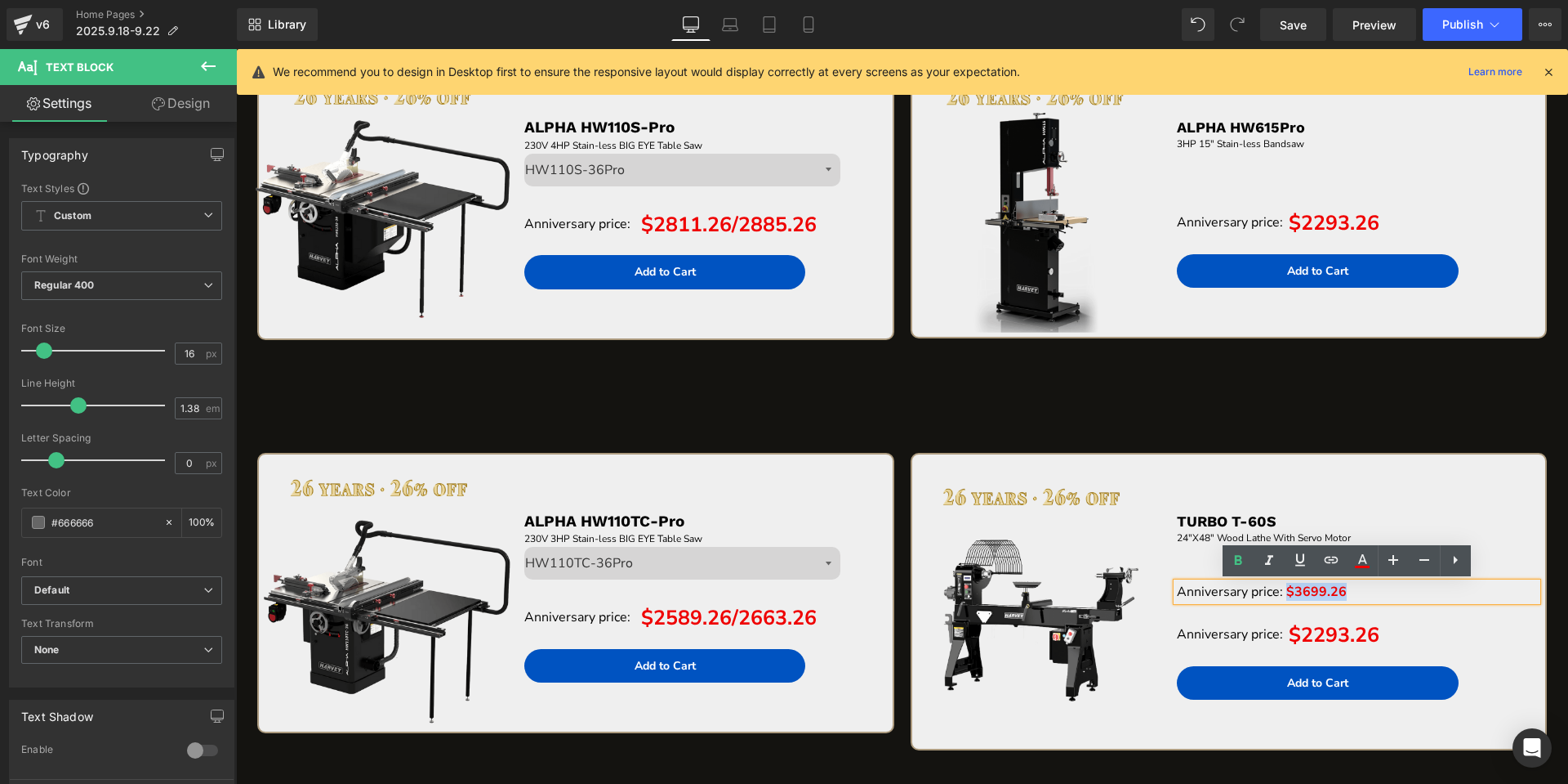
drag, startPoint x: 1343, startPoint y: 590, endPoint x: 1279, endPoint y: 595, distance: 64.2
click at [1279, 595] on p "Anniversary price: $3699.26" at bounding box center [1357, 592] width 360 height 18
copy span "$3699.26"
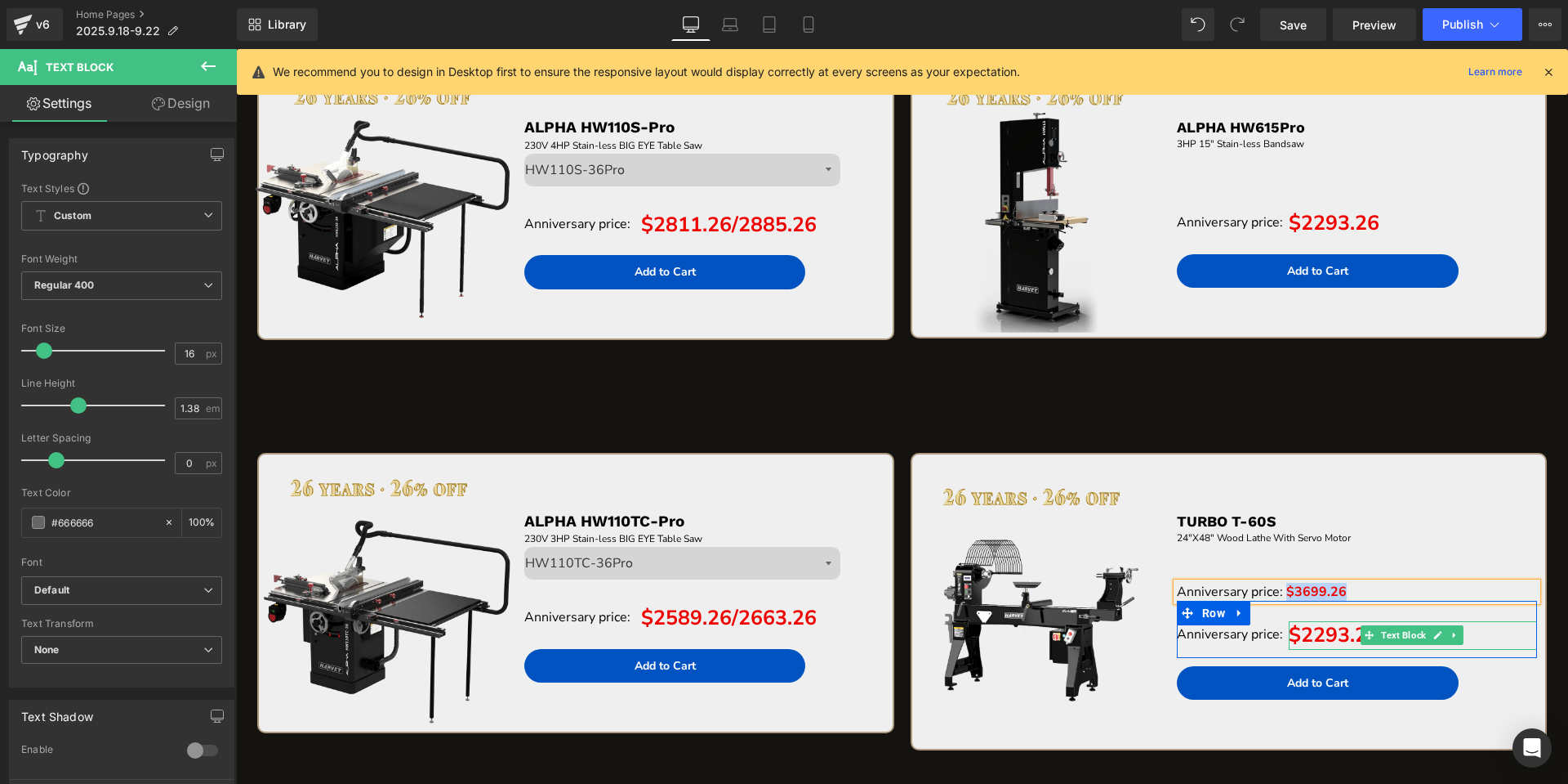
click at [1289, 633] on span "$2293.26" at bounding box center [1333, 635] width 91 height 28
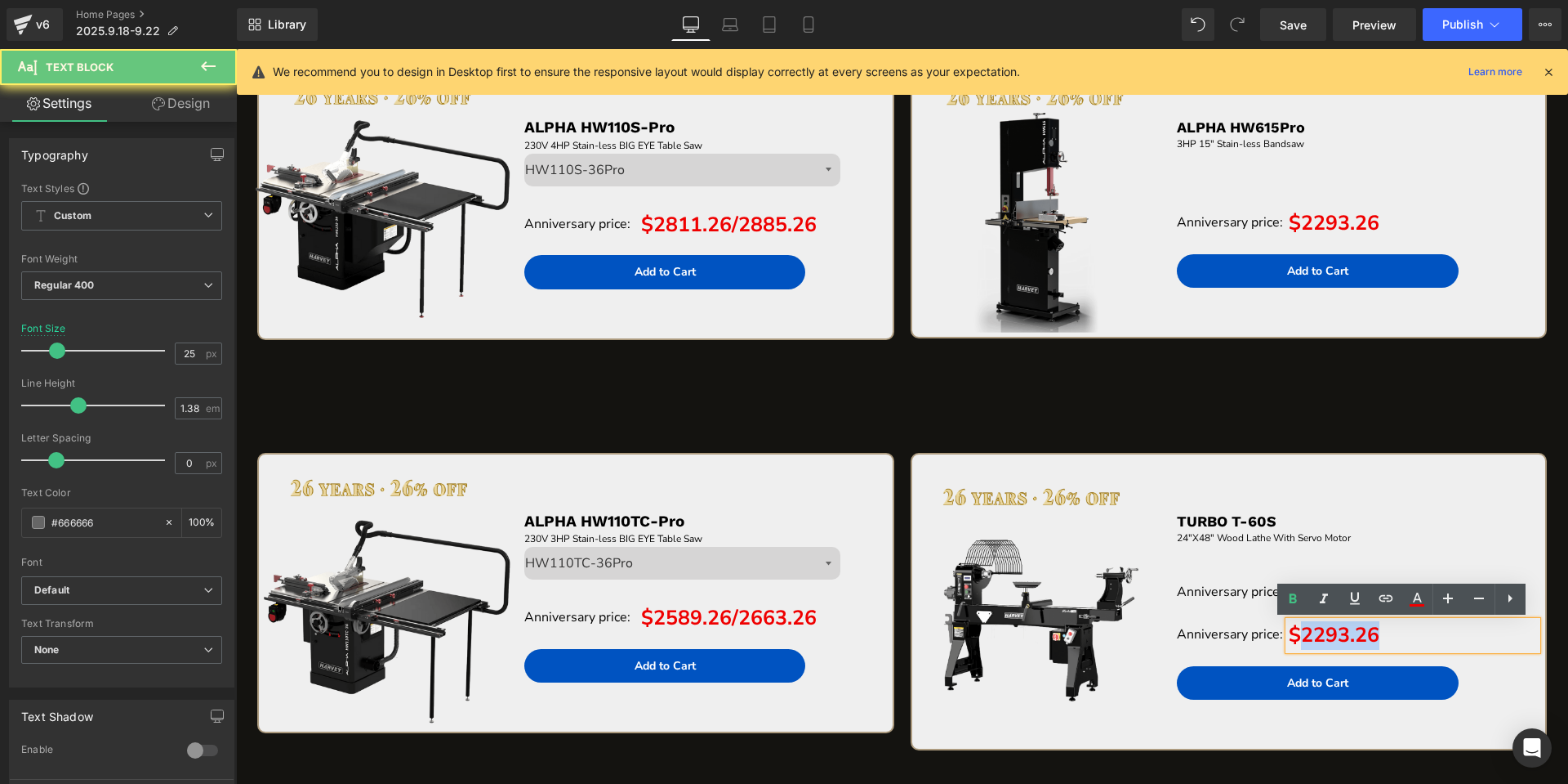
click at [1289, 633] on span "$2293.26" at bounding box center [1333, 635] width 91 height 28
paste div "To enrich screen reader interactions, please activate Accessibility in Grammarl…"
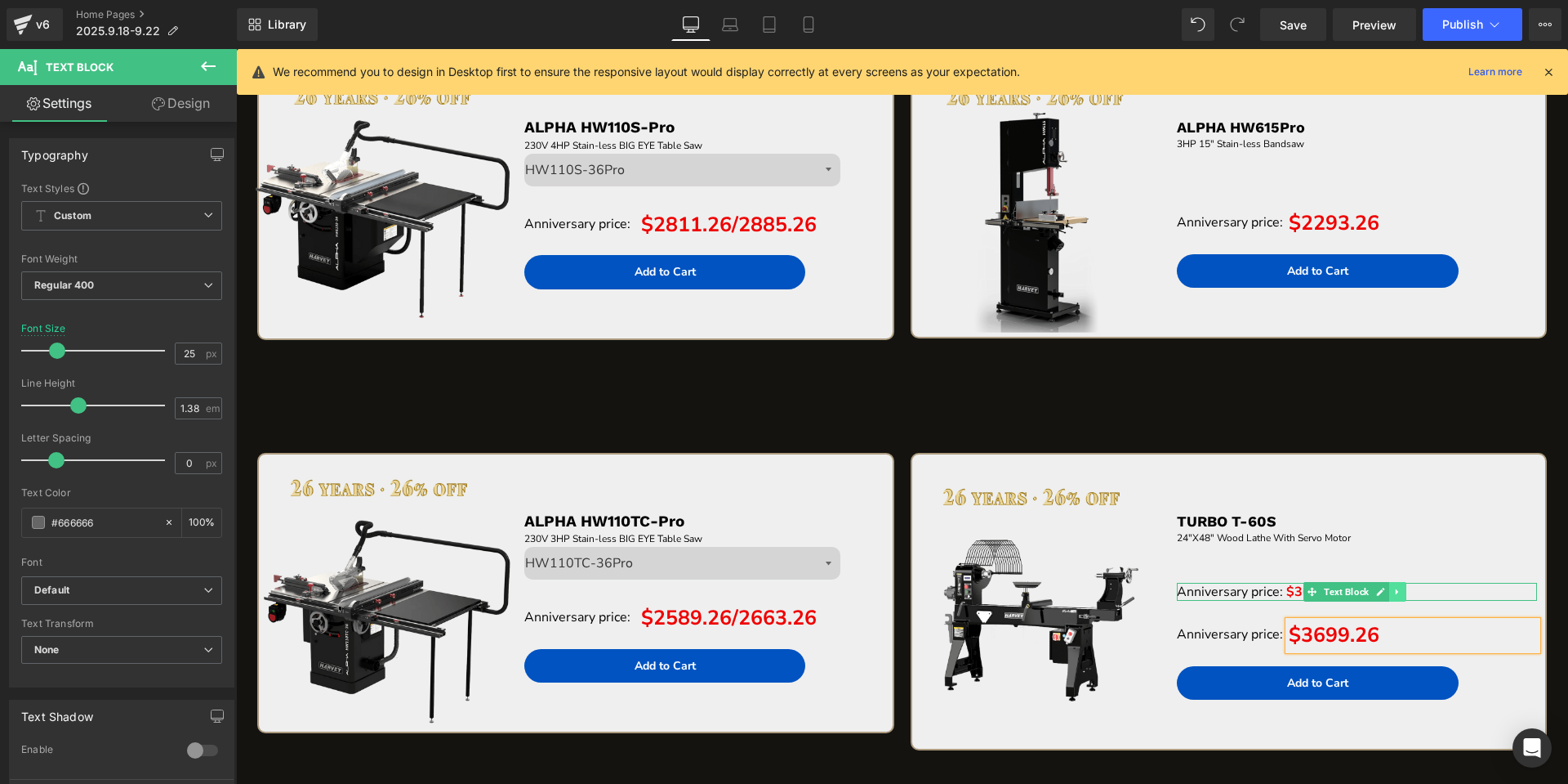
click at [1393, 587] on icon at bounding box center [1397, 592] width 9 height 10
click at [1401, 589] on icon at bounding box center [1405, 592] width 9 height 9
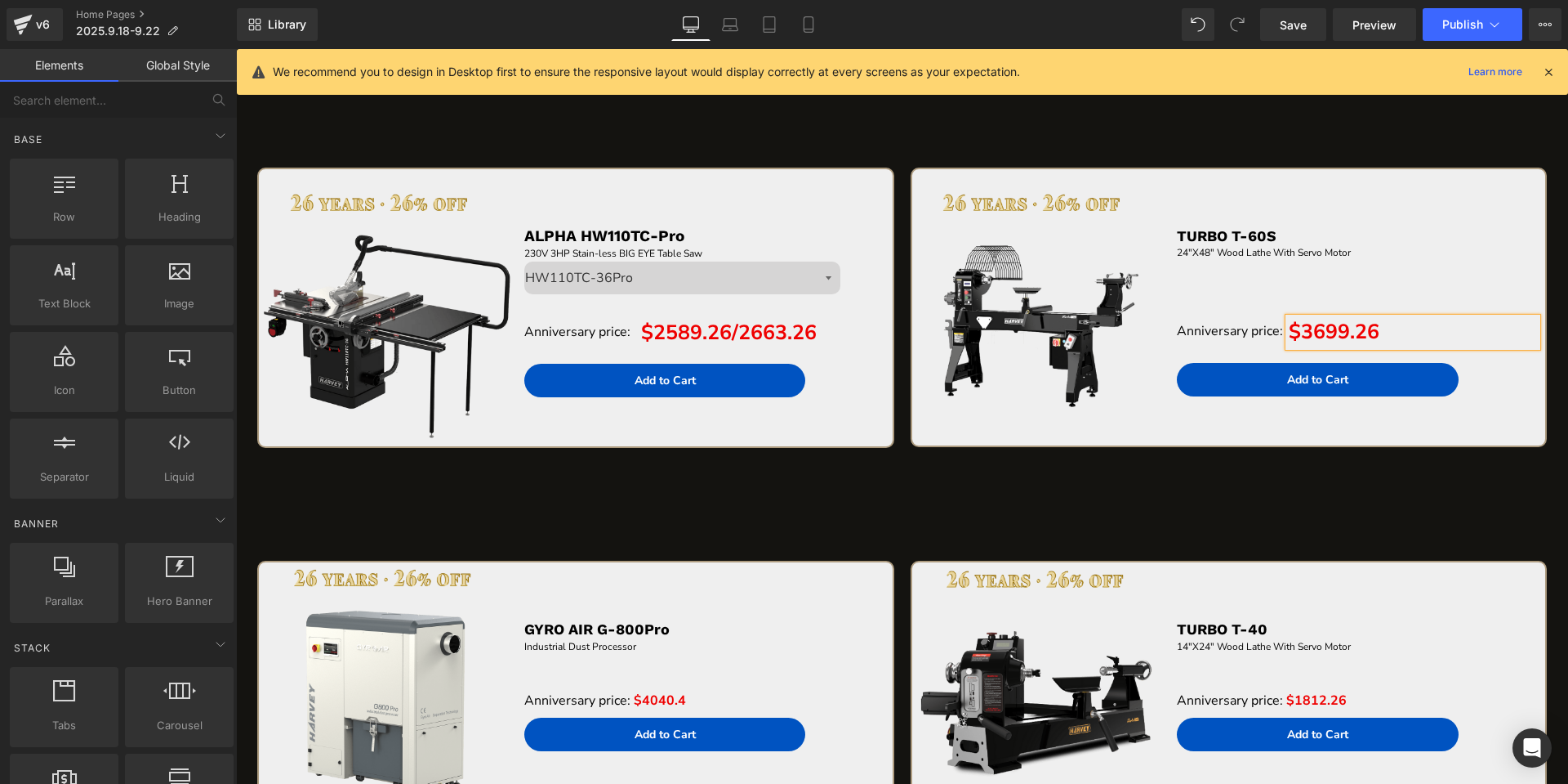
scroll to position [3959, 0]
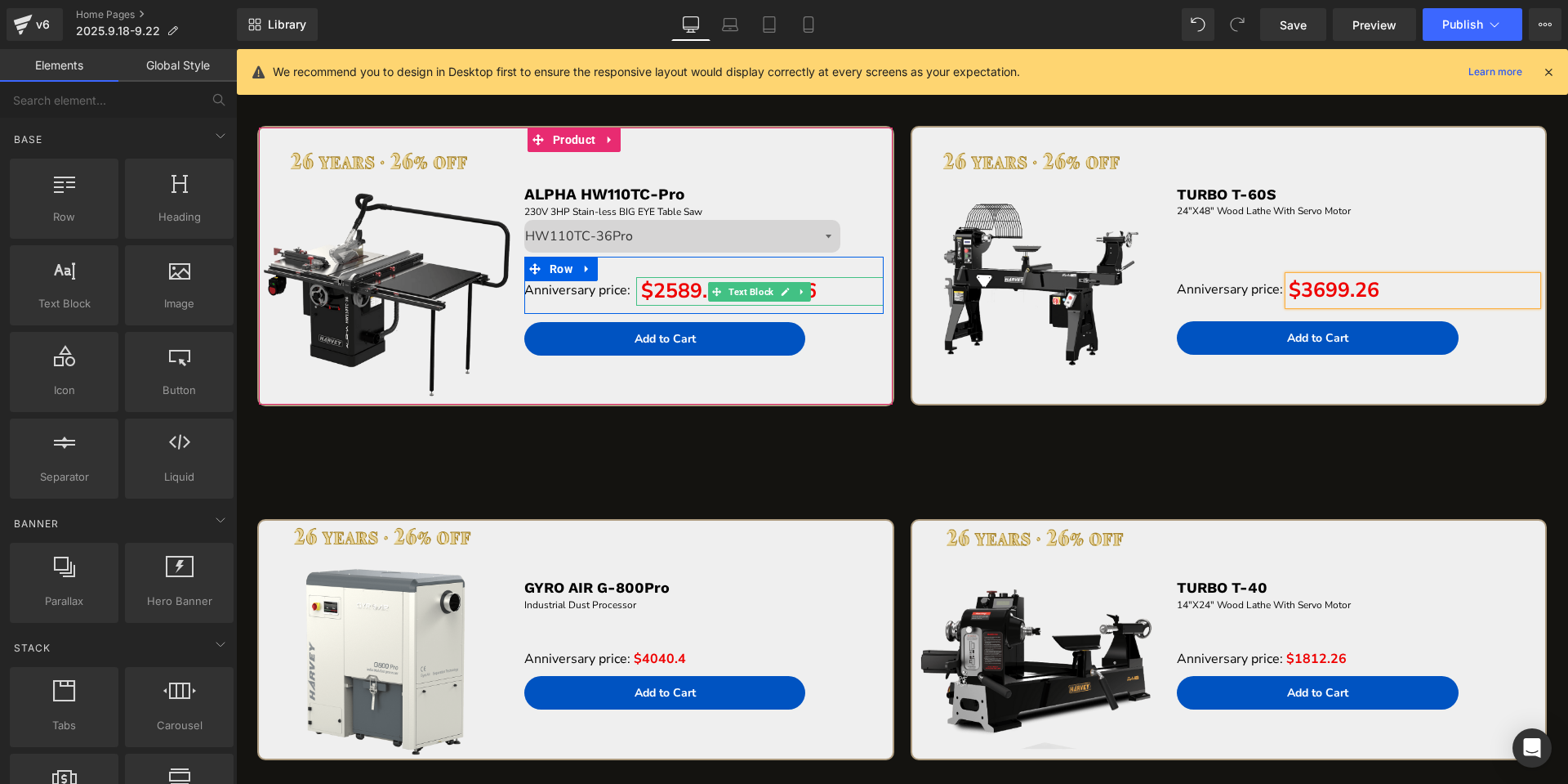
click at [645, 290] on span "$2589.26/2663.26" at bounding box center [728, 290] width 175 height 28
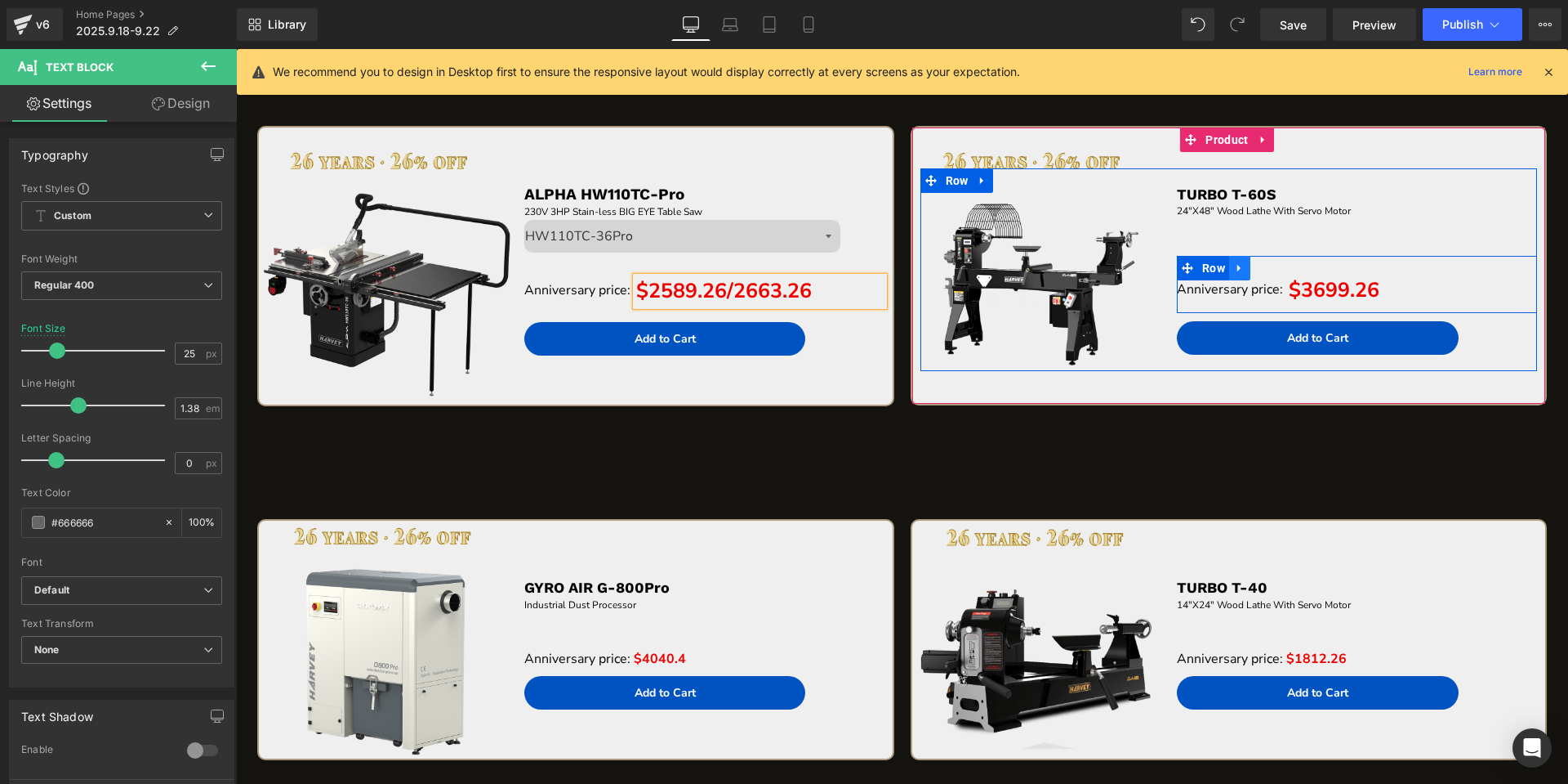
click at [1237, 266] on link at bounding box center [1240, 267] width 22 height 24
click at [1255, 263] on icon at bounding box center [1261, 268] width 12 height 12
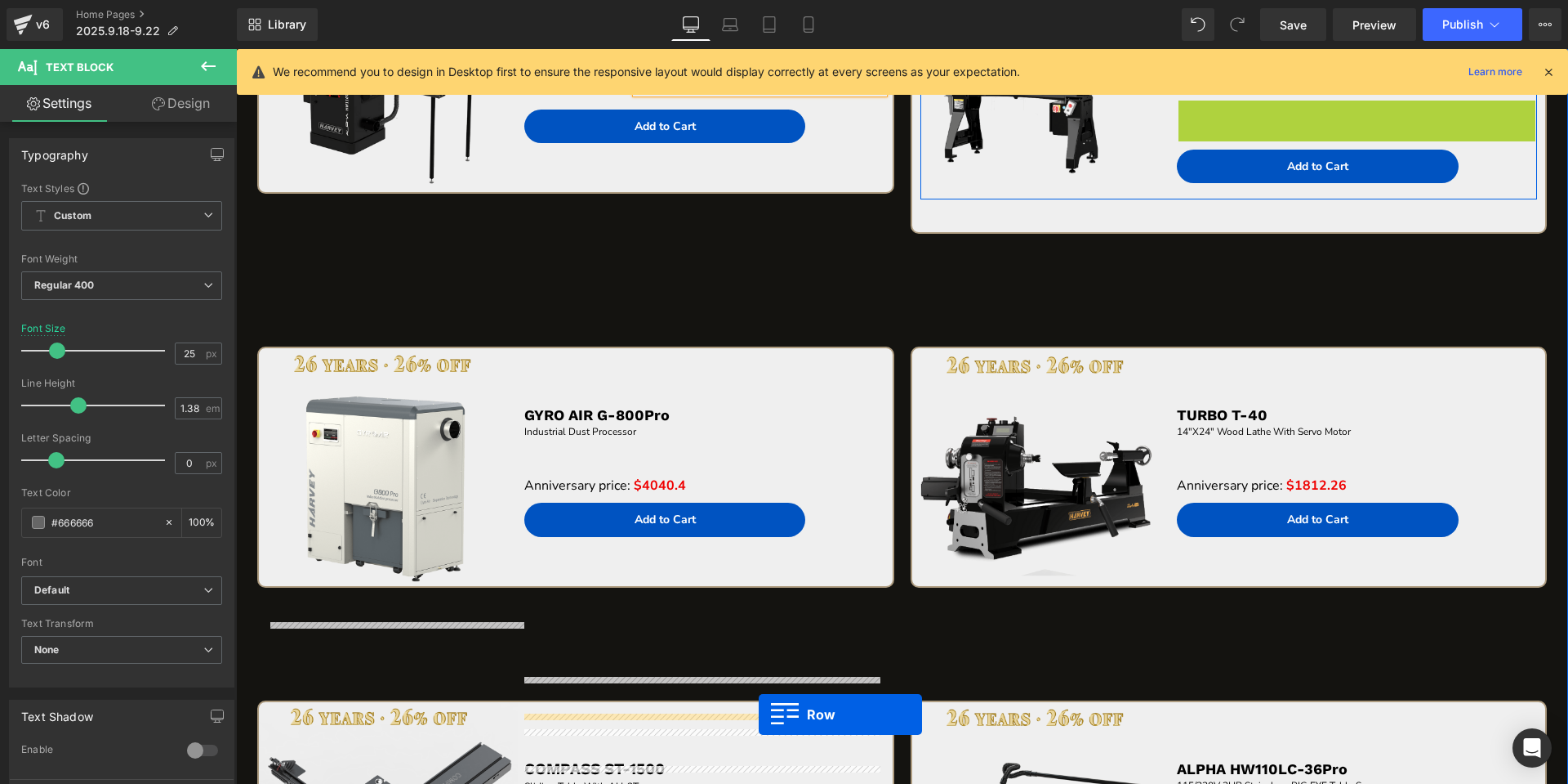
scroll to position [4236, 0]
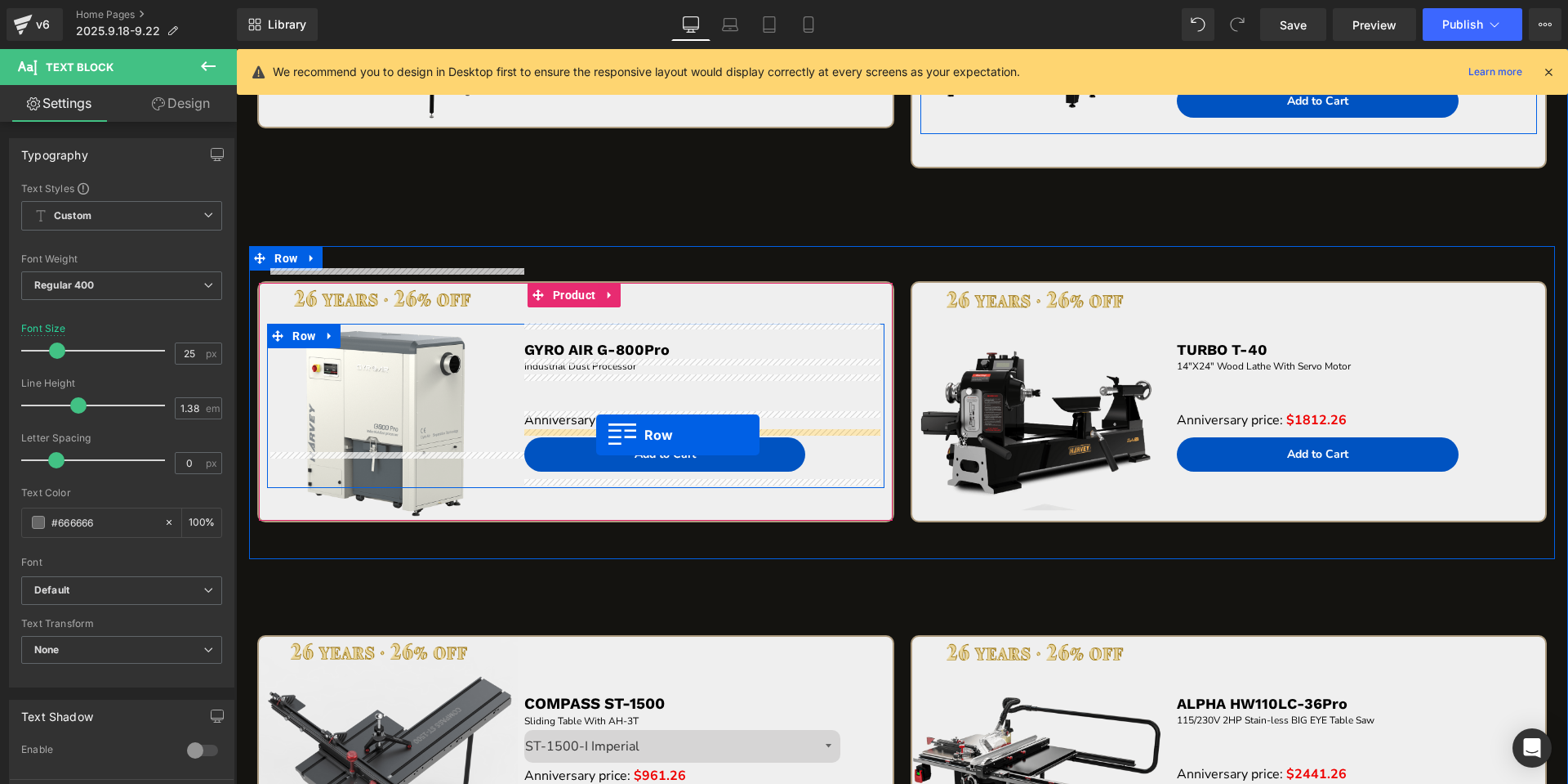
drag, startPoint x: 1116, startPoint y: 423, endPoint x: 596, endPoint y: 434, distance: 520.1
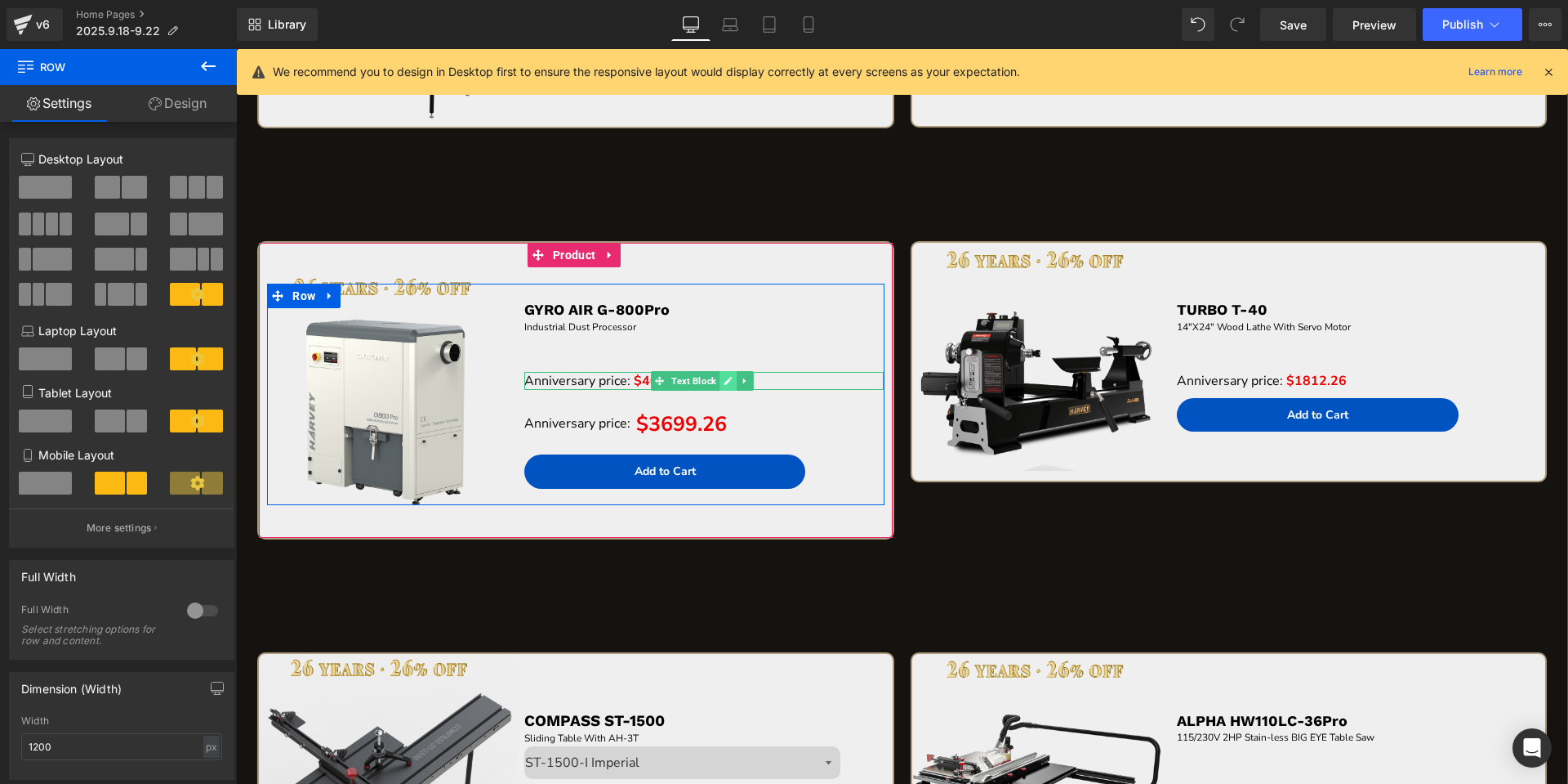
click at [724, 374] on link at bounding box center [728, 381] width 17 height 20
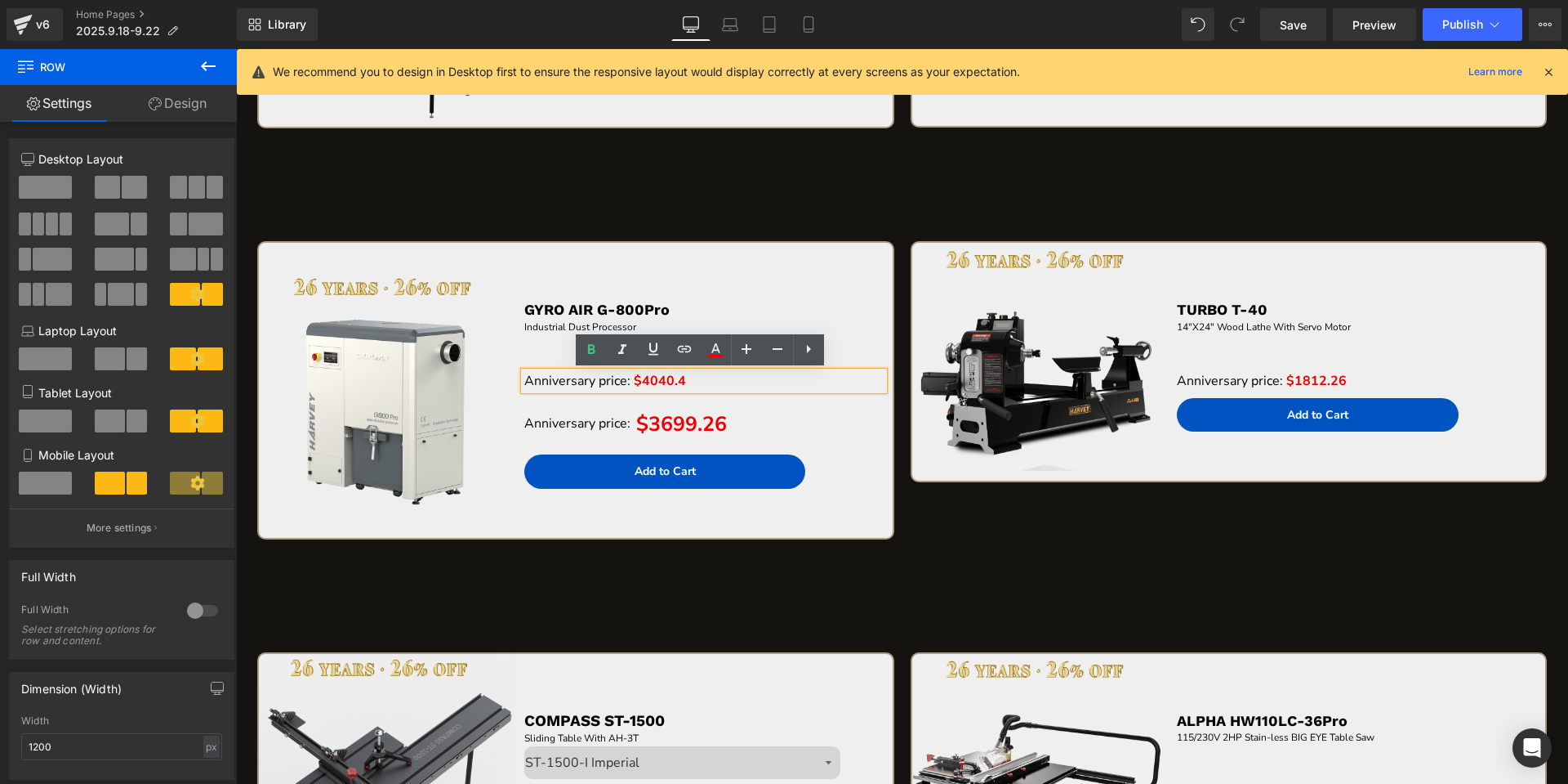
click at [669, 374] on span "$4040.4" at bounding box center [660, 380] width 52 height 18
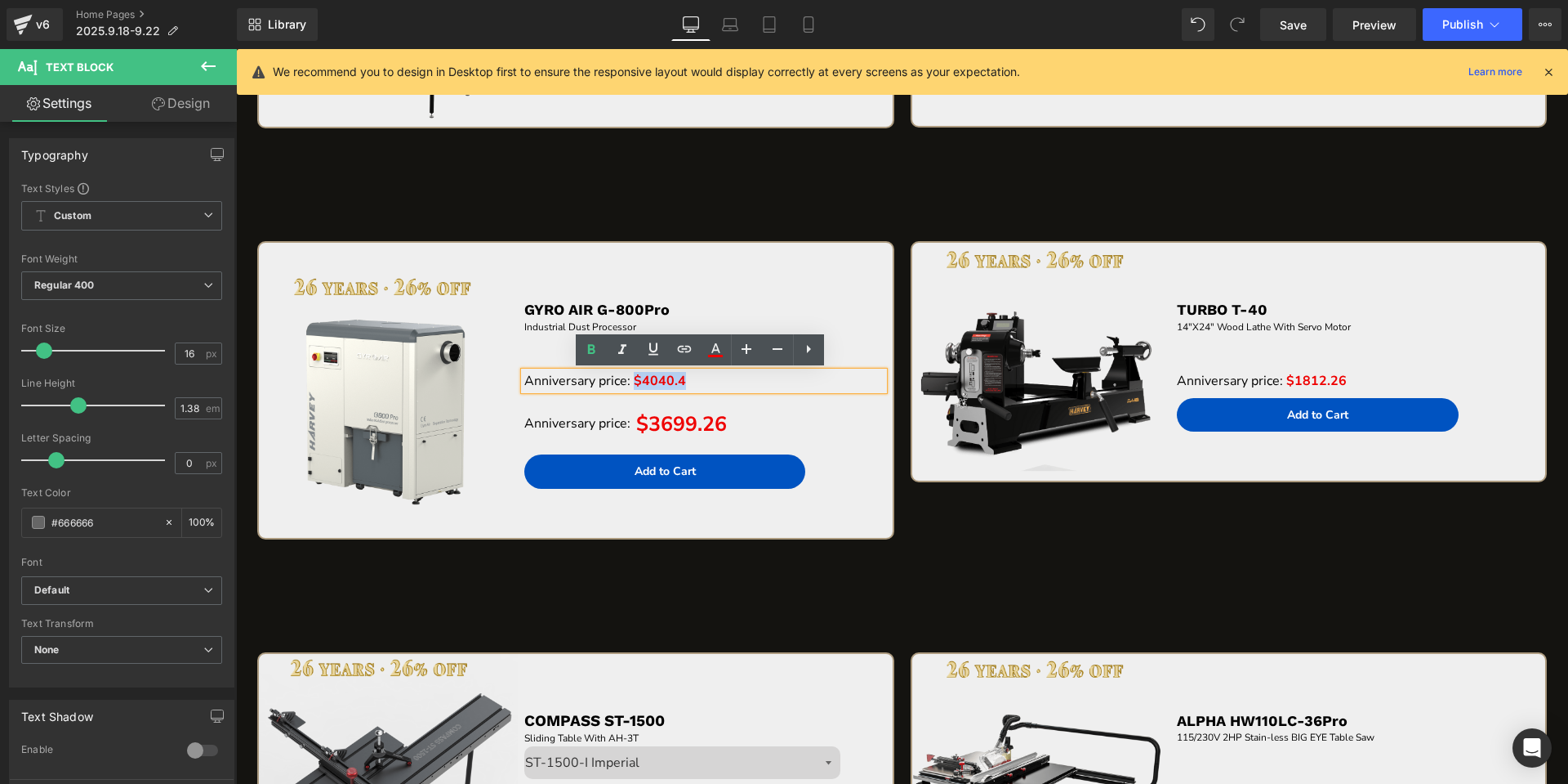
drag, startPoint x: 631, startPoint y: 380, endPoint x: 683, endPoint y: 378, distance: 52.0
click at [683, 378] on p "Anniversary price: $4040.4" at bounding box center [704, 380] width 360 height 18
copy span "$4040.4"
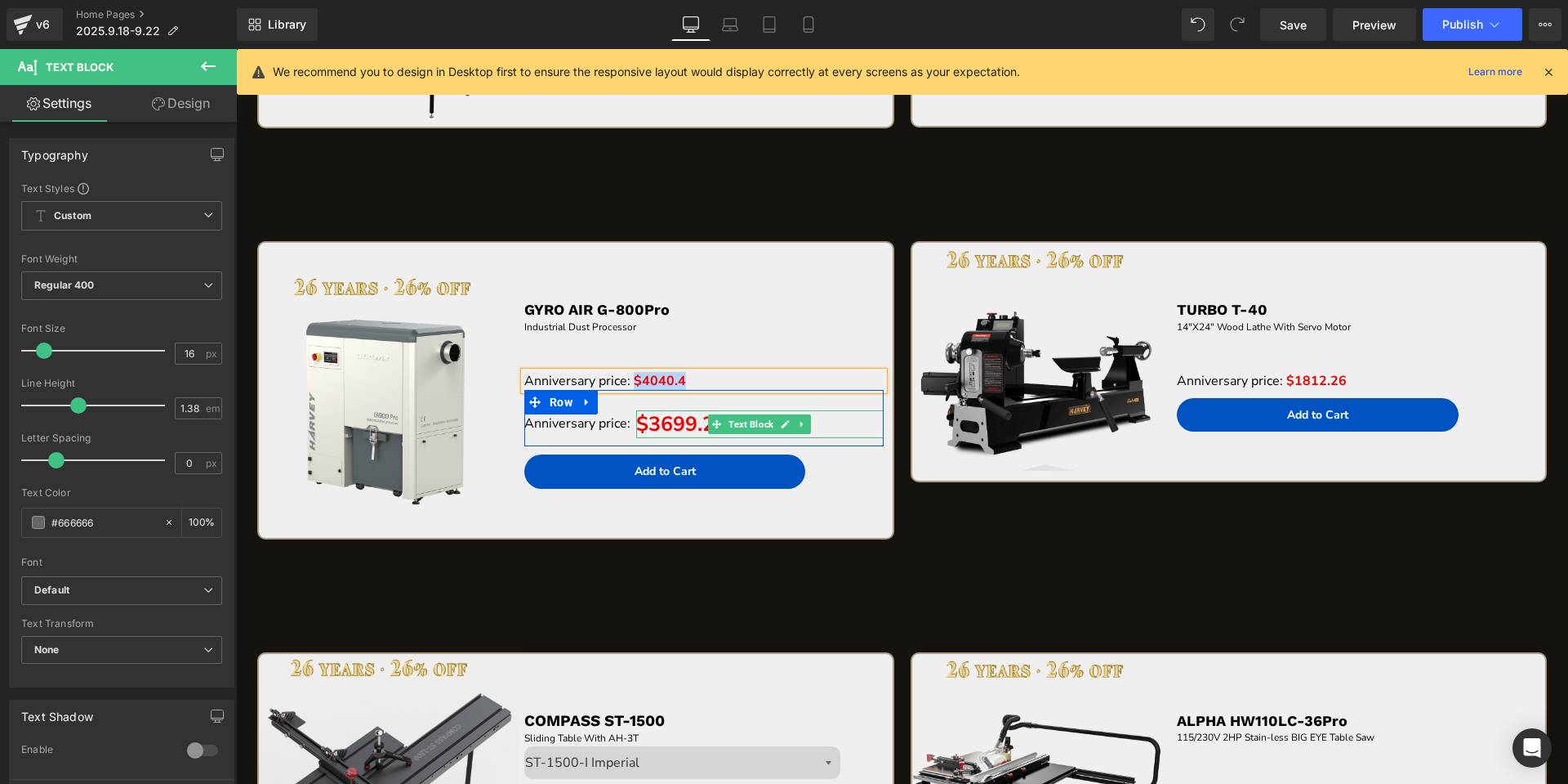
click at [648, 425] on span "$3699.26" at bounding box center [681, 423] width 91 height 28
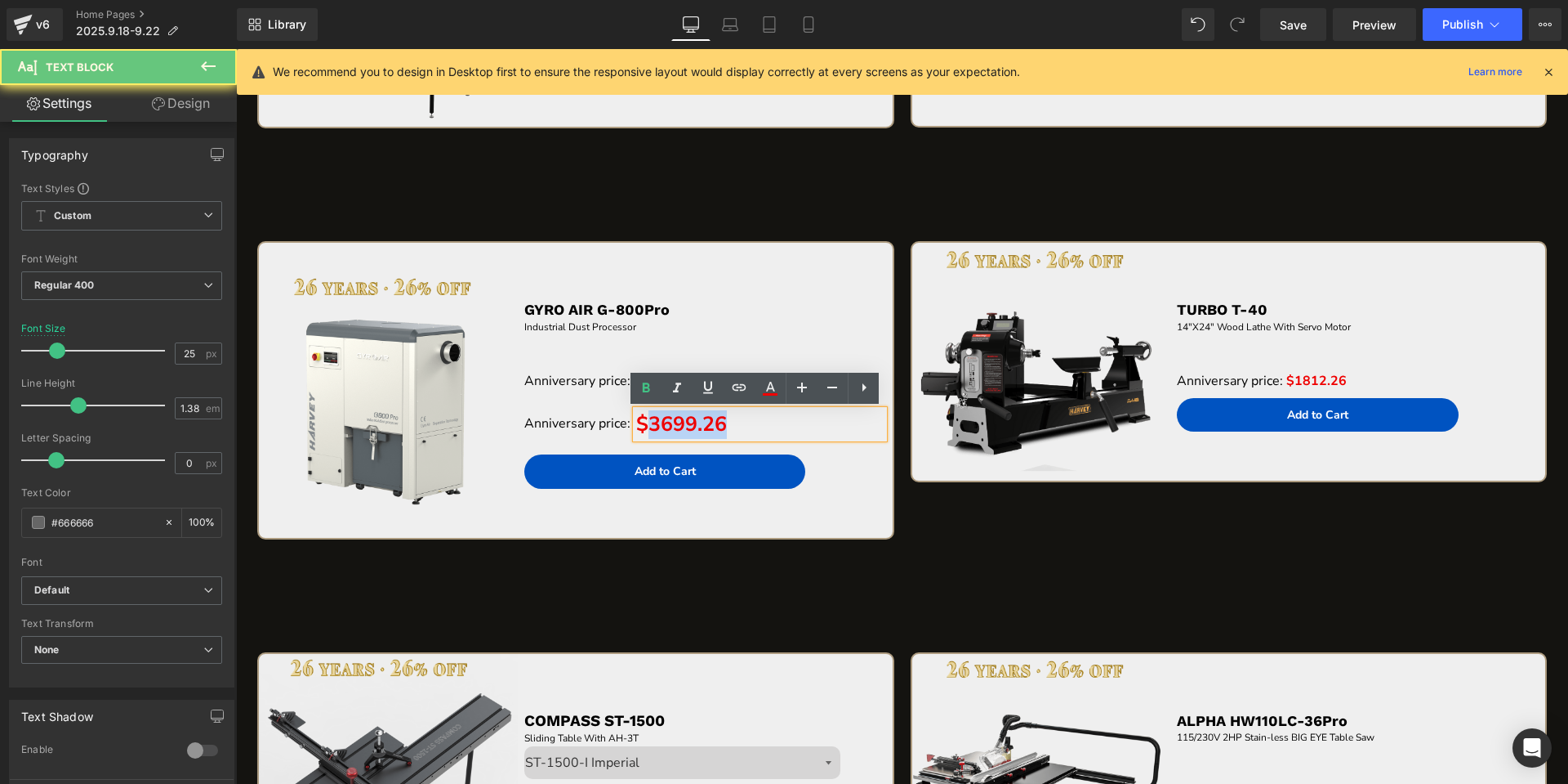
click at [648, 425] on span "$3699.26" at bounding box center [681, 423] width 91 height 28
paste div "To enrich screen reader interactions, please activate Accessibility in Grammarl…"
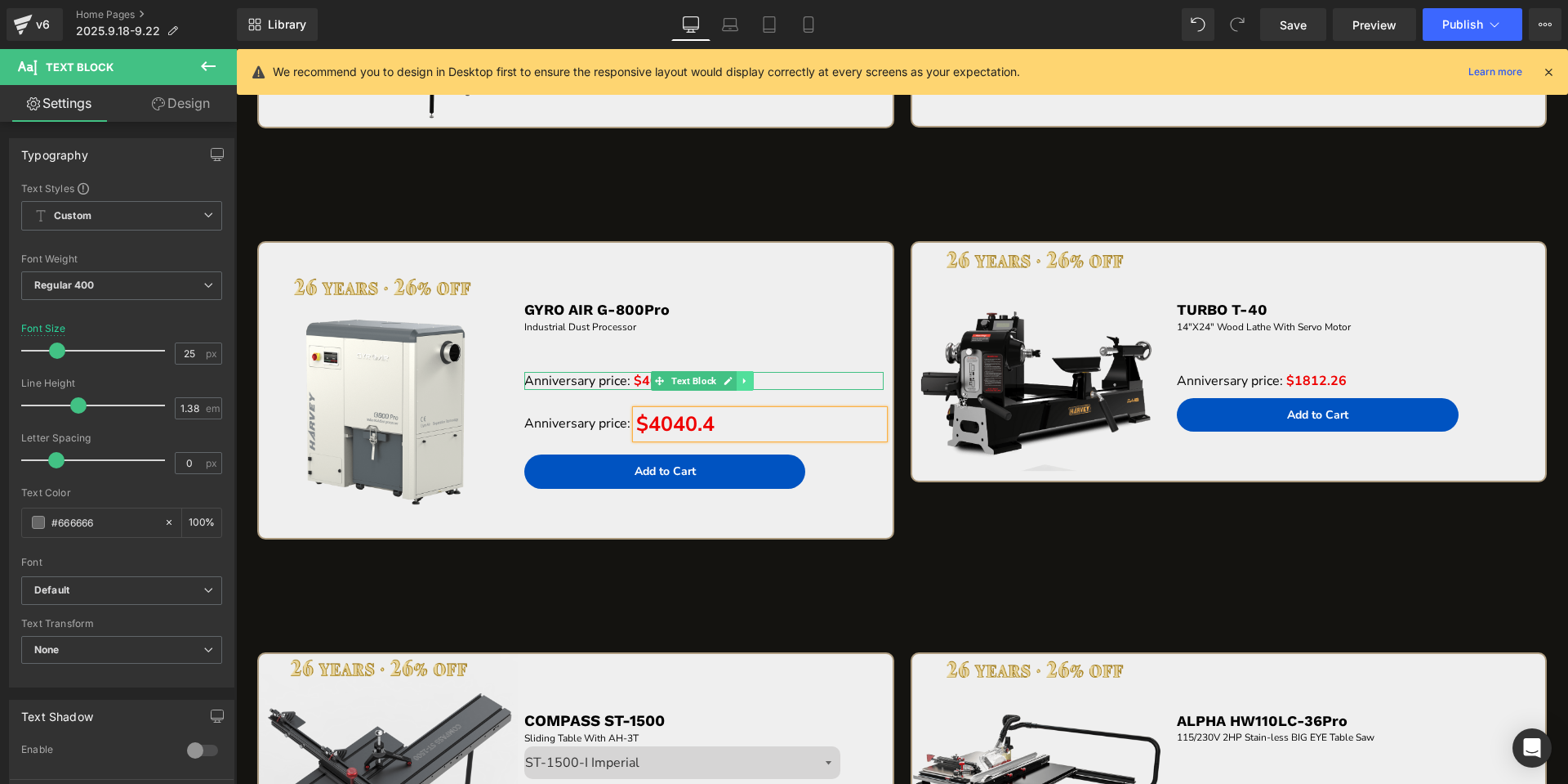
click at [737, 375] on link at bounding box center [745, 381] width 17 height 20
click at [757, 375] on link at bounding box center [753, 381] width 17 height 20
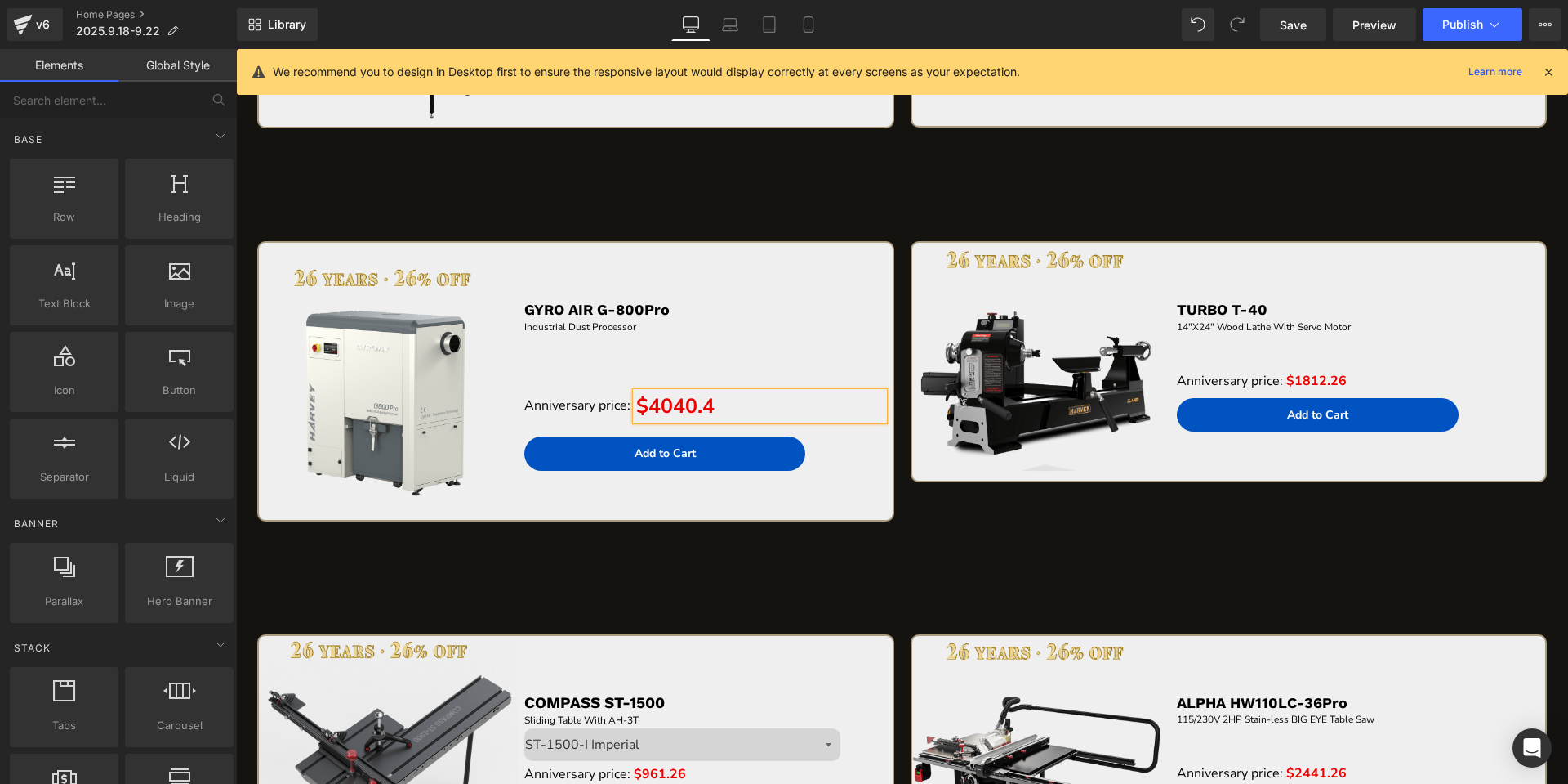
click at [765, 312] on p "GYRO AIR G-800Pro" at bounding box center [704, 309] width 360 height 19
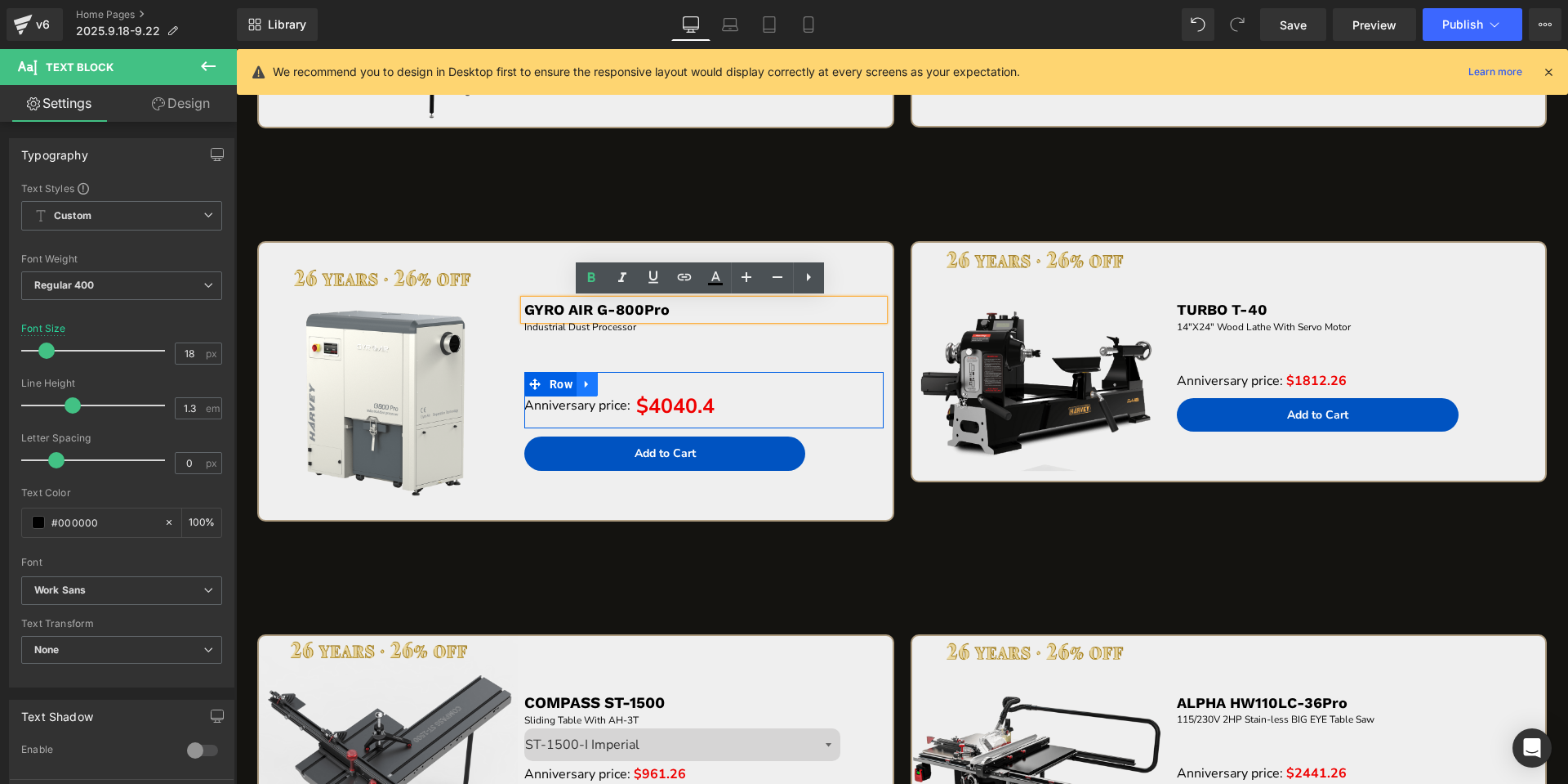
click at [589, 388] on icon at bounding box center [587, 384] width 12 height 13
click at [607, 384] on icon at bounding box center [608, 384] width 12 height 12
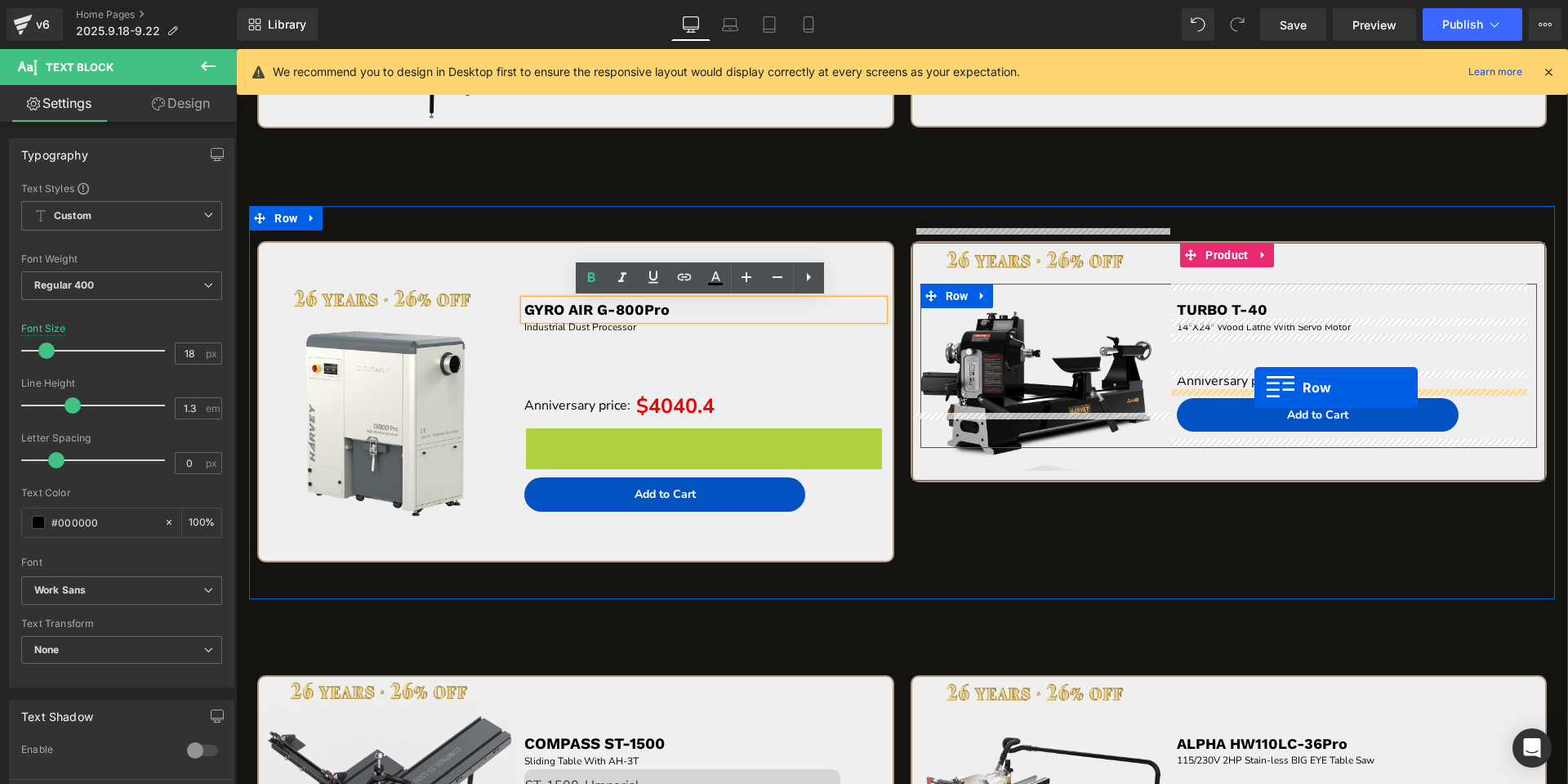
drag, startPoint x: 530, startPoint y: 443, endPoint x: 1254, endPoint y: 388, distance: 726.1
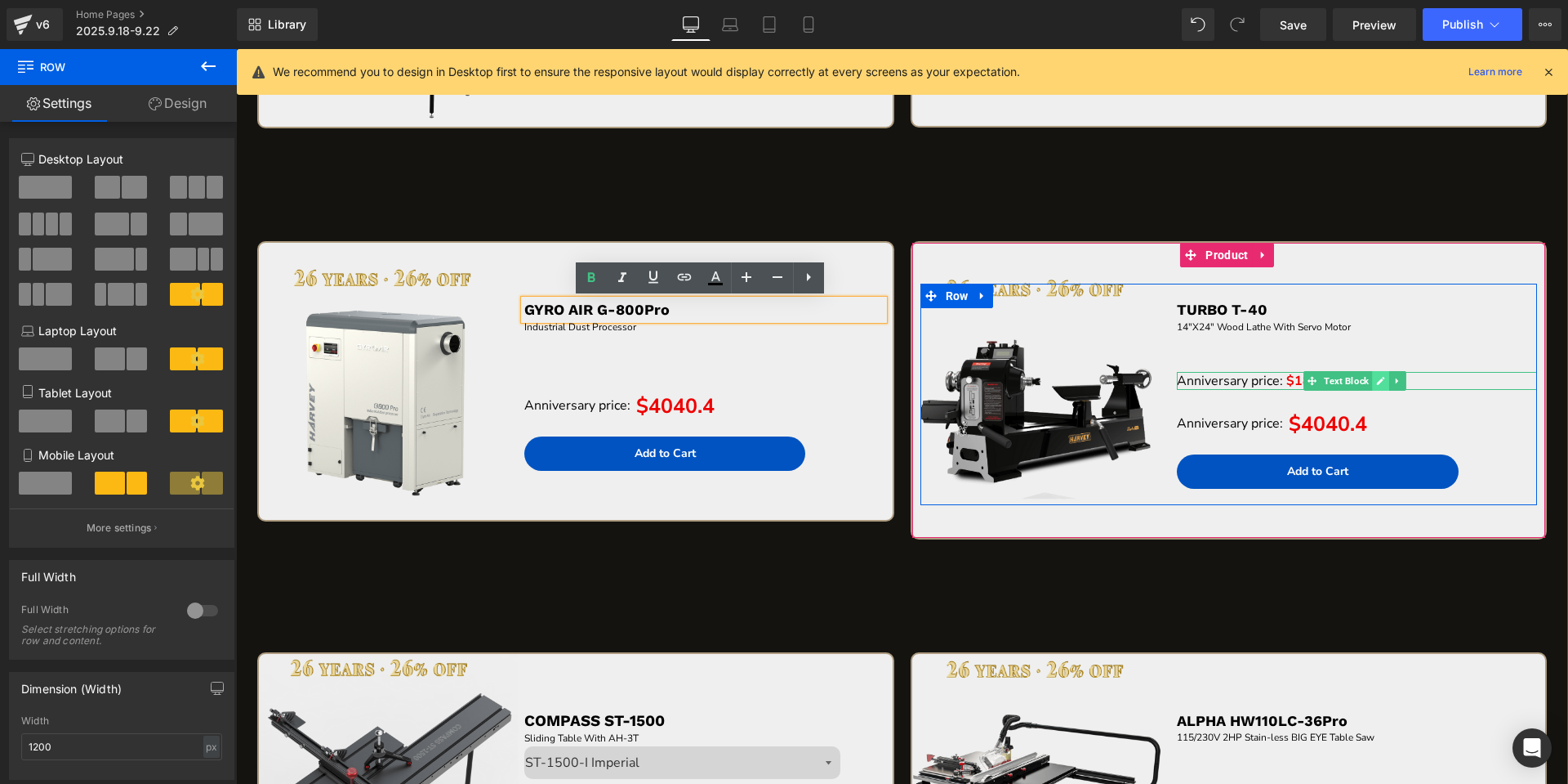
click at [1376, 380] on icon at bounding box center [1380, 380] width 9 height 10
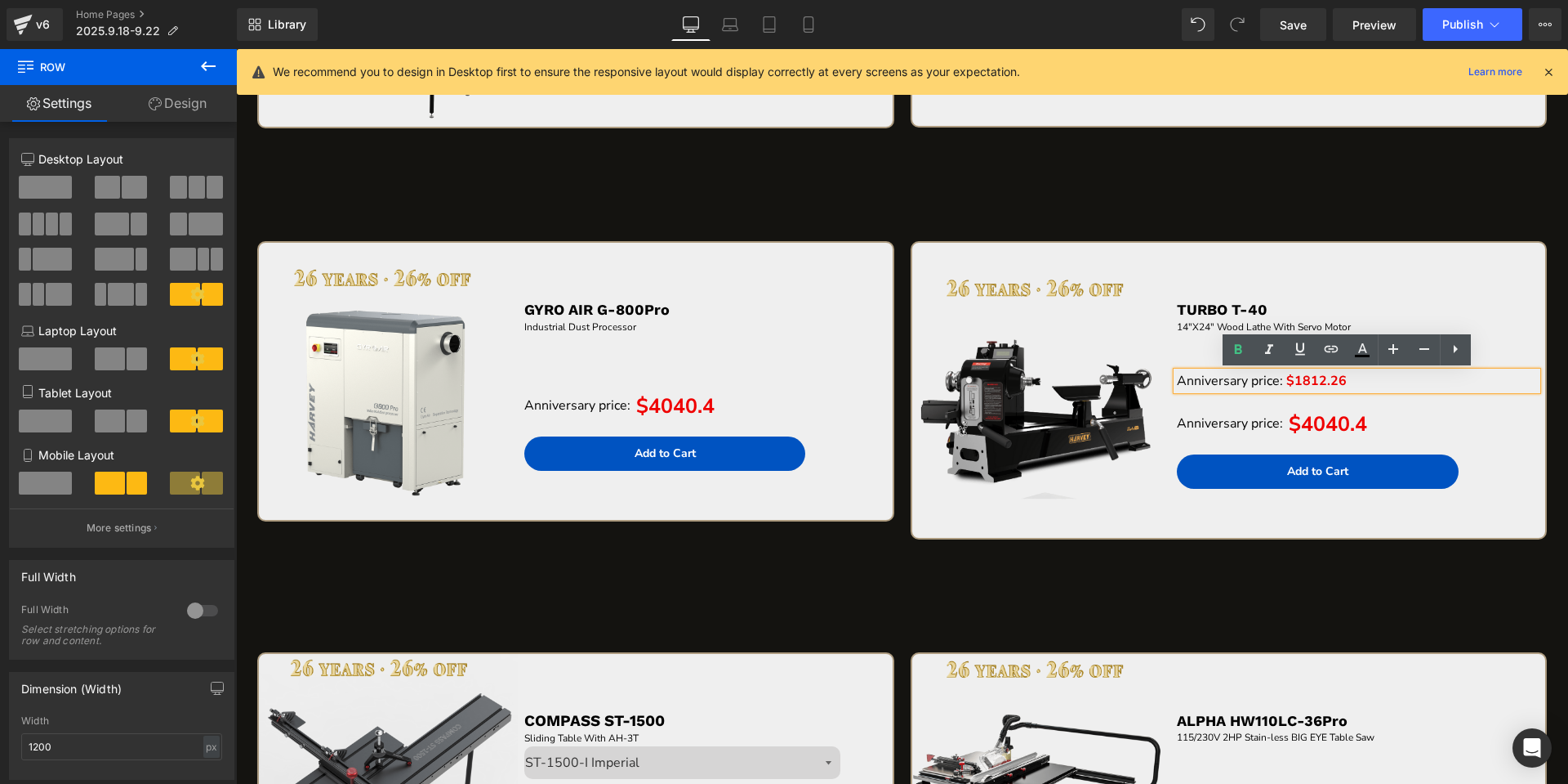
click at [1314, 383] on span "$1812.26" at bounding box center [1316, 380] width 60 height 18
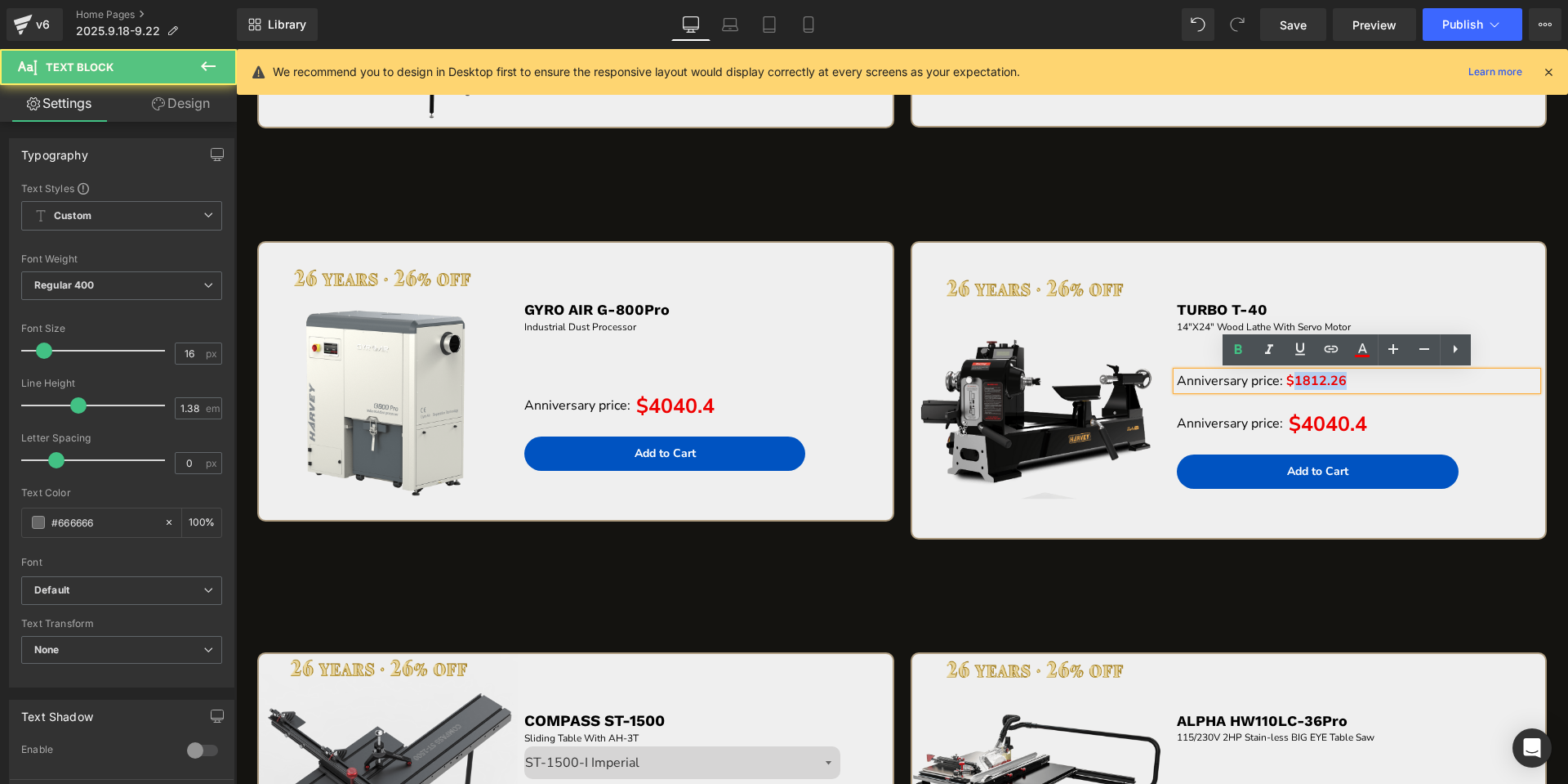
click at [1314, 383] on span "$1812.26" at bounding box center [1316, 380] width 60 height 18
click at [1286, 381] on span "$1812.26" at bounding box center [1316, 380] width 60 height 18
drag, startPoint x: 1280, startPoint y: 381, endPoint x: 1345, endPoint y: 379, distance: 65.0
click at [1345, 379] on p "Anniversary price: $1812.26" at bounding box center [1357, 380] width 360 height 18
copy span "$1812.26"
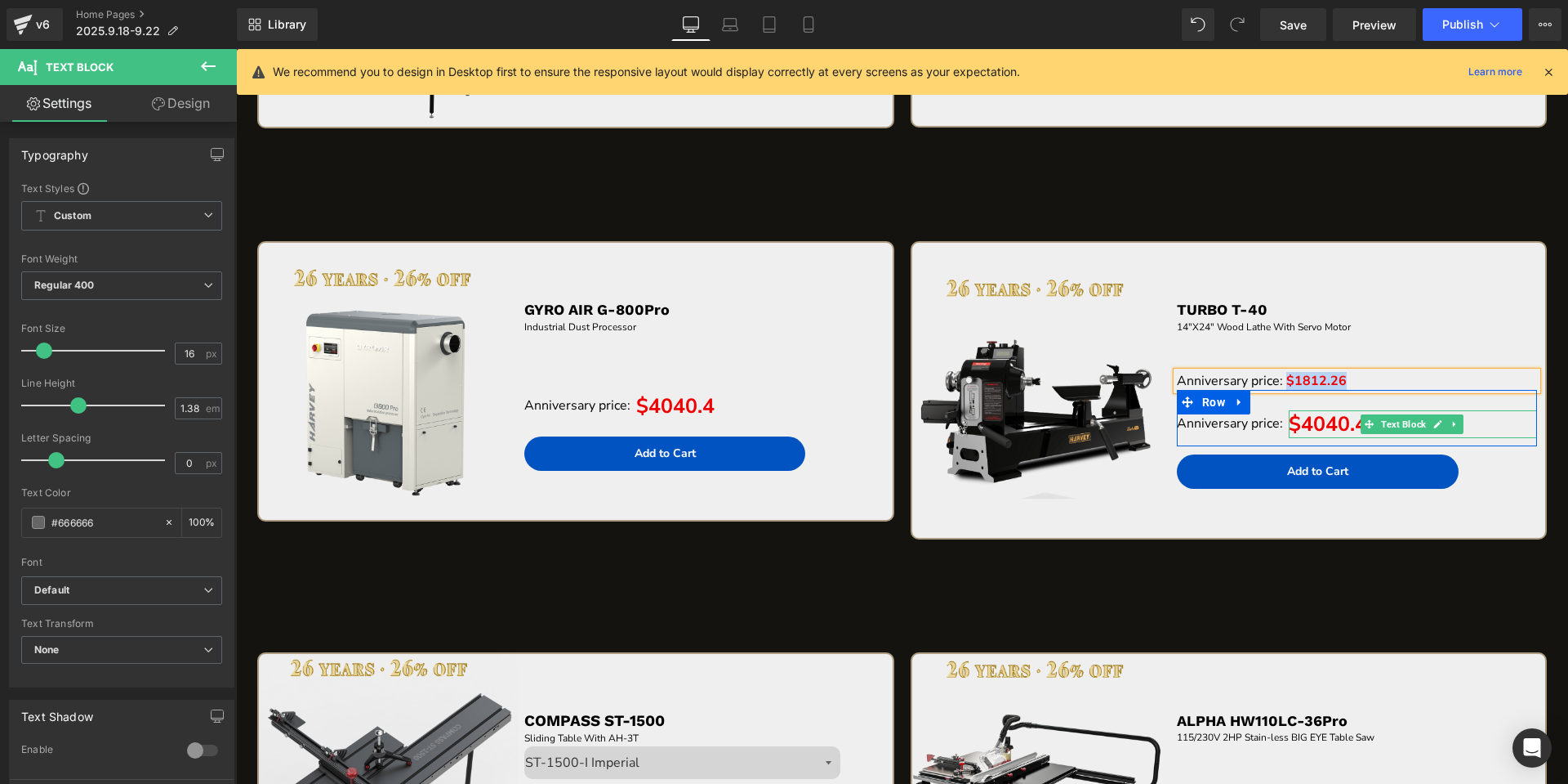
click at [1298, 426] on span "$4040.4" at bounding box center [1327, 423] width 78 height 28
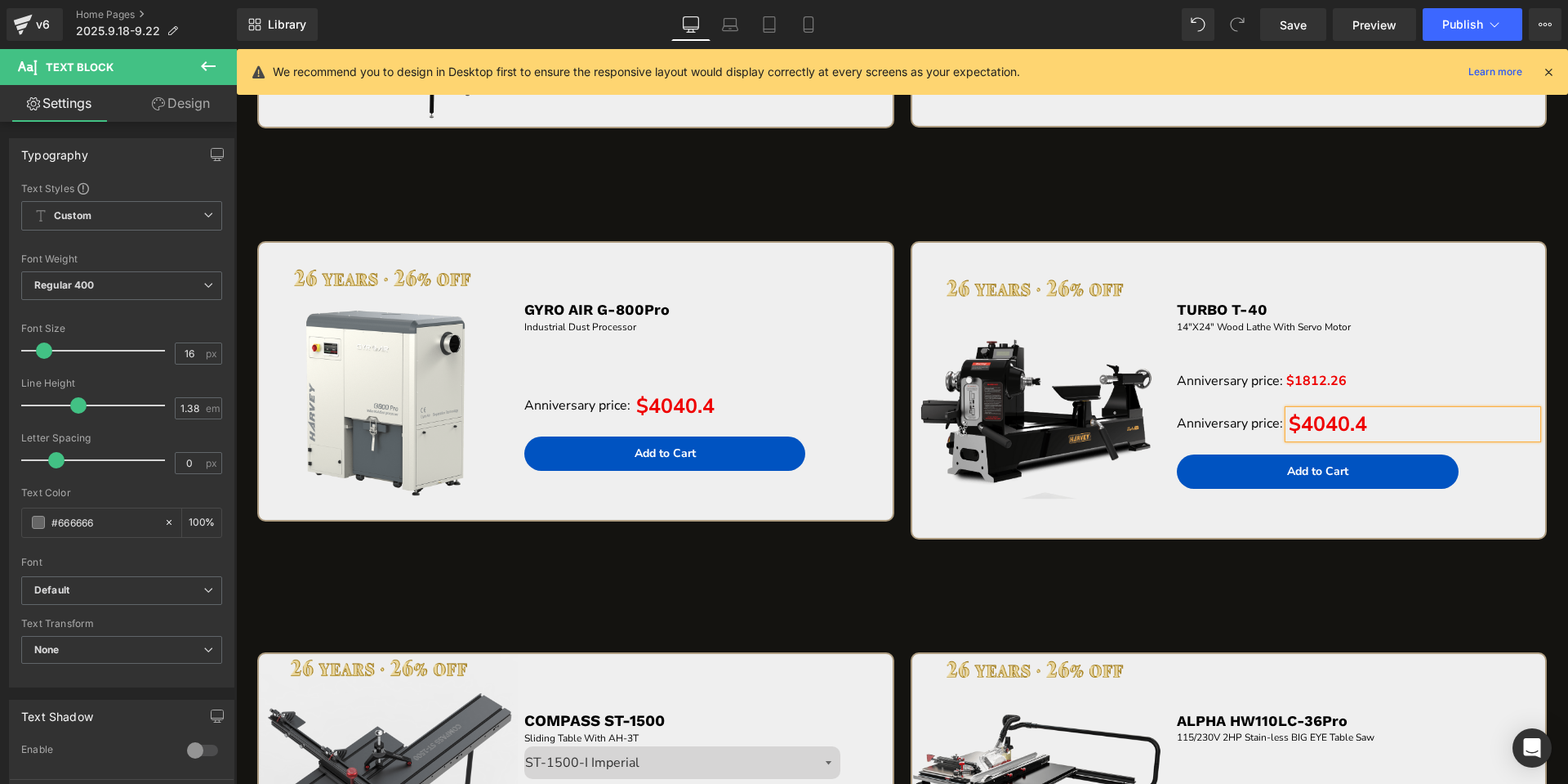
click at [1298, 426] on span "$4040.4" at bounding box center [1327, 423] width 78 height 28
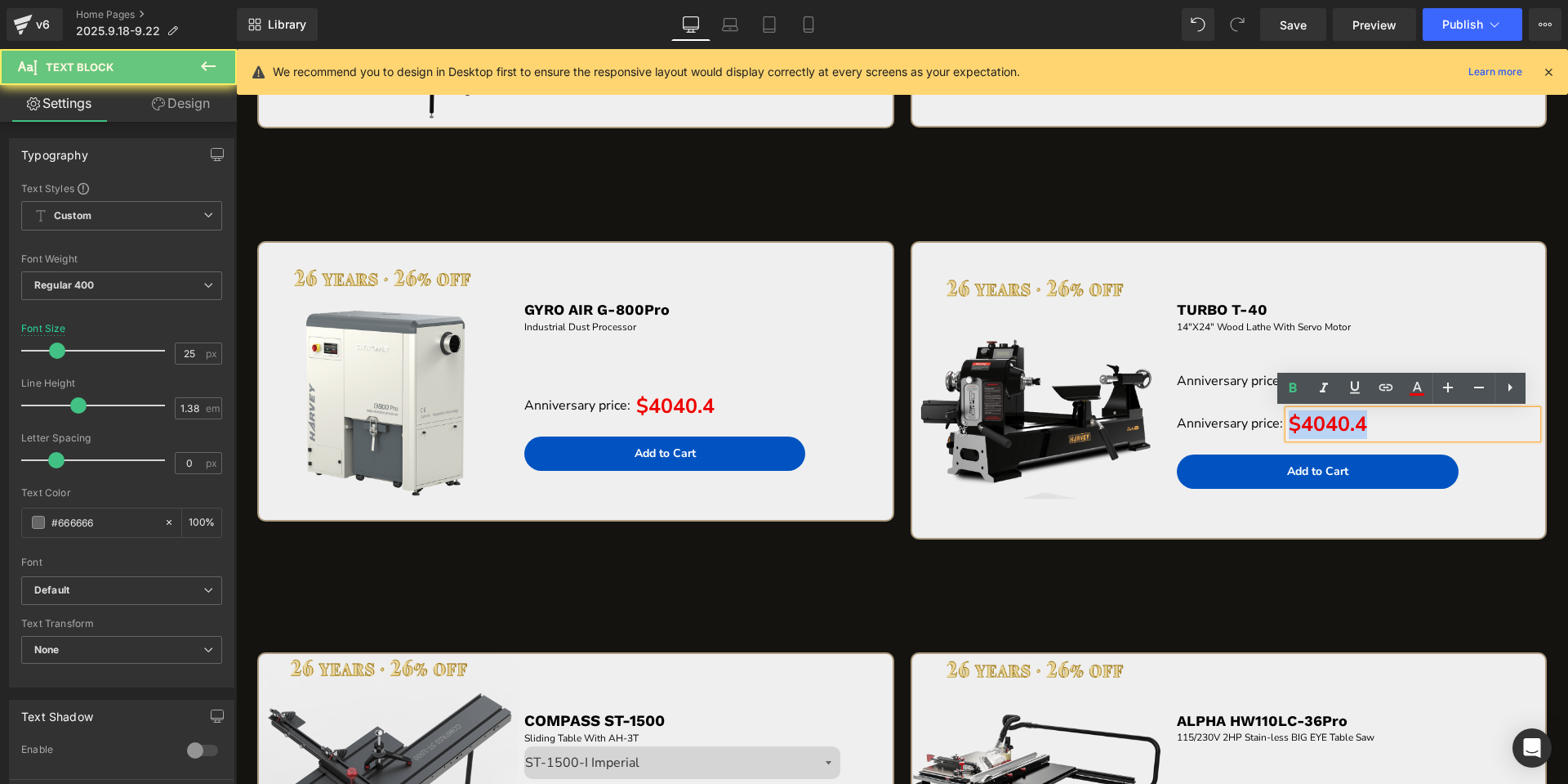
click at [1298, 426] on span "$4040.4" at bounding box center [1327, 423] width 78 height 28
paste div "To enrich screen reader interactions, please activate Accessibility in Grammarl…"
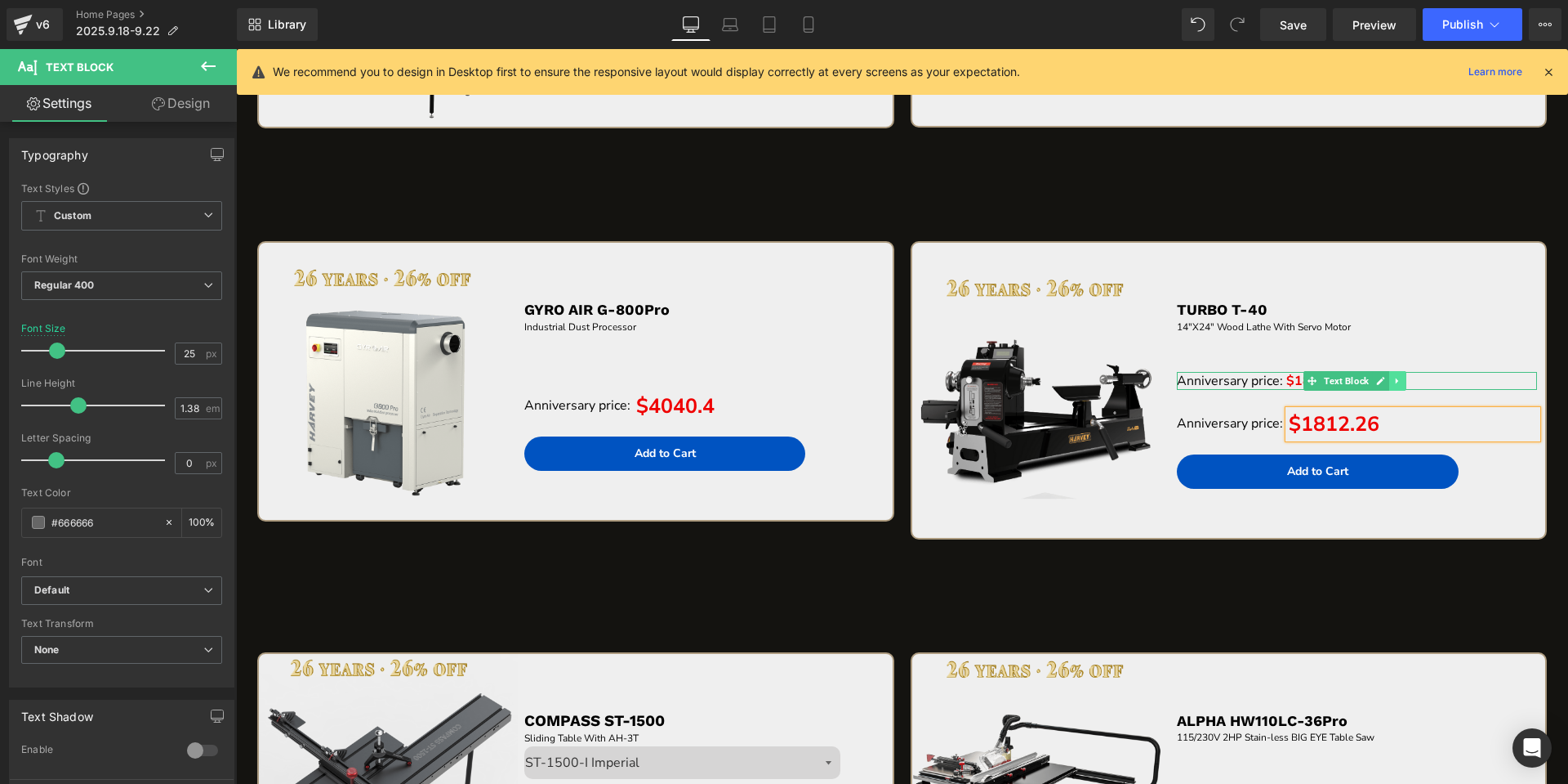
click at [1393, 383] on icon at bounding box center [1397, 380] width 9 height 10
click at [1401, 382] on icon at bounding box center [1405, 380] width 9 height 9
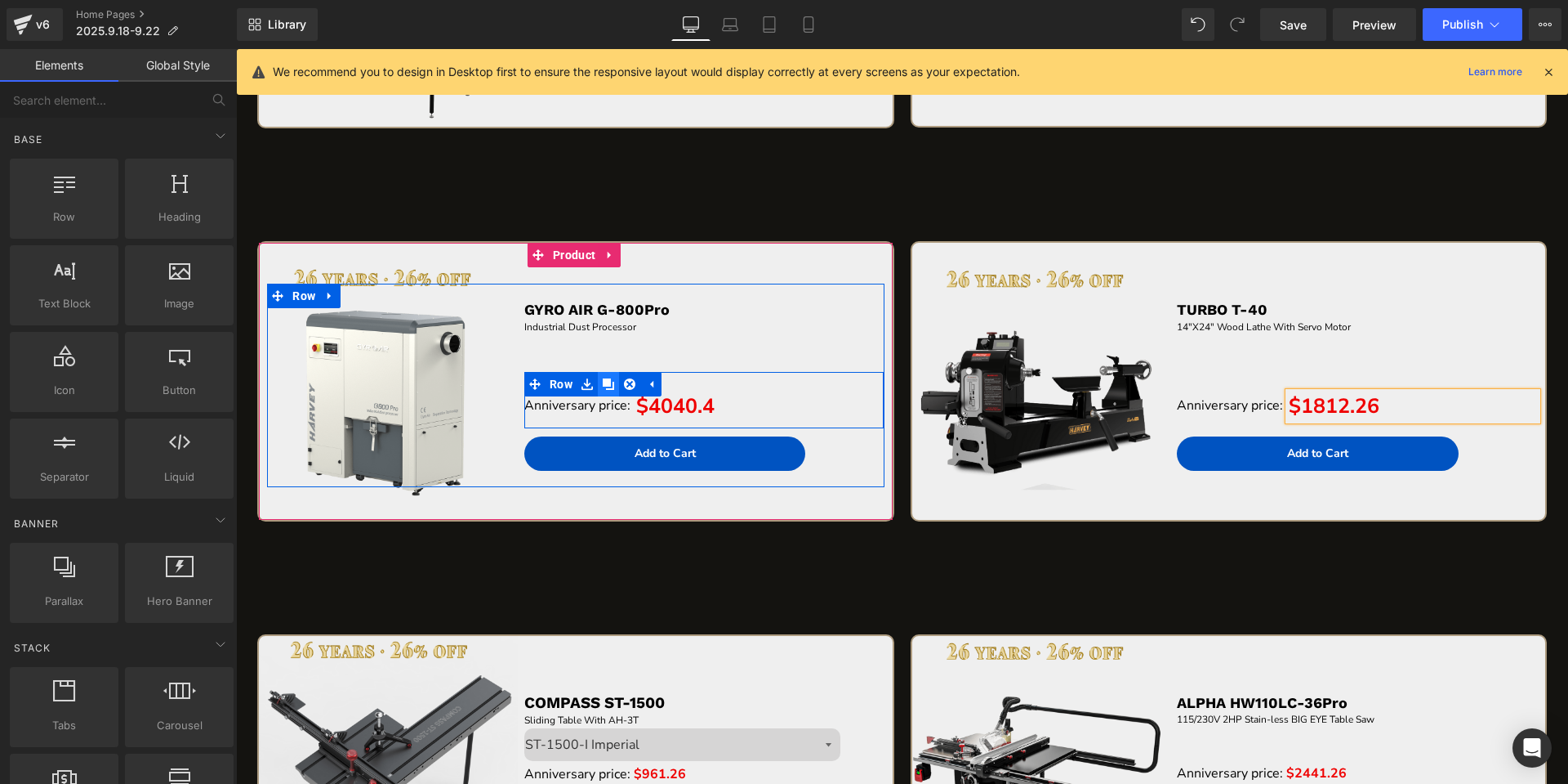
click at [604, 383] on icon at bounding box center [608, 384] width 12 height 12
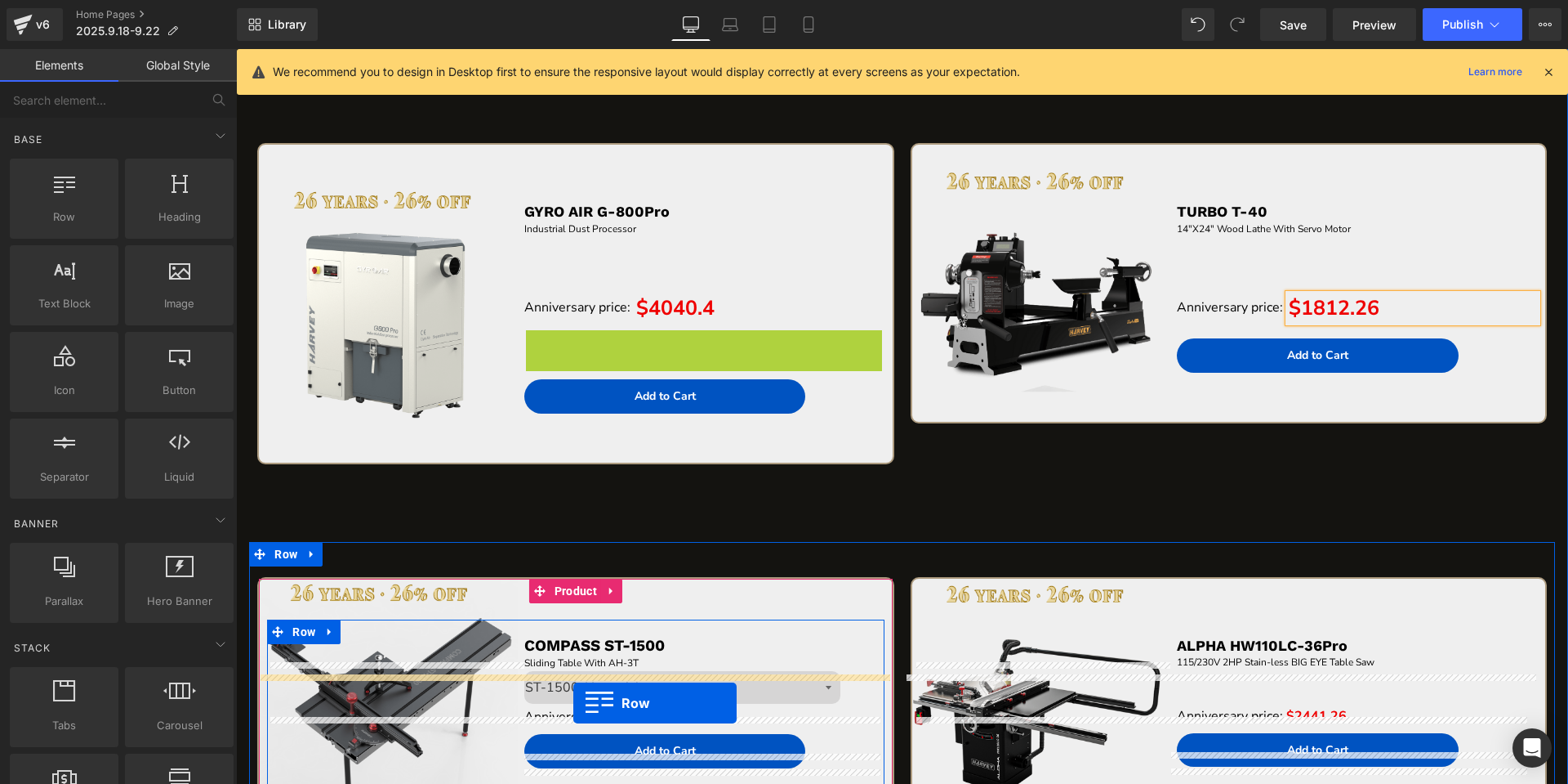
drag, startPoint x: 534, startPoint y: 443, endPoint x: 560, endPoint y: 775, distance: 333.0
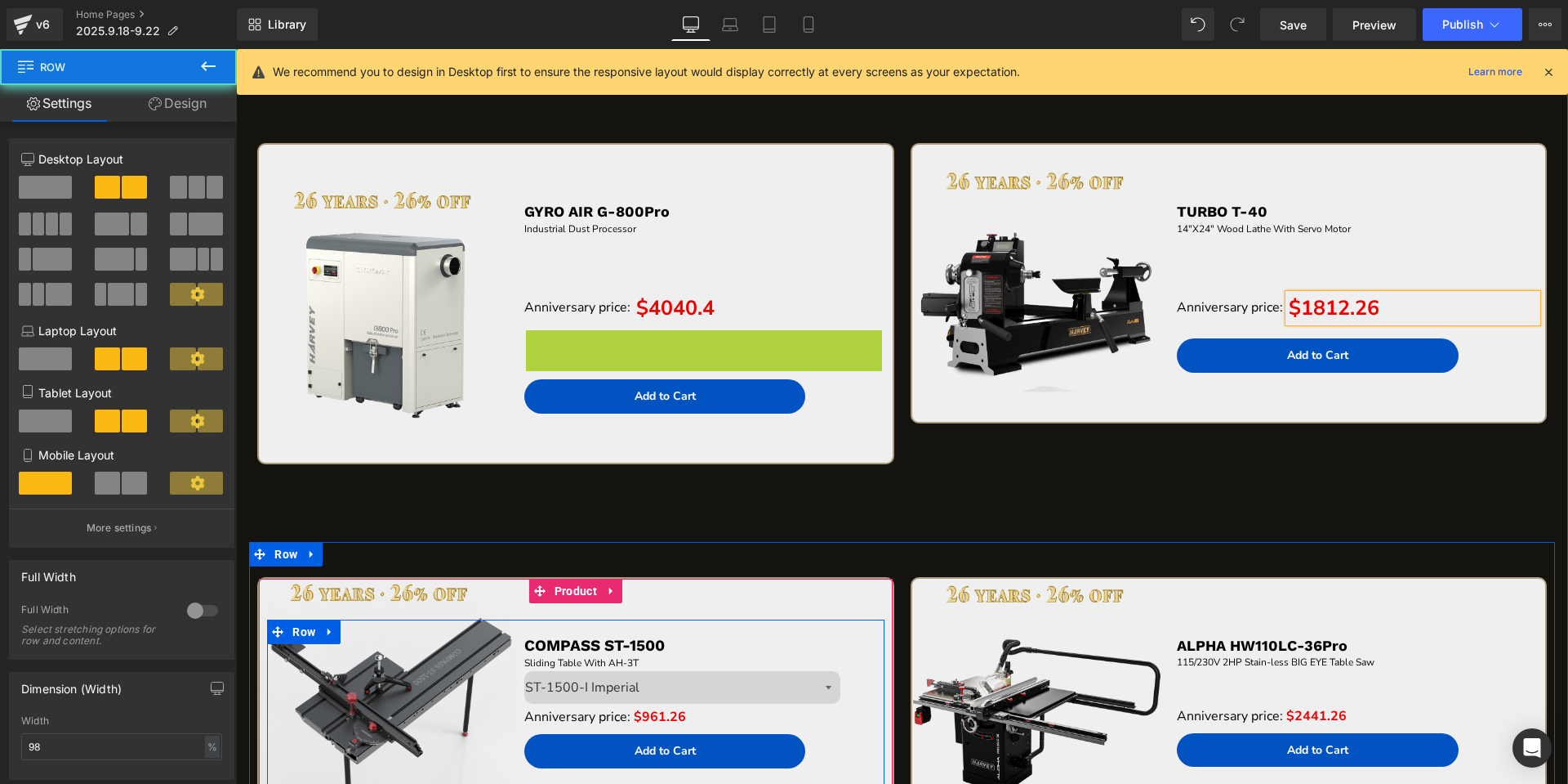
scroll to position [4400, 0]
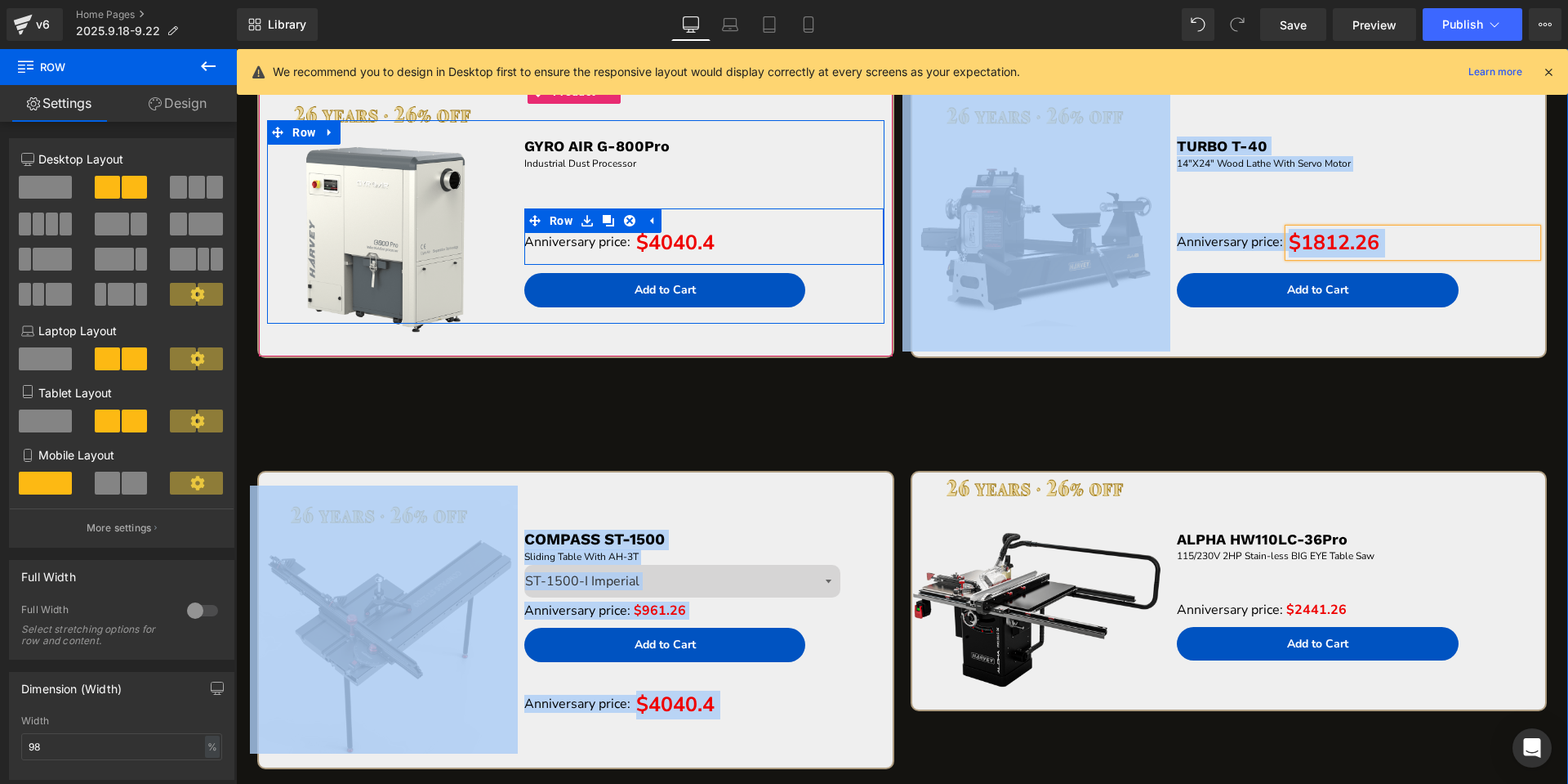
drag, startPoint x: 560, startPoint y: 775, endPoint x: 593, endPoint y: 255, distance: 521.0
click at [593, 255] on div "Sale Off (P) Image GYRO AIR G-700 Text Block Dust Processor Text Block Separato…" at bounding box center [902, 432] width 1332 height 3220
drag, startPoint x: 593, startPoint y: 255, endPoint x: 766, endPoint y: 160, distance: 197.4
click at [766, 160] on p "Industrial Dust Processor" at bounding box center [704, 164] width 360 height 15
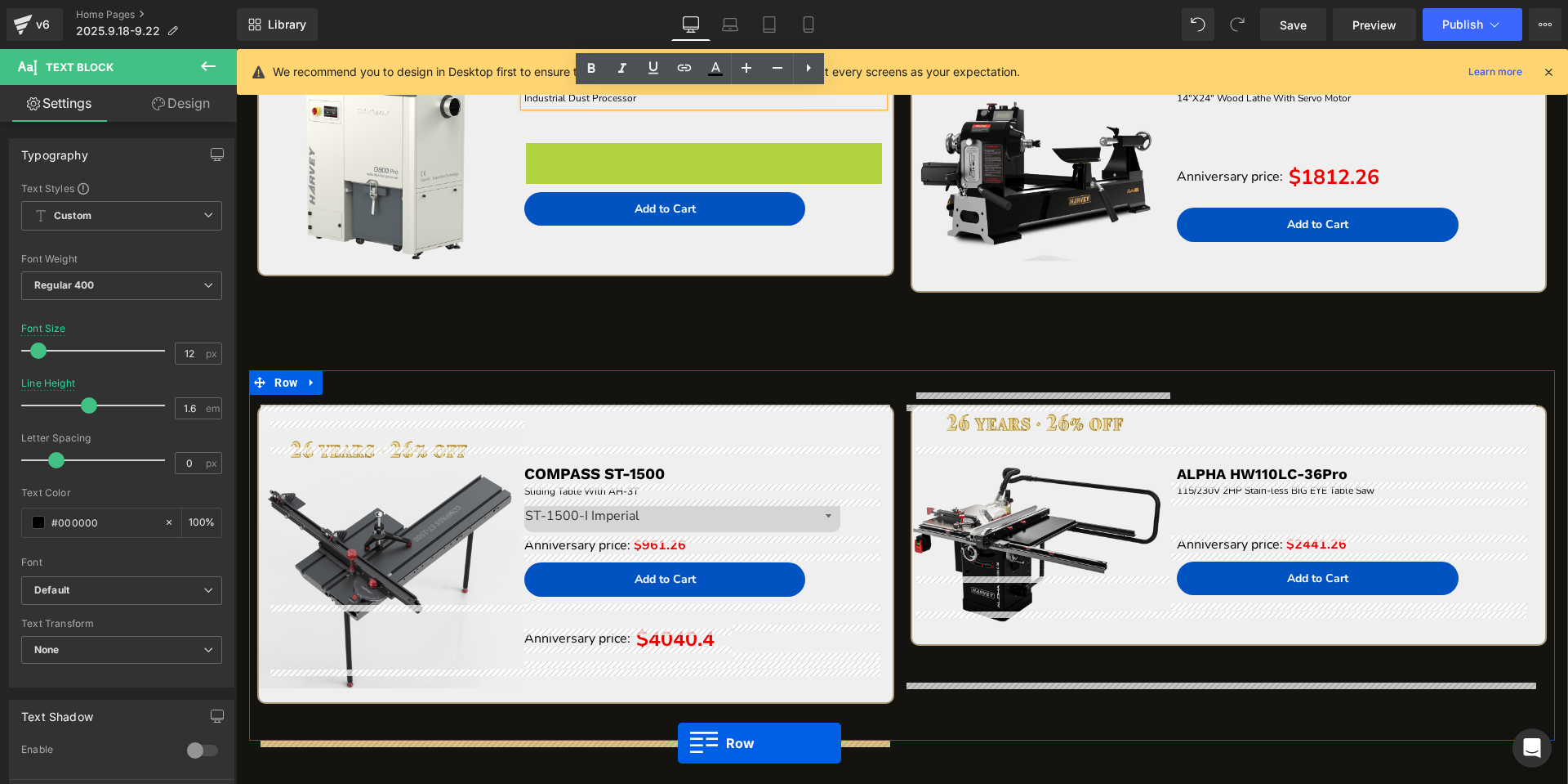
scroll to position [4514, 0]
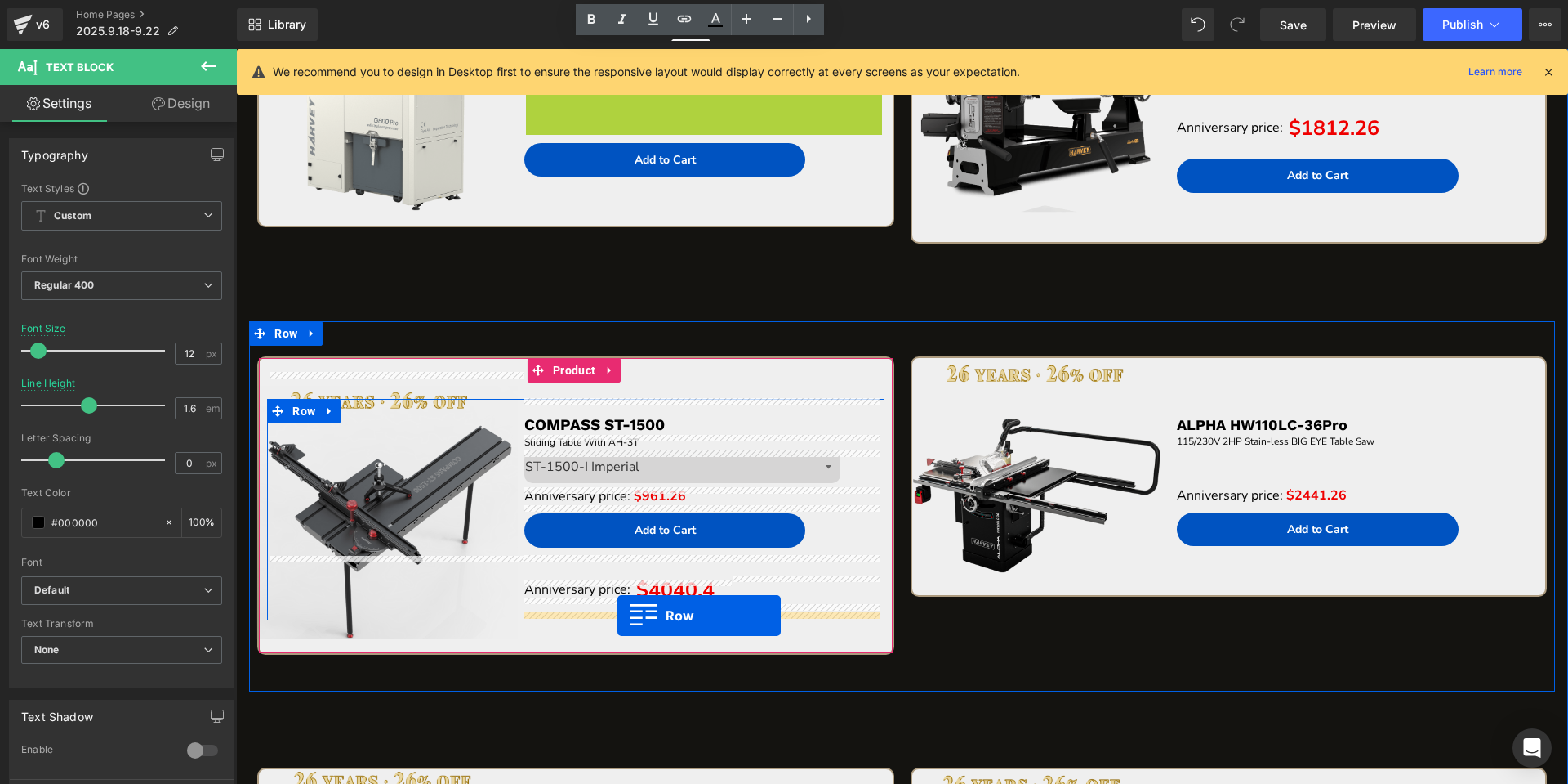
drag, startPoint x: 533, startPoint y: 227, endPoint x: 617, endPoint y: 615, distance: 397.0
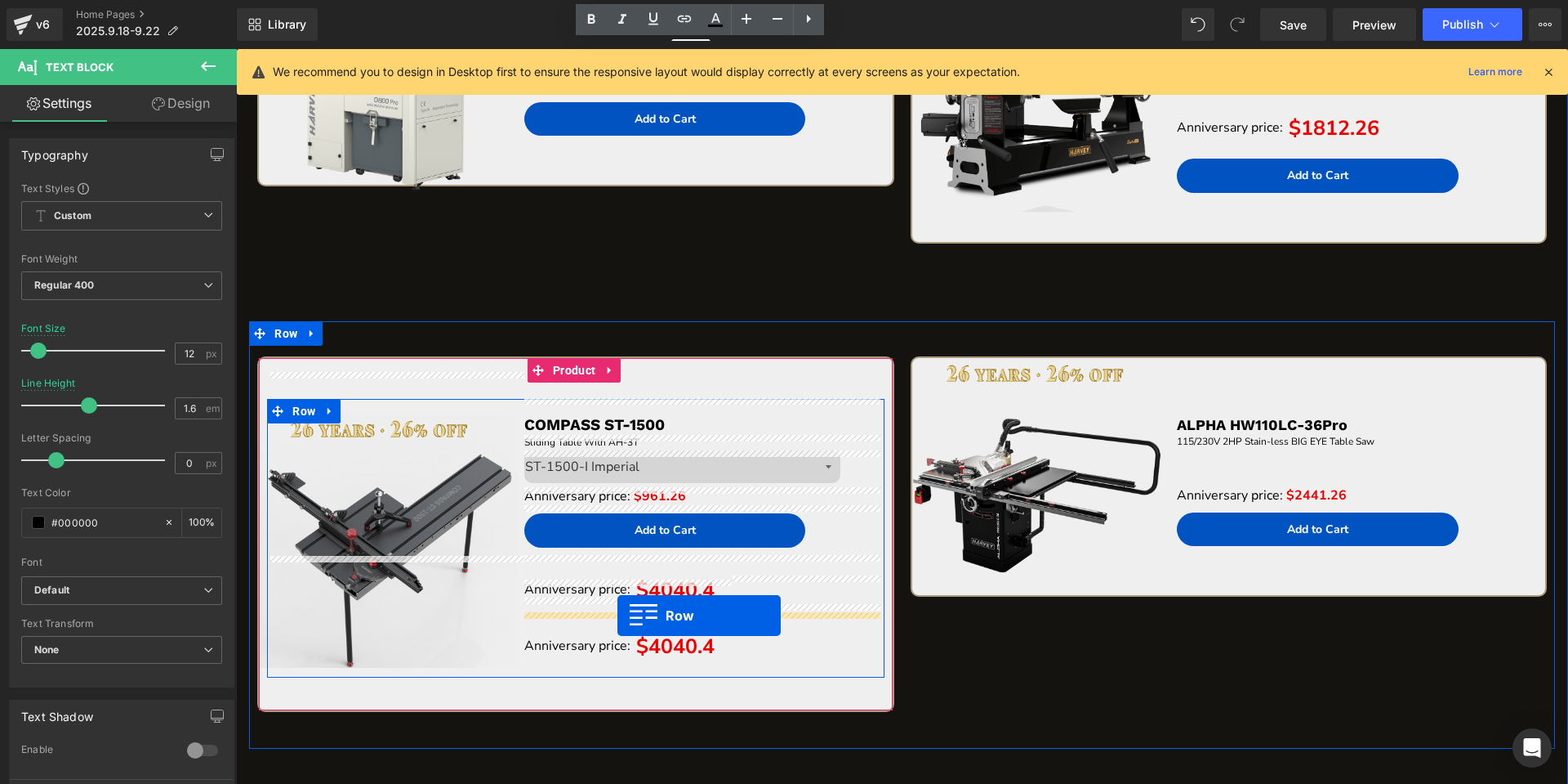
scroll to position [4494, 0]
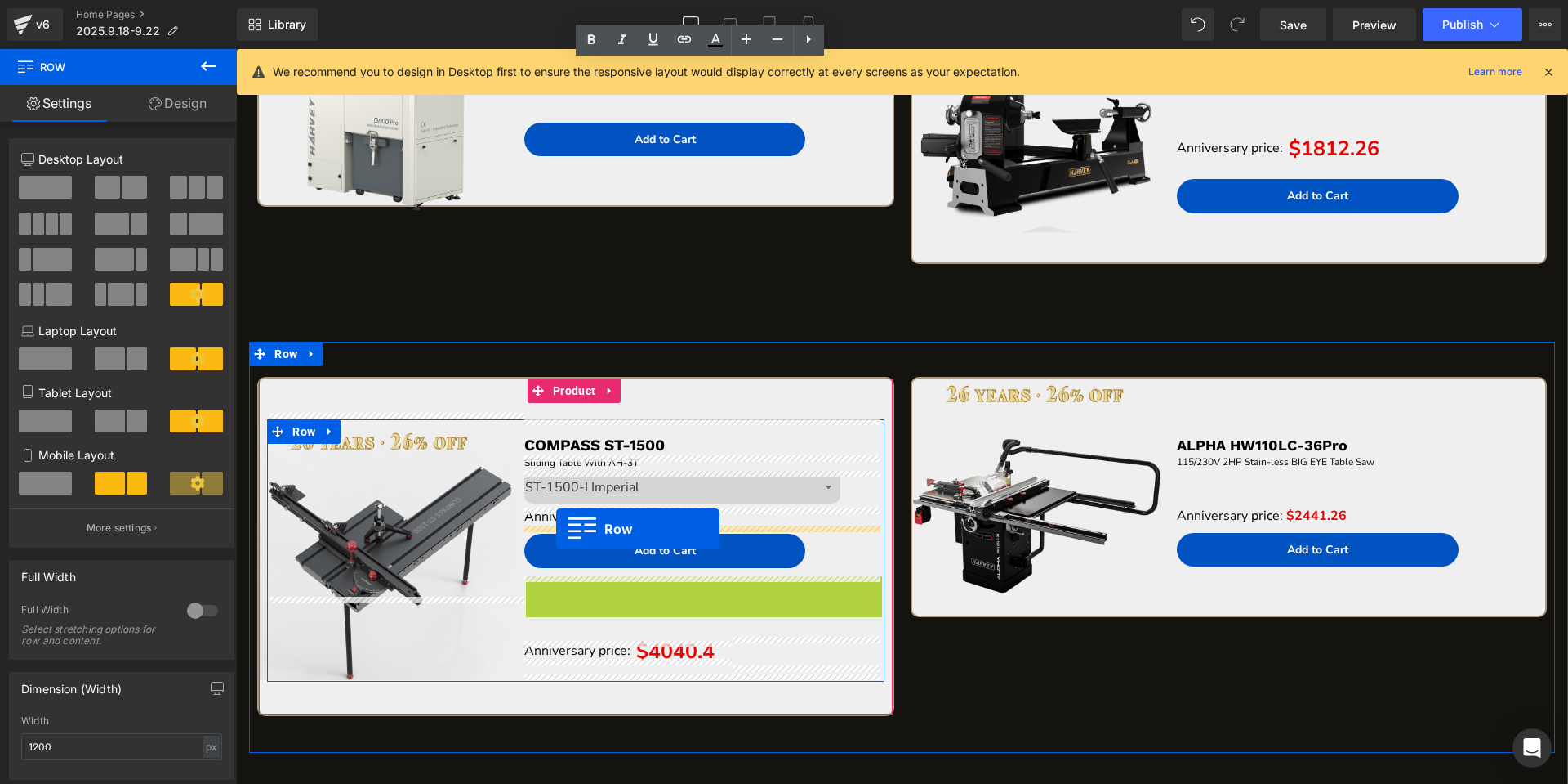
drag, startPoint x: 532, startPoint y: 586, endPoint x: 556, endPoint y: 529, distance: 61.8
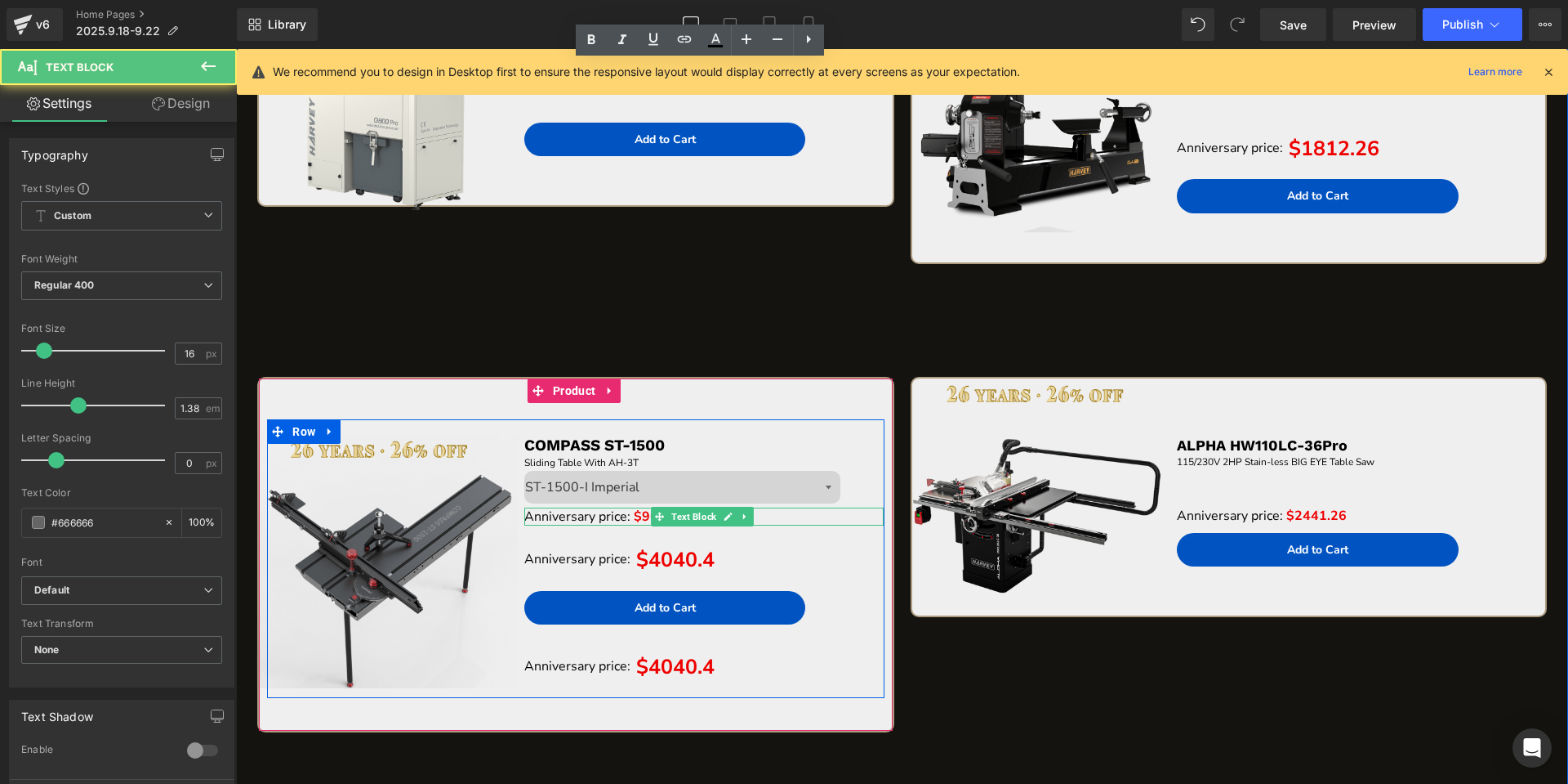
click at [637, 514] on span "$961.26" at bounding box center [660, 516] width 52 height 18
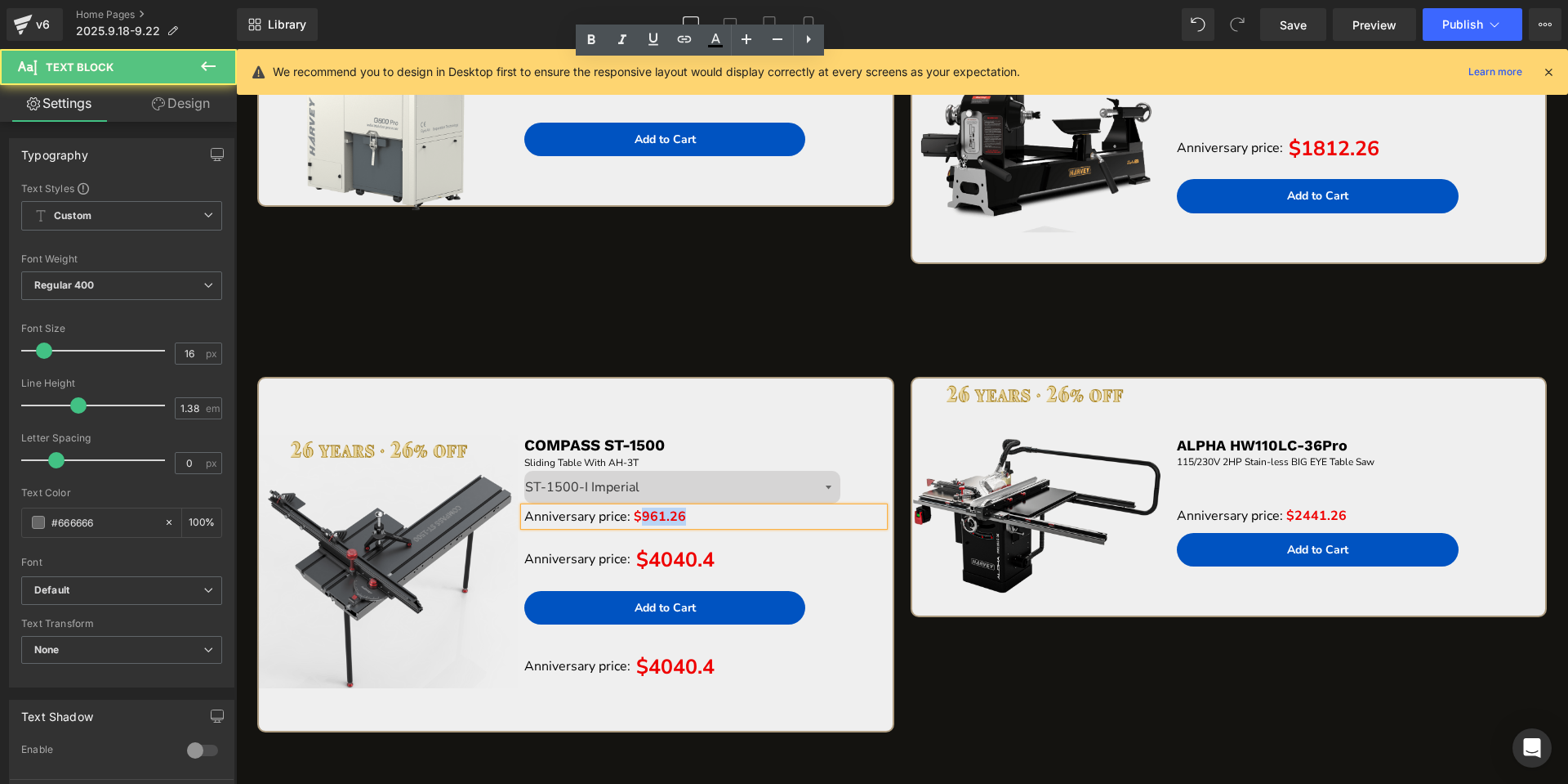
click at [637, 514] on span "$961.26" at bounding box center [660, 516] width 52 height 18
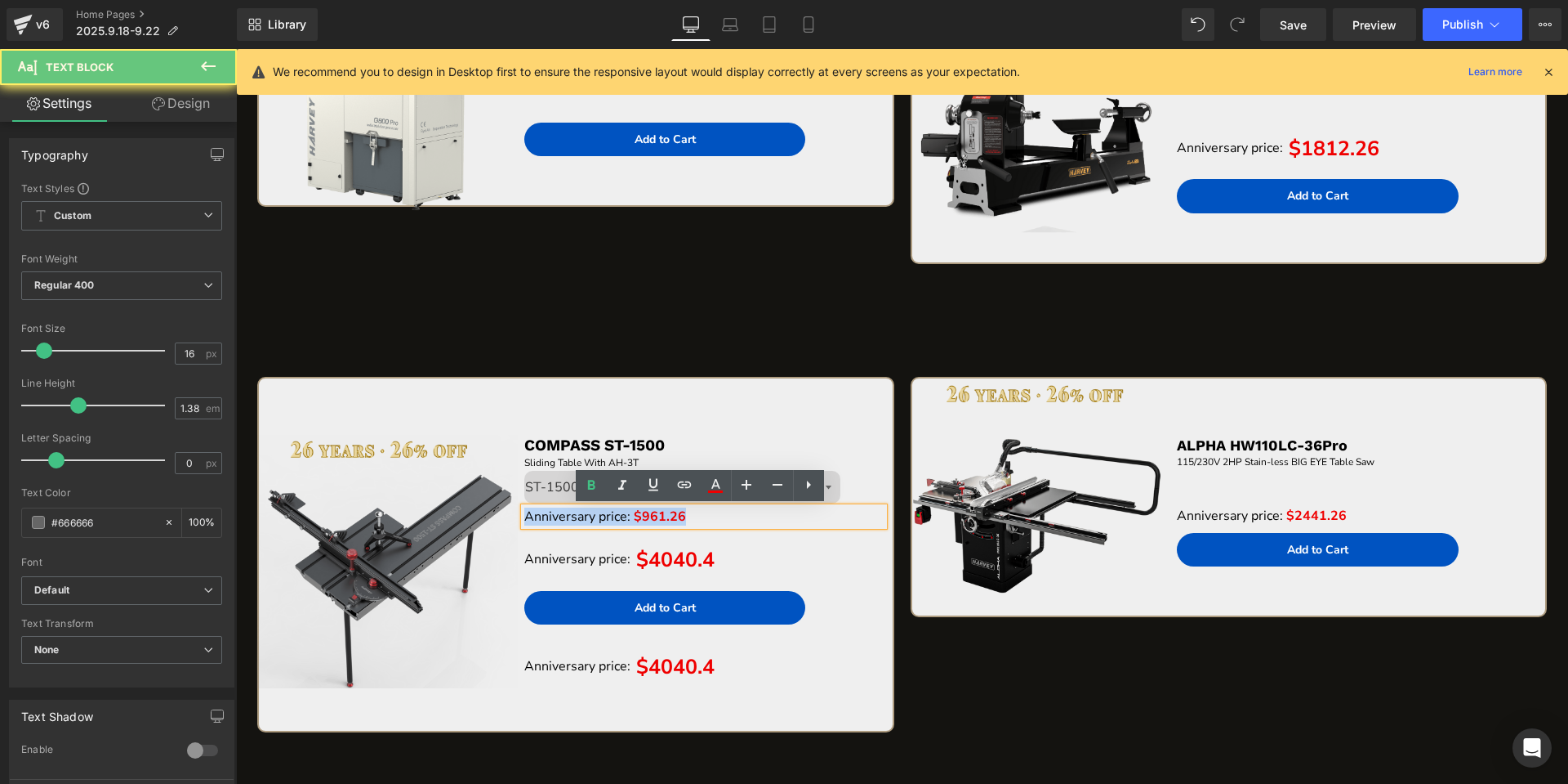
click at [637, 514] on span "$961.26" at bounding box center [660, 516] width 52 height 18
click at [640, 515] on span "$961.26" at bounding box center [660, 516] width 52 height 18
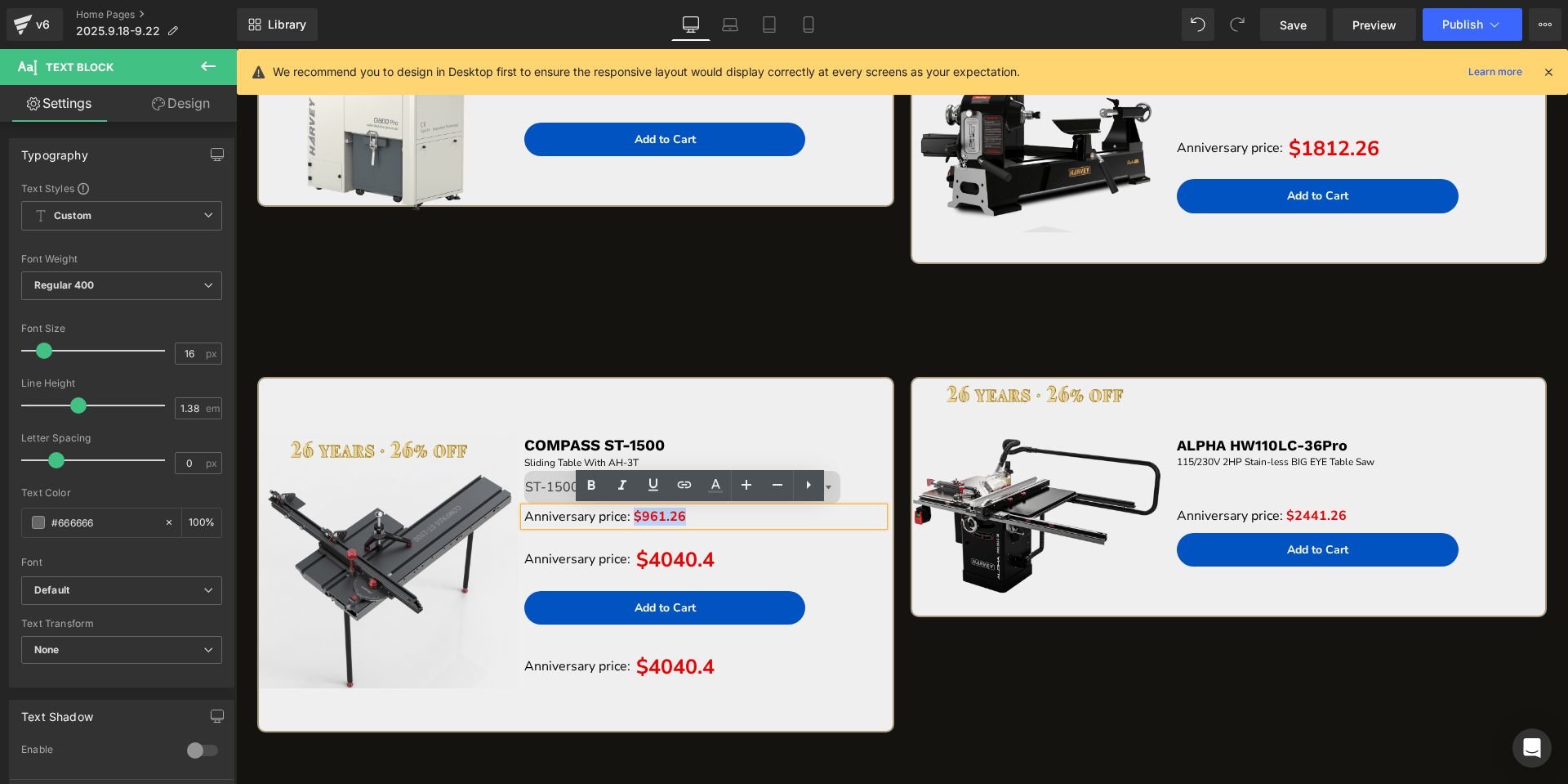
drag, startPoint x: 633, startPoint y: 515, endPoint x: 687, endPoint y: 515, distance: 54.0
click at [687, 515] on p "Anniversary price: $961.26" at bounding box center [704, 516] width 360 height 18
copy span "$961.26"
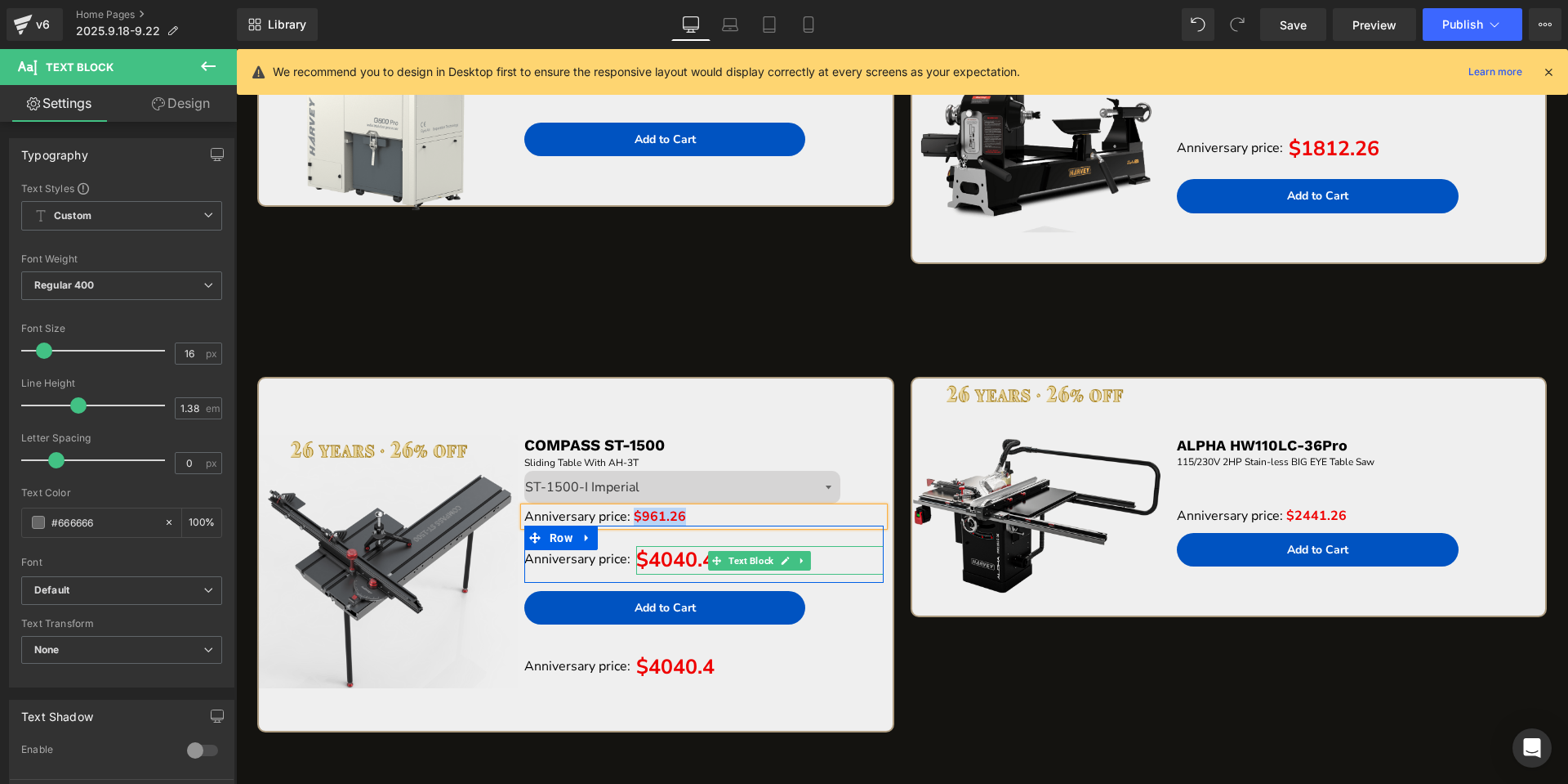
click at [646, 553] on span "$4040.4" at bounding box center [675, 559] width 78 height 28
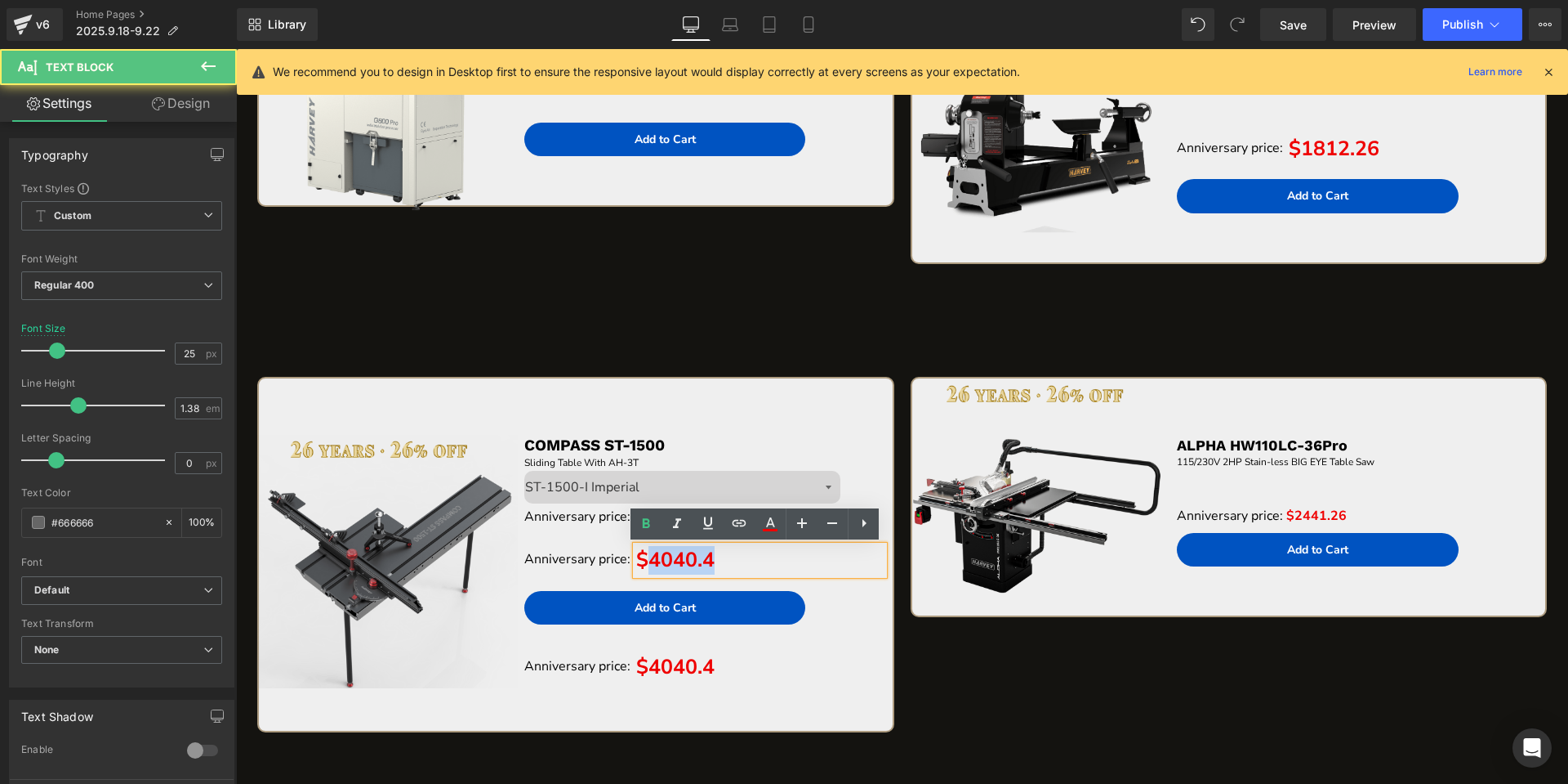
click at [646, 553] on span "$4040.4" at bounding box center [675, 559] width 78 height 28
paste div "To enrich screen reader interactions, please activate Accessibility in Grammarl…"
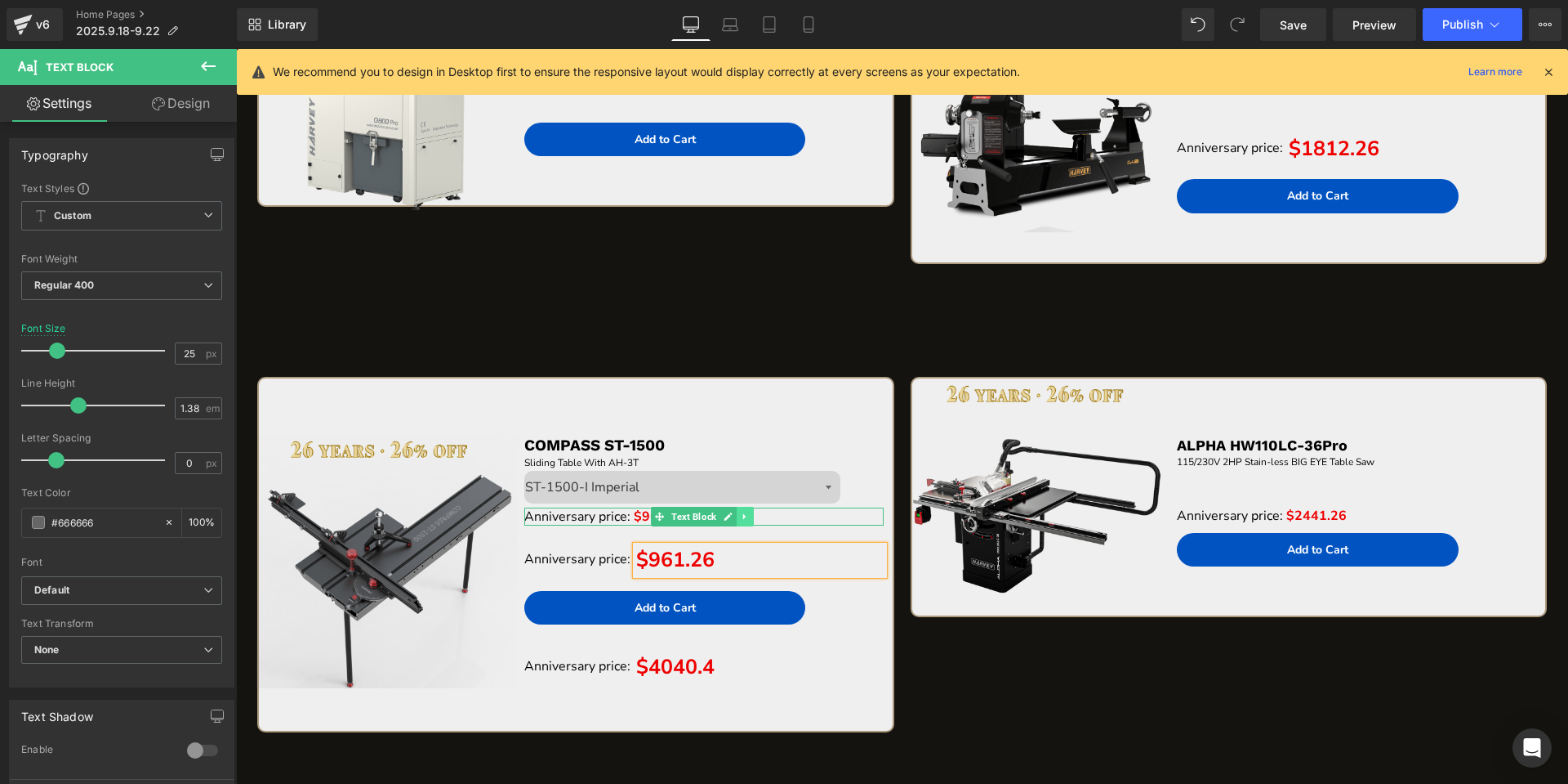
click at [741, 510] on link at bounding box center [745, 516] width 17 height 20
click at [749, 511] on link at bounding box center [753, 516] width 17 height 20
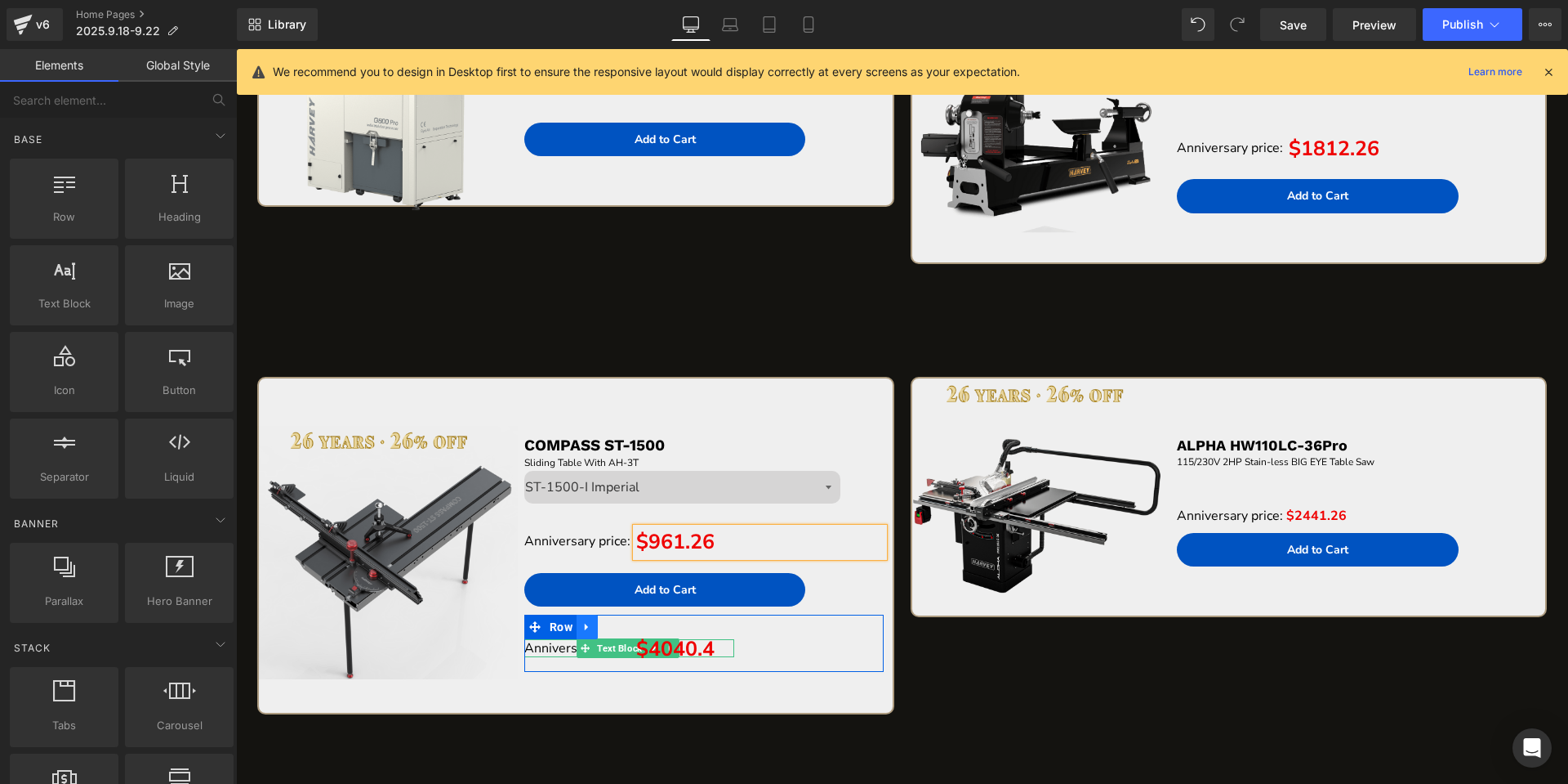
click at [584, 637] on link at bounding box center [588, 626] width 22 height 24
click at [629, 628] on icon at bounding box center [629, 627] width 12 height 12
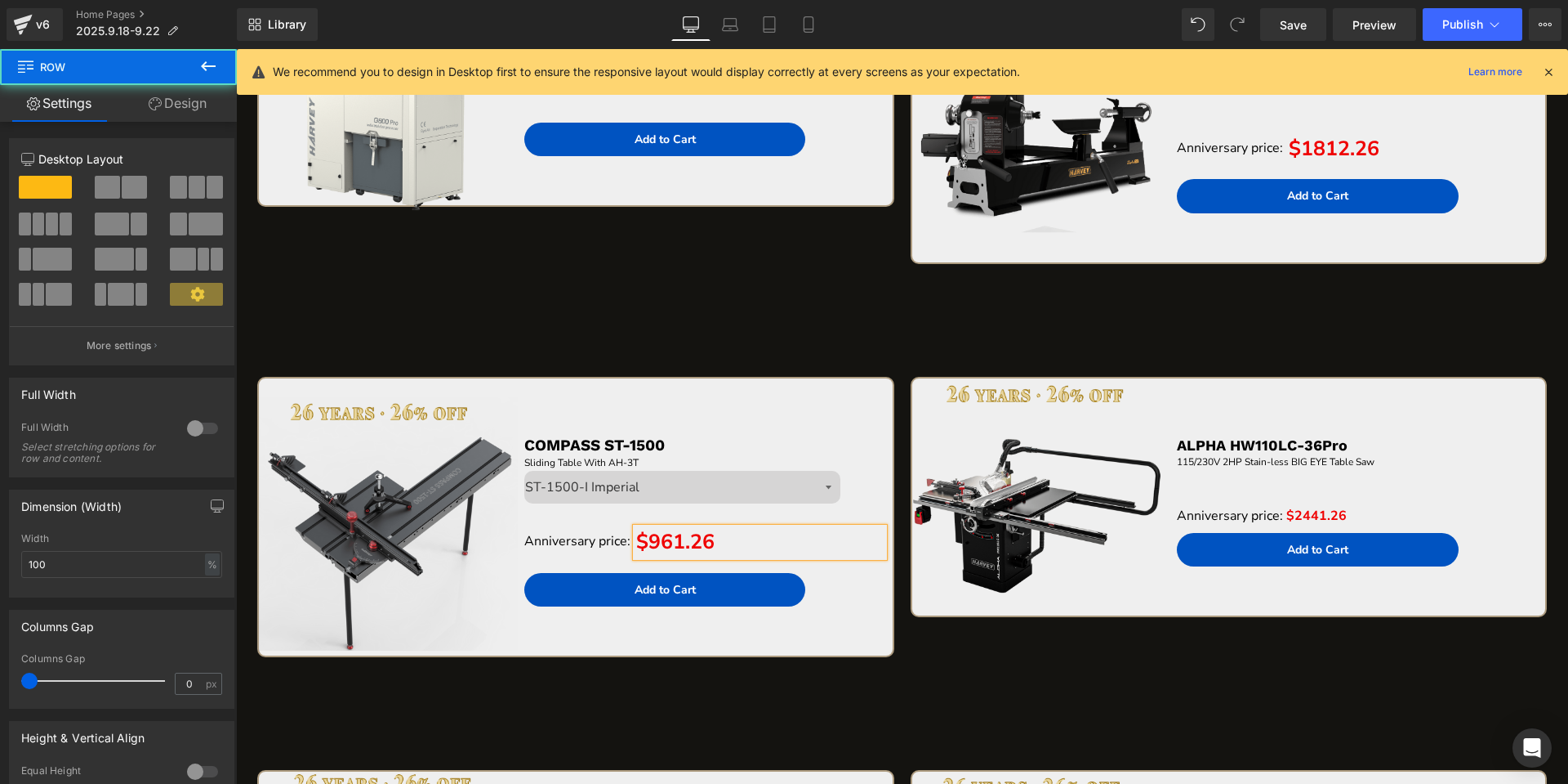
click at [757, 320] on div "Sale Off (P) Image GYRO AIR G-700 Text Block Dust Processor Text Block Separato…" at bounding box center [902, 330] width 1332 height 3203
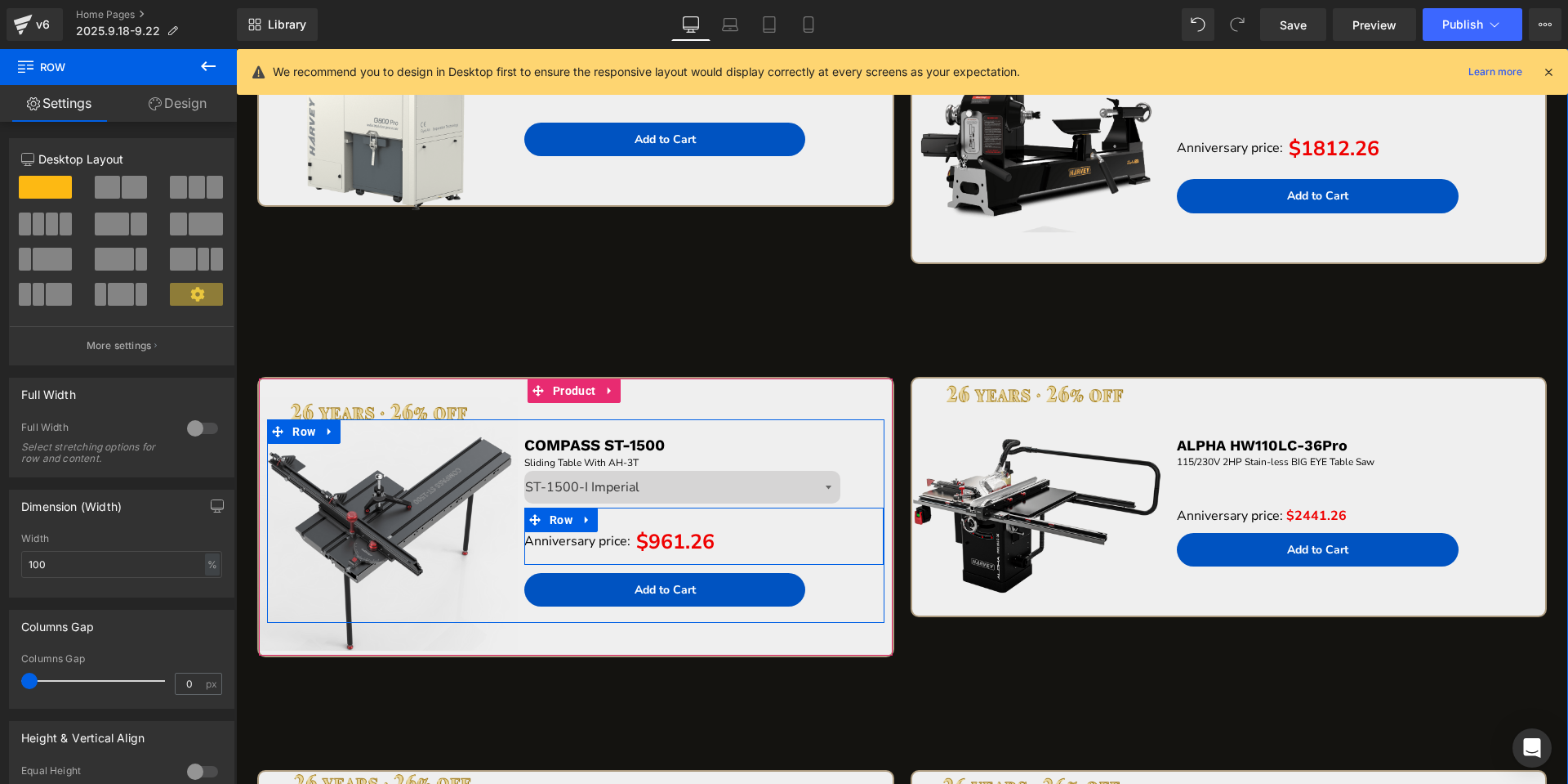
click at [588, 524] on icon at bounding box center [587, 521] width 12 height 13
click at [603, 520] on icon at bounding box center [608, 520] width 12 height 12
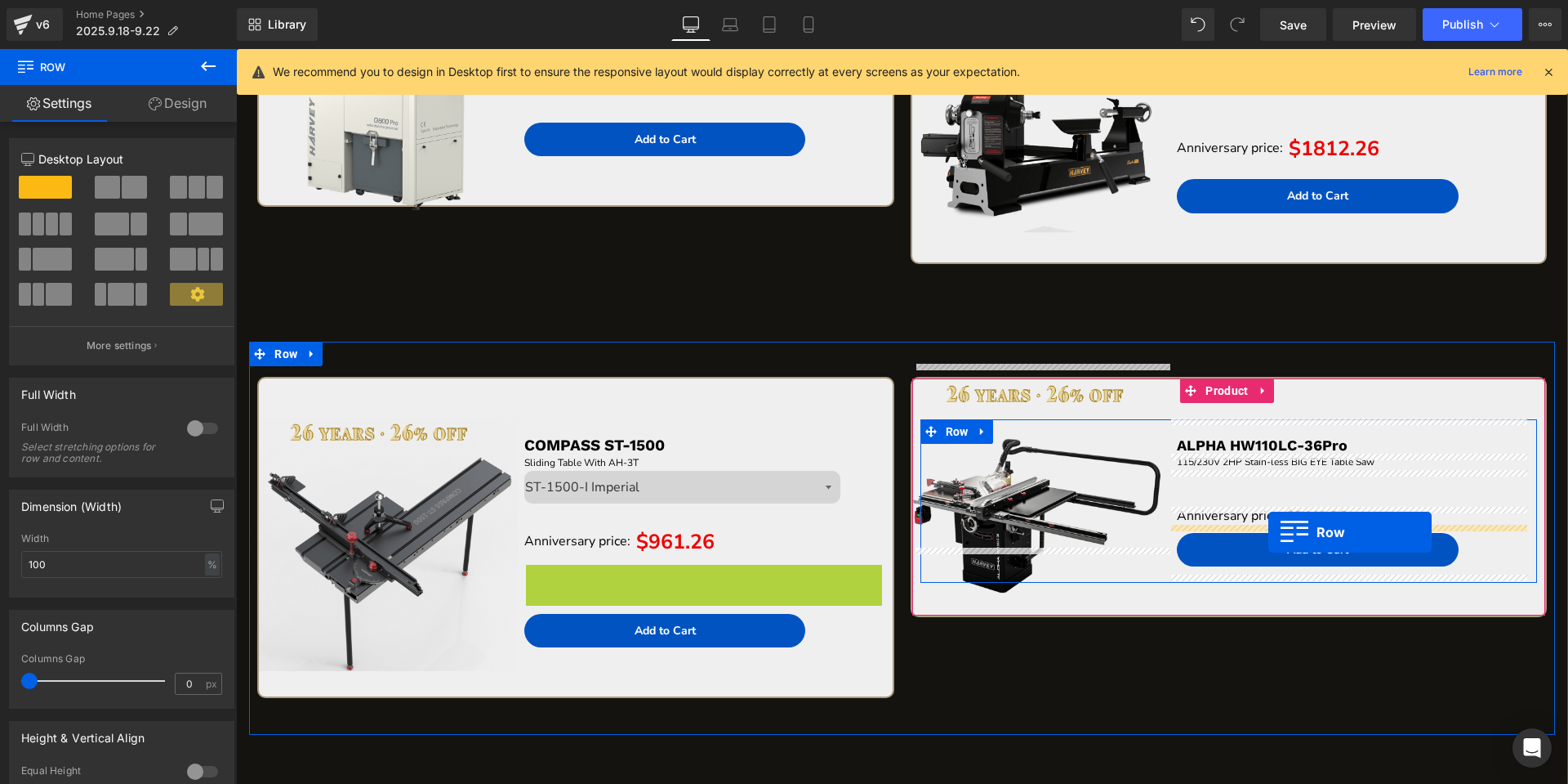
drag, startPoint x: 533, startPoint y: 581, endPoint x: 1267, endPoint y: 532, distance: 735.6
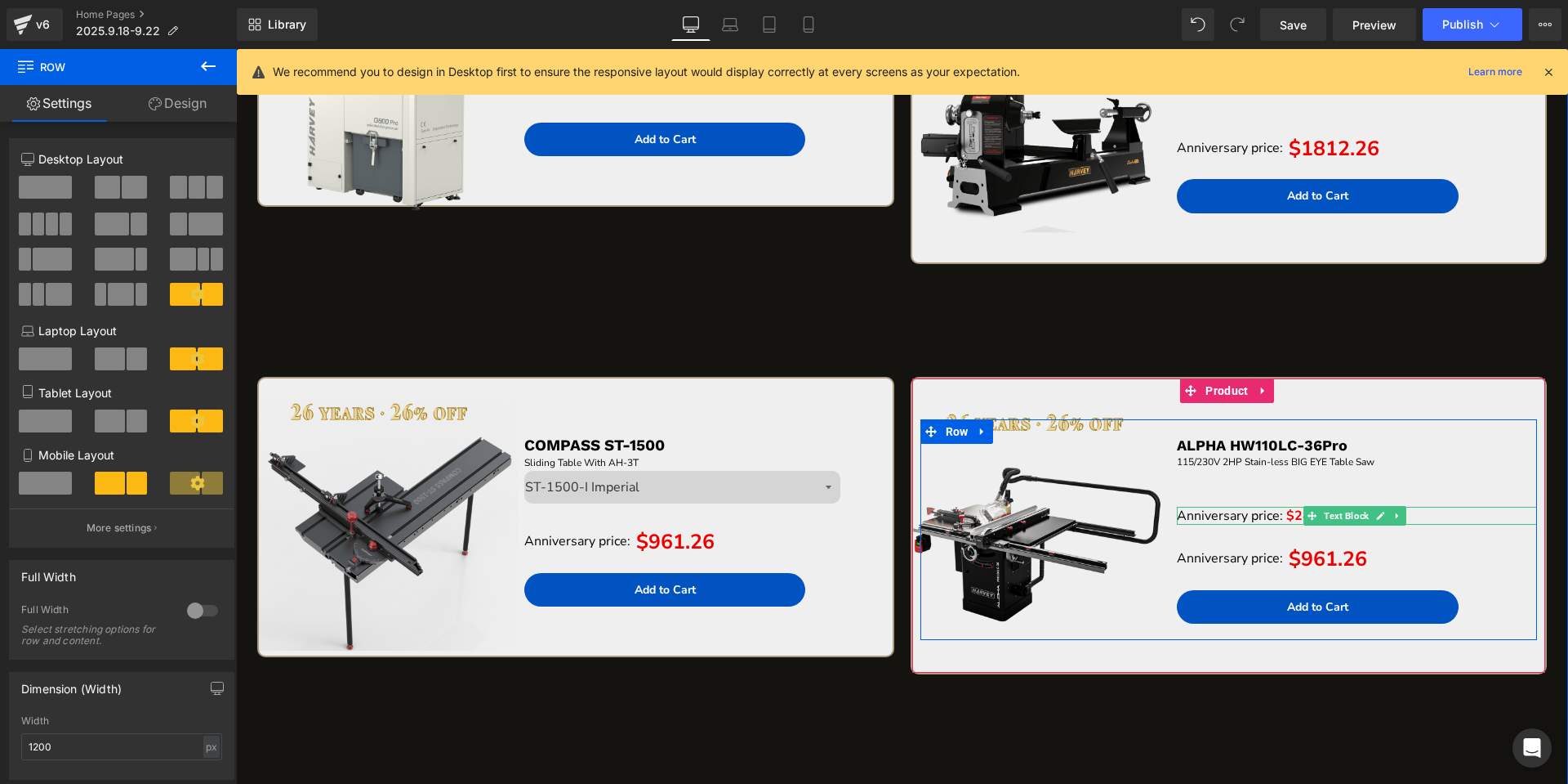
drag, startPoint x: 1372, startPoint y: 506, endPoint x: 1356, endPoint y: 509, distance: 16.3
click at [1372, 506] on link at bounding box center [1380, 516] width 17 height 20
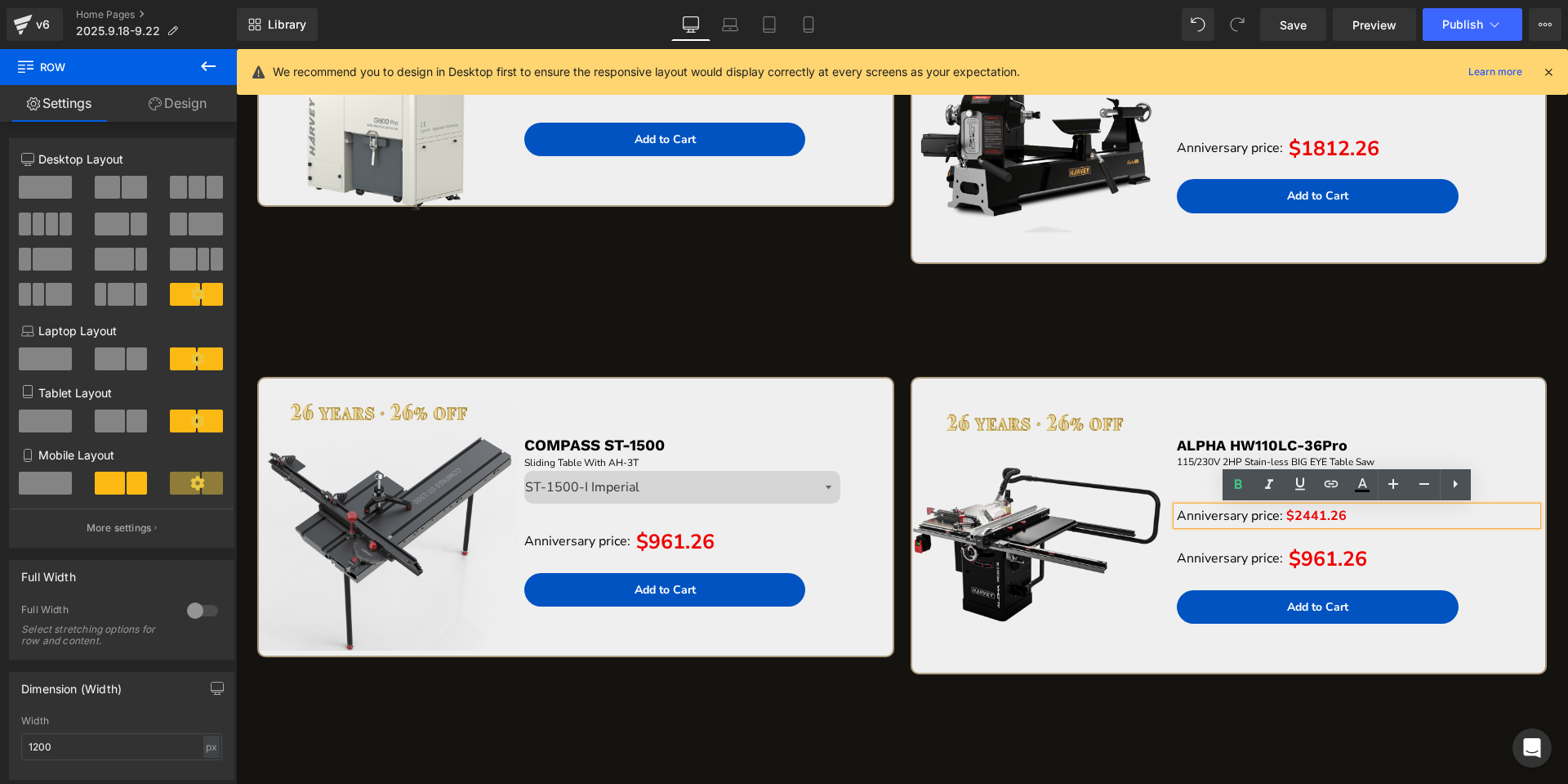
click at [1306, 521] on span "$2441.26" at bounding box center [1316, 515] width 60 height 18
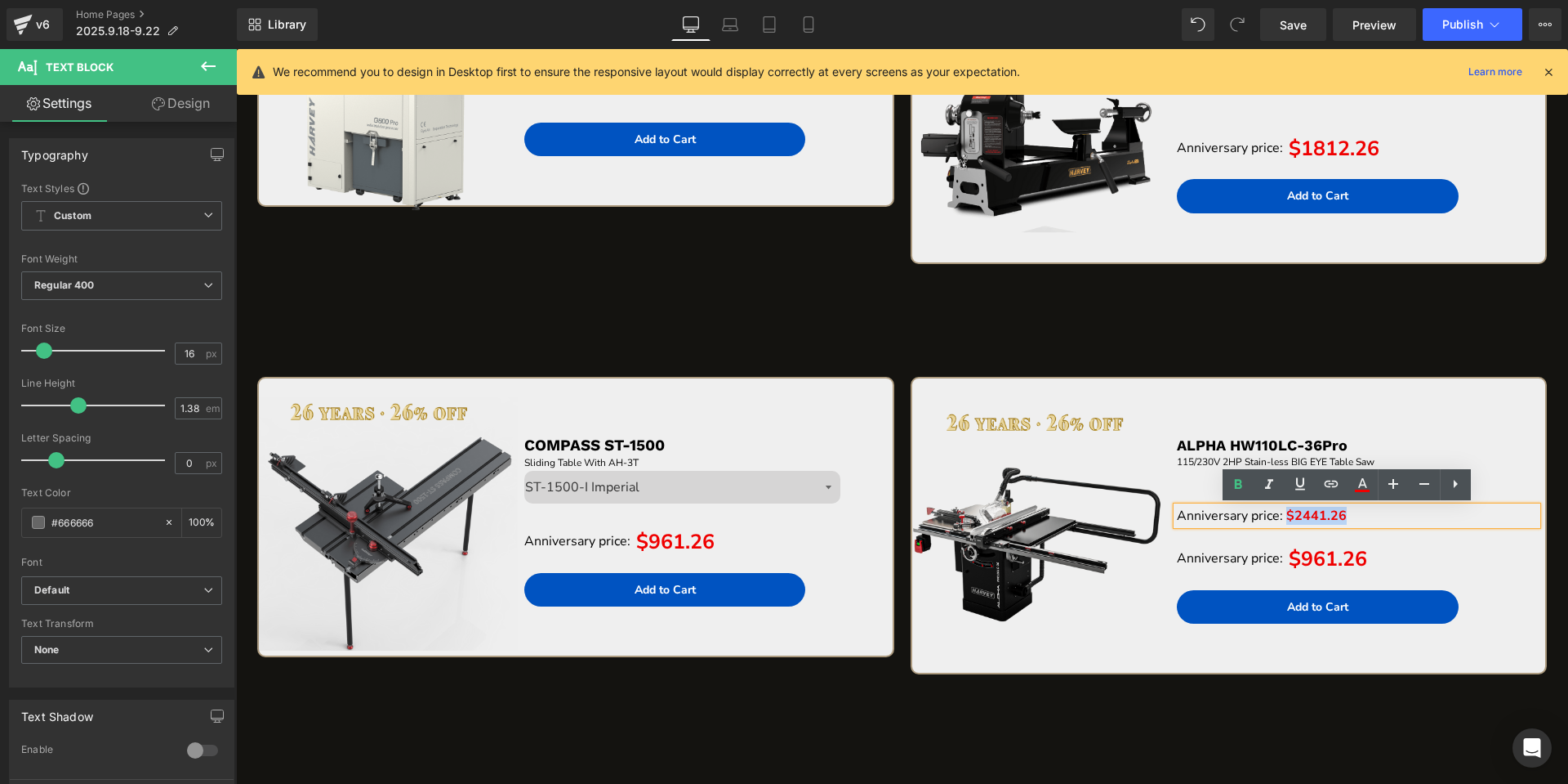
drag, startPoint x: 1280, startPoint y: 516, endPoint x: 1337, endPoint y: 512, distance: 57.1
click at [1337, 512] on p "Anniversary price: $2441.26" at bounding box center [1357, 515] width 360 height 18
copy span "$2441.26"
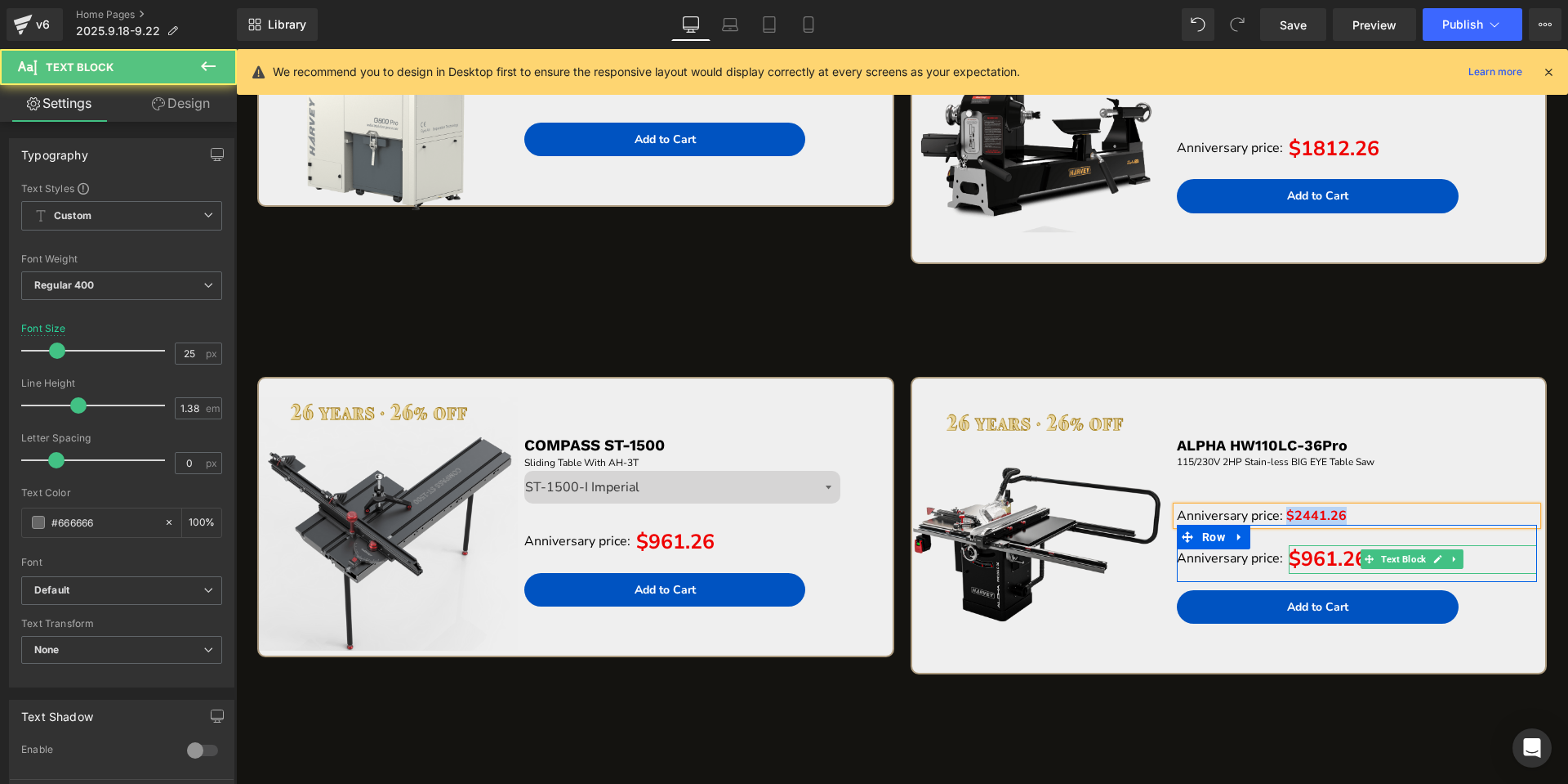
click at [1302, 561] on span "$961.26" at bounding box center [1327, 558] width 78 height 28
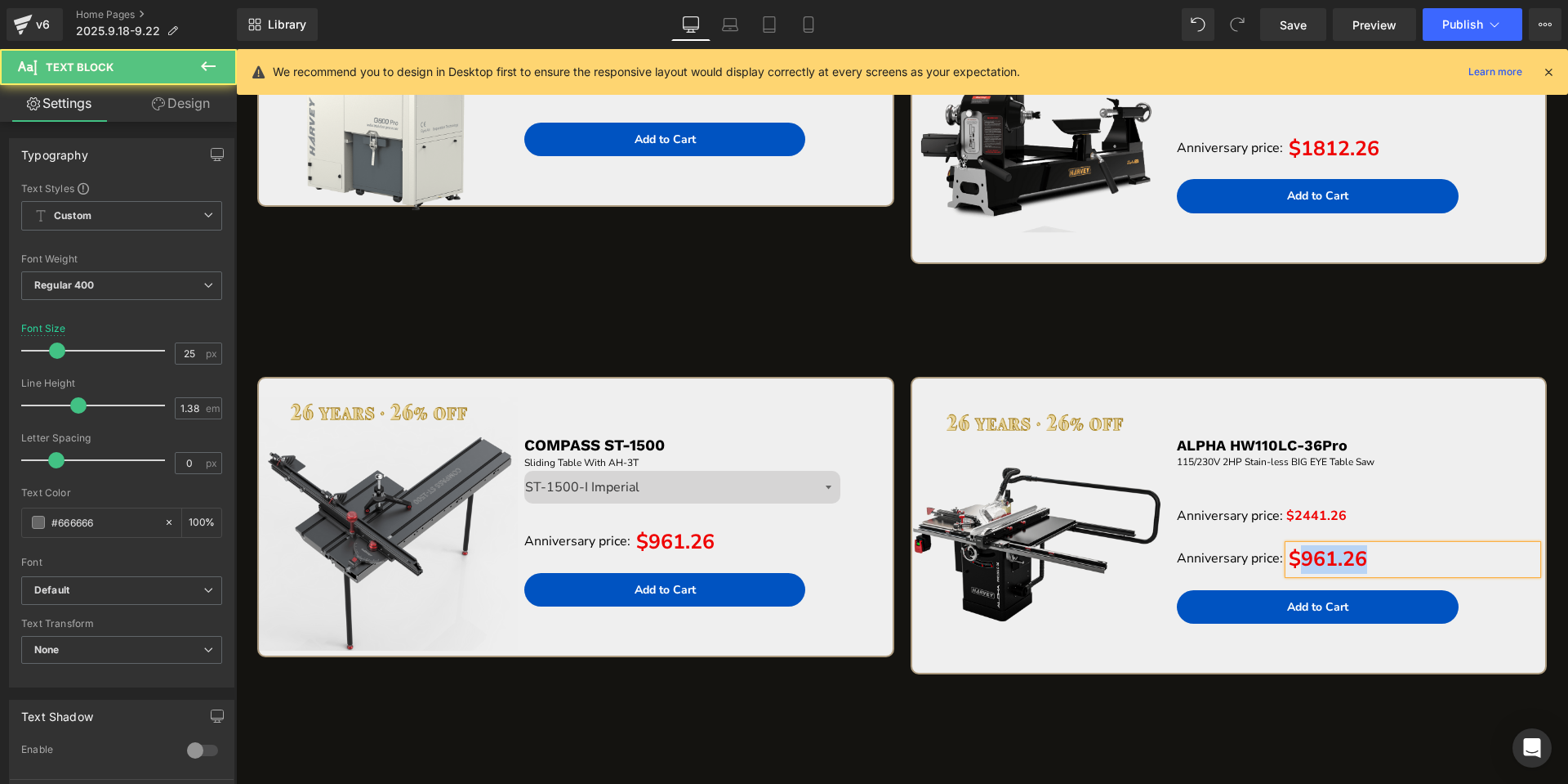
click at [1302, 561] on span "$961.26" at bounding box center [1327, 558] width 78 height 28
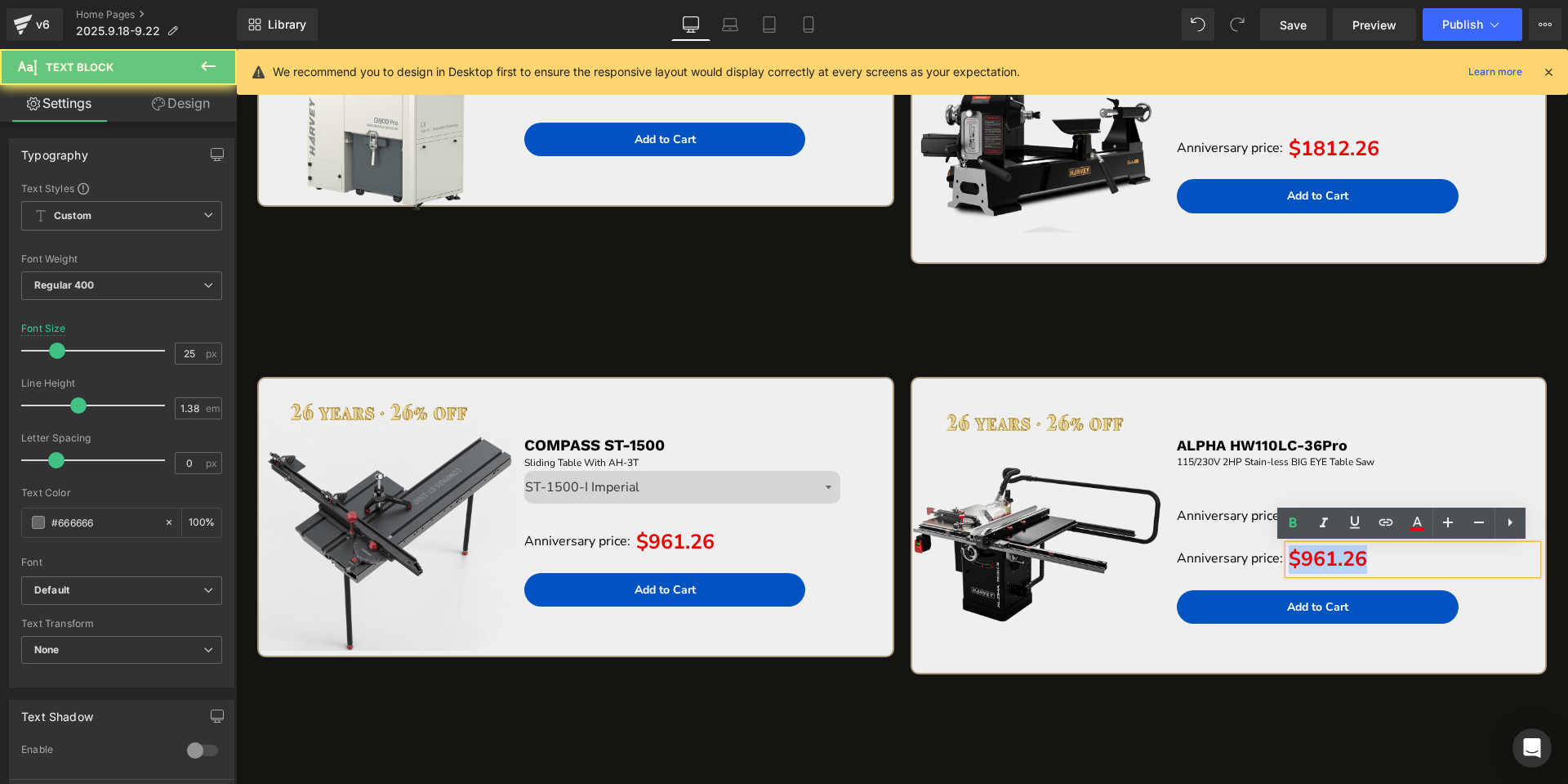
click at [1302, 561] on span "$961.26" at bounding box center [1327, 558] width 78 height 28
paste div "To enrich screen reader interactions, please activate Accessibility in Grammarl…"
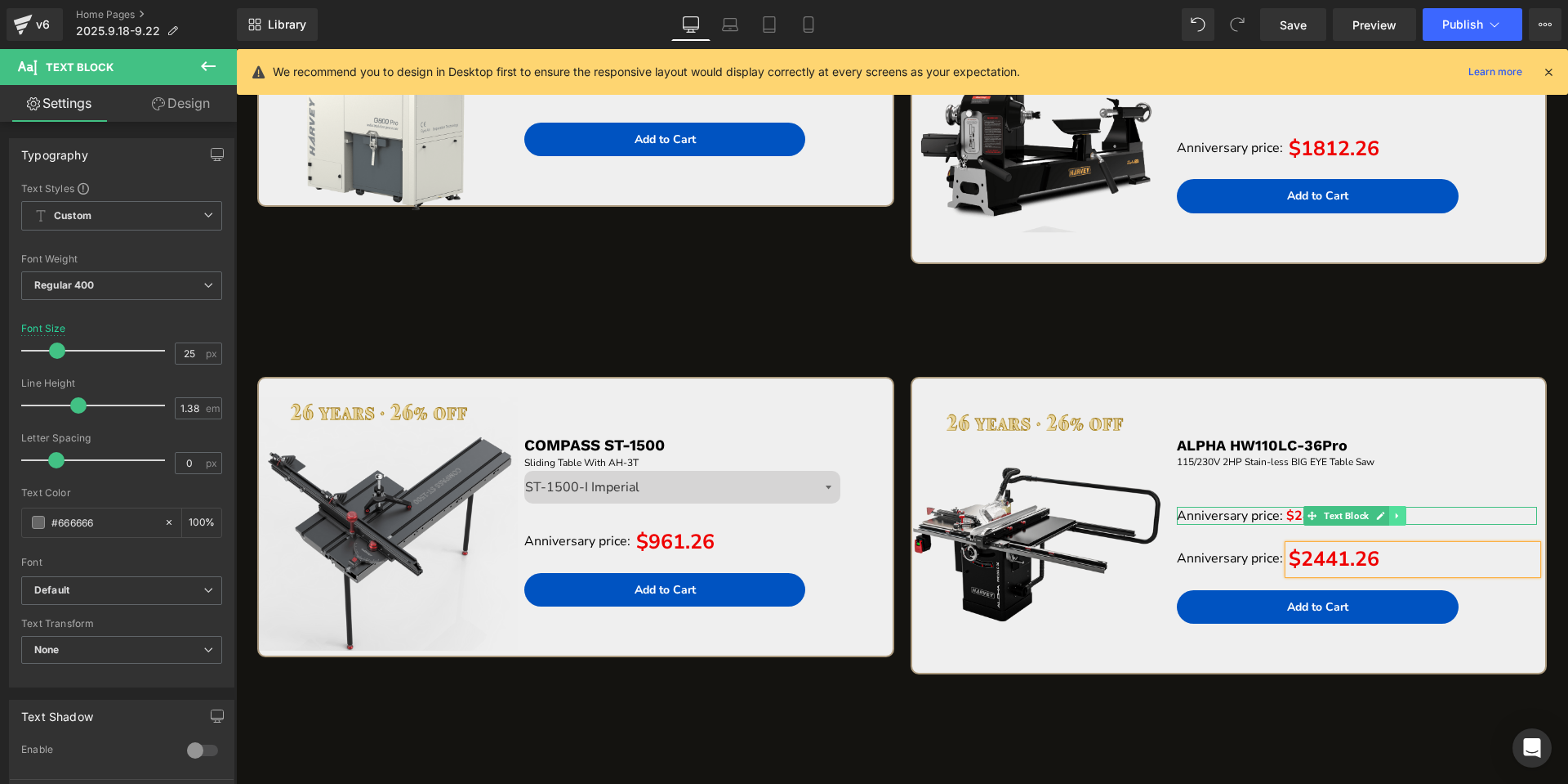
click at [1395, 515] on icon at bounding box center [1396, 516] width 3 height 5
click at [1401, 513] on icon at bounding box center [1405, 515] width 9 height 9
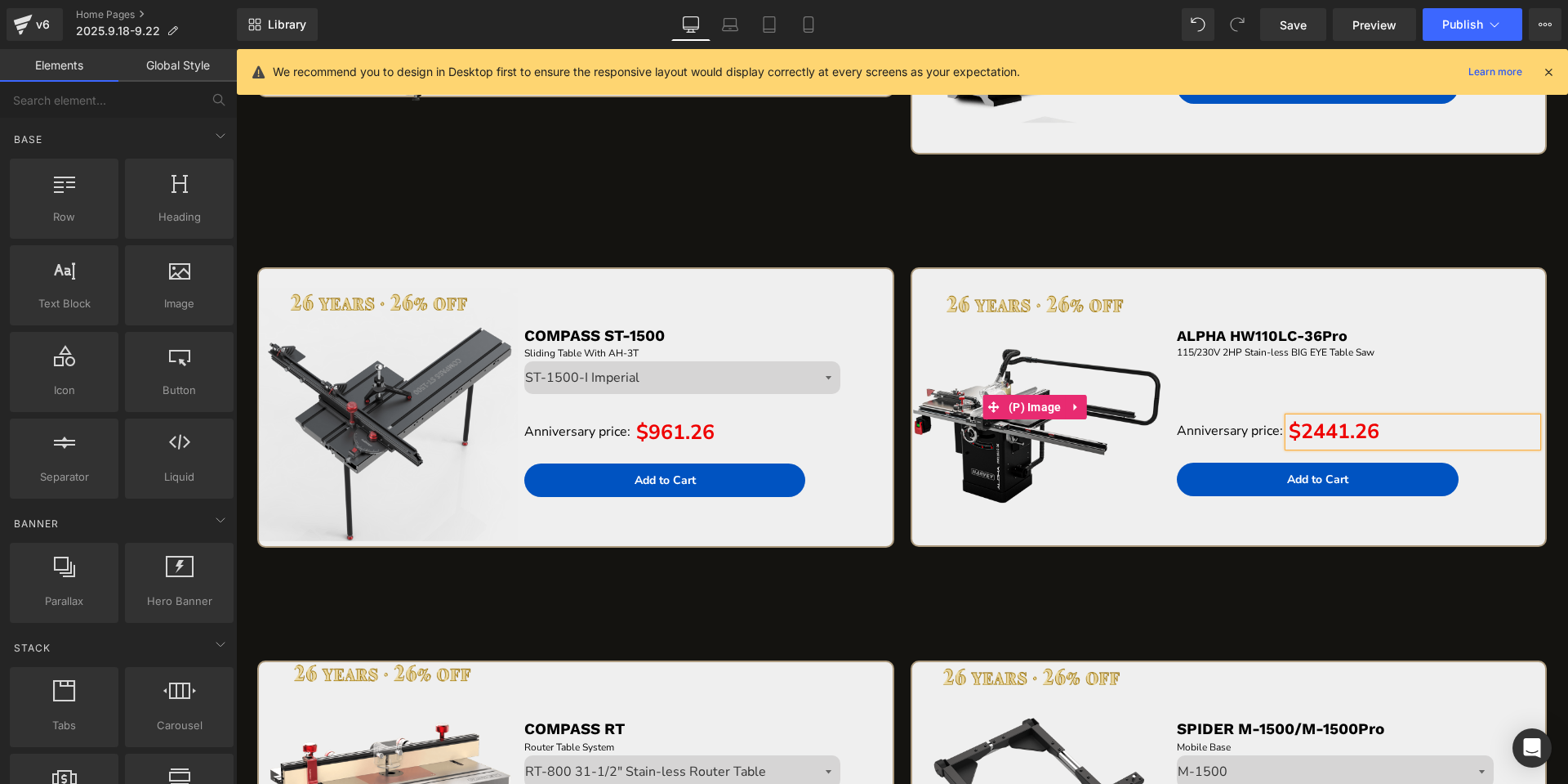
scroll to position [4821, 0]
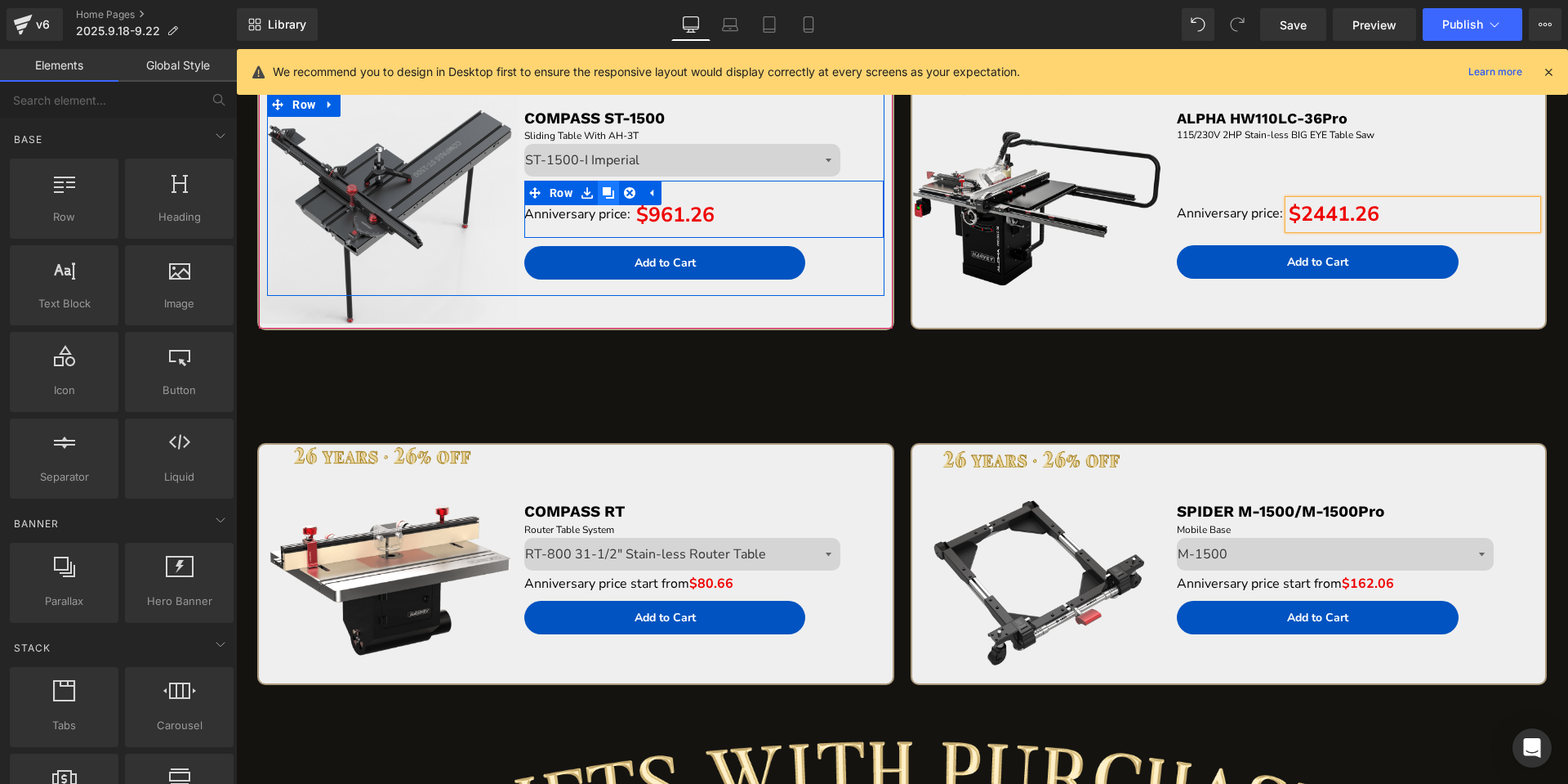
click at [606, 198] on icon at bounding box center [608, 192] width 12 height 12
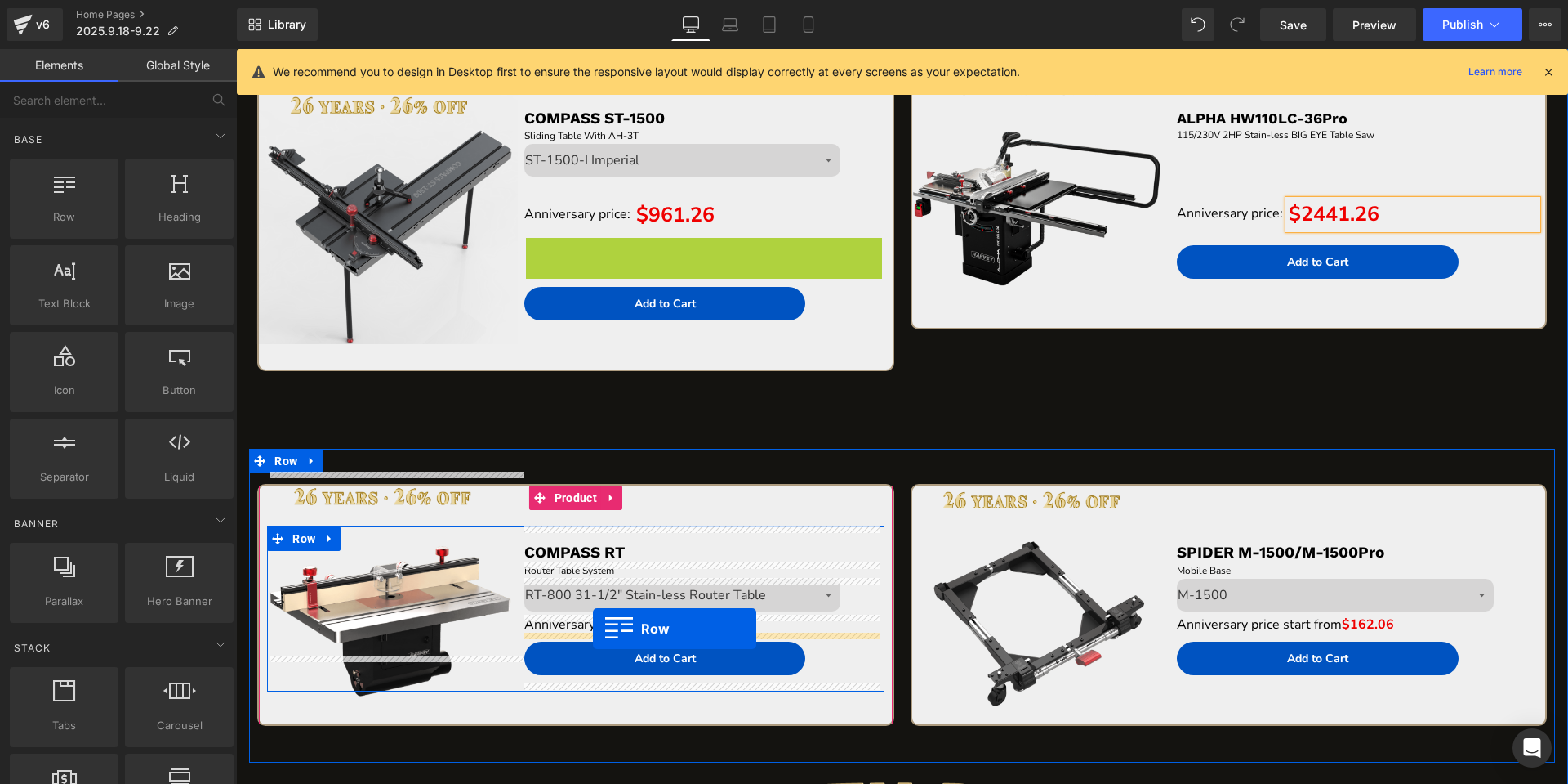
drag, startPoint x: 532, startPoint y: 257, endPoint x: 593, endPoint y: 628, distance: 376.0
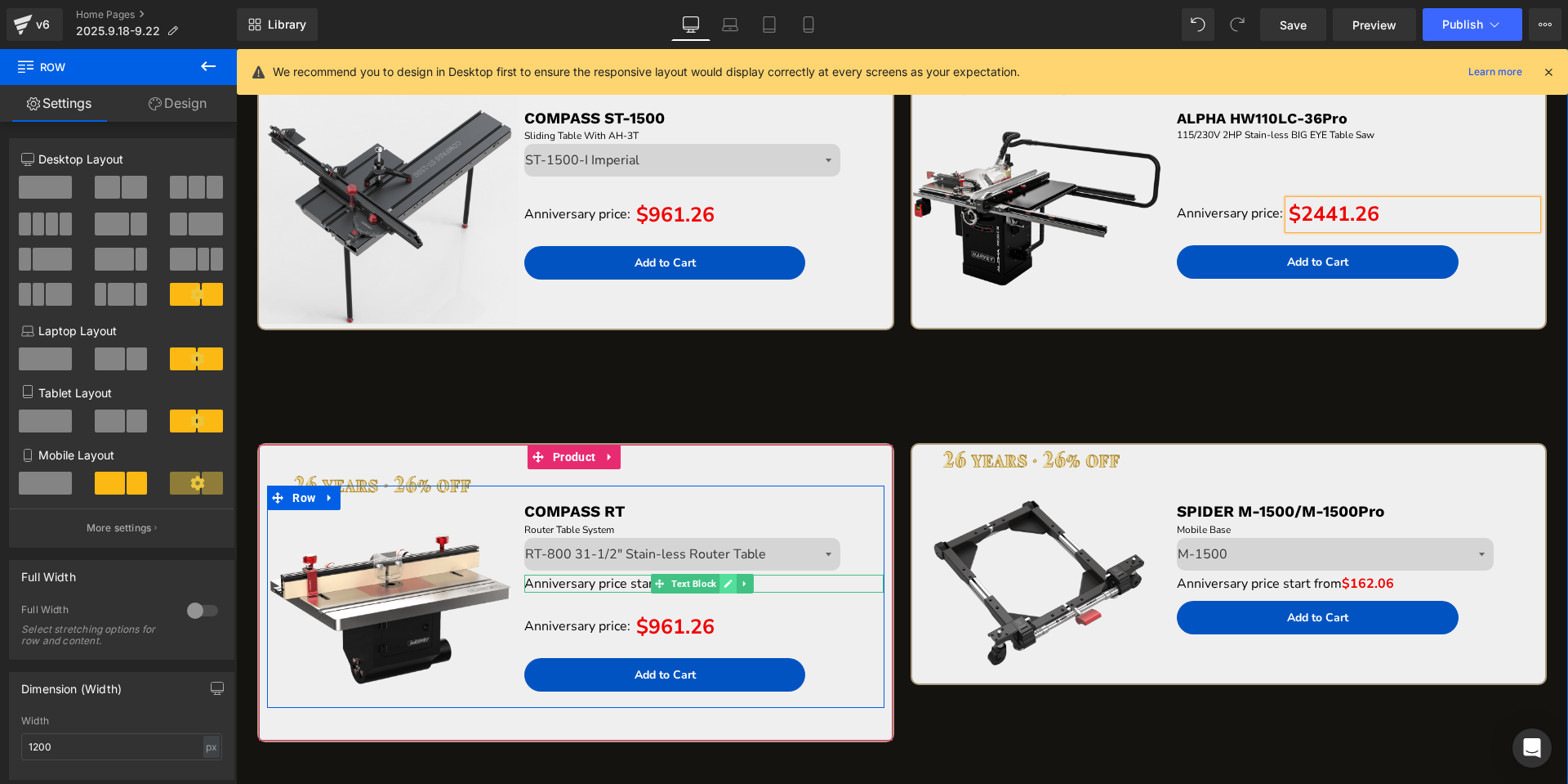
click at [724, 580] on icon at bounding box center [728, 583] width 9 height 10
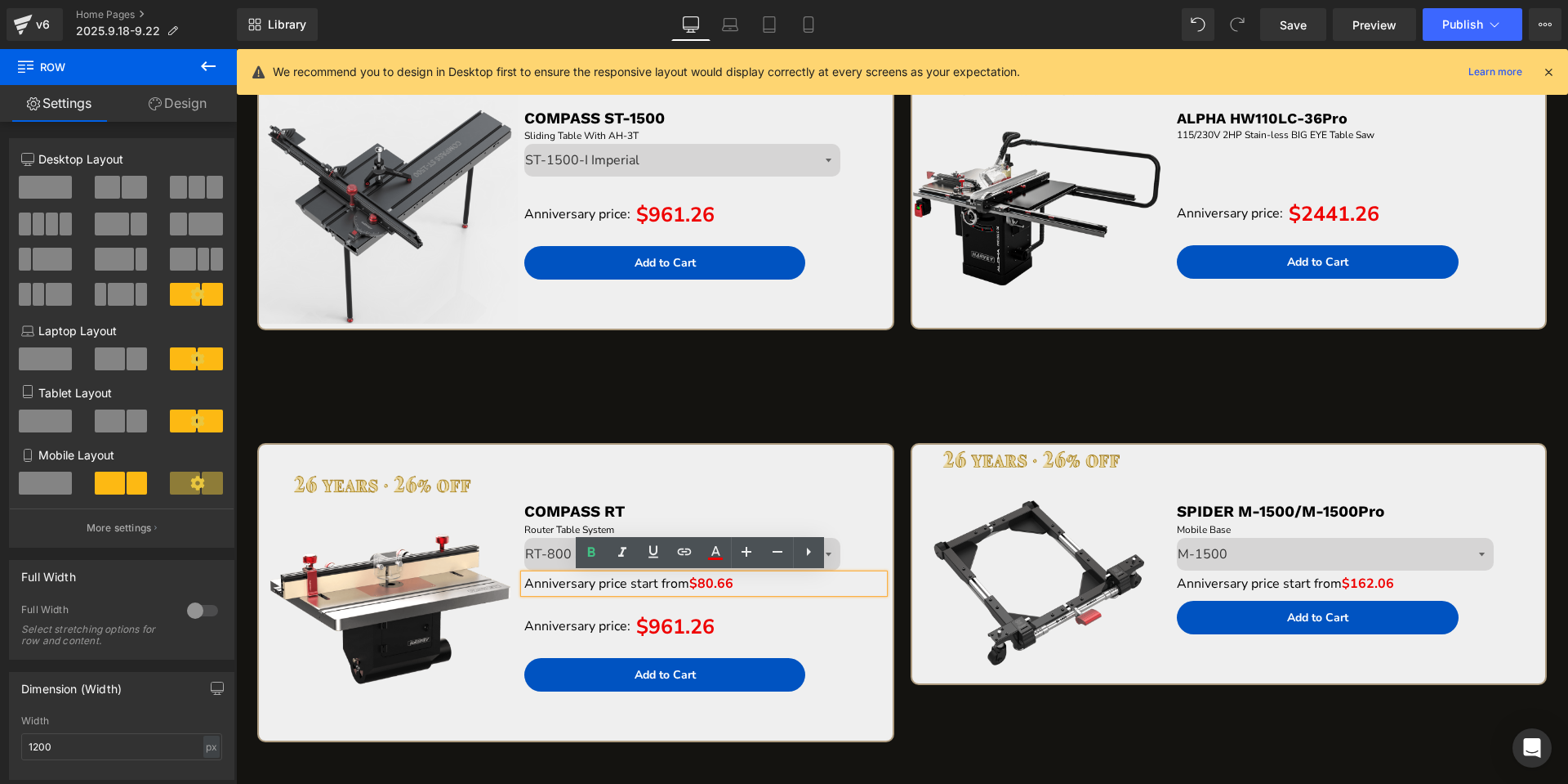
click at [667, 585] on span "Anniversary price start from" at bounding box center [607, 584] width 165 height 18
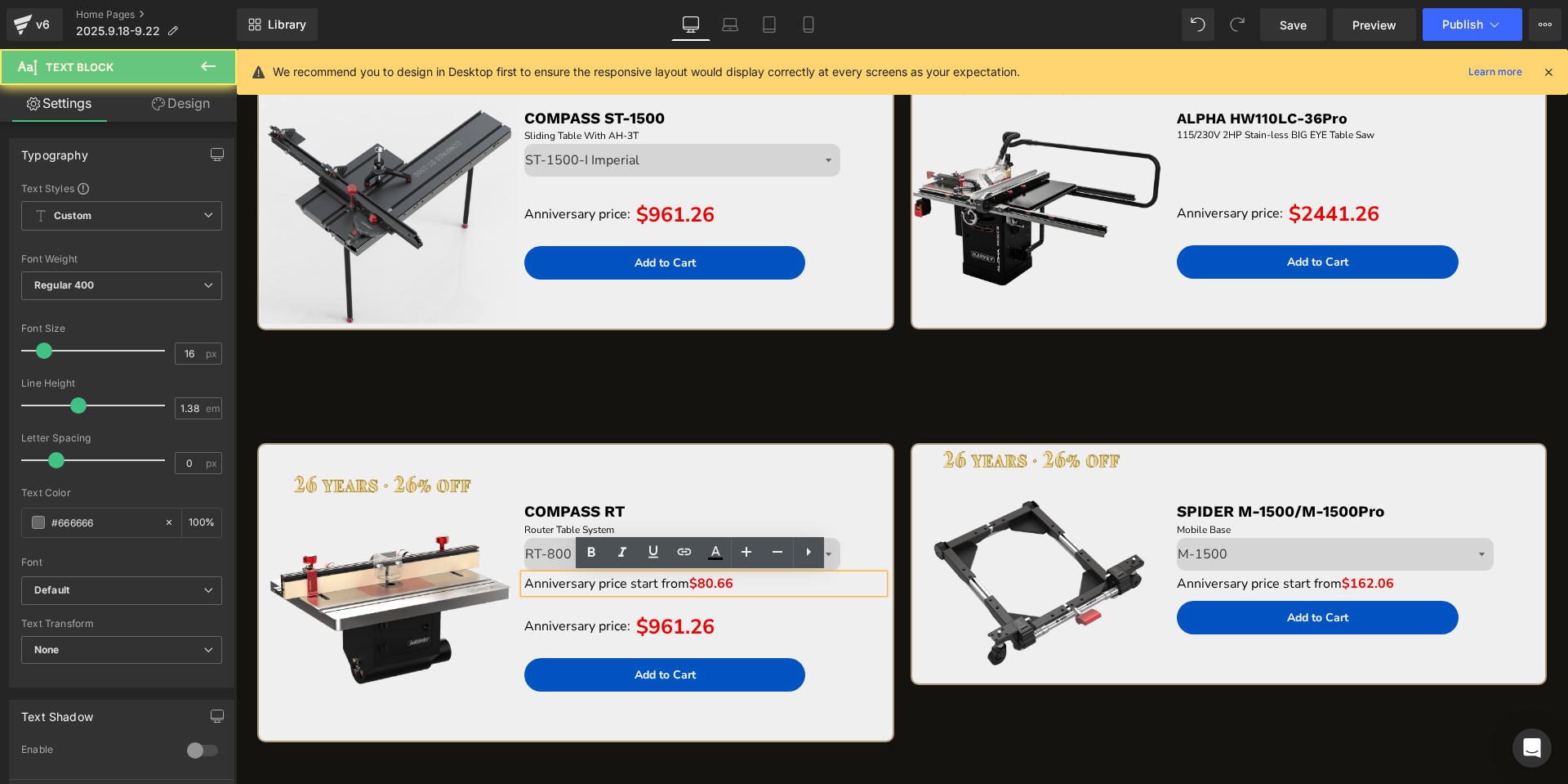
click at [667, 585] on span "Anniversary price start from" at bounding box center [607, 584] width 165 height 18
click at [603, 589] on span "Anniversary price start from" at bounding box center [607, 584] width 165 height 18
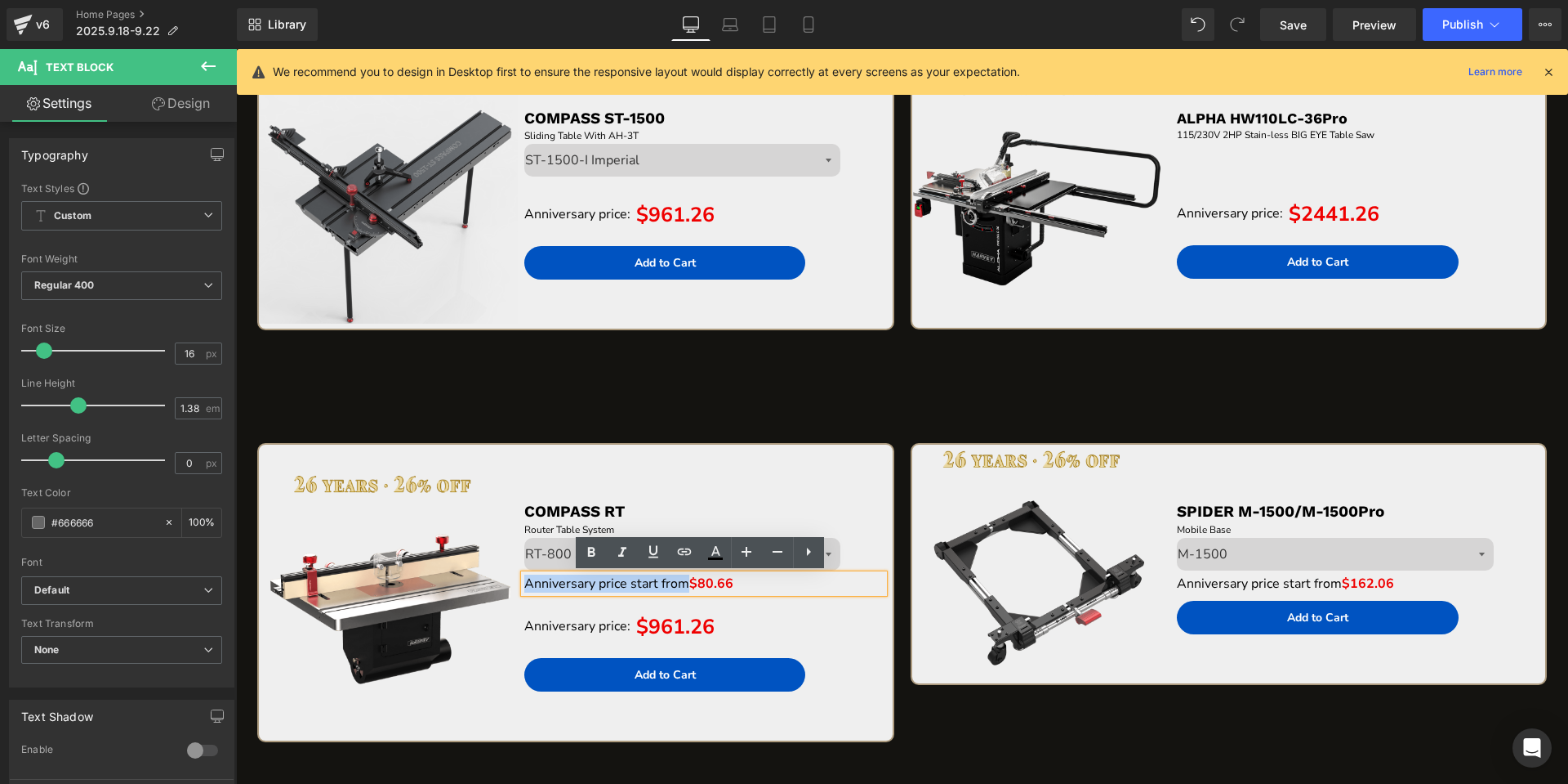
drag, startPoint x: 525, startPoint y: 586, endPoint x: 683, endPoint y: 587, distance: 158.0
click at [683, 587] on span "Anniversary price start from" at bounding box center [607, 584] width 165 height 18
copy span "Anniversary price start from"
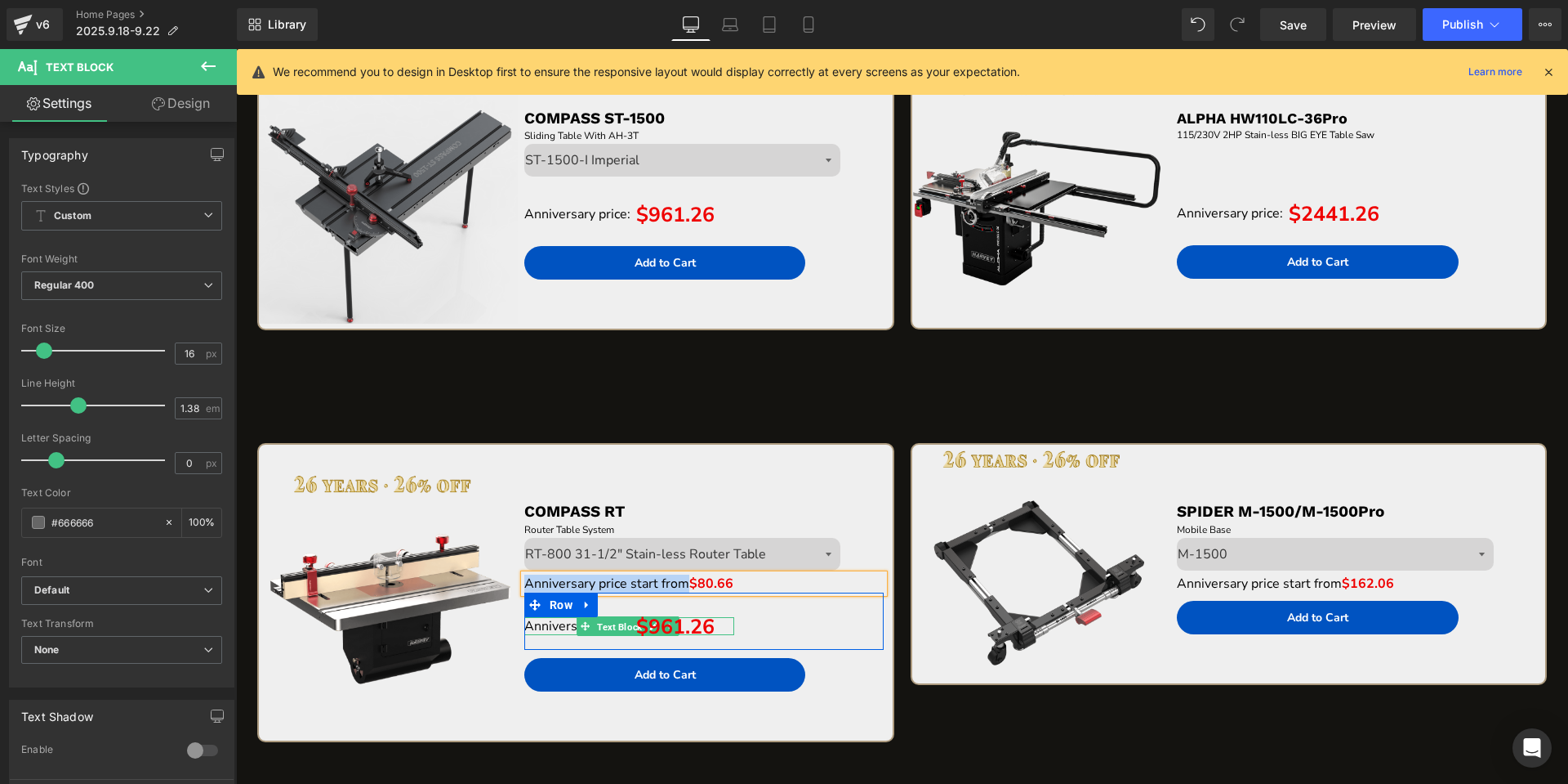
click at [615, 625] on span "Text Block" at bounding box center [619, 627] width 51 height 20
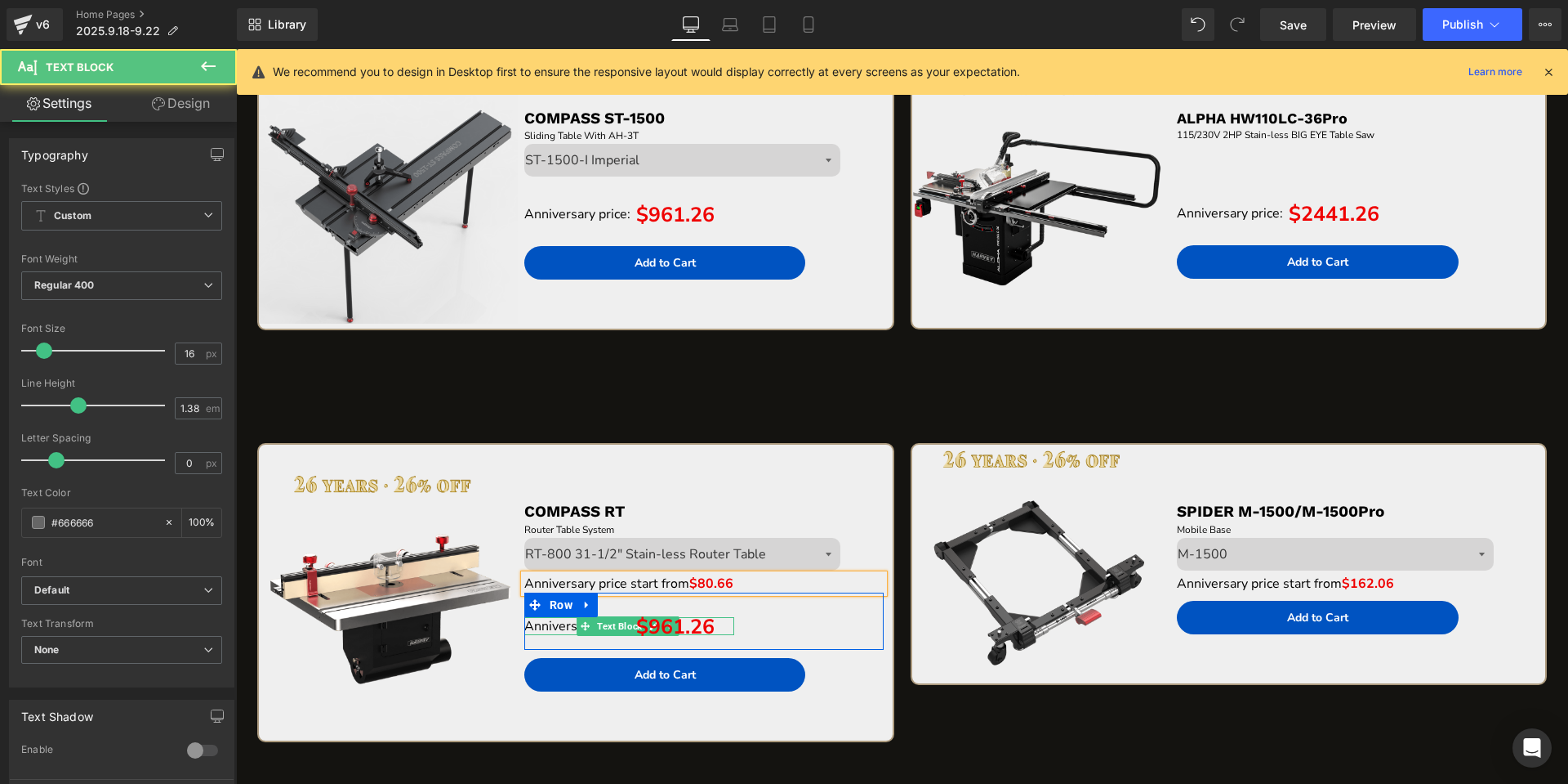
click at [551, 627] on span "Anniversary price:" at bounding box center [577, 626] width 106 height 18
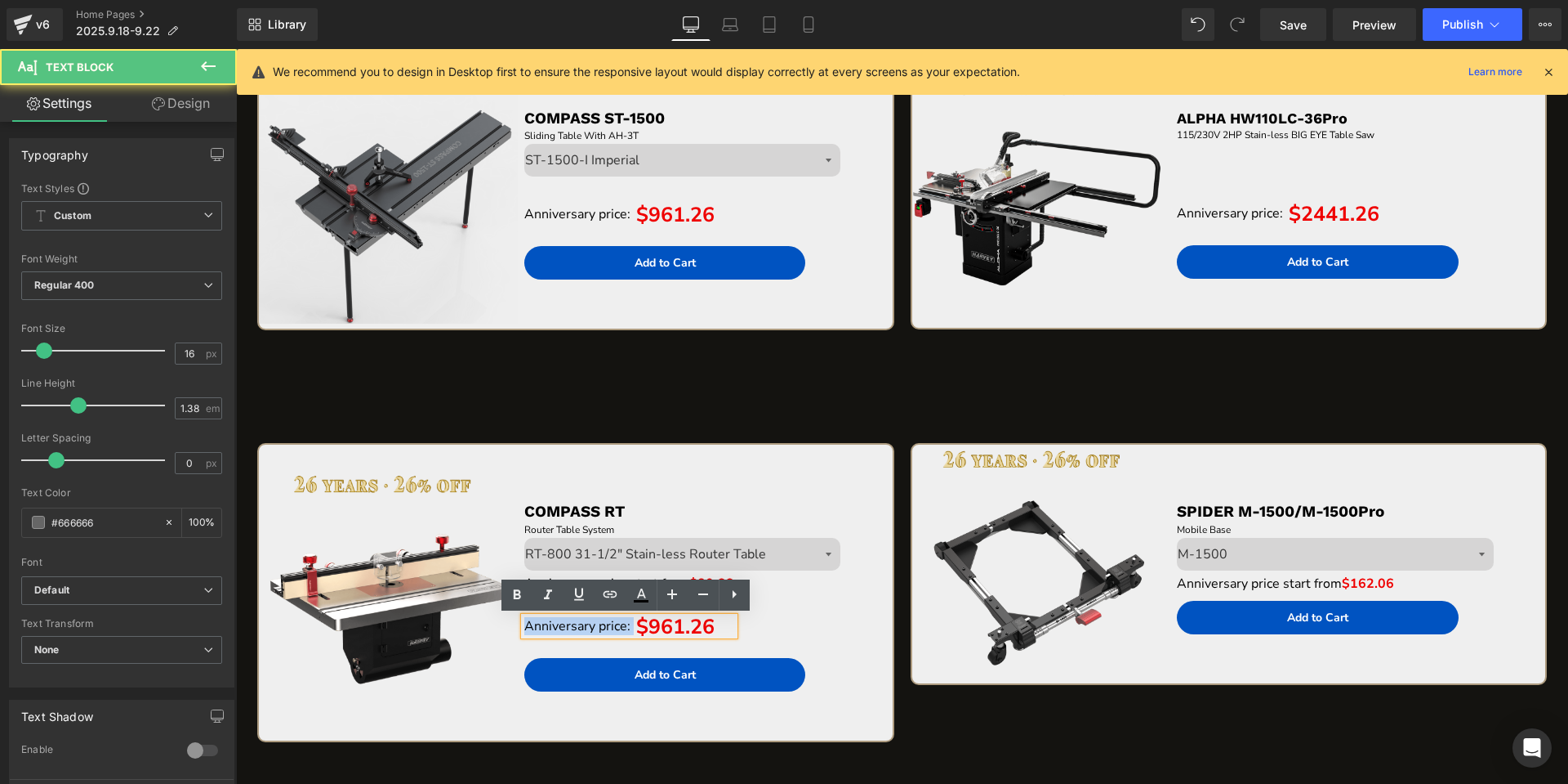
click at [551, 627] on span "Anniversary price:" at bounding box center [577, 626] width 106 height 18
paste div "To enrich screen reader interactions, please activate Accessibility in Grammarl…"
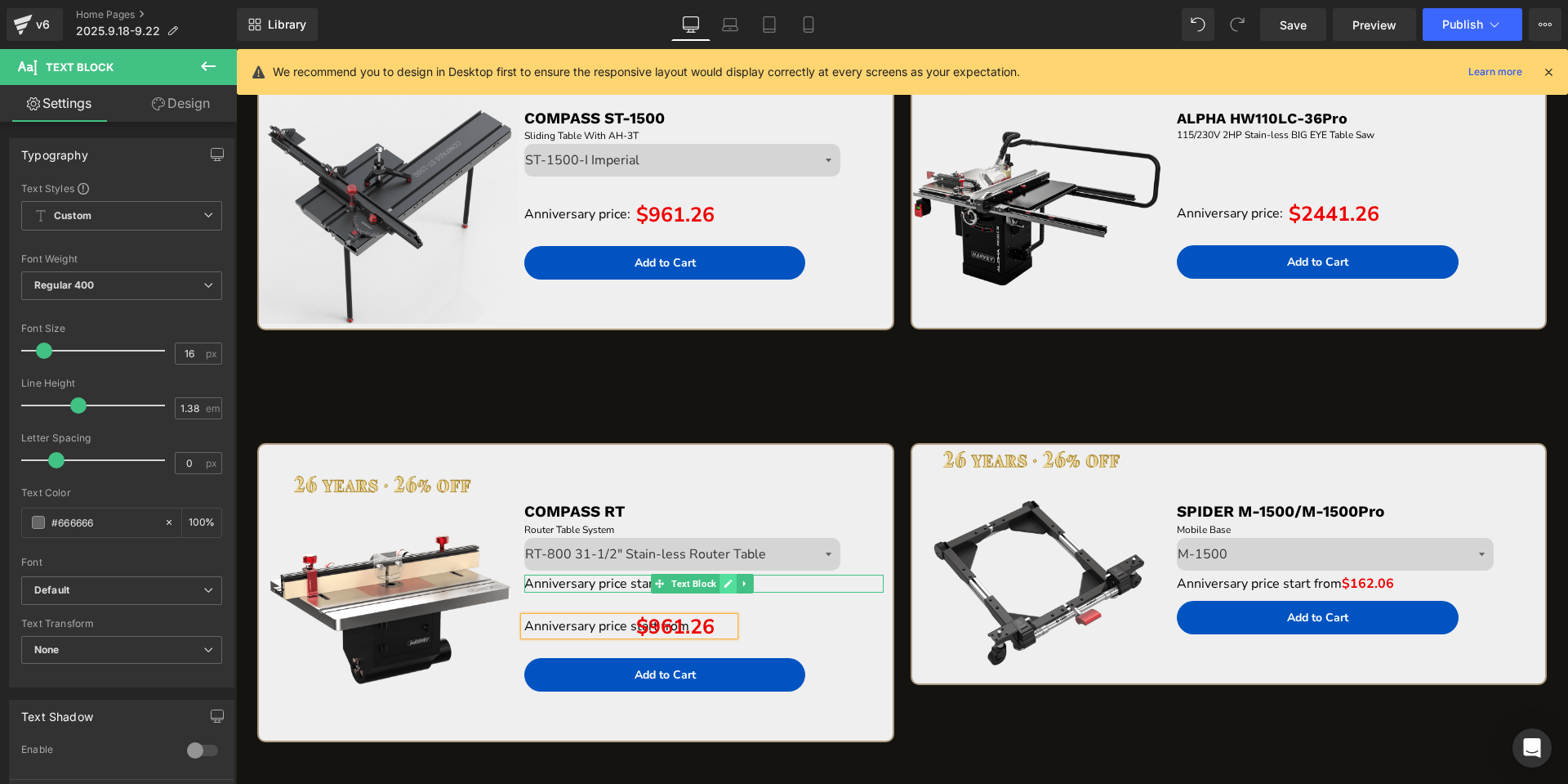
click at [731, 579] on link at bounding box center [728, 584] width 17 height 20
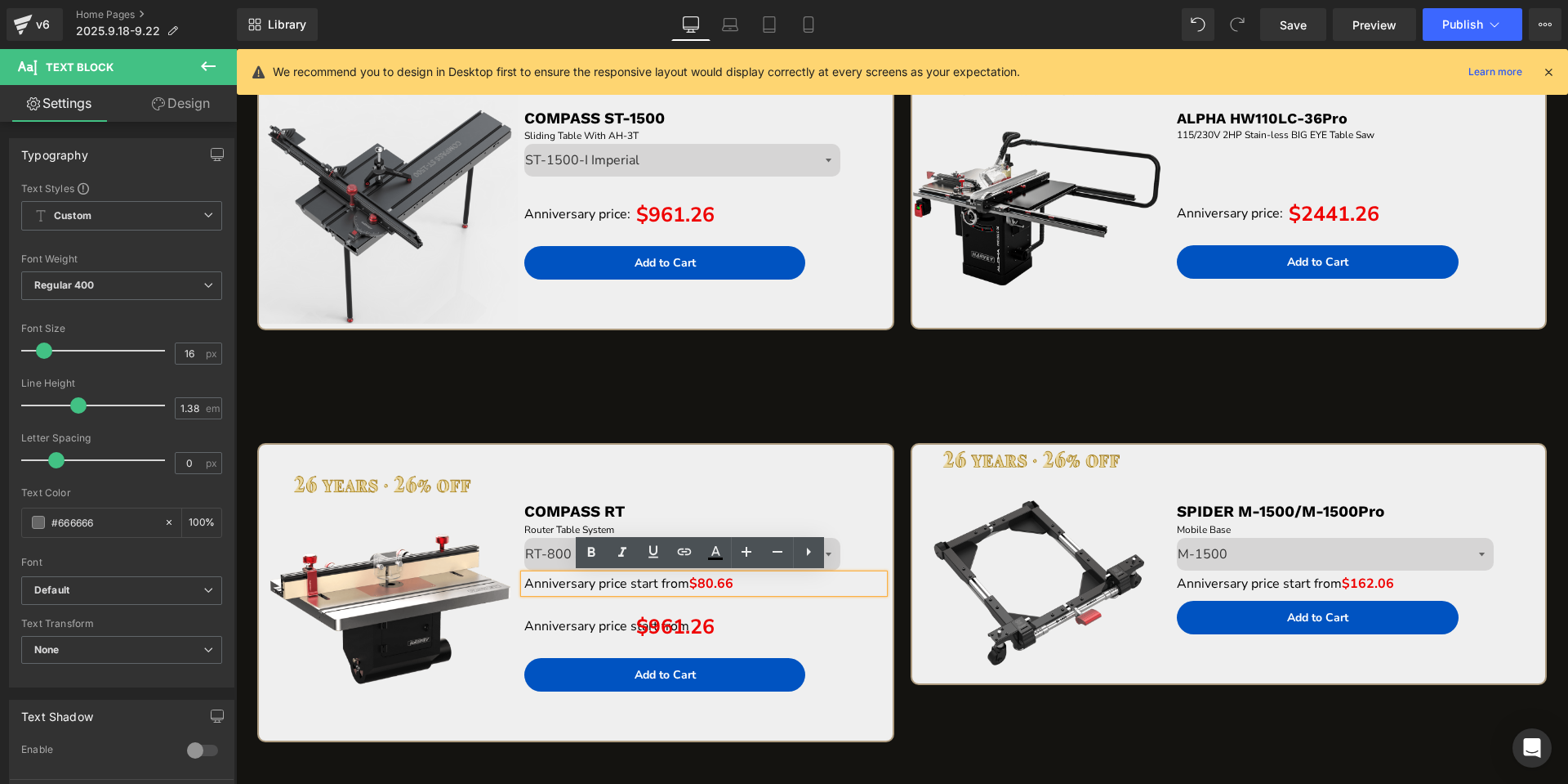
click at [705, 587] on span "$80.66" at bounding box center [711, 584] width 44 height 18
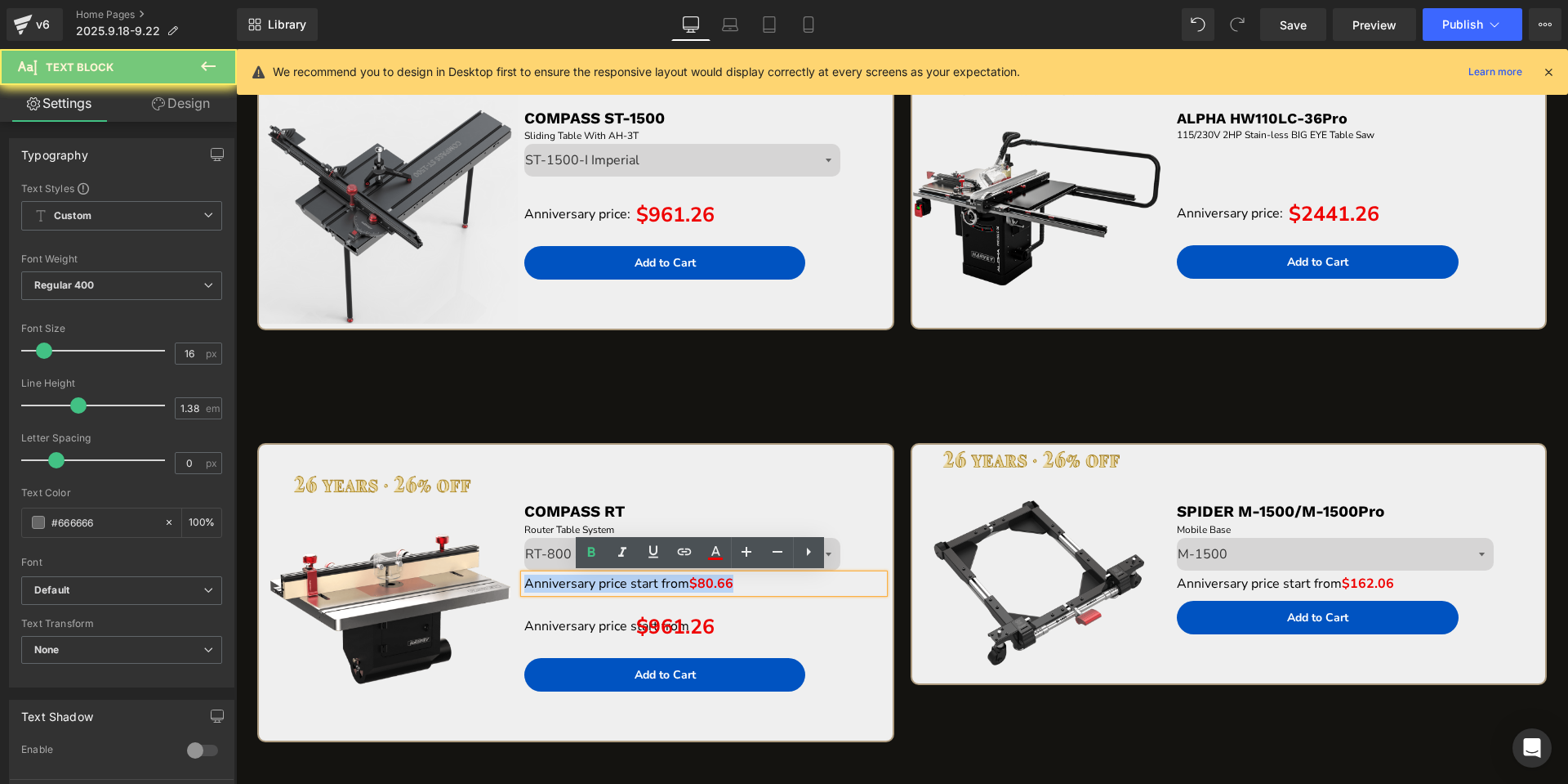
click at [705, 587] on span "$80.66" at bounding box center [711, 584] width 44 height 18
click at [698, 587] on span "$80.66" at bounding box center [711, 584] width 44 height 18
drag, startPoint x: 688, startPoint y: 587, endPoint x: 735, endPoint y: 585, distance: 47.0
click at [735, 585] on p "Anniversary price start from $80.66" at bounding box center [704, 584] width 360 height 18
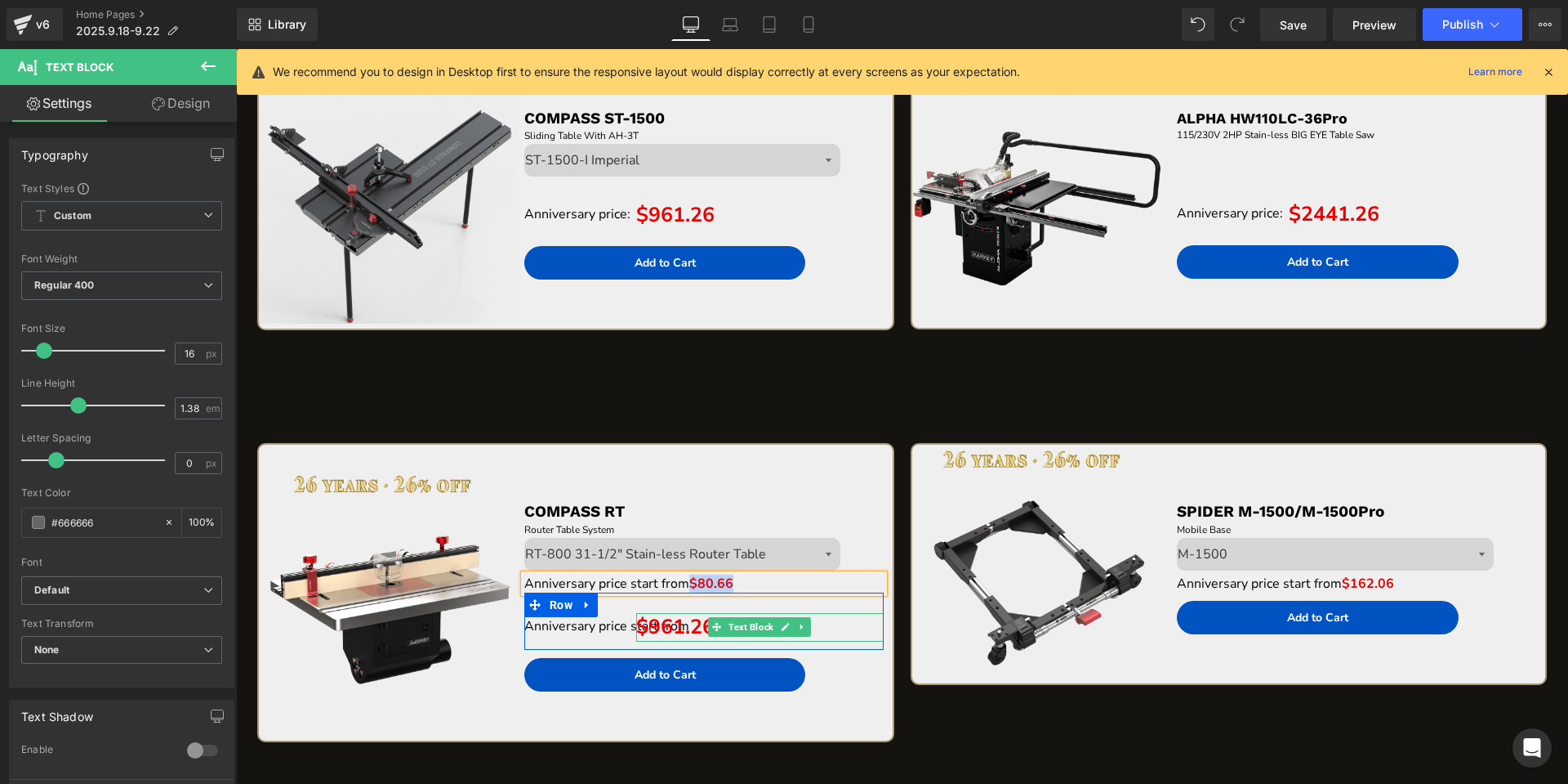
click at [660, 624] on span "$961.26" at bounding box center [675, 627] width 78 height 28
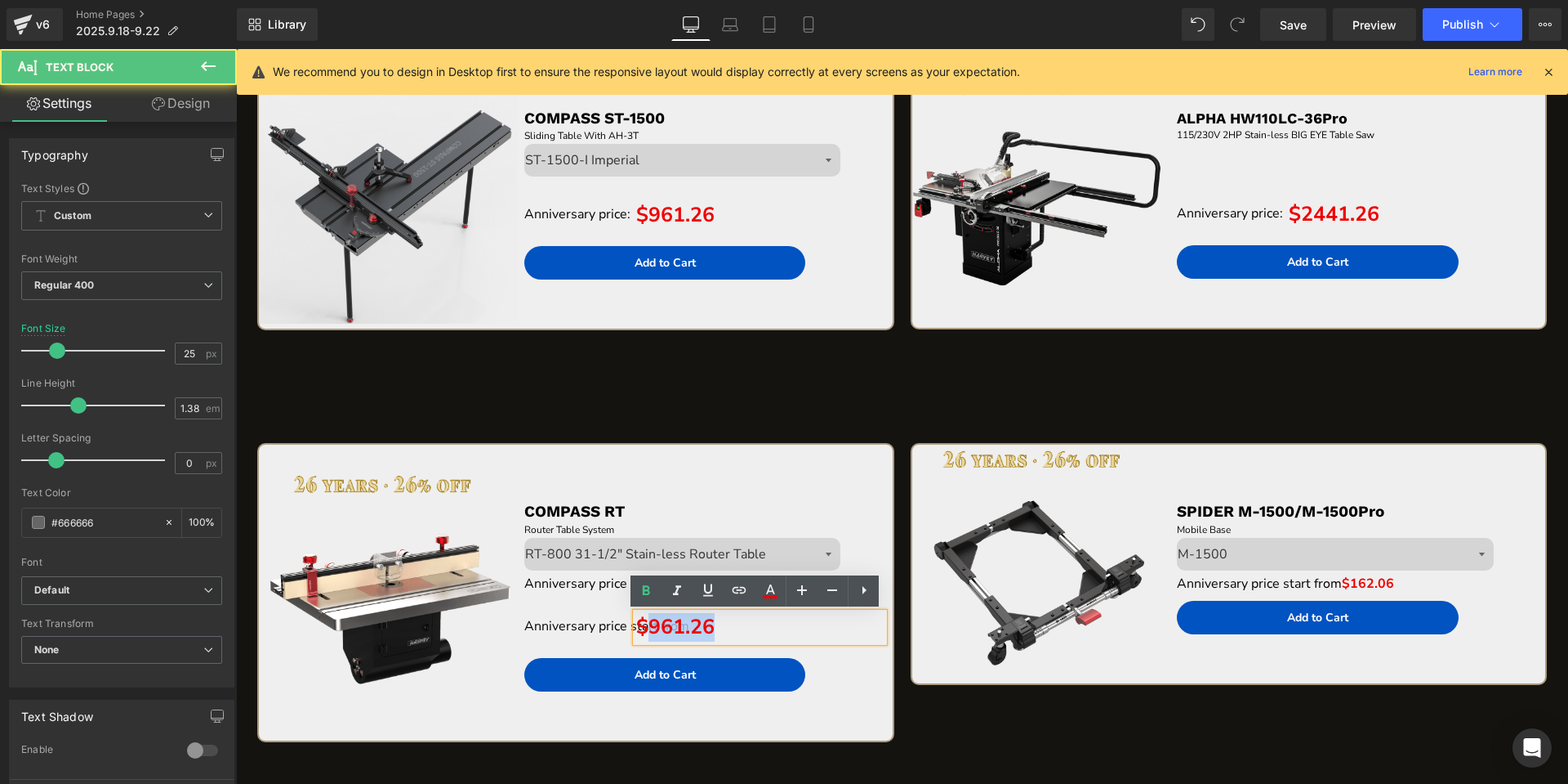
click at [660, 624] on span "$961.26" at bounding box center [675, 627] width 78 height 28
paste div "To enrich screen reader interactions, please activate Accessibility in Grammarl…"
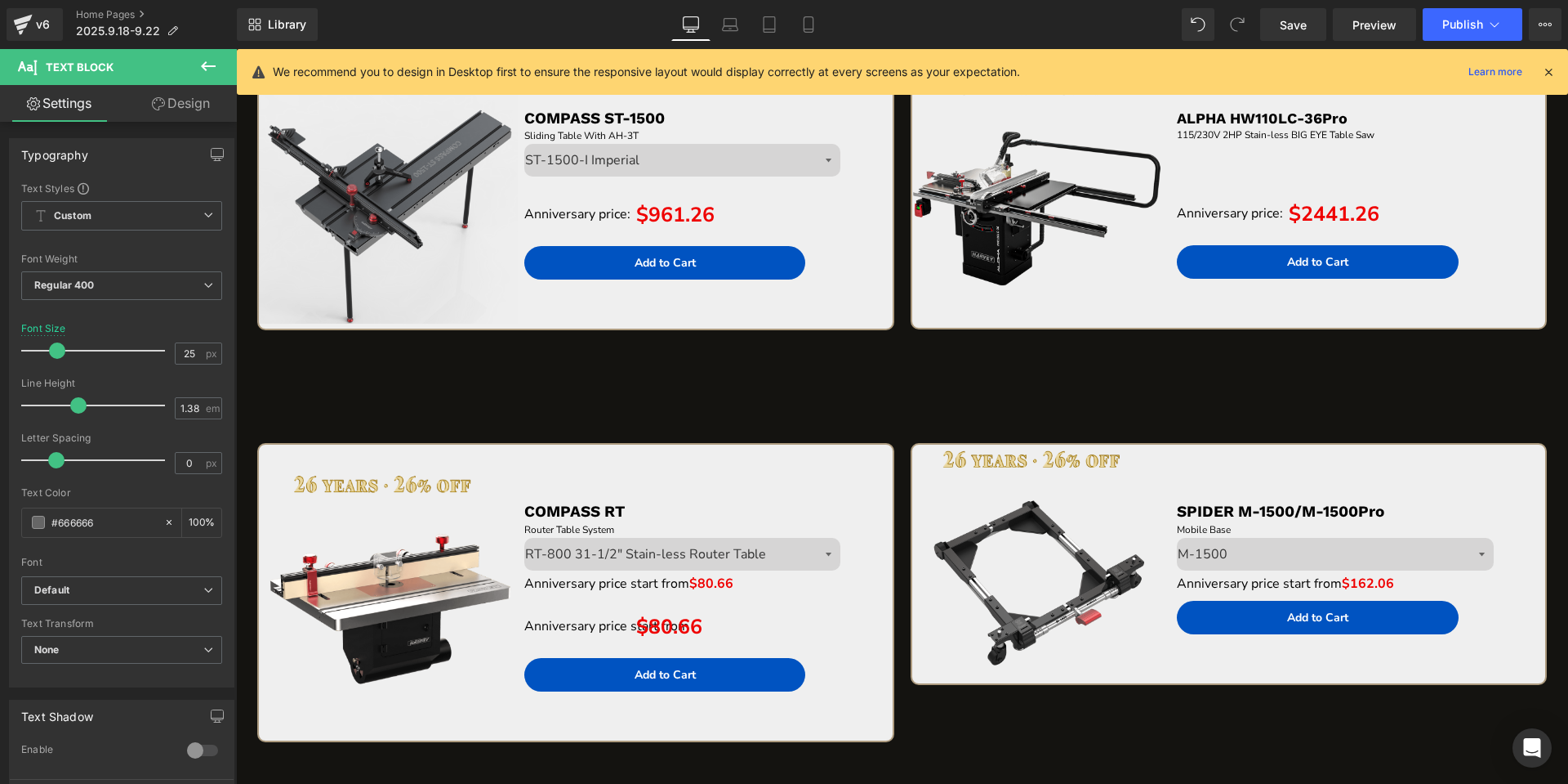
click at [164, 106] on link "Design" at bounding box center [181, 103] width 119 height 37
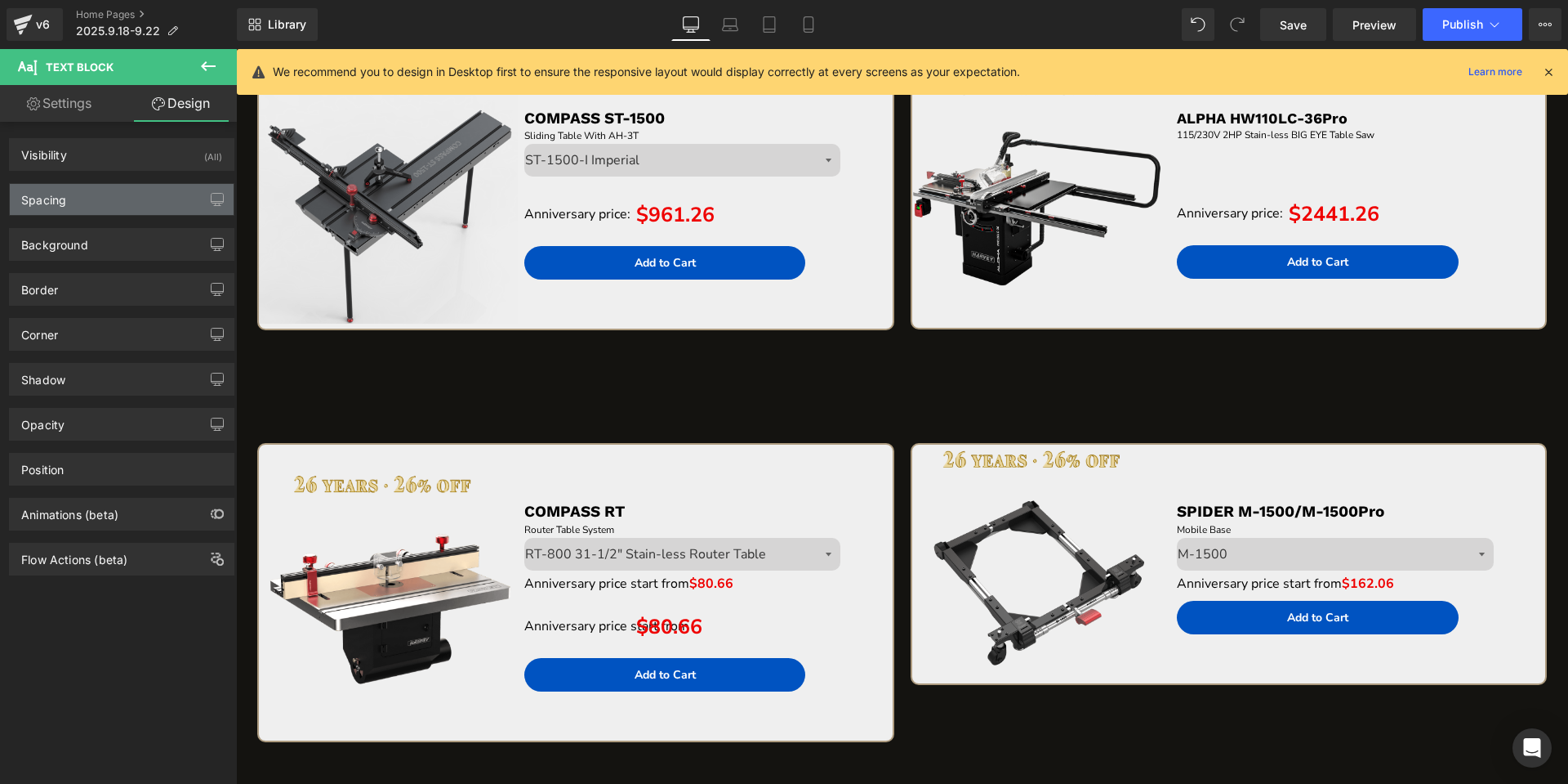
click at [90, 196] on div "Spacing" at bounding box center [121, 199] width 224 height 31
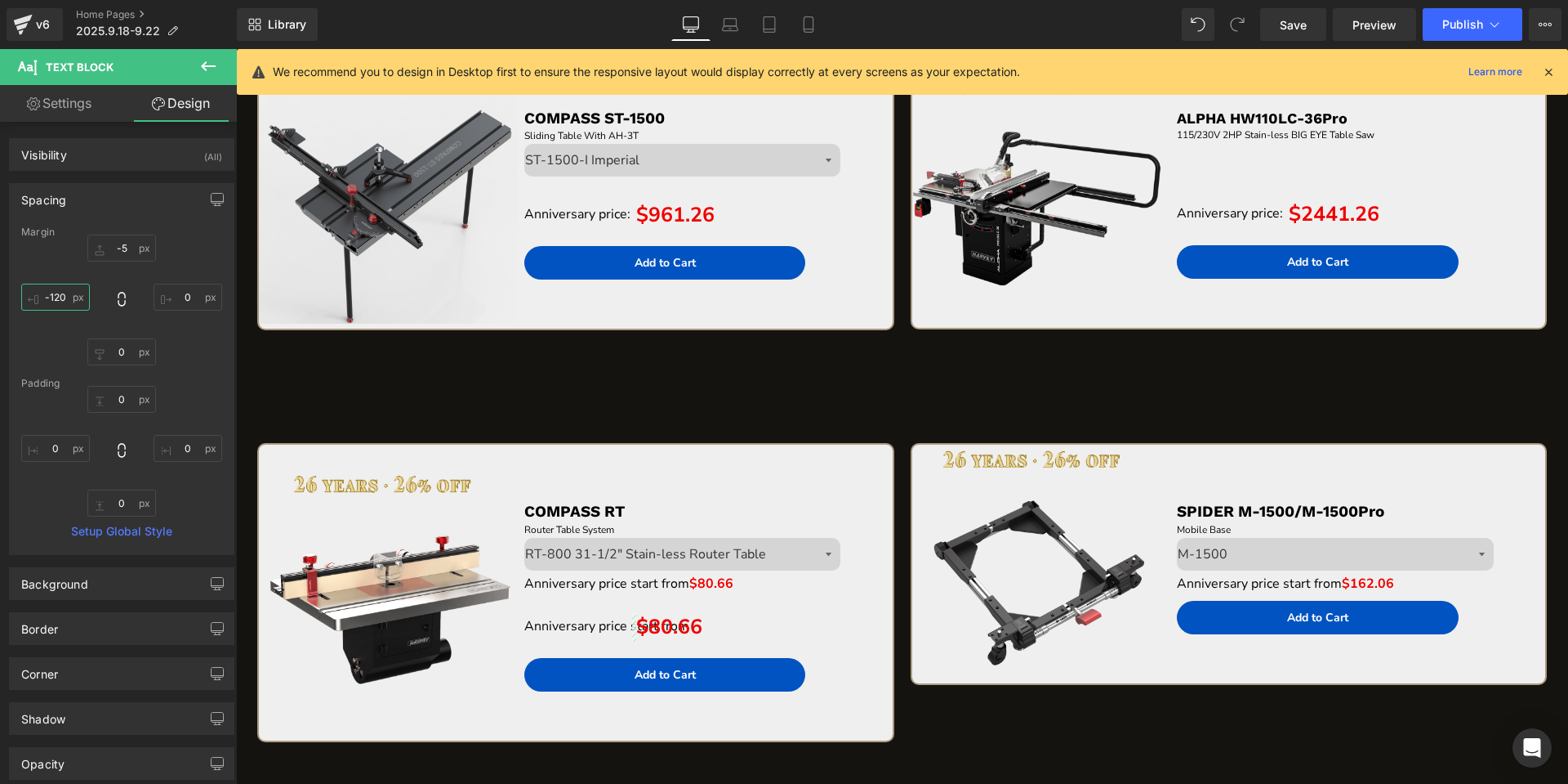
click at [72, 301] on input "-120" at bounding box center [56, 297] width 68 height 27
type input "="
click at [72, 301] on input "text" at bounding box center [56, 297] width 68 height 27
click at [60, 295] on input "text" at bounding box center [56, 297] width 68 height 27
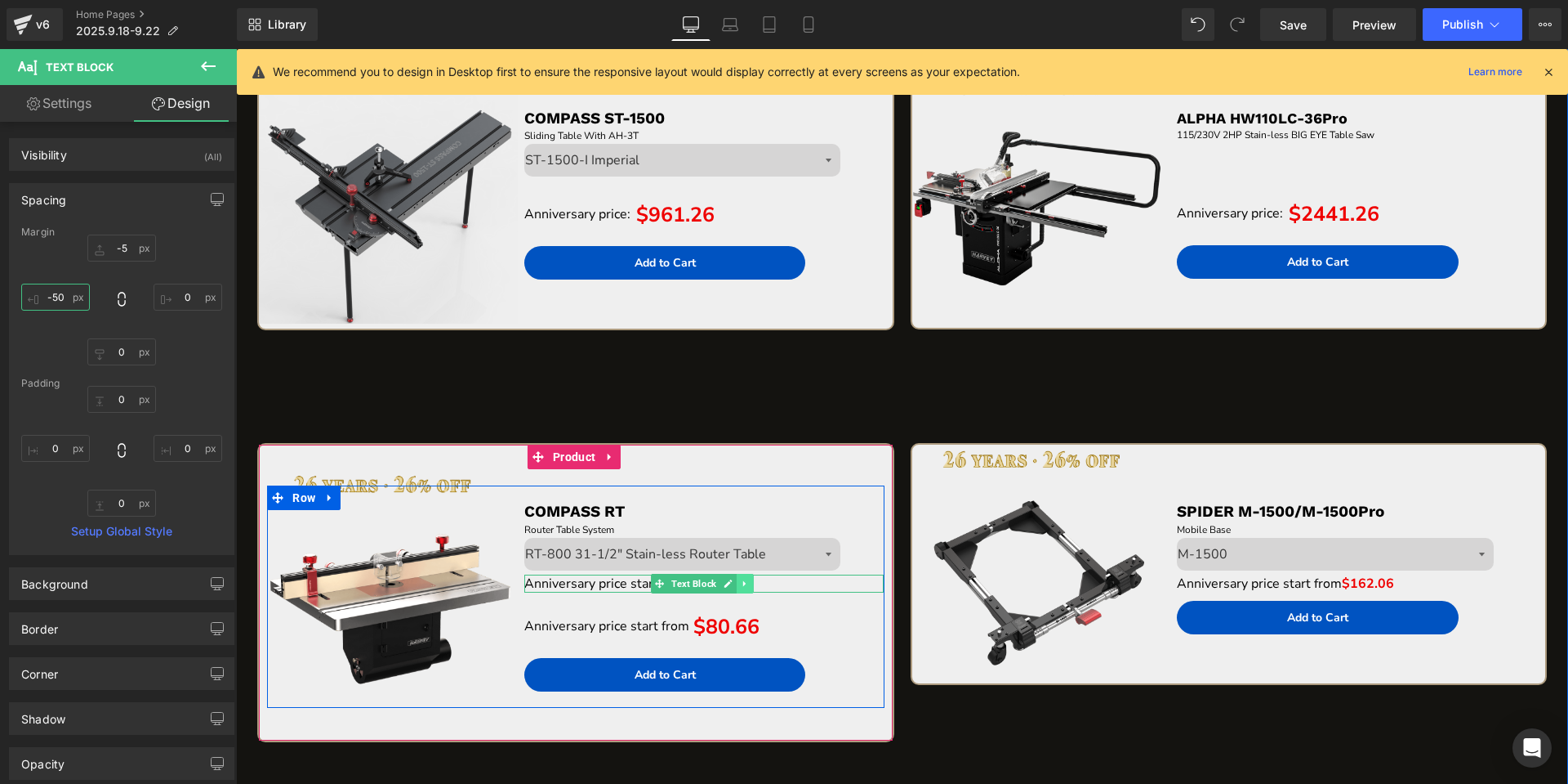
type input "-50"
click at [742, 581] on icon at bounding box center [745, 583] width 9 height 10
click at [751, 584] on icon at bounding box center [753, 583] width 9 height 10
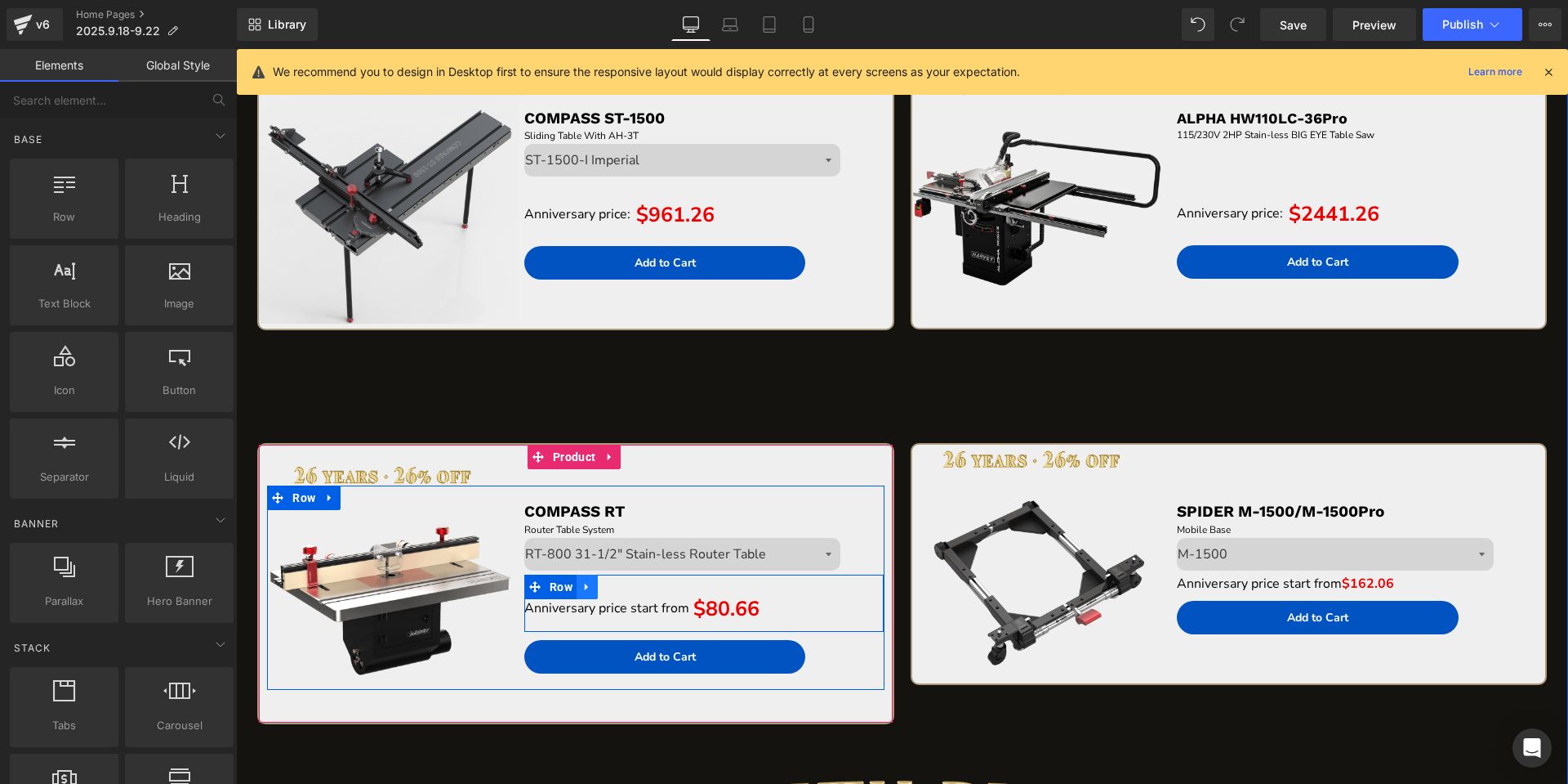
click at [588, 592] on icon at bounding box center [587, 587] width 12 height 13
click at [606, 589] on icon at bounding box center [608, 586] width 12 height 12
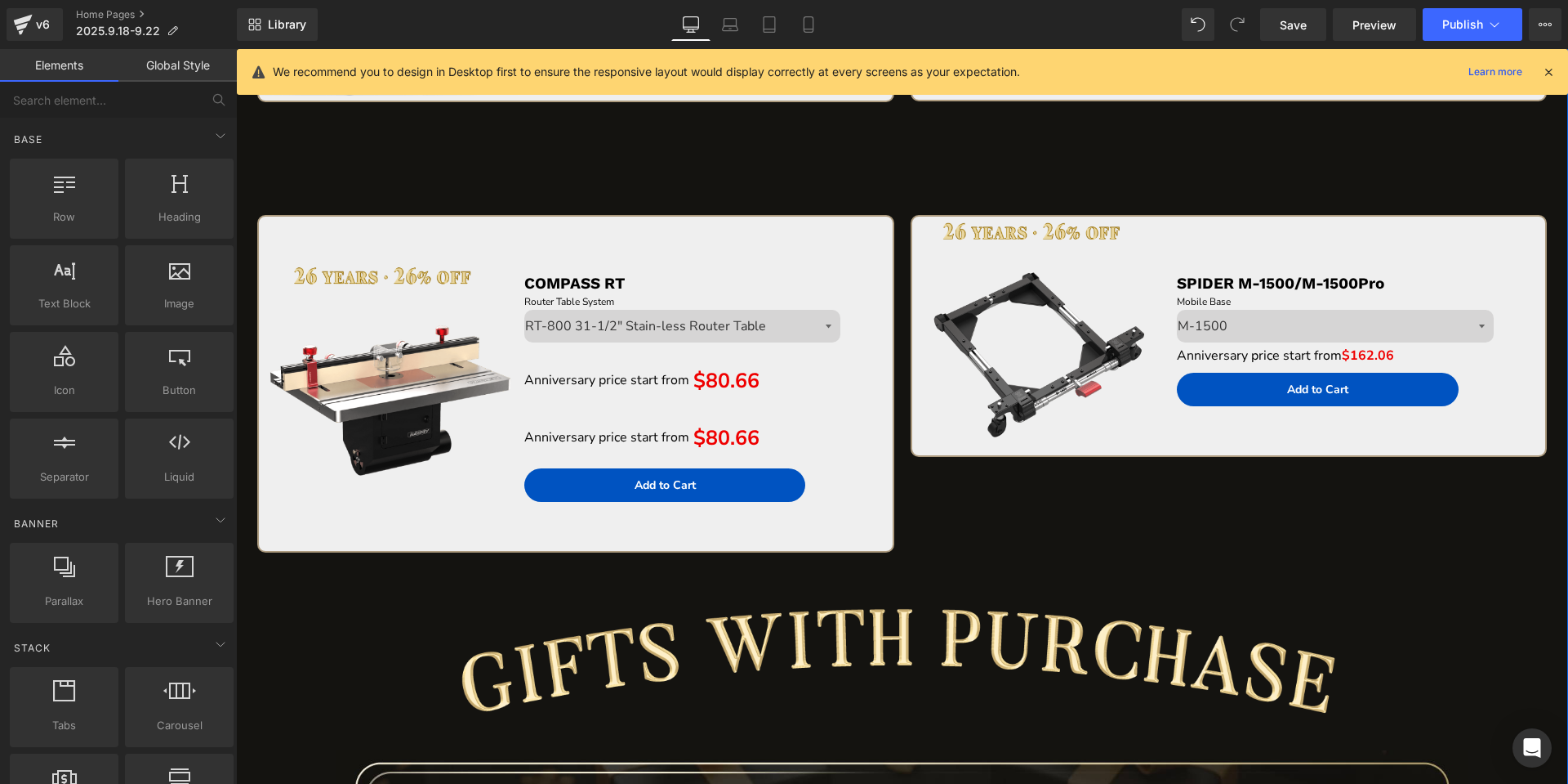
scroll to position [4929, 0]
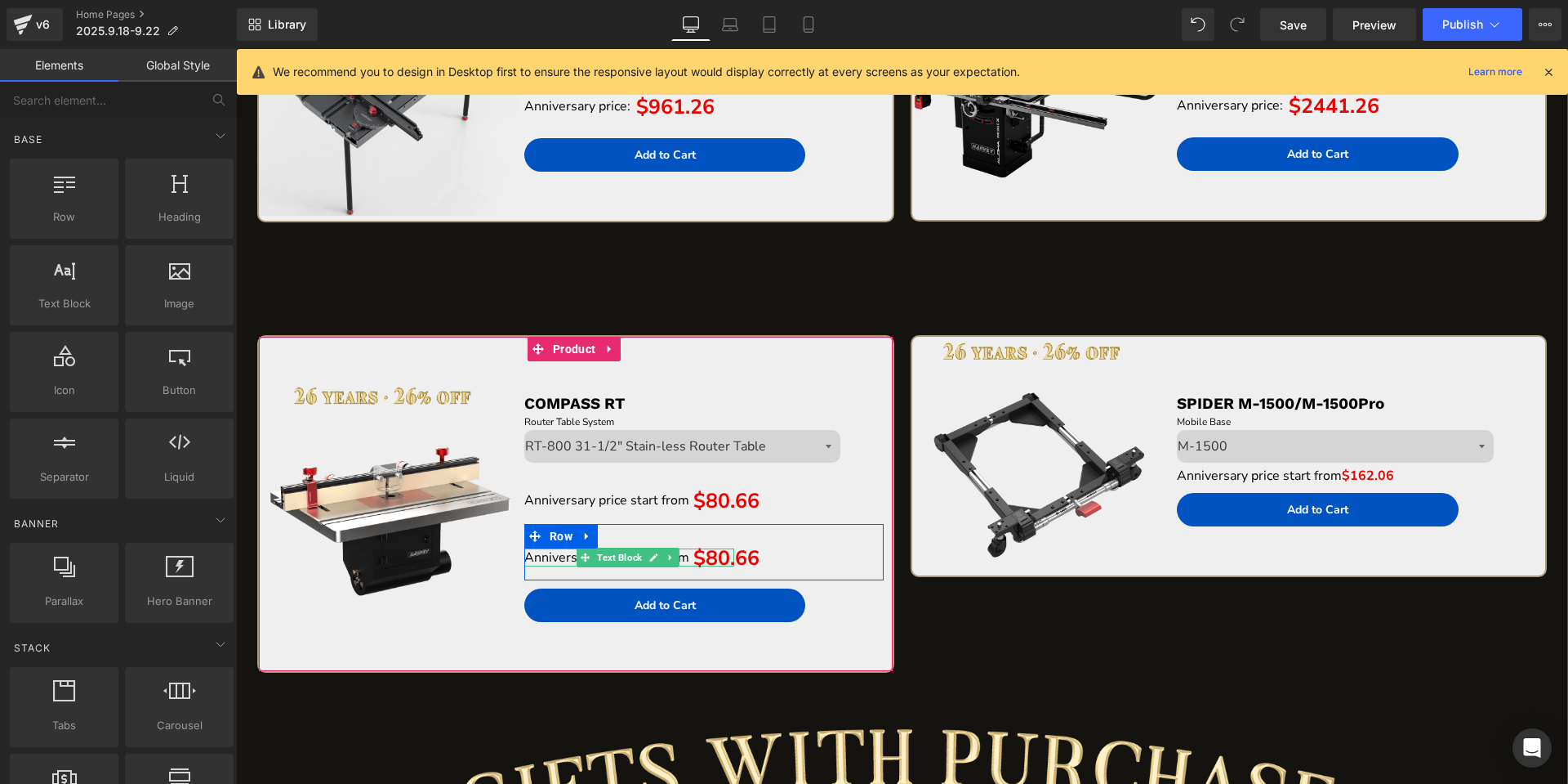
click at [585, 558] on icon at bounding box center [585, 557] width 9 height 10
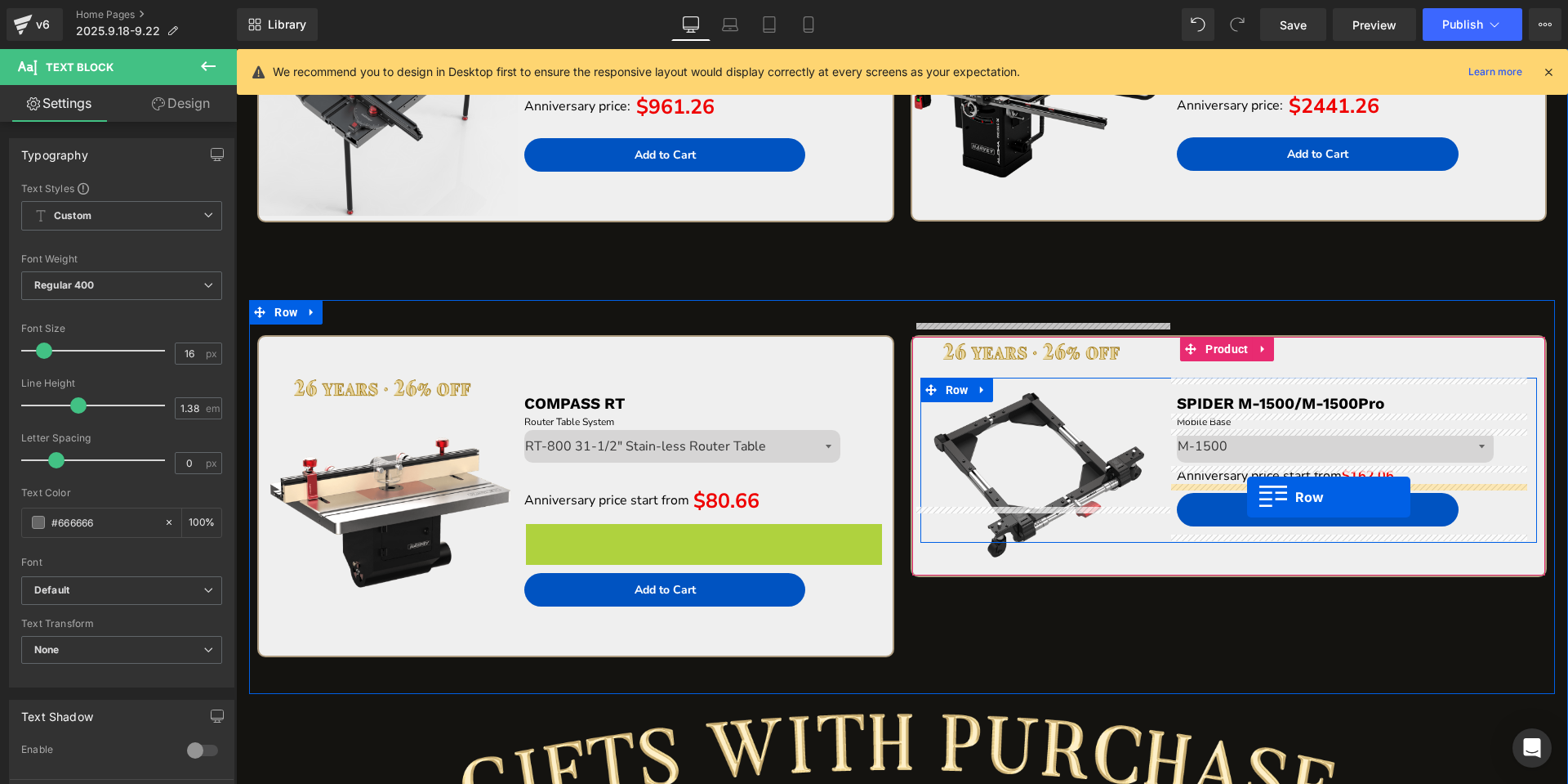
drag, startPoint x: 535, startPoint y: 538, endPoint x: 1244, endPoint y: 495, distance: 710.3
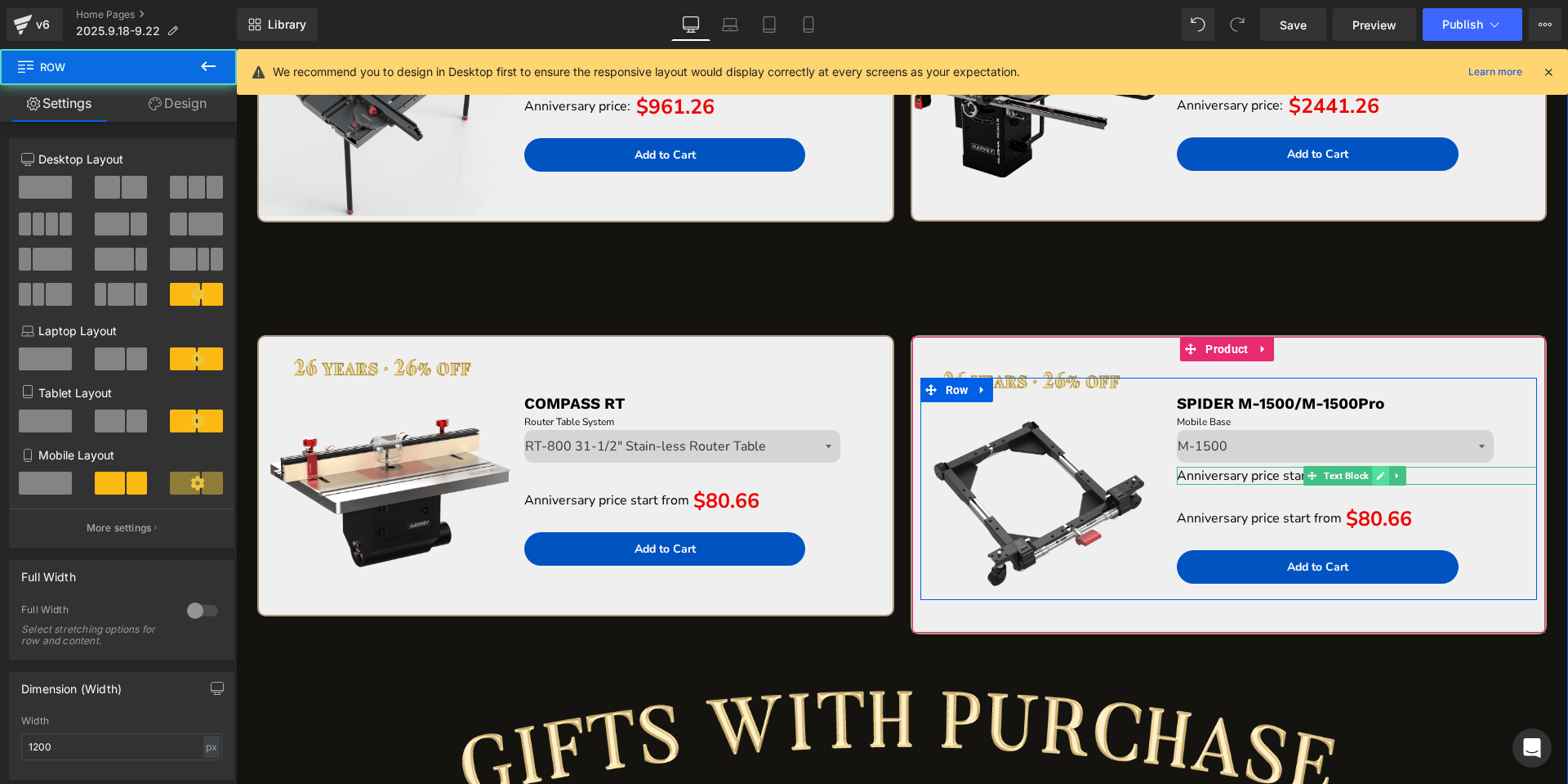
click at [1377, 476] on icon at bounding box center [1380, 475] width 8 height 8
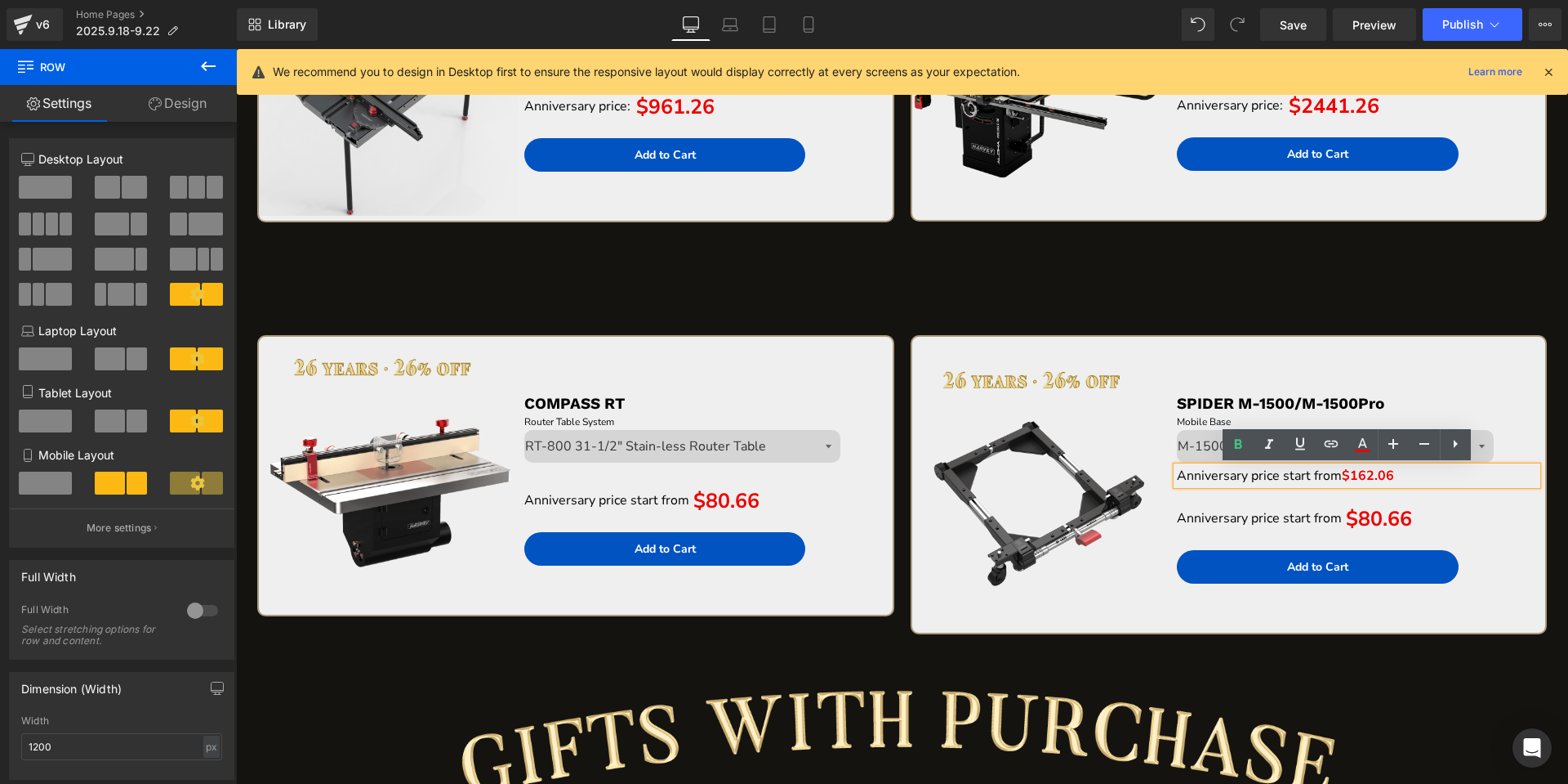
click at [1350, 472] on span "$162.06" at bounding box center [1368, 476] width 52 height 18
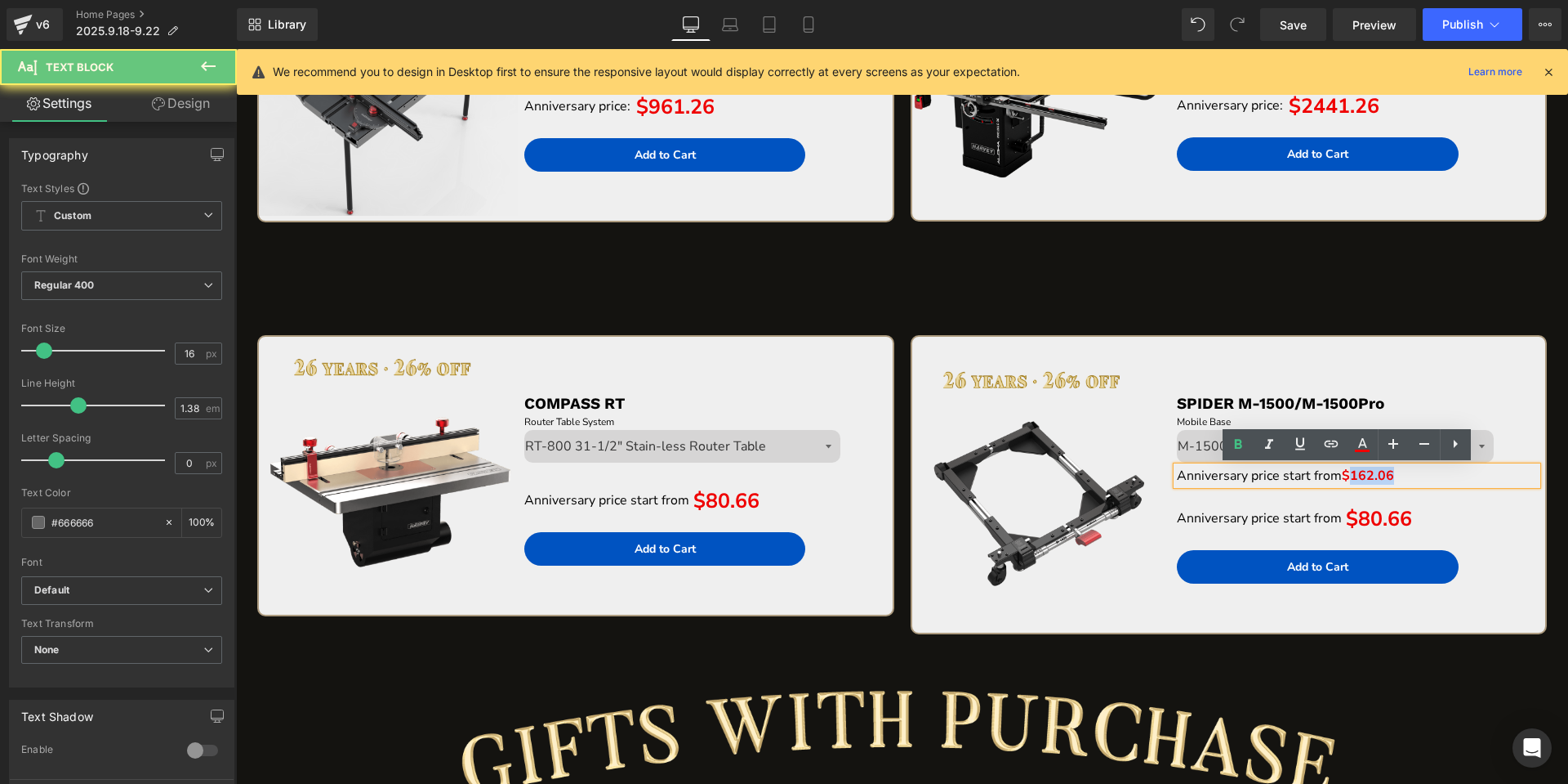
click at [1348, 472] on span "$162.06" at bounding box center [1368, 476] width 52 height 18
drag, startPoint x: 1333, startPoint y: 479, endPoint x: 1389, endPoint y: 470, distance: 56.7
click at [1389, 470] on p "Anniversary price start from $162.06" at bounding box center [1357, 476] width 360 height 18
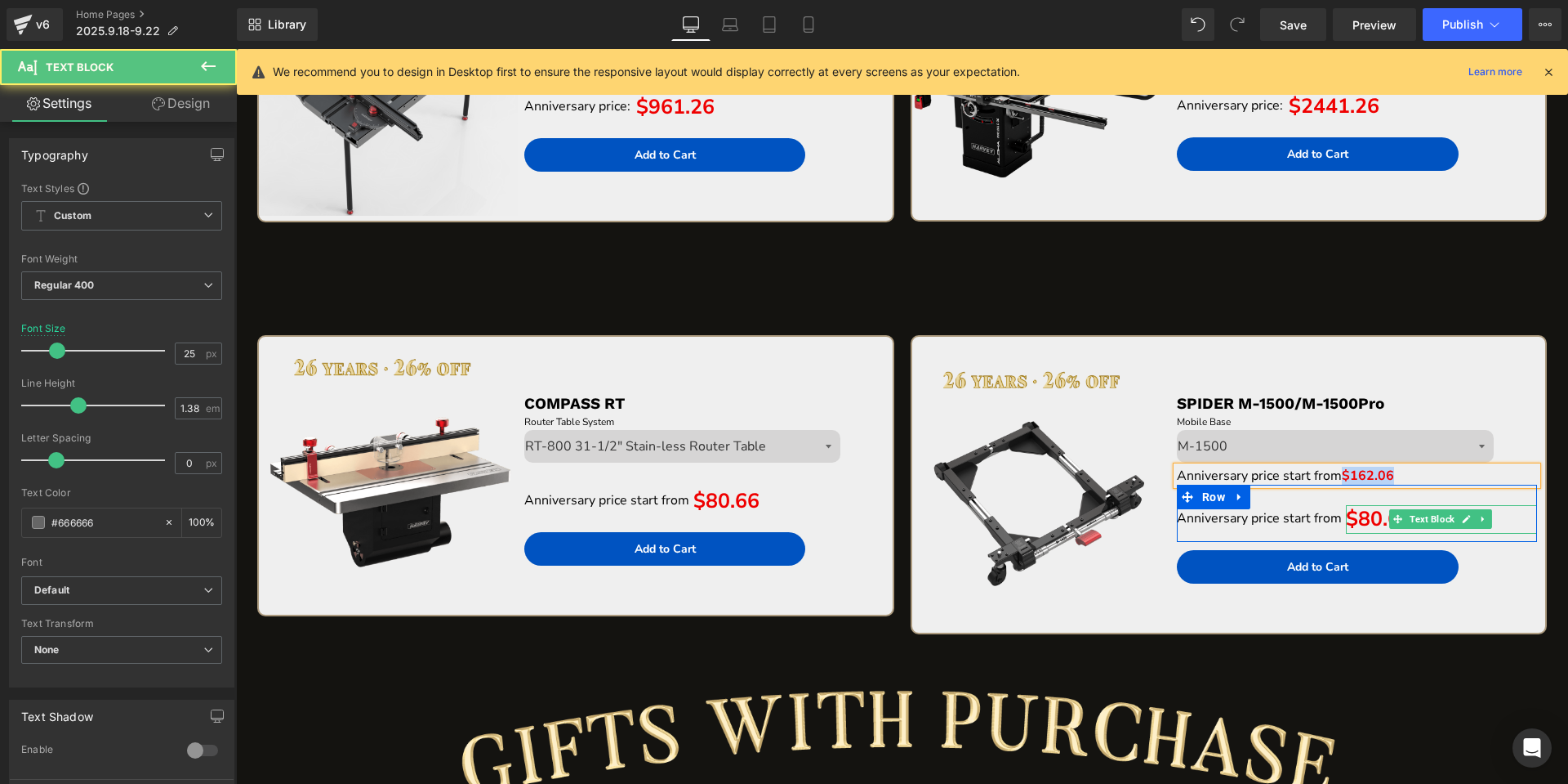
click at [1360, 521] on span "$80.66" at bounding box center [1379, 519] width 66 height 28
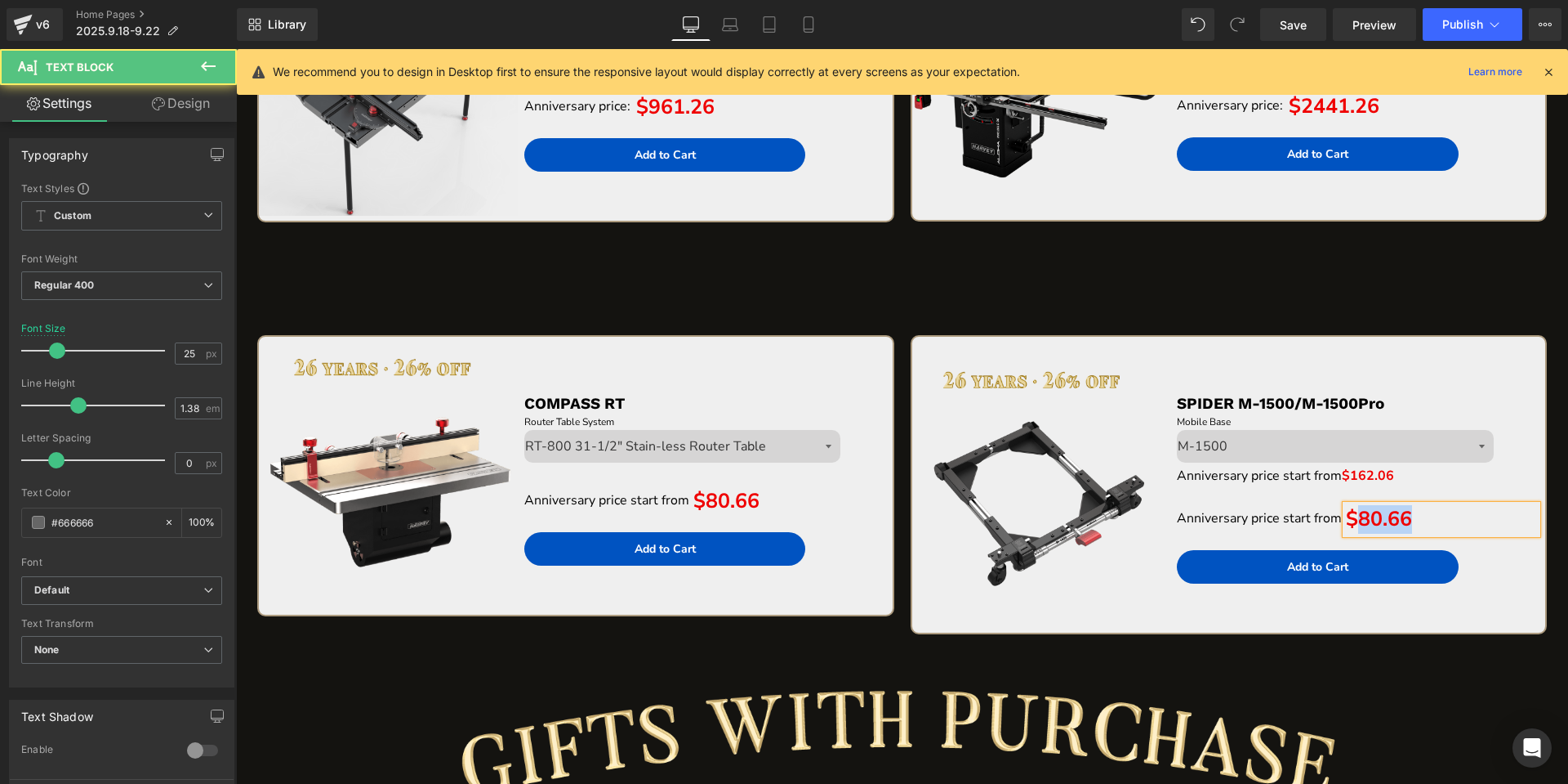
click at [1360, 521] on span "$80.66" at bounding box center [1379, 519] width 66 height 28
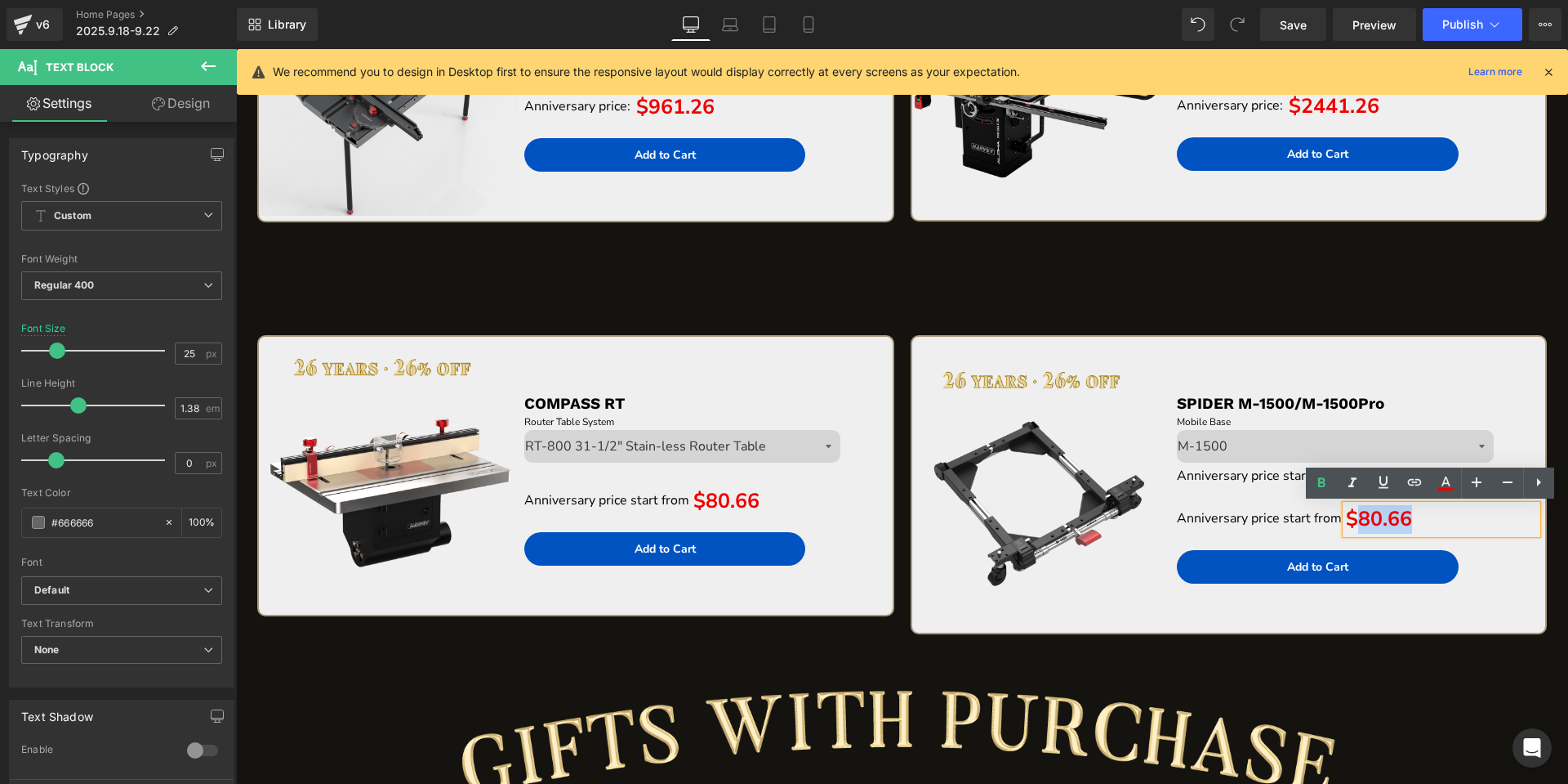
click at [1351, 520] on span "$80.66" at bounding box center [1379, 519] width 66 height 28
paste div "To enrich screen reader interactions, please activate Accessibility in Grammarl…"
click at [1393, 472] on icon at bounding box center [1397, 475] width 9 height 10
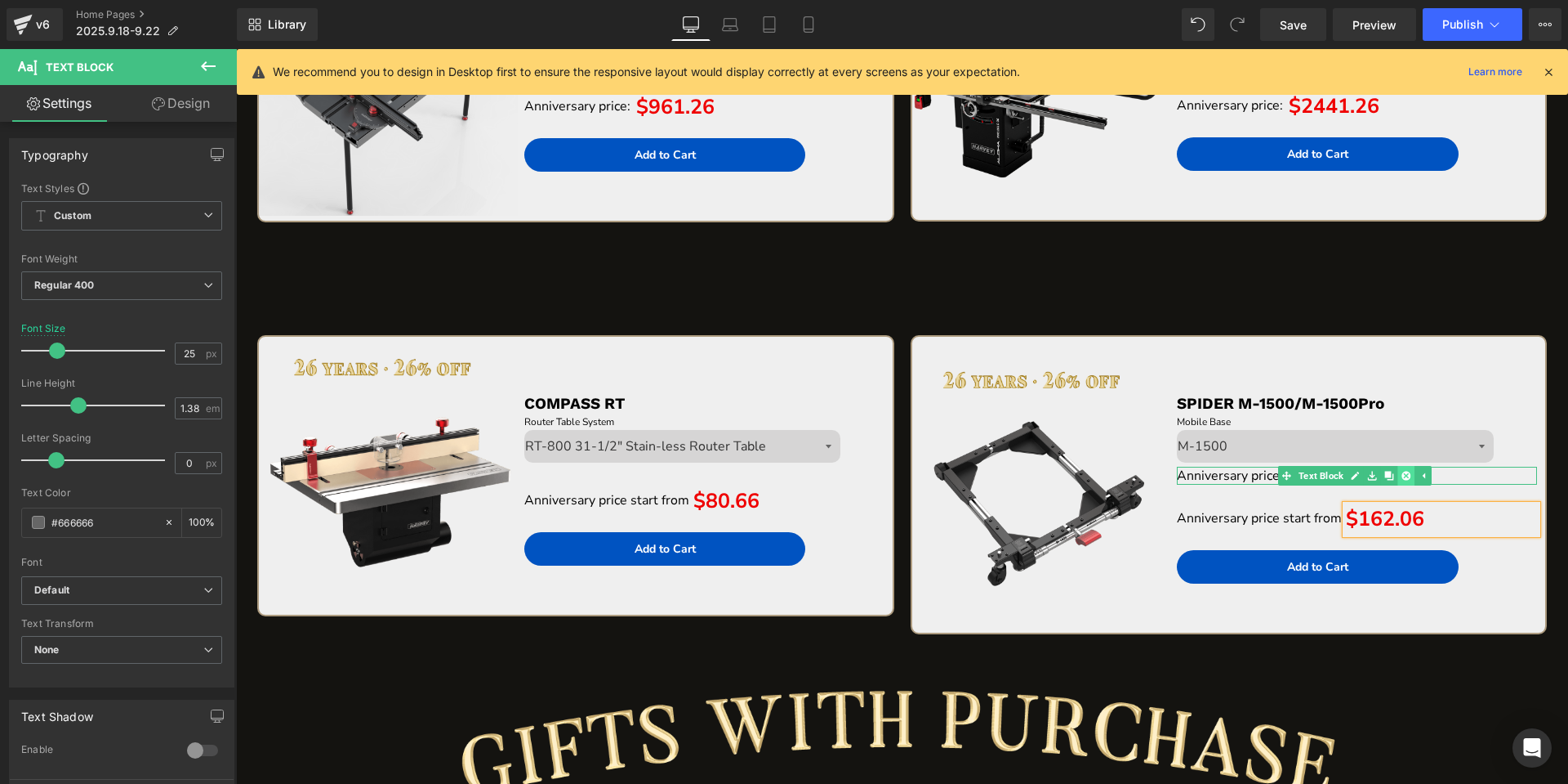
click at [1401, 475] on icon at bounding box center [1405, 475] width 9 height 9
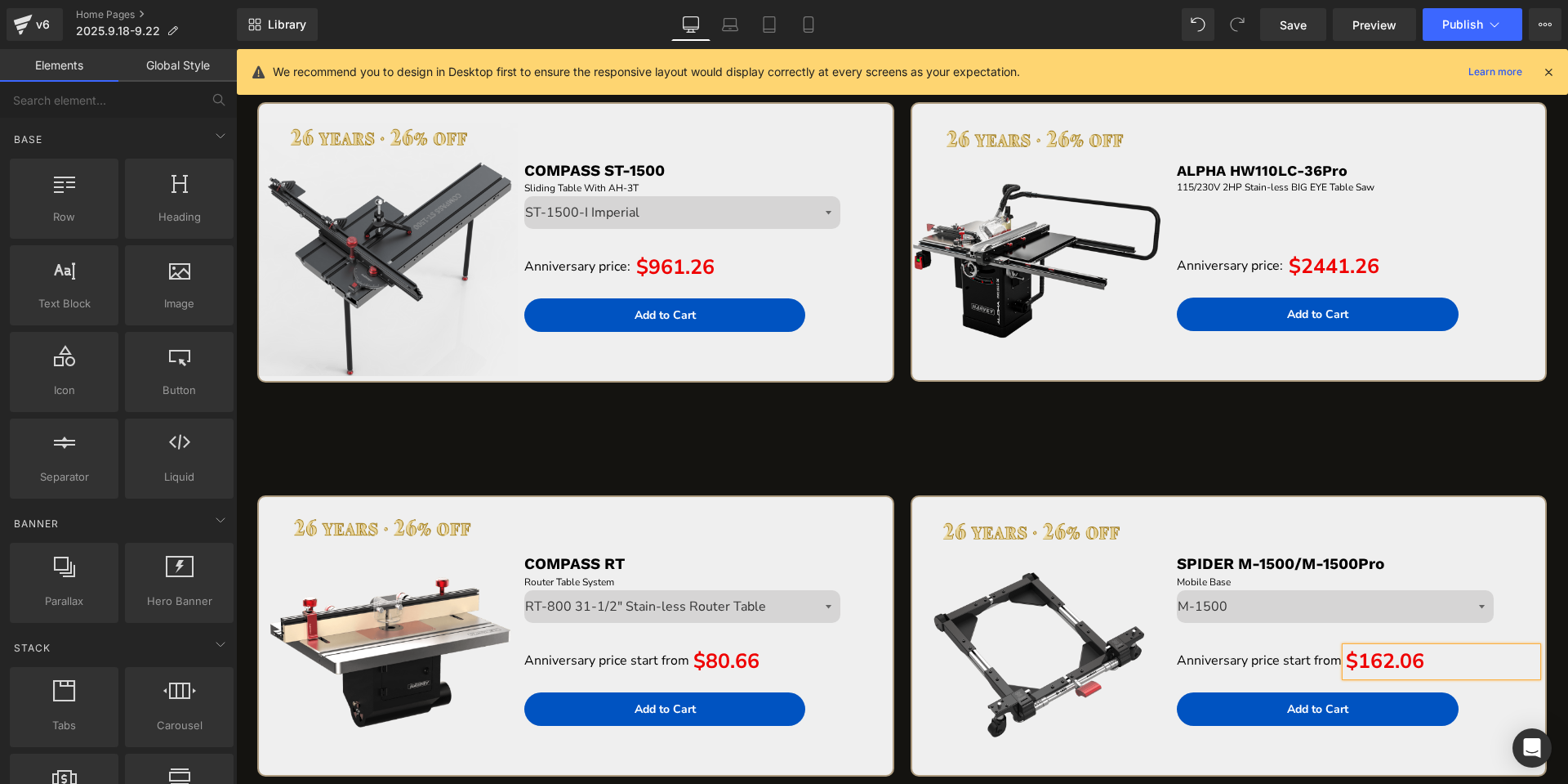
scroll to position [4765, 0]
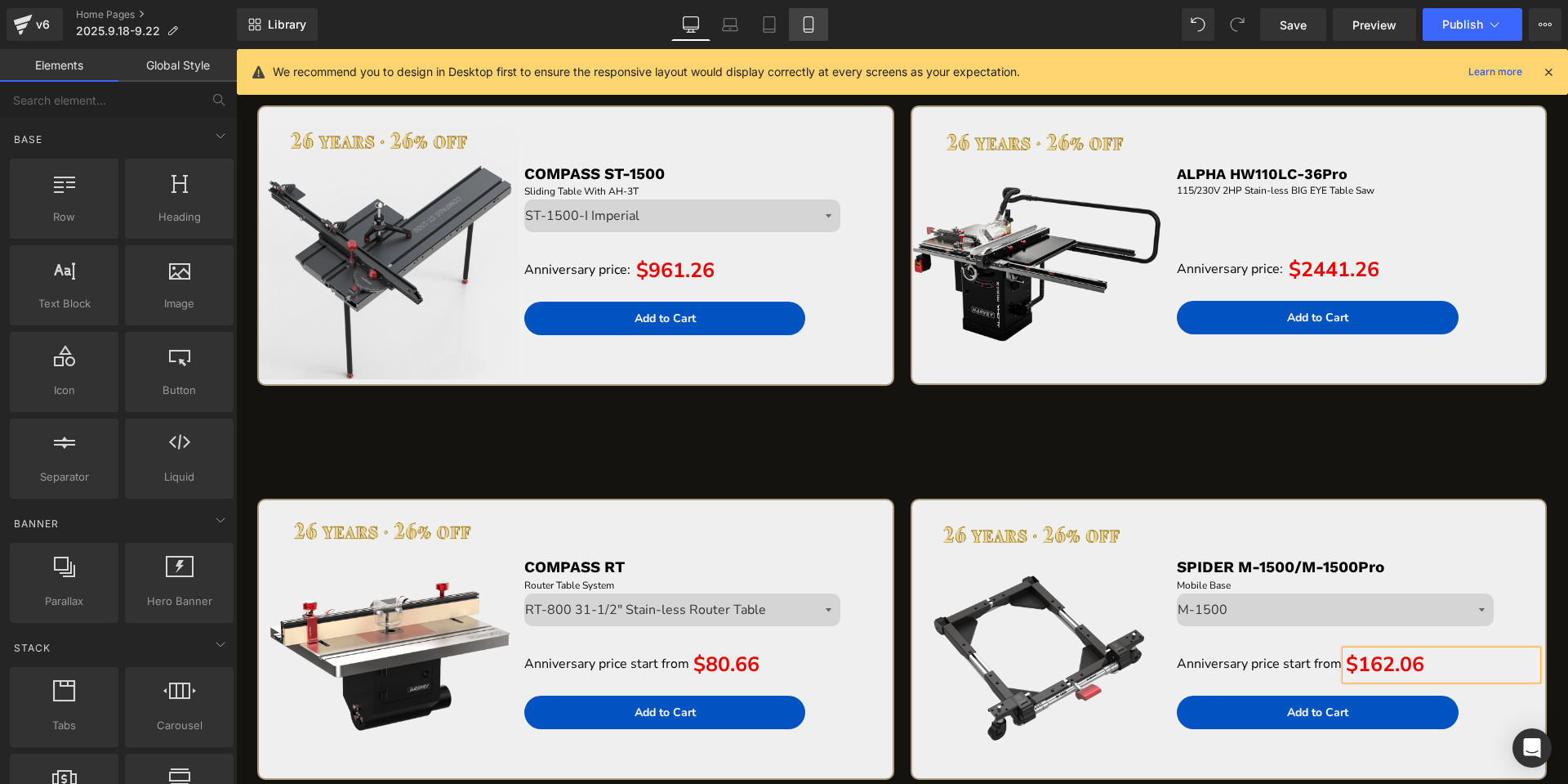
click at [811, 21] on icon at bounding box center [809, 24] width 16 height 16
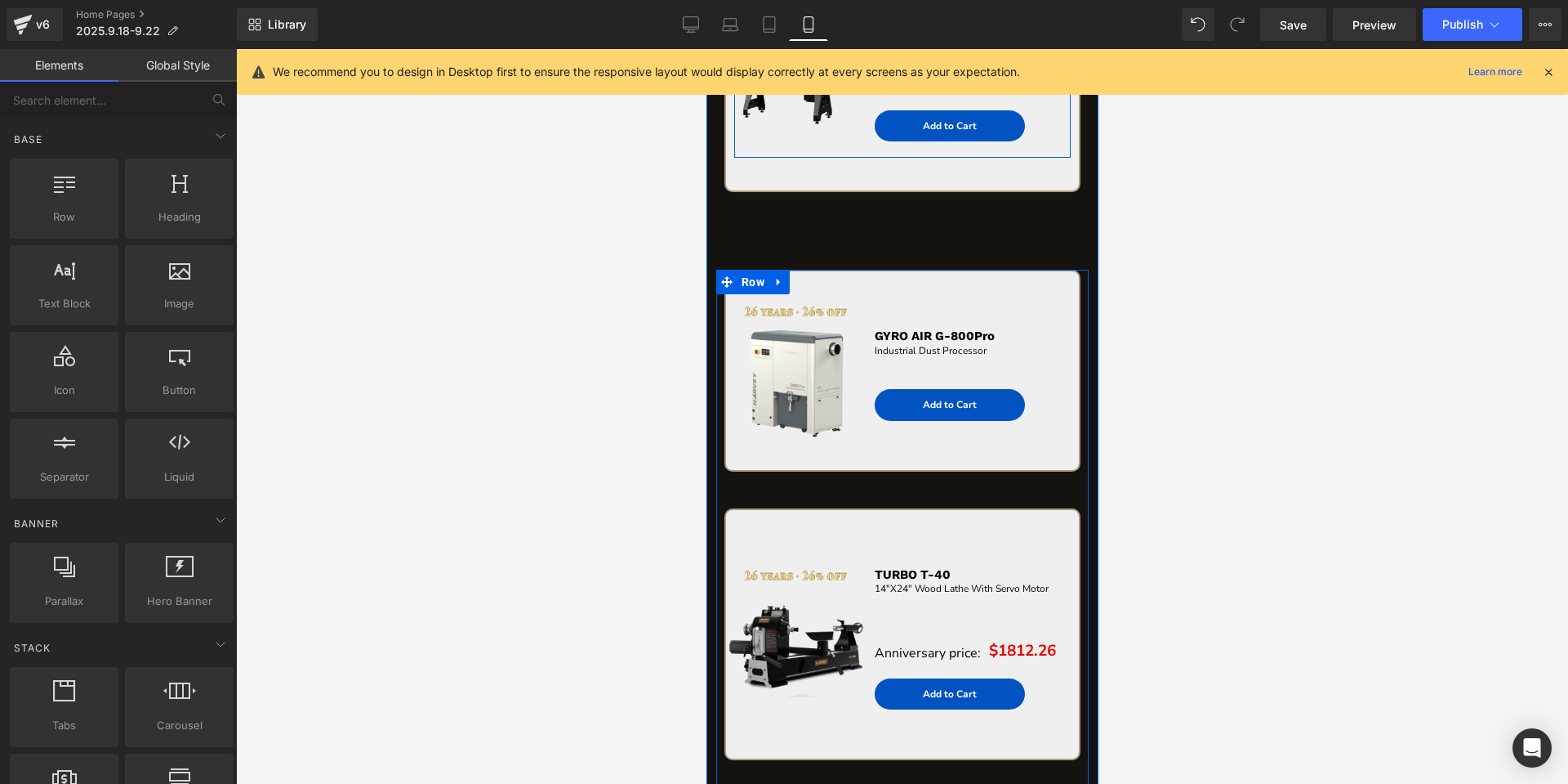
scroll to position [2687, 0]
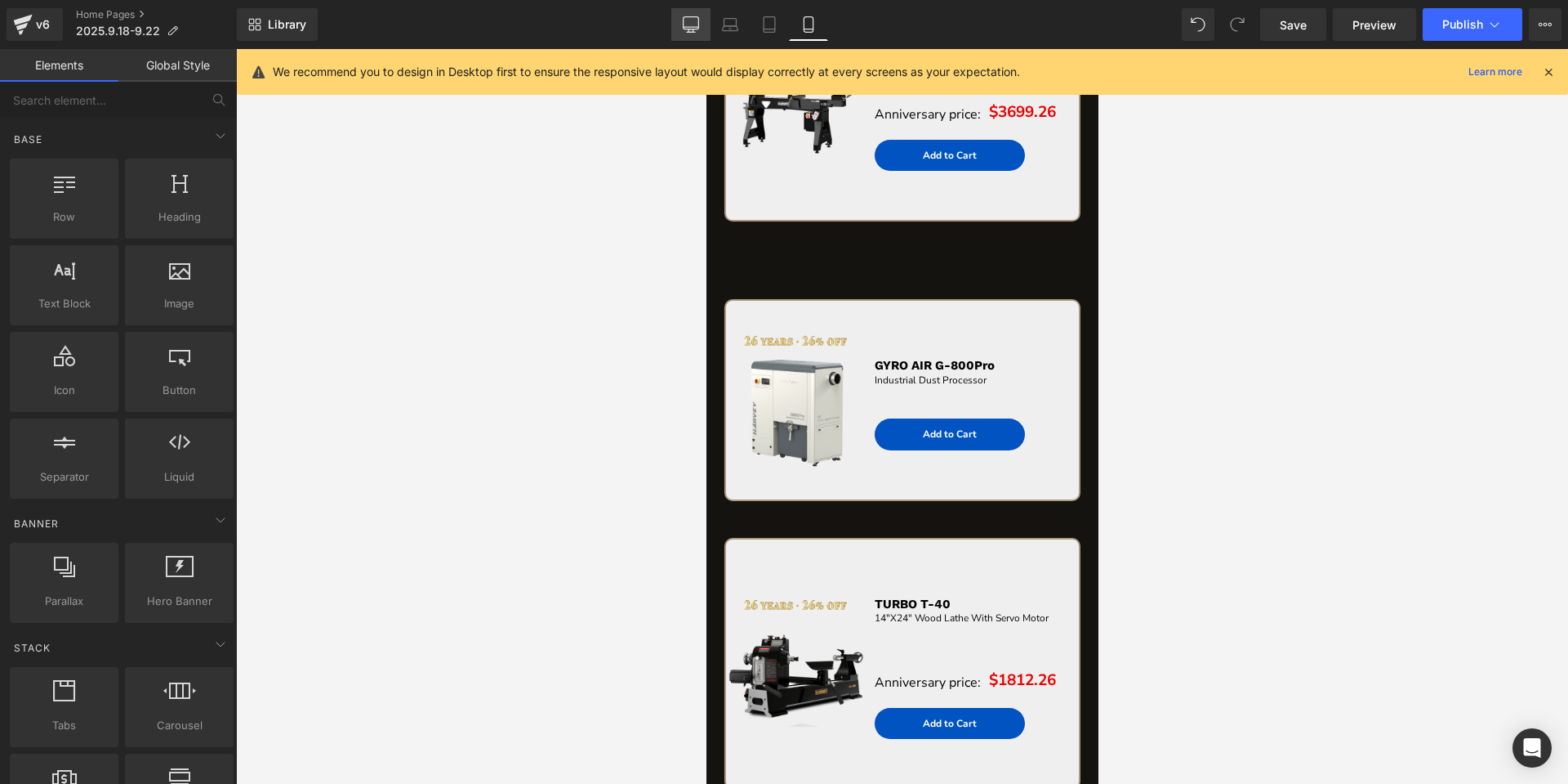
click at [685, 30] on icon at bounding box center [691, 23] width 15 height 13
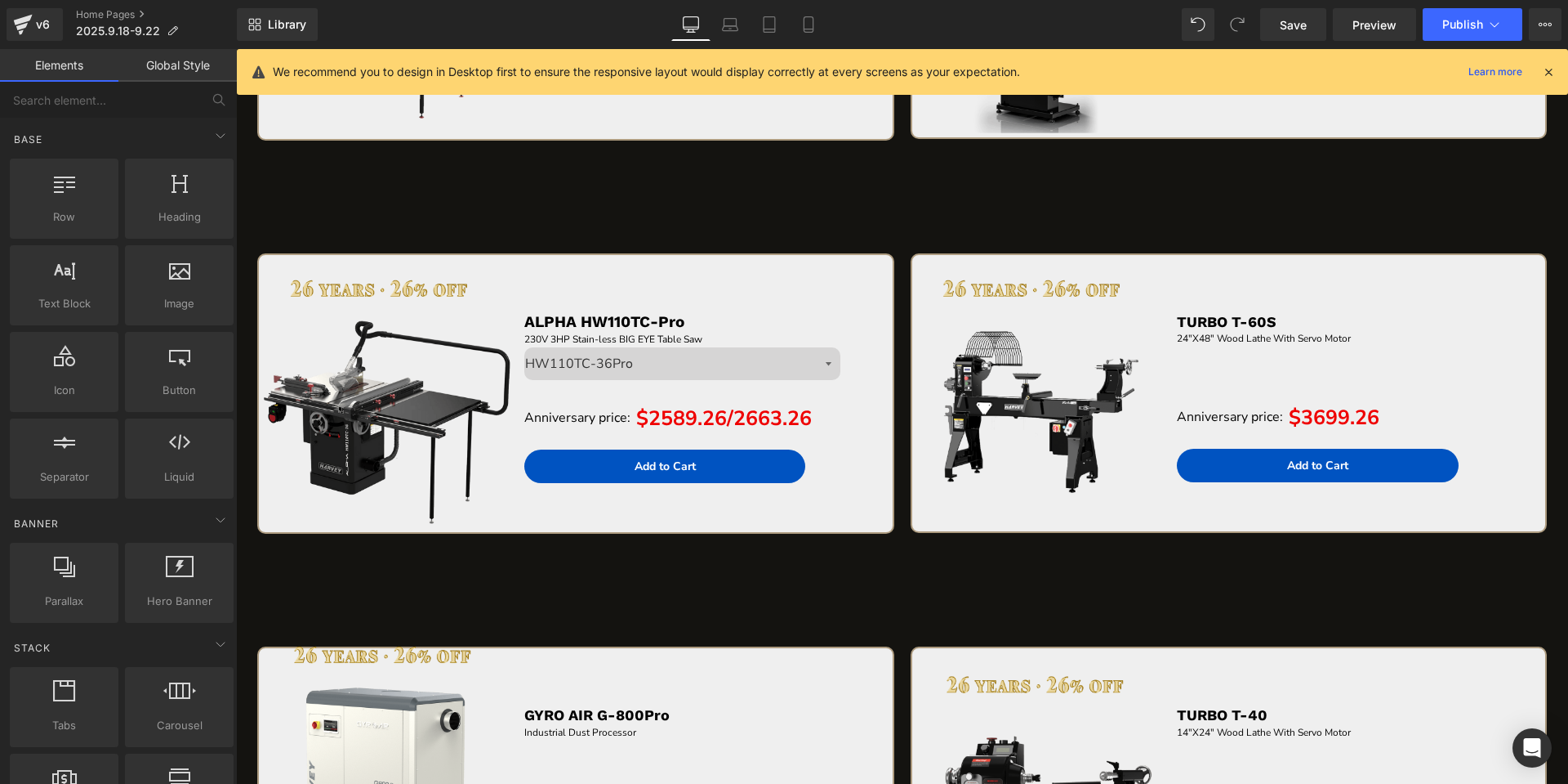
scroll to position [4073, 0]
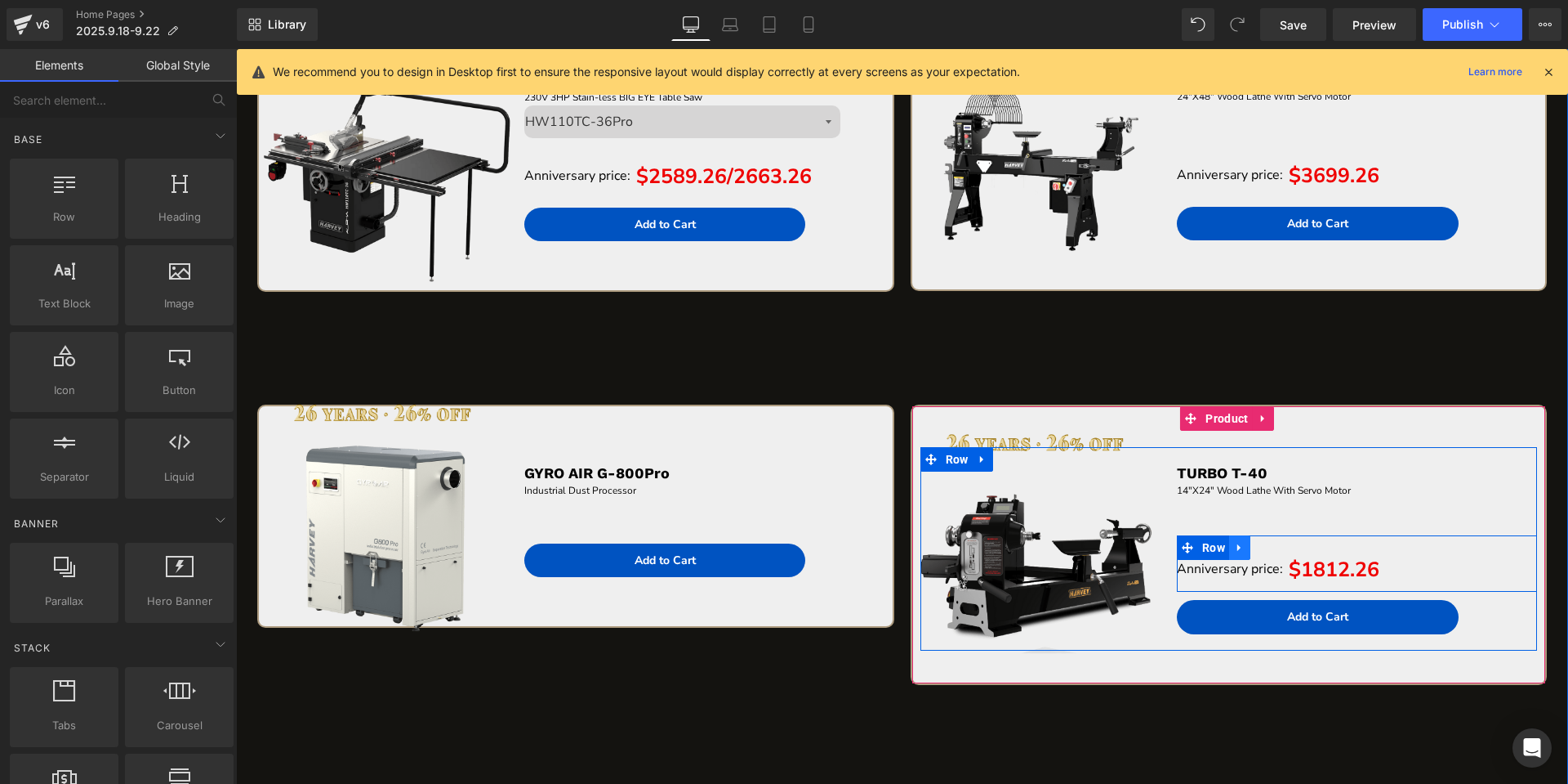
click at [1235, 558] on link at bounding box center [1240, 547] width 22 height 24
click at [1255, 548] on icon at bounding box center [1261, 548] width 12 height 13
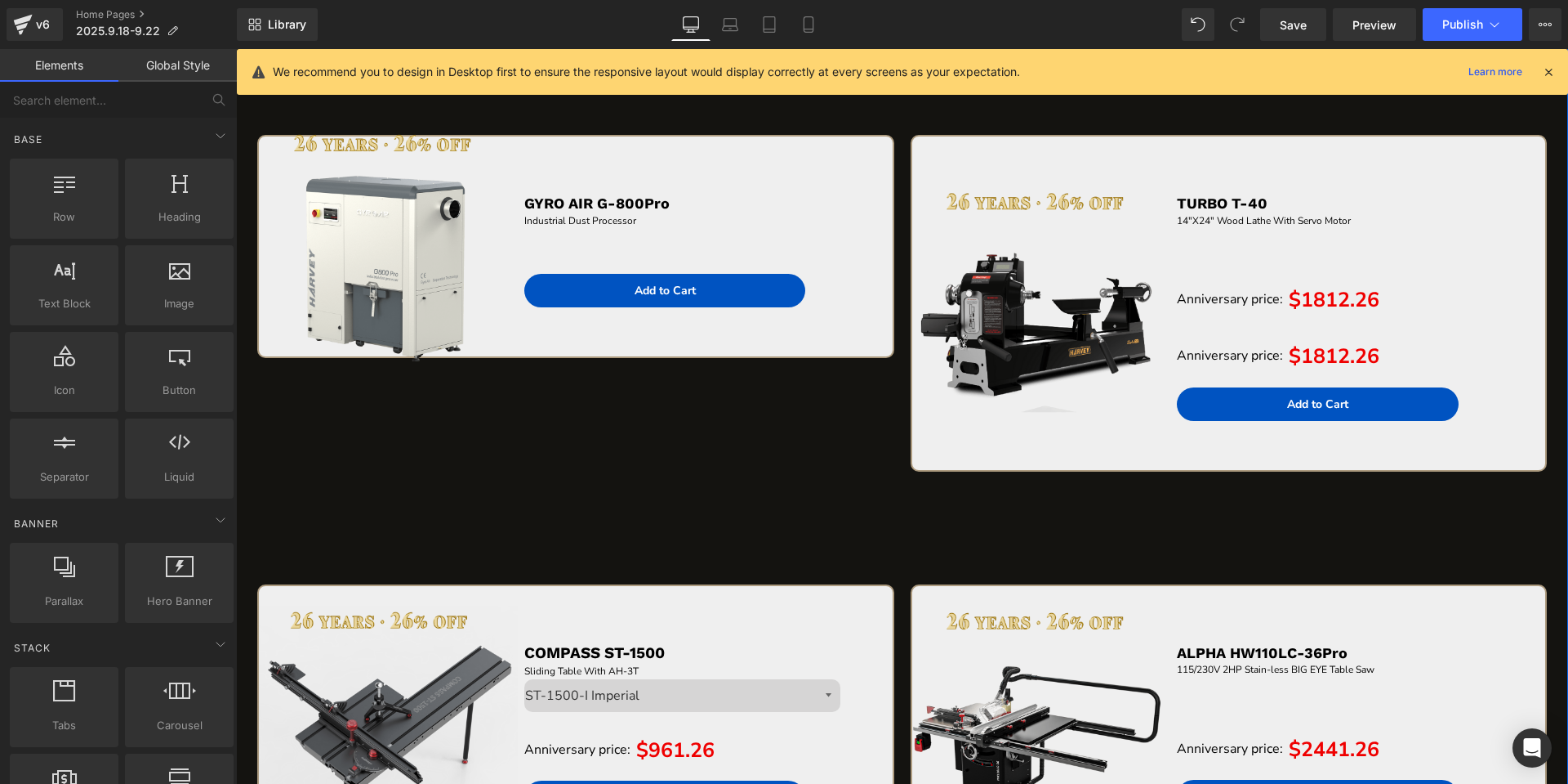
scroll to position [4142, 0]
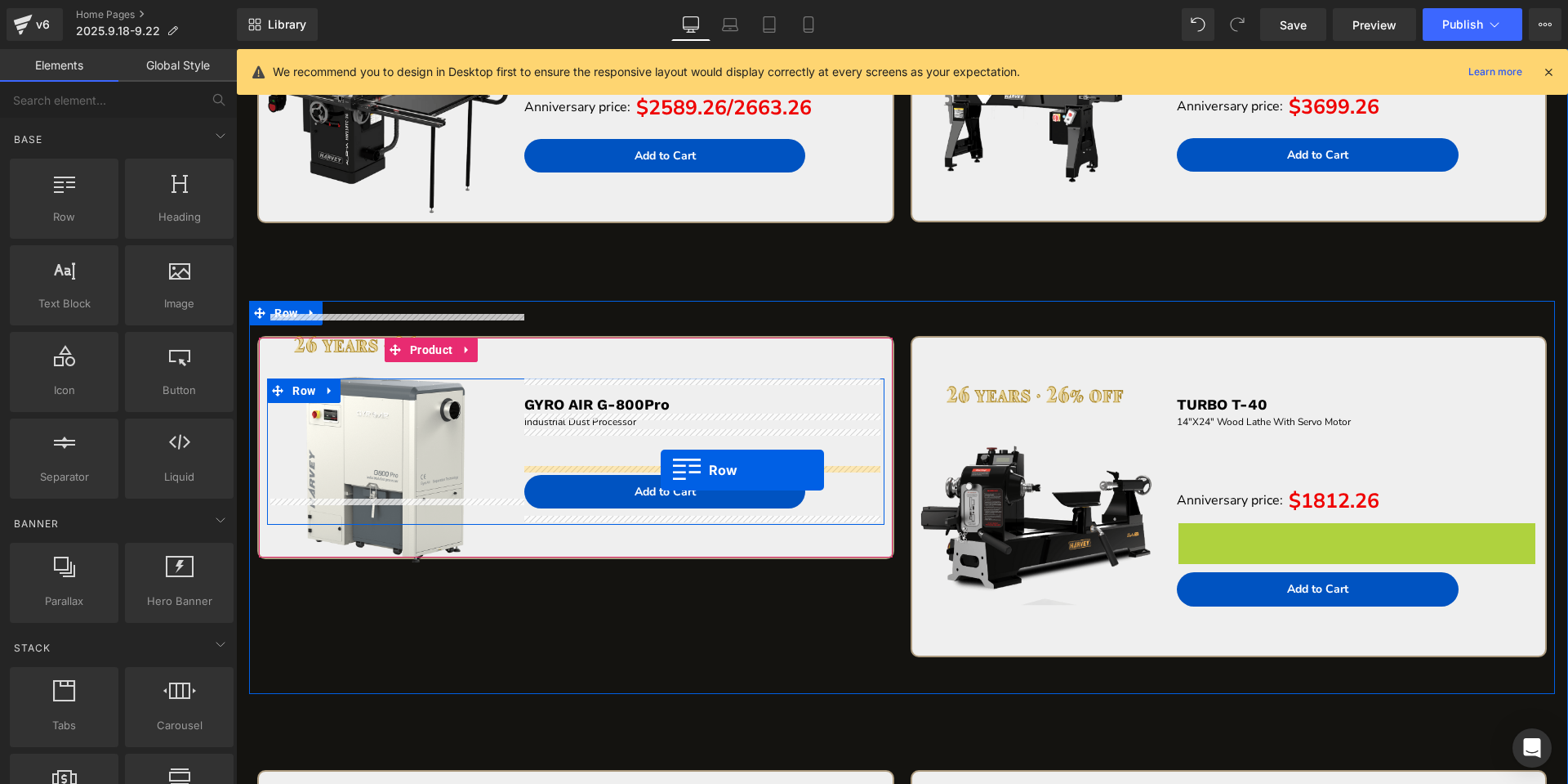
drag, startPoint x: 1171, startPoint y: 539, endPoint x: 660, endPoint y: 470, distance: 515.6
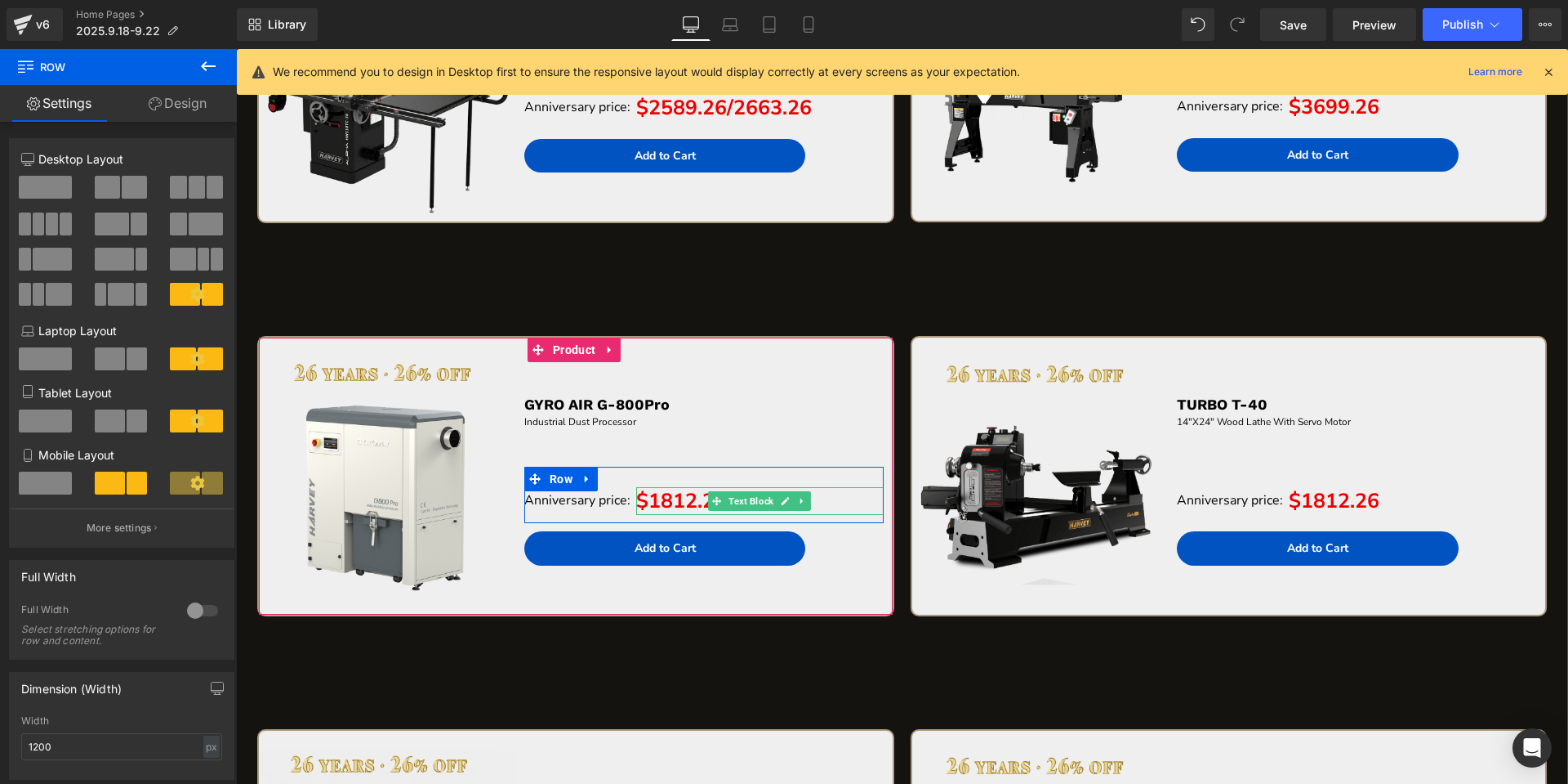
click at [655, 497] on span "$1812.26" at bounding box center [681, 501] width 91 height 28
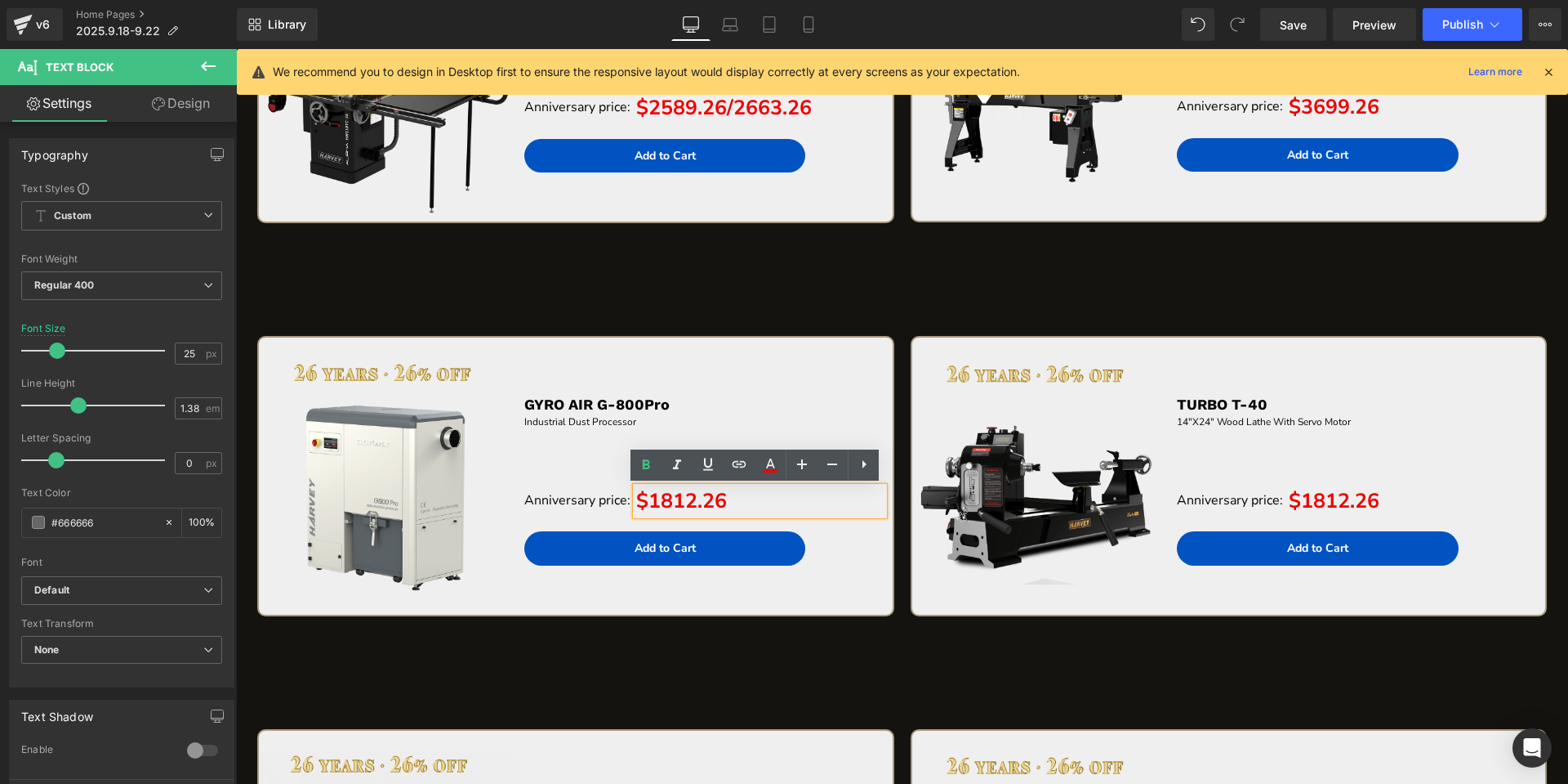
click at [656, 497] on span "$1812.26" at bounding box center [681, 501] width 91 height 28
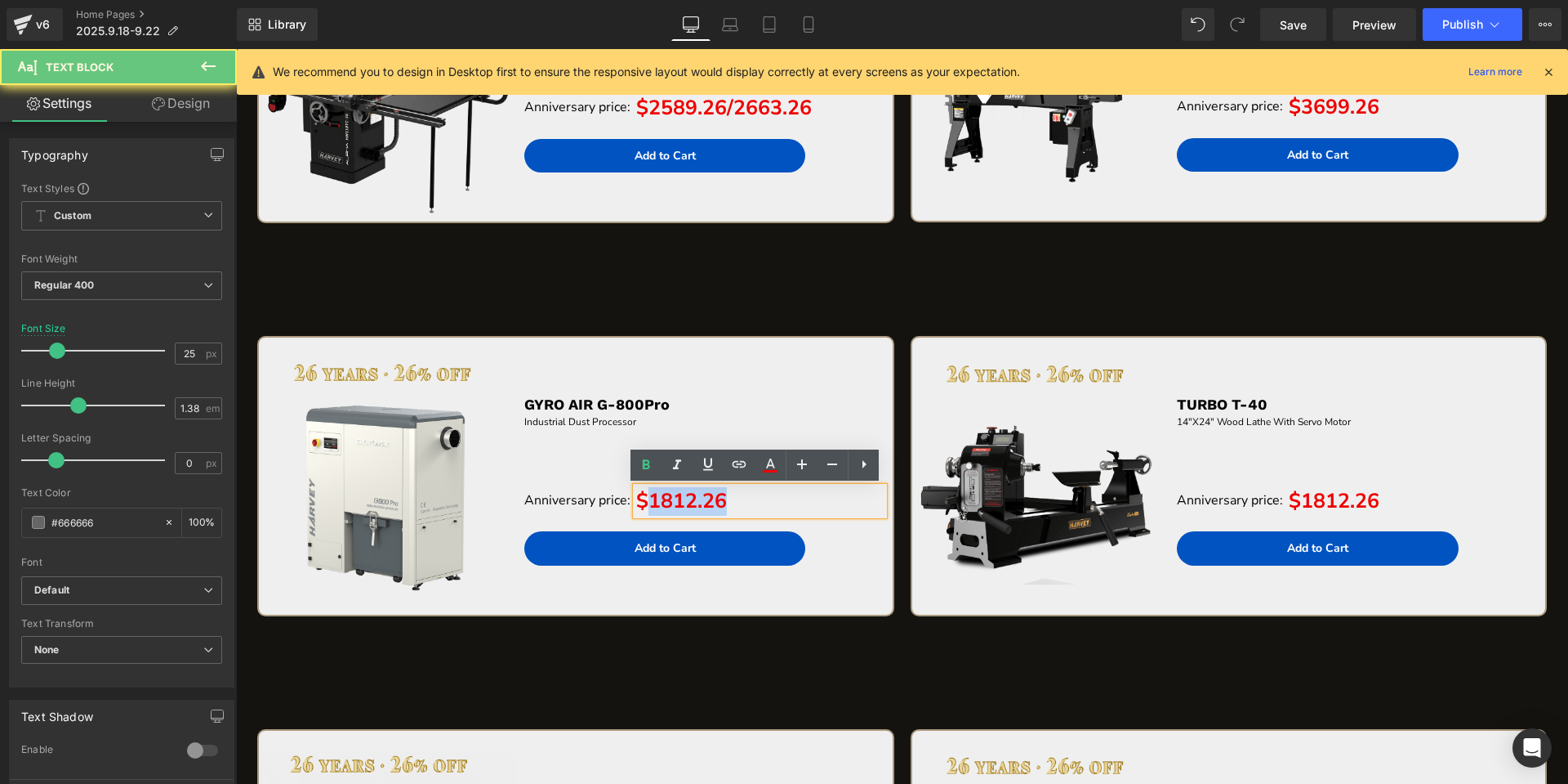
click at [656, 497] on span "$1812.26" at bounding box center [681, 501] width 91 height 28
paste div "To enrich screen reader interactions, please activate Accessibility in Grammarl…"
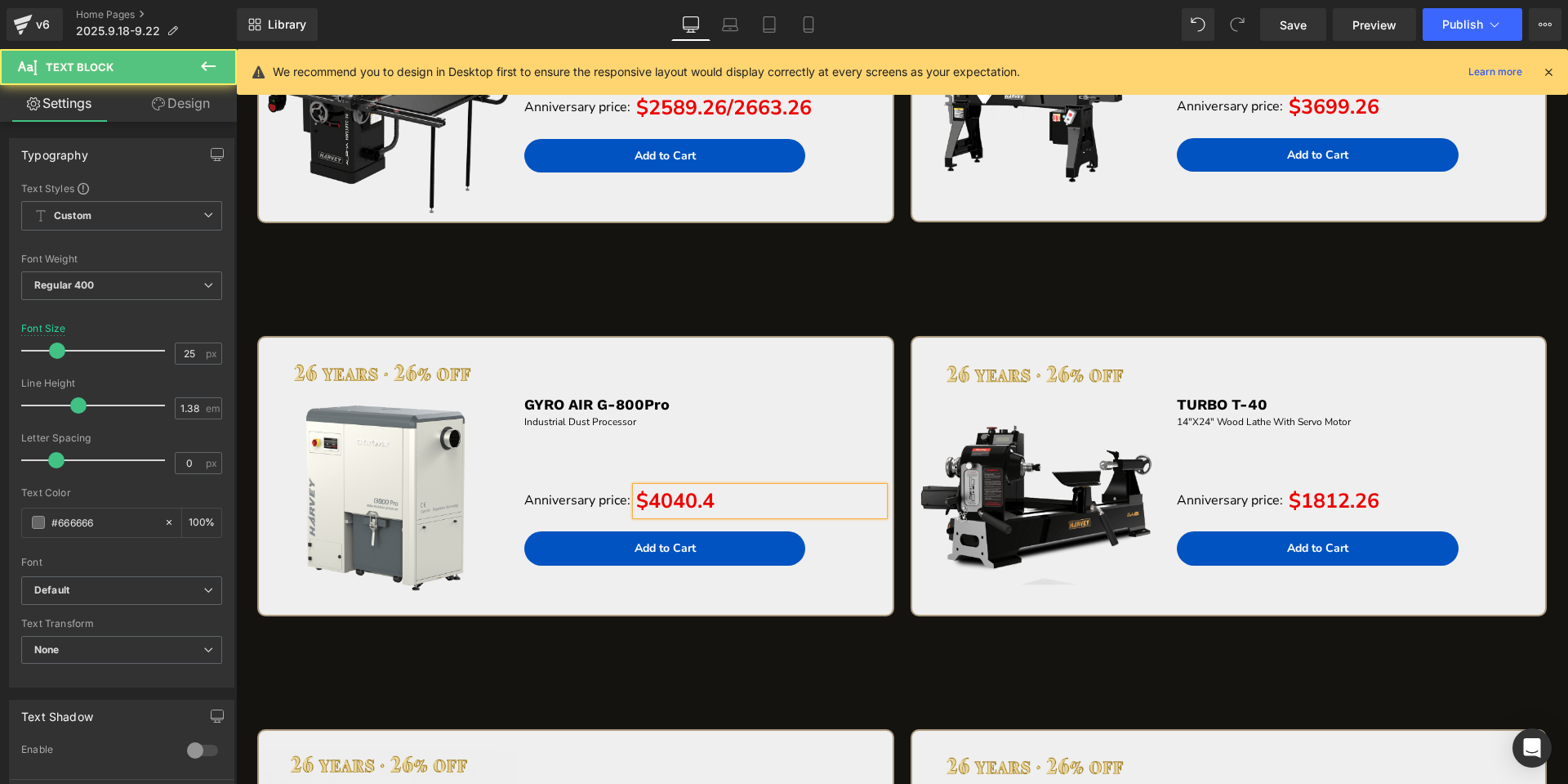
click at [644, 501] on b "$4040.4" at bounding box center [675, 501] width 78 height 28
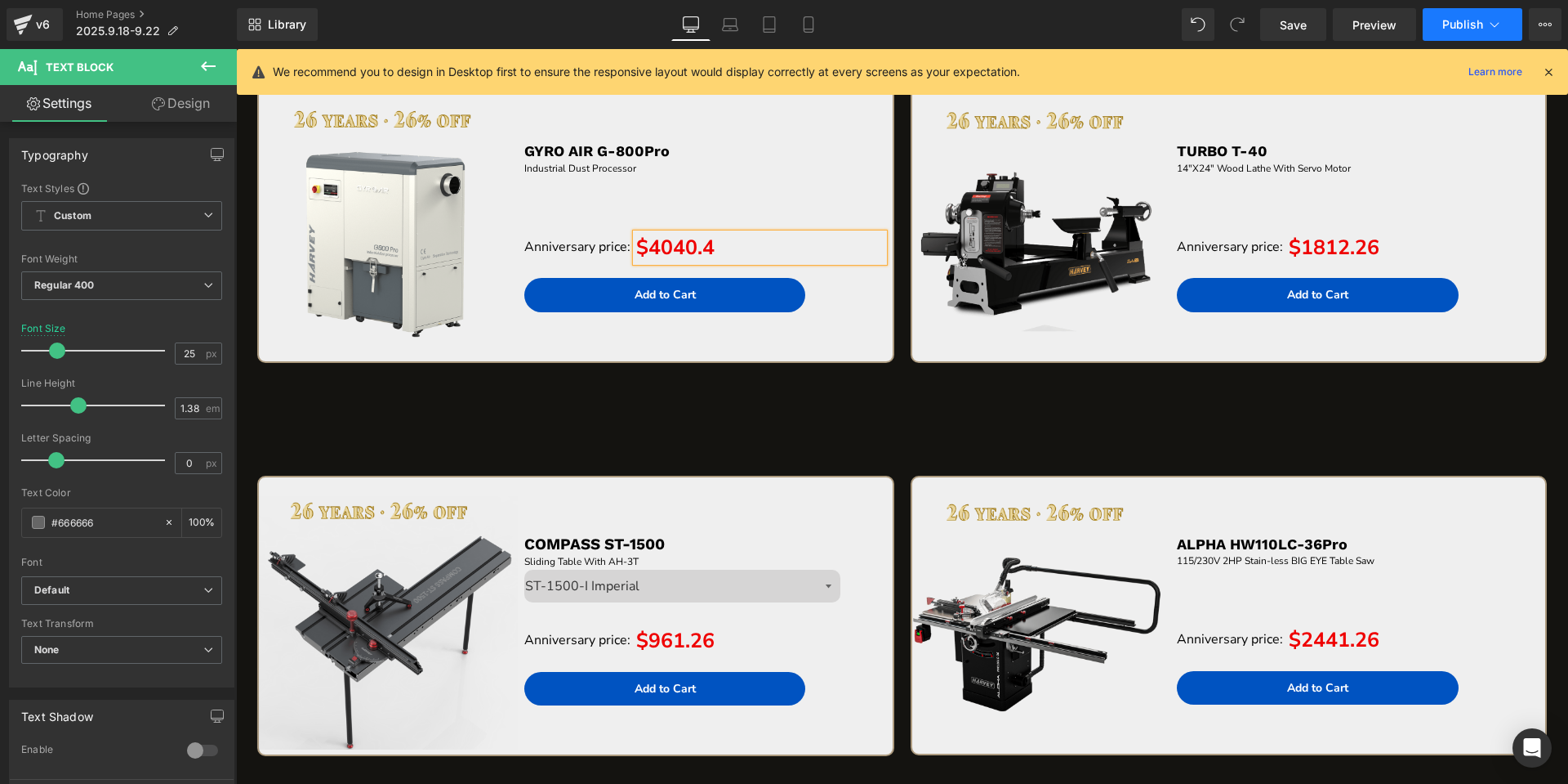
scroll to position [4387, 0]
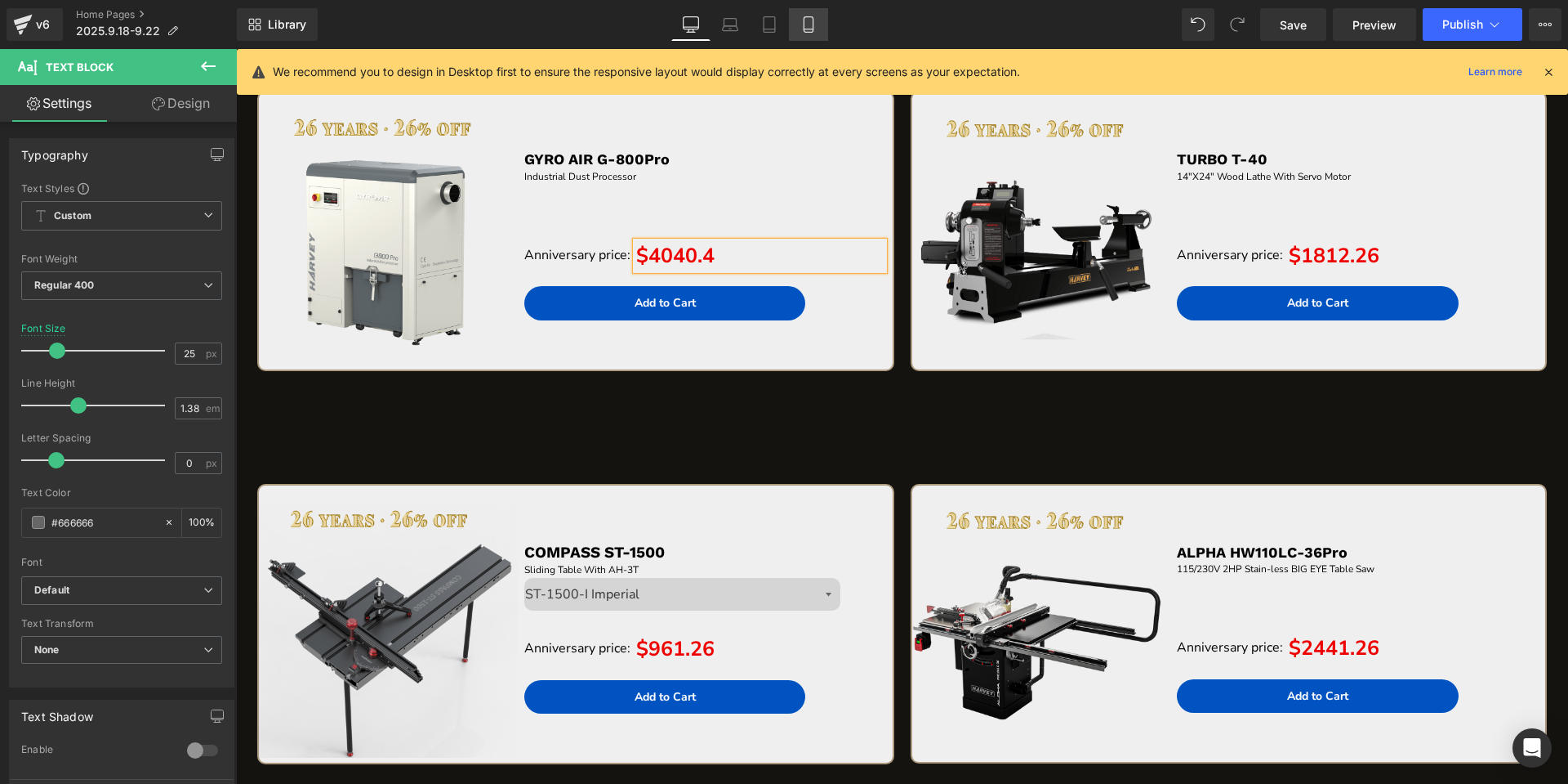
click at [811, 31] on icon at bounding box center [808, 24] width 9 height 15
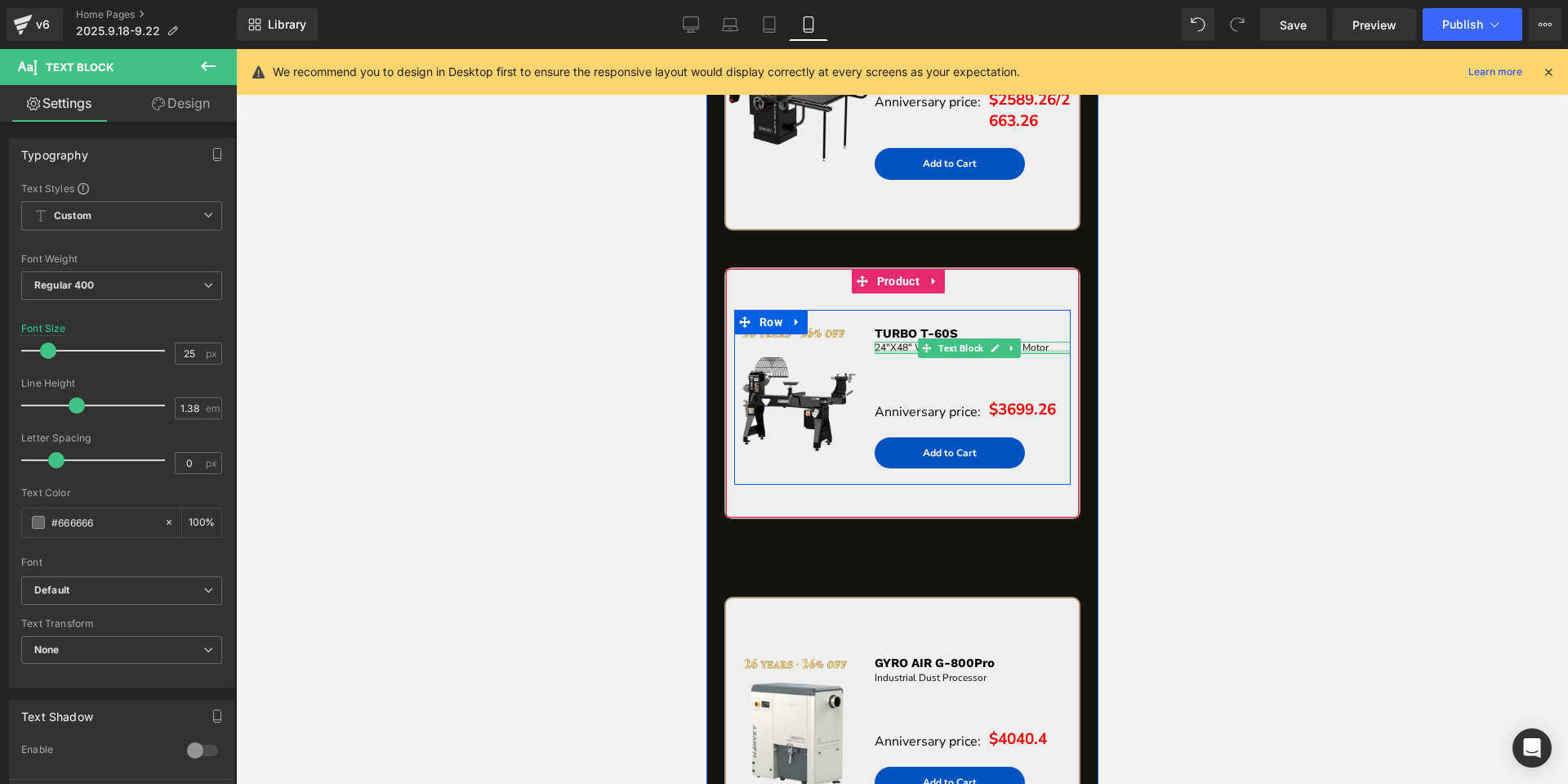
scroll to position [2223, 0]
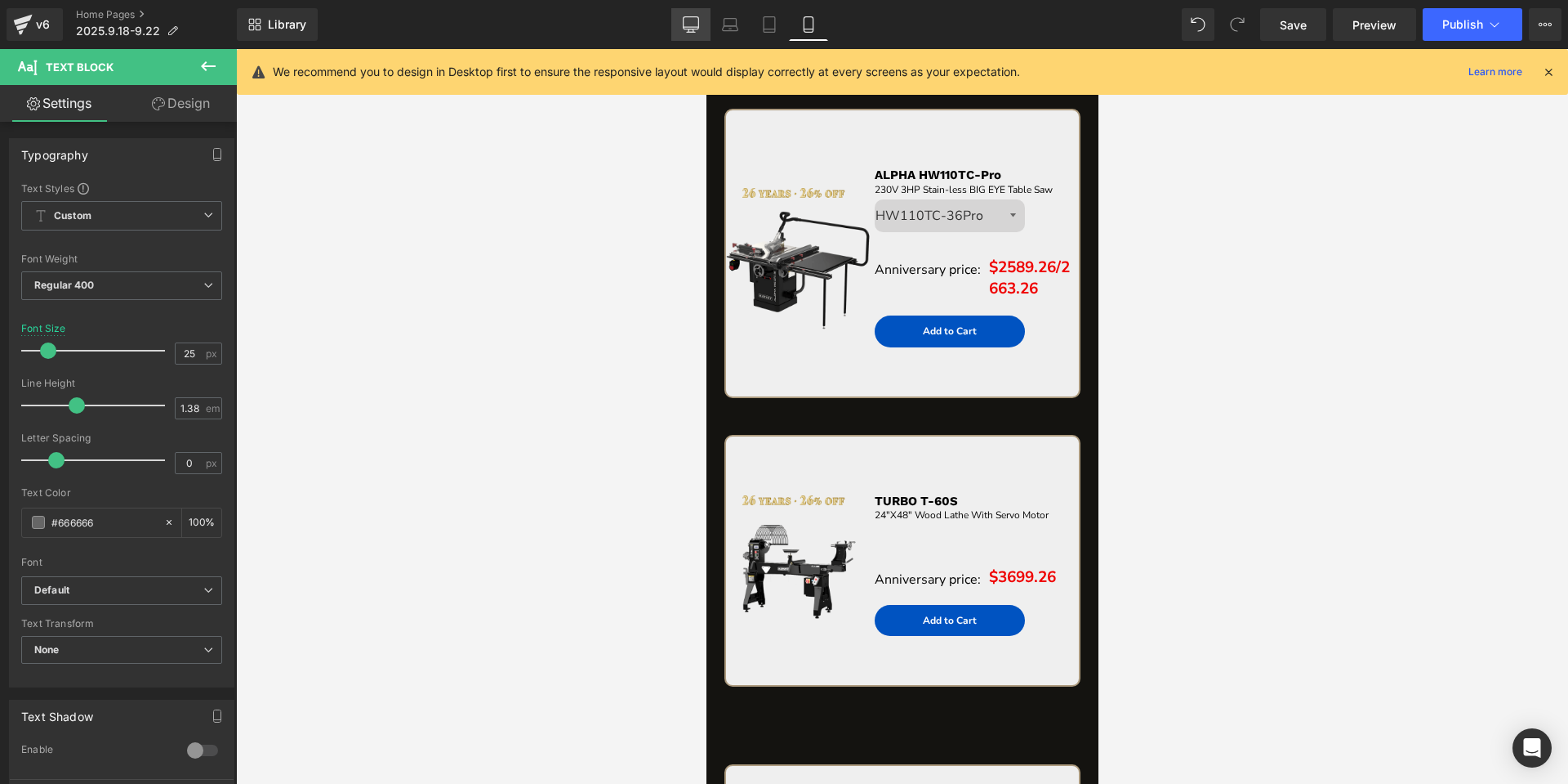
click at [693, 29] on icon at bounding box center [691, 23] width 15 height 13
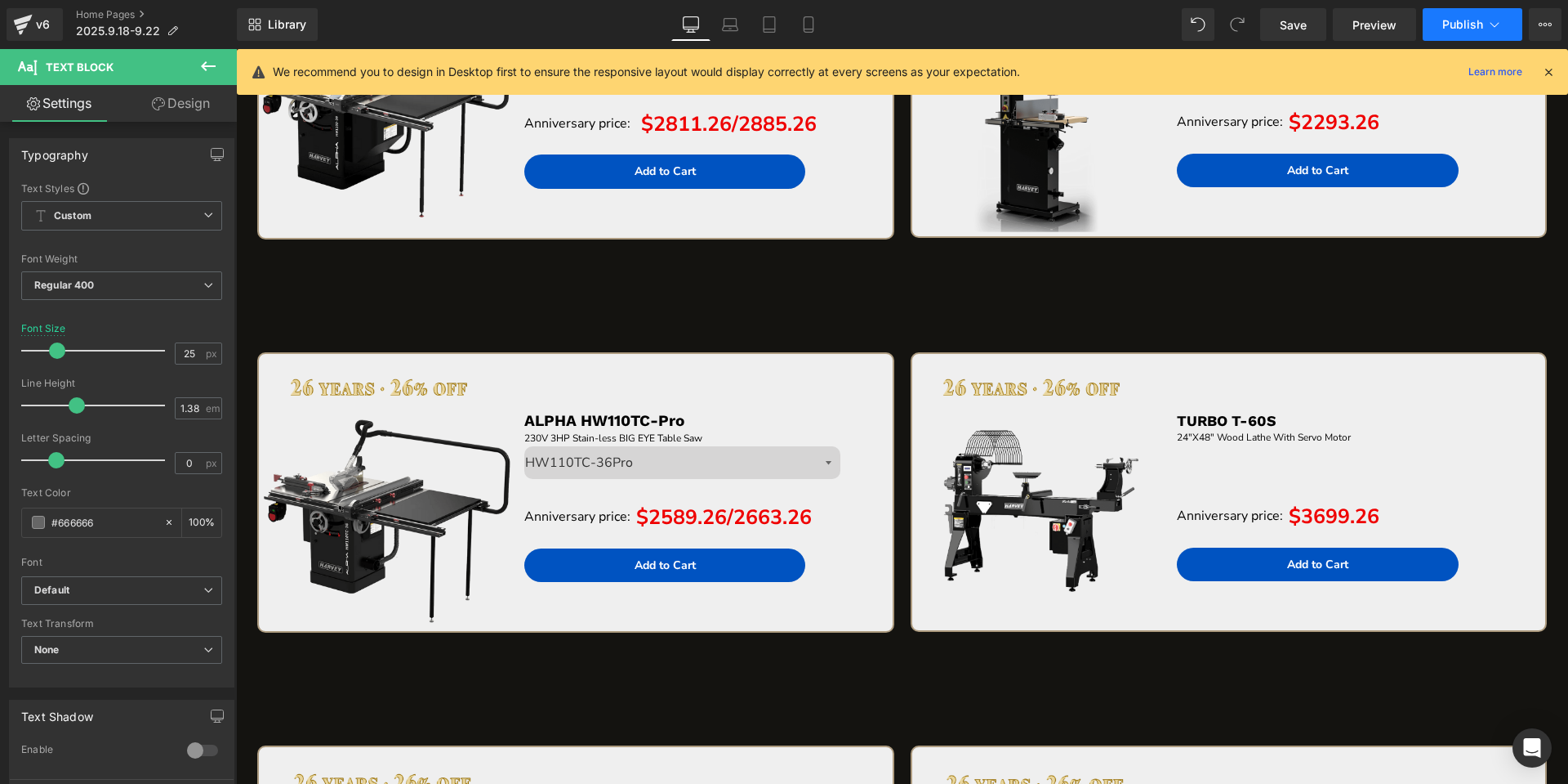
click at [1468, 21] on span "Publish" at bounding box center [1462, 24] width 40 height 13
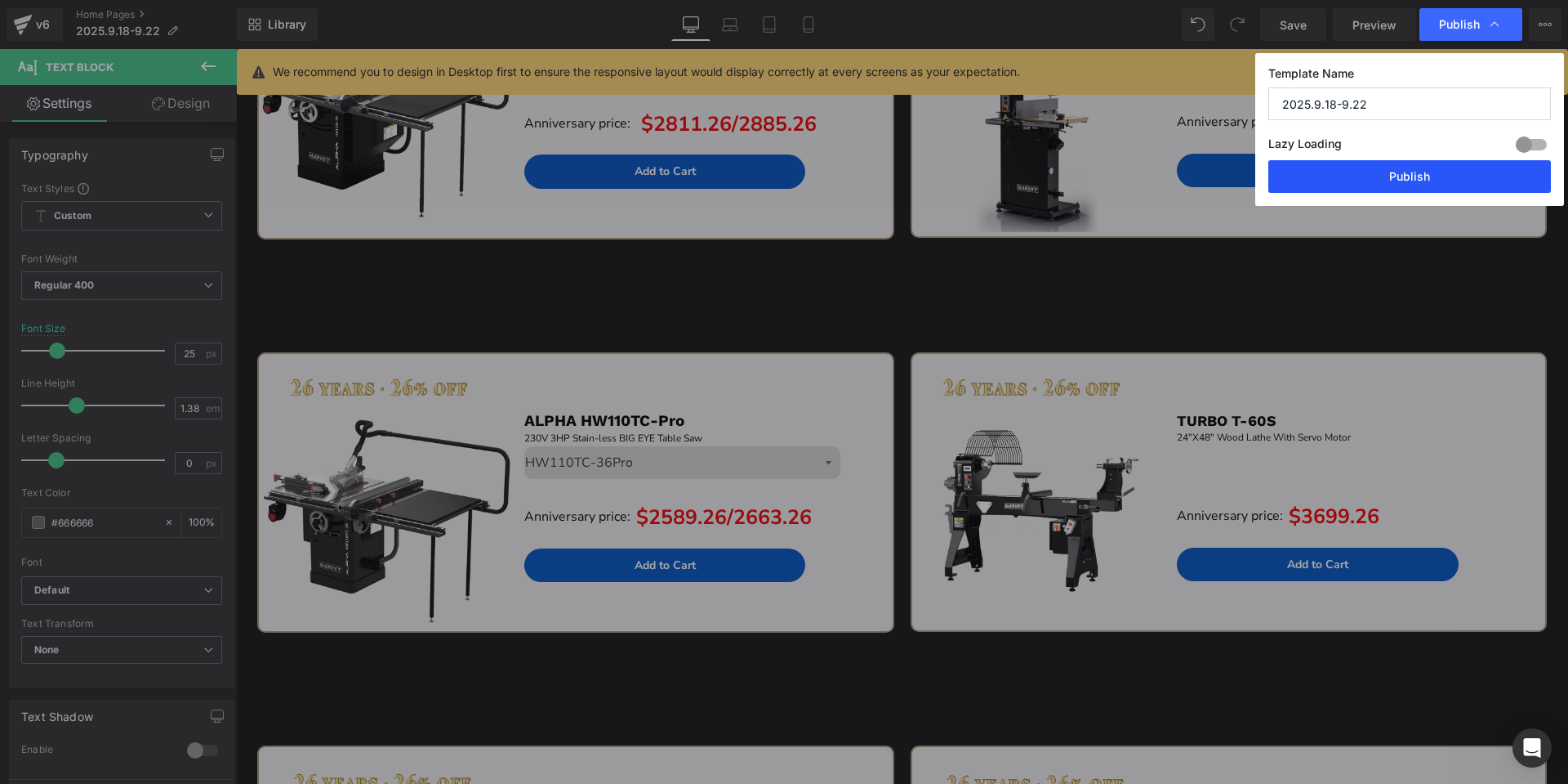
click at [1391, 169] on button "Publish" at bounding box center [1409, 176] width 282 height 32
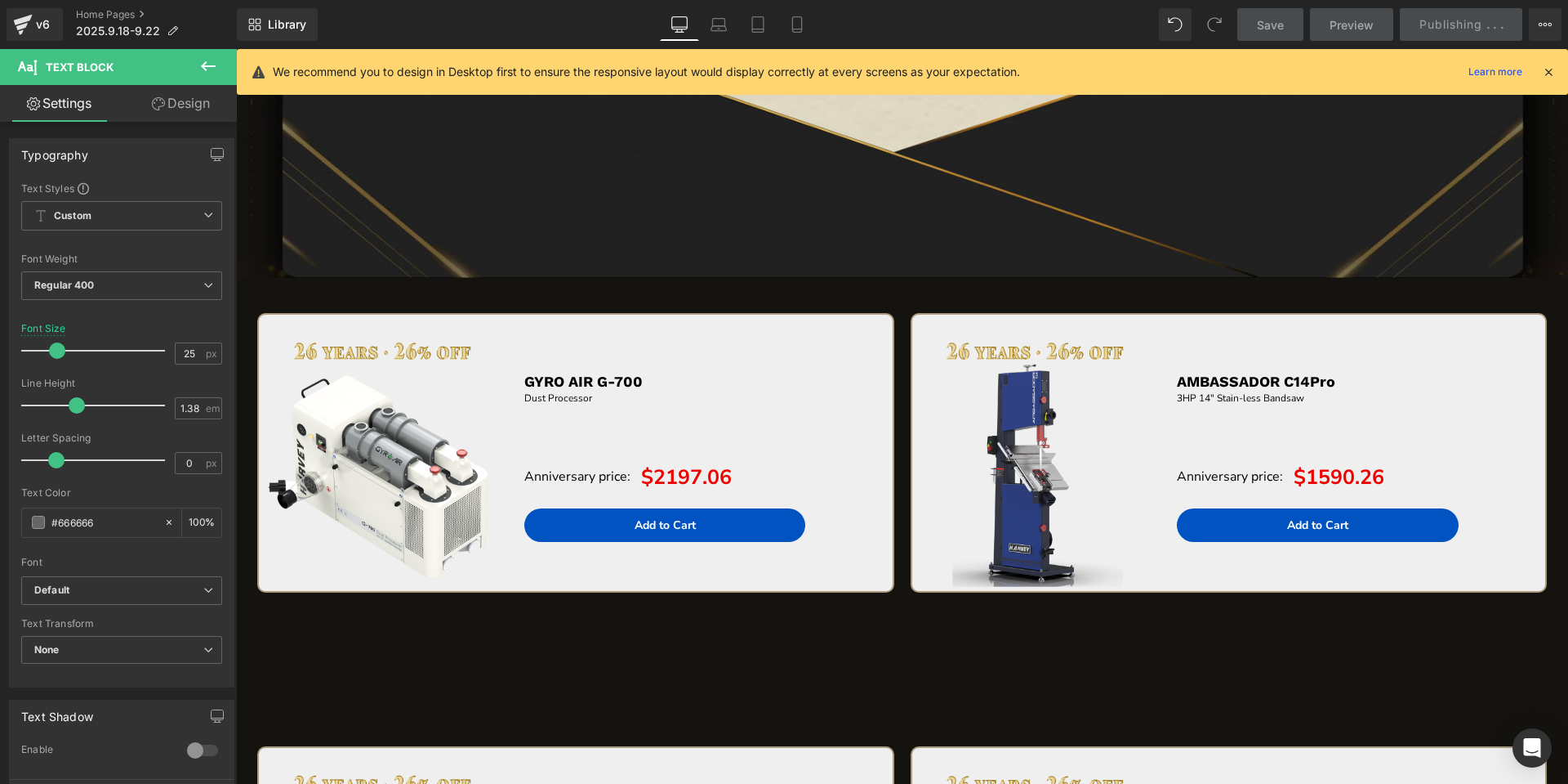
scroll to position [2916, 0]
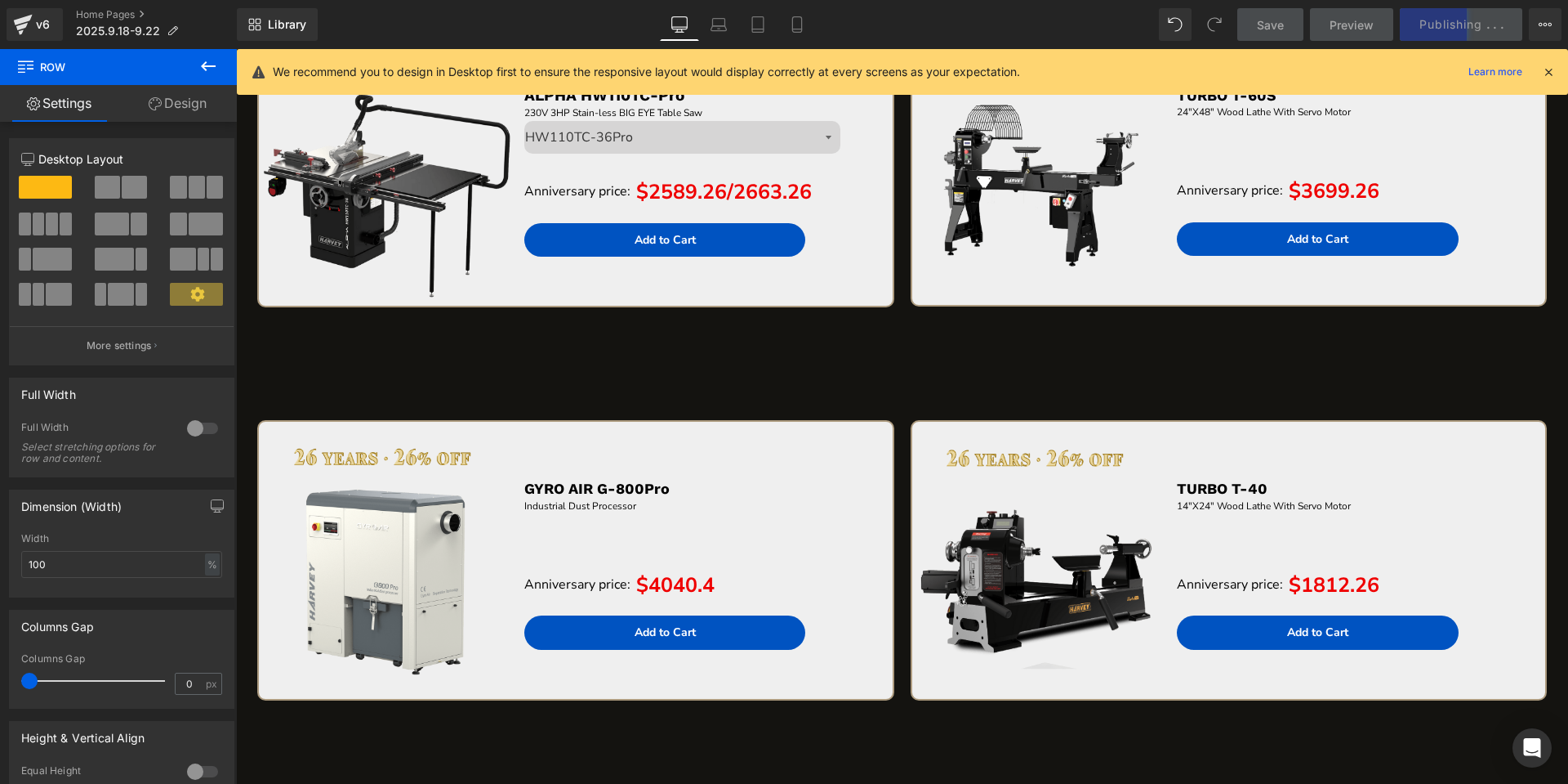
scroll to position [4098, 0]
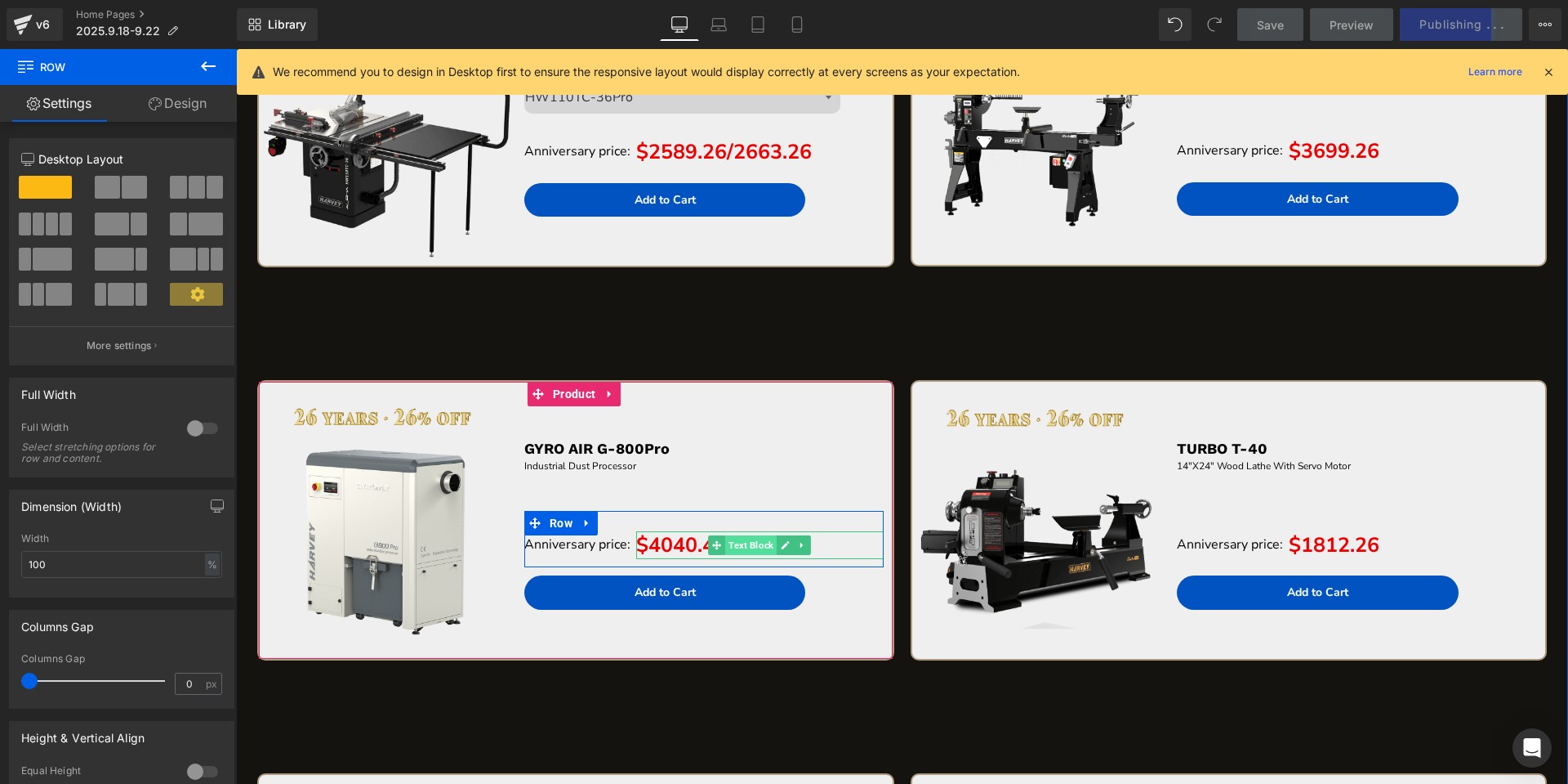
click at [740, 540] on span "Text Block" at bounding box center [750, 545] width 51 height 20
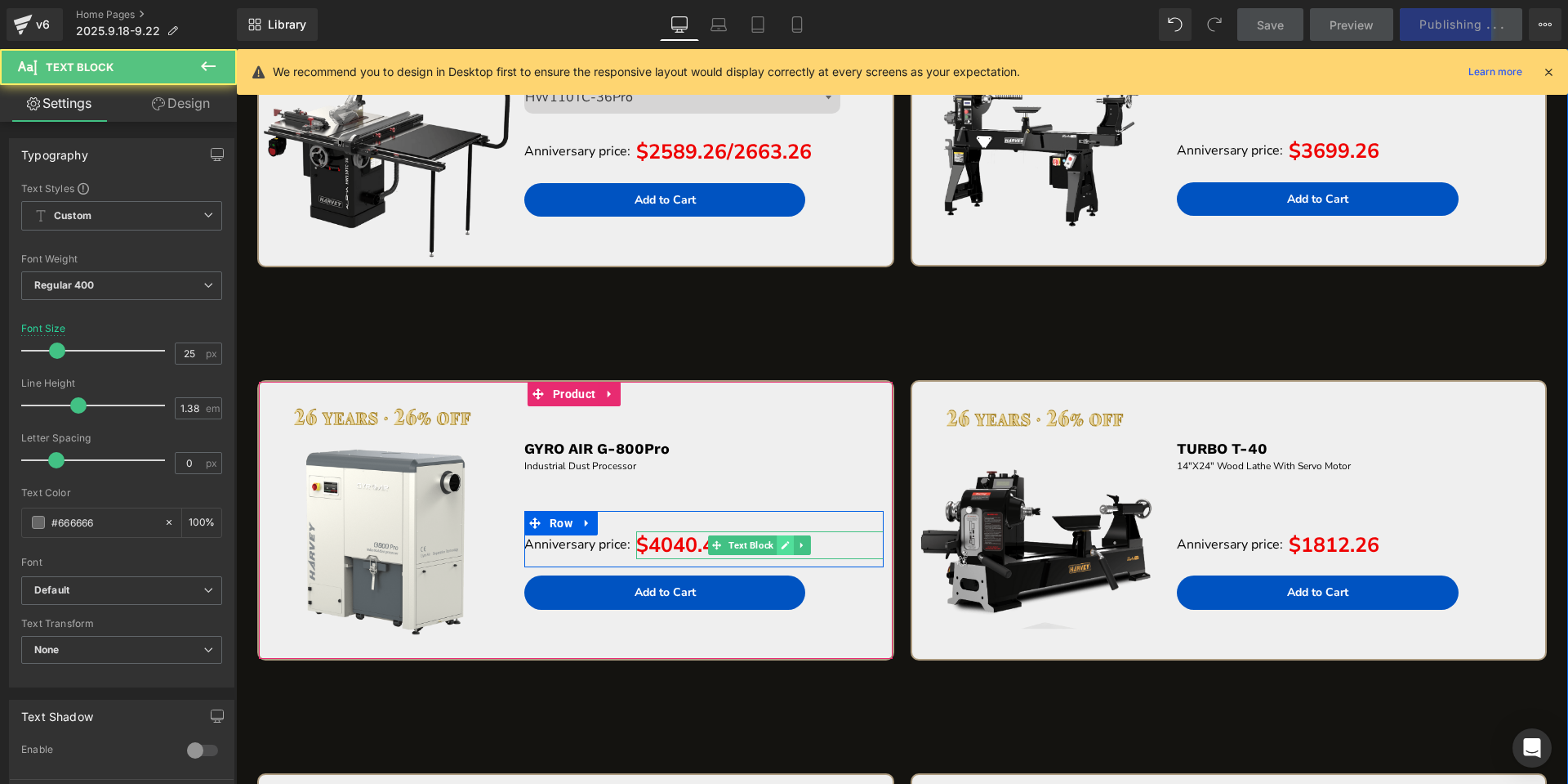
click at [778, 537] on link at bounding box center [784, 545] width 17 height 20
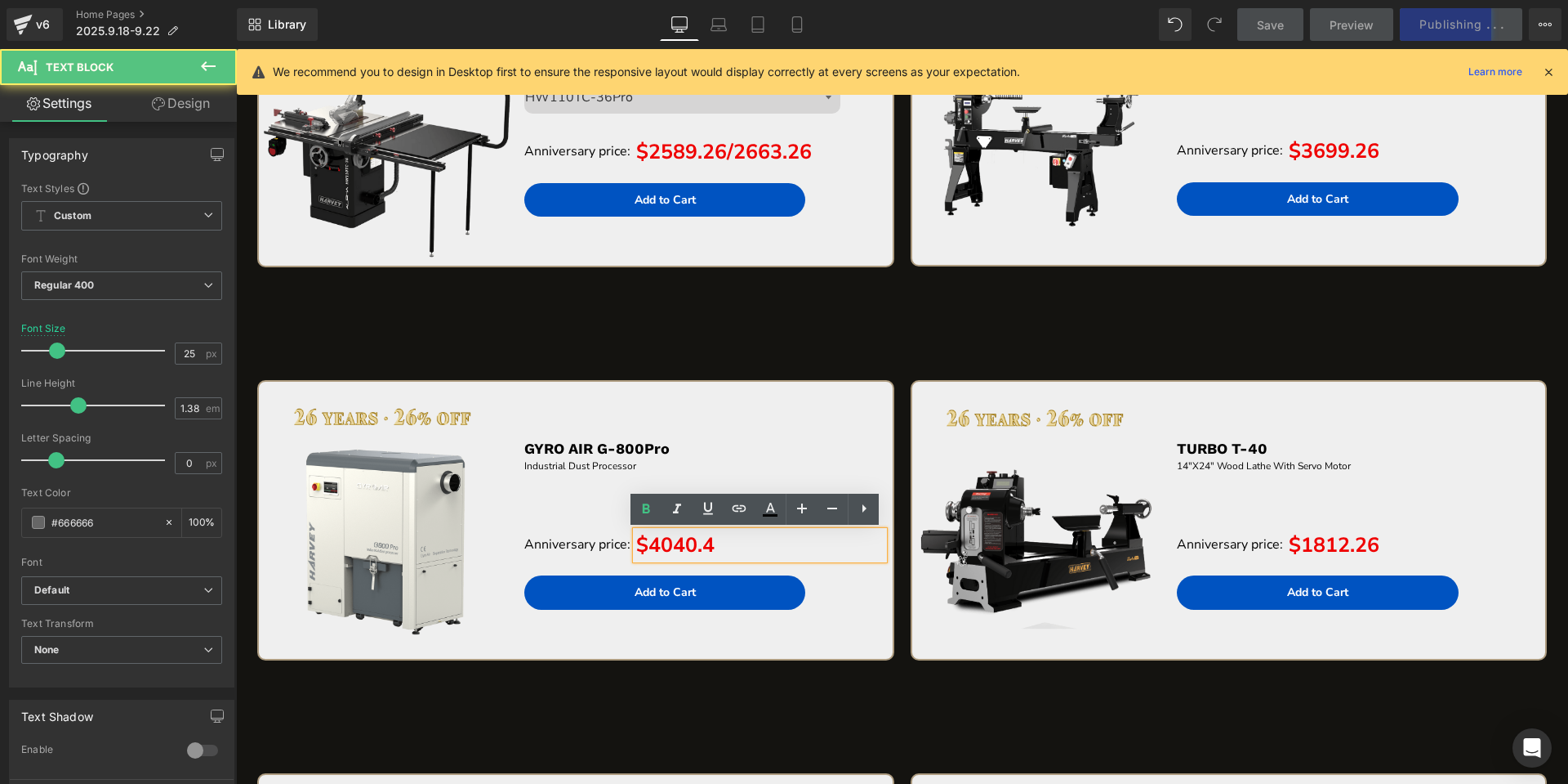
click at [779, 542] on p "$4040.4" at bounding box center [760, 546] width 248 height 29
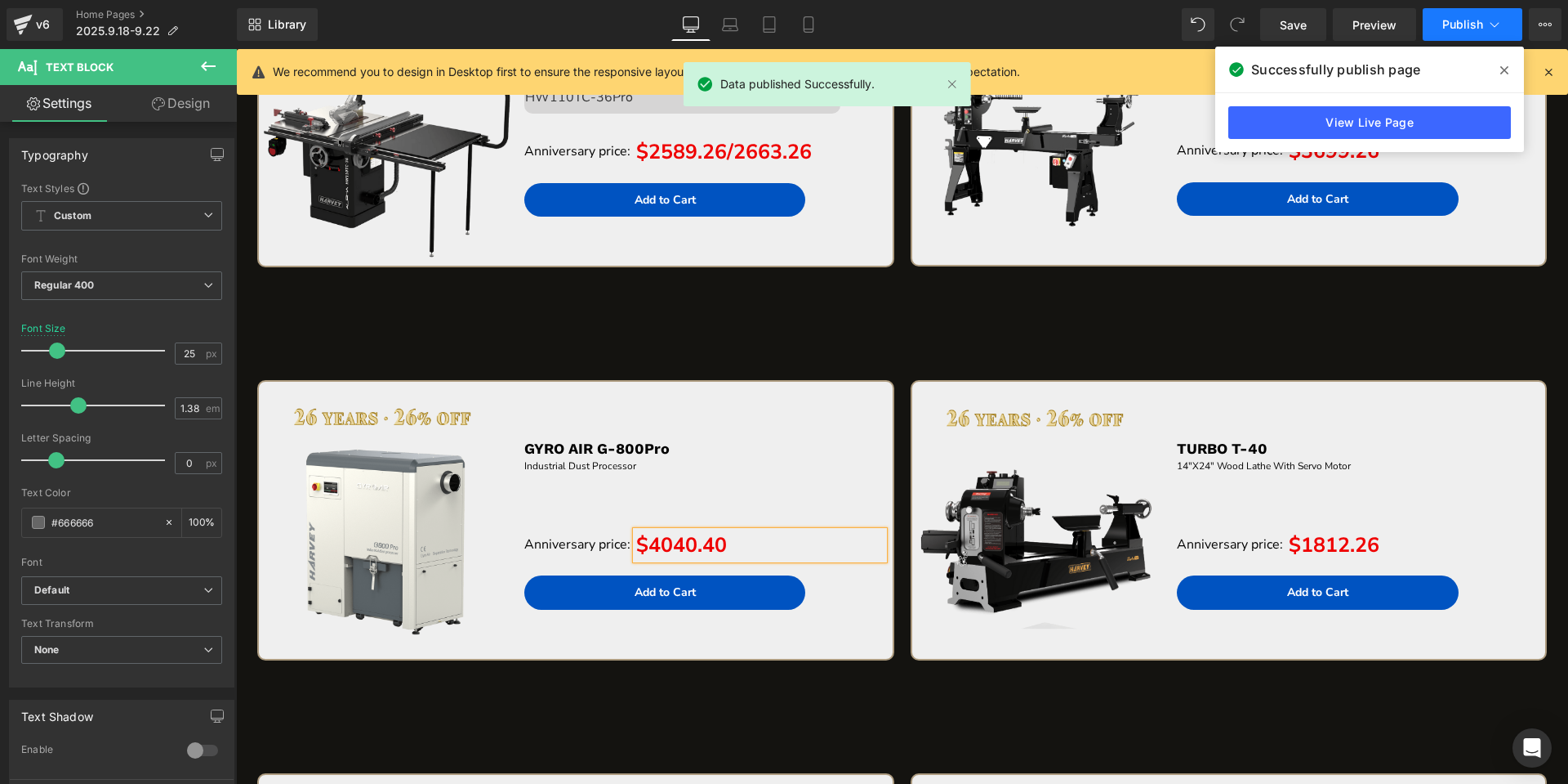
click at [1438, 21] on button "Publish" at bounding box center [1472, 24] width 100 height 32
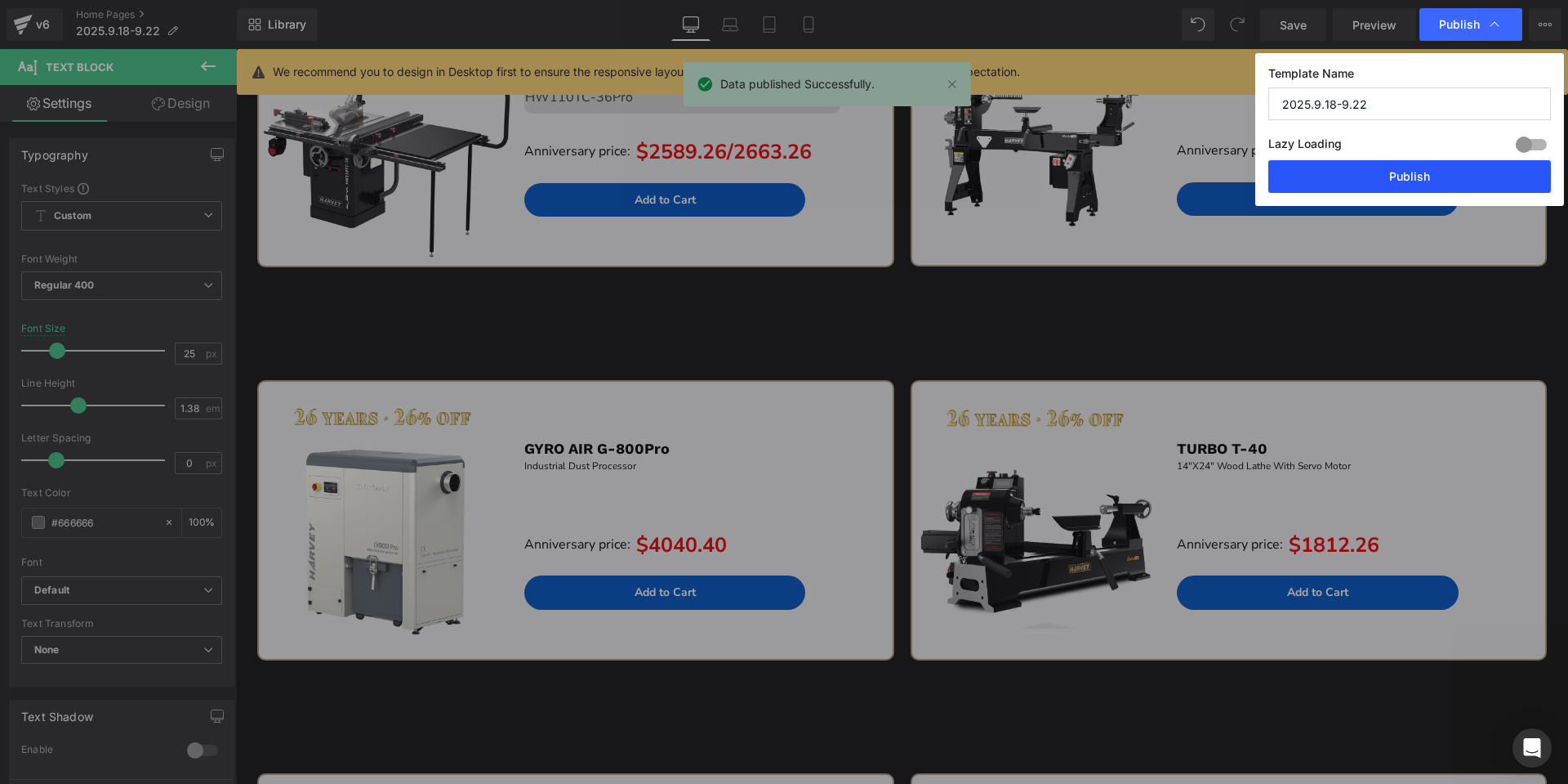
click at [1386, 167] on button "Publish" at bounding box center [1409, 176] width 282 height 32
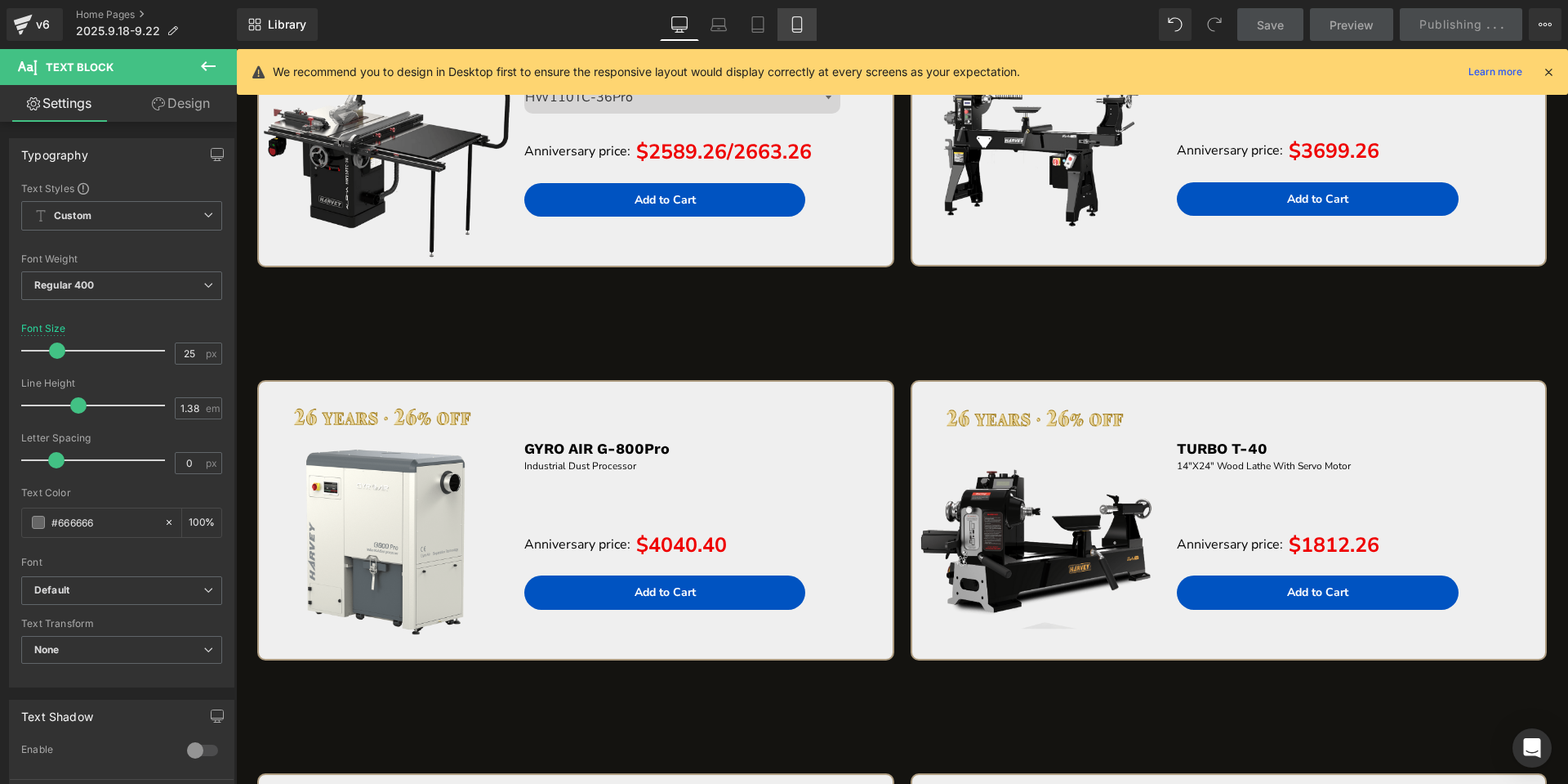
click at [785, 15] on link "Mobile" at bounding box center [797, 24] width 40 height 32
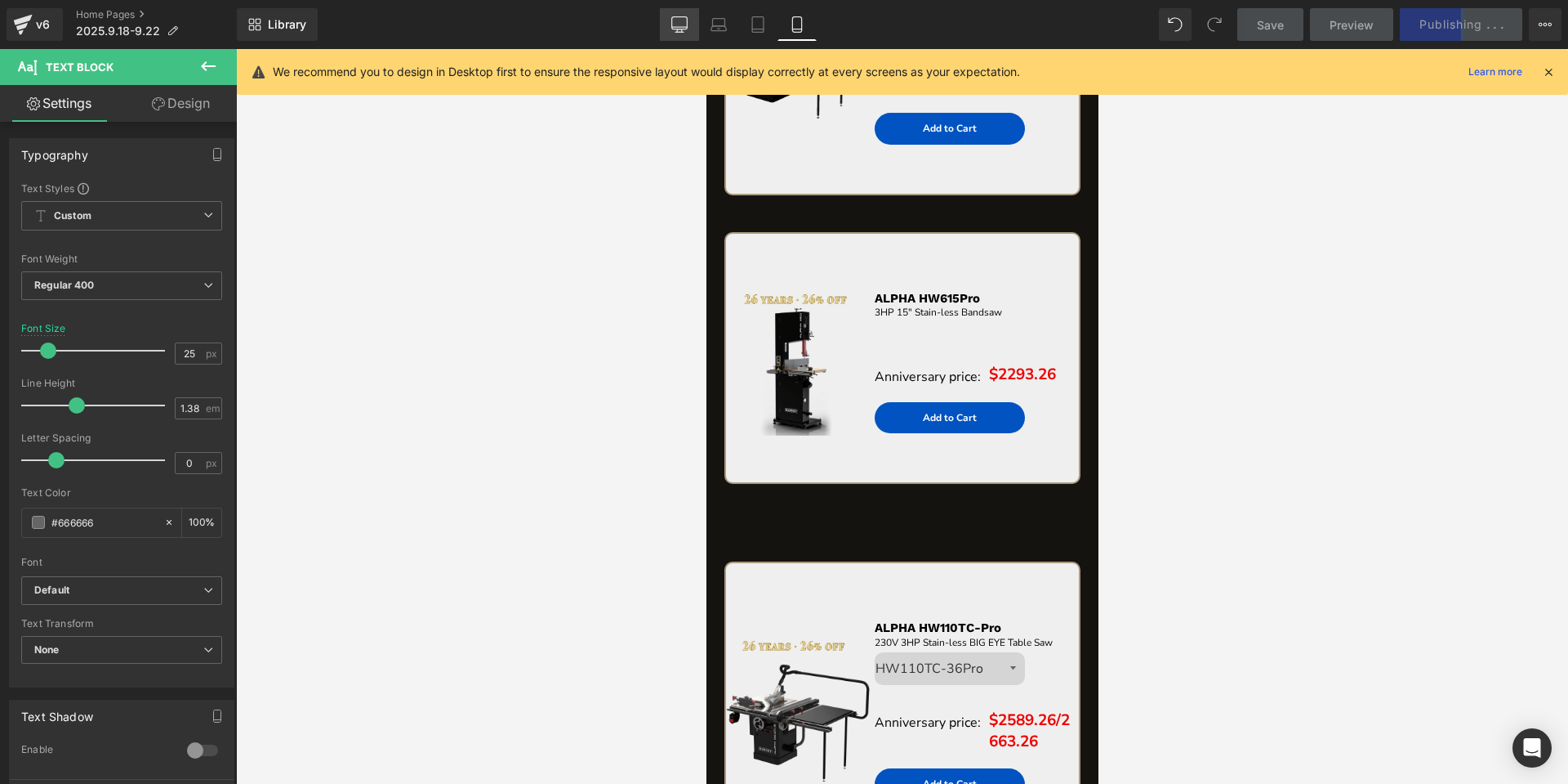
click at [672, 21] on icon at bounding box center [678, 23] width 15 height 13
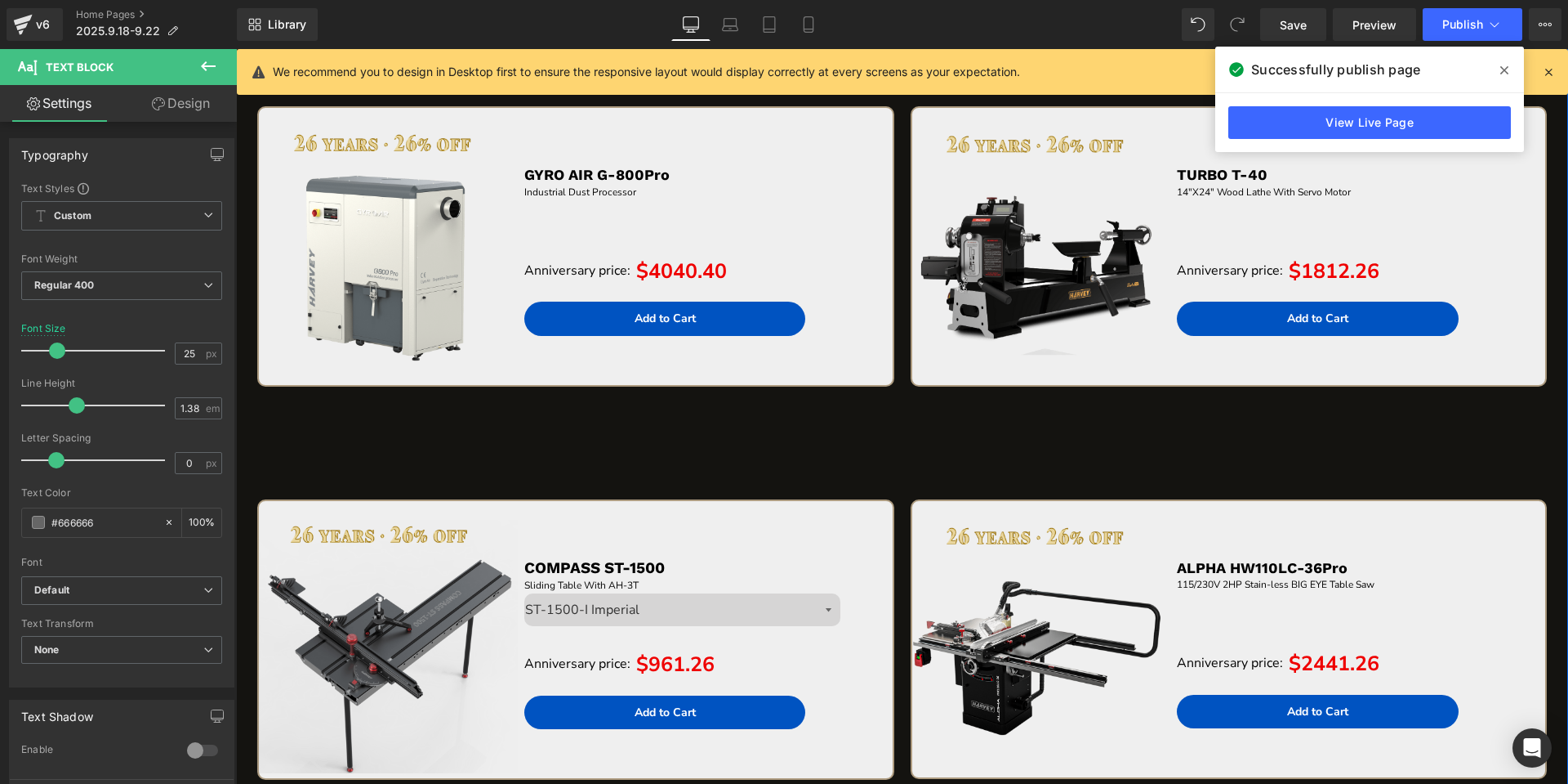
scroll to position [4342, 0]
